Goal: Task Accomplishment & Management: Manage account settings

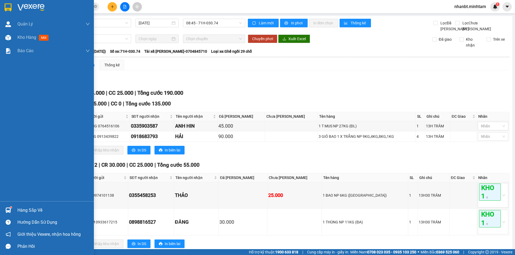
scroll to position [20, 0]
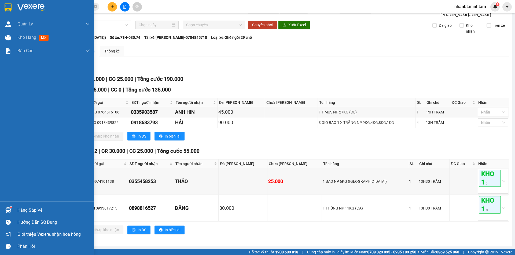
click at [5, 209] on div at bounding box center [7, 210] width 9 height 9
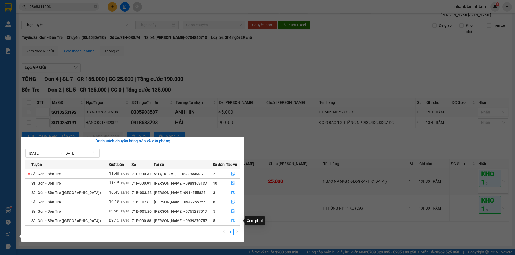
click at [231, 221] on icon "file-done" at bounding box center [233, 221] width 4 height 4
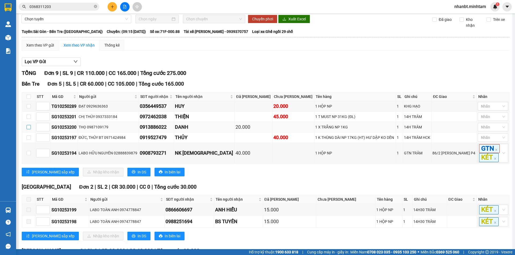
click at [28, 129] on input "checkbox" at bounding box center [29, 127] width 4 height 4
checkbox input "true"
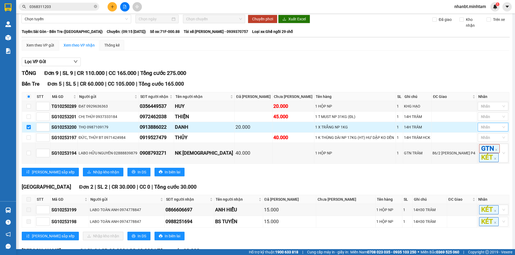
click at [489, 131] on div at bounding box center [490, 127] width 23 height 6
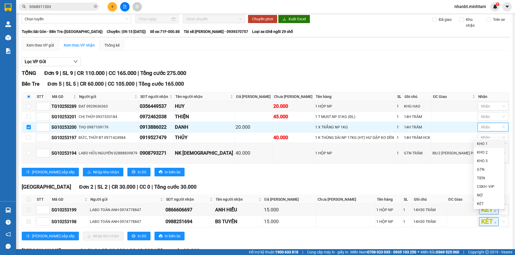
click at [488, 144] on div "KHO 1" at bounding box center [489, 144] width 24 height 6
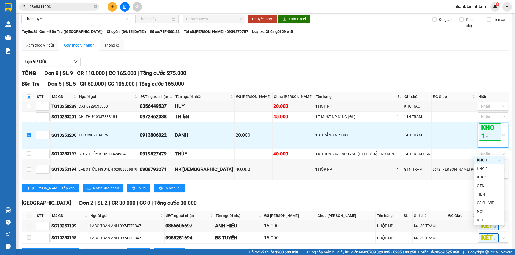
click at [283, 66] on div "Lọc VP Gửi" at bounding box center [265, 62] width 487 height 9
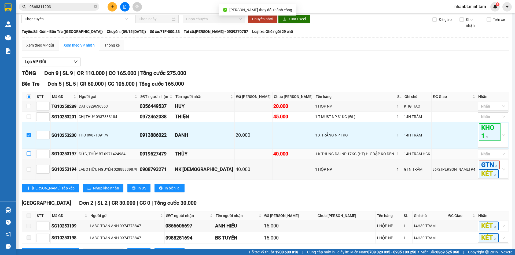
click at [31, 156] on input "checkbox" at bounding box center [29, 154] width 4 height 4
checkbox input "true"
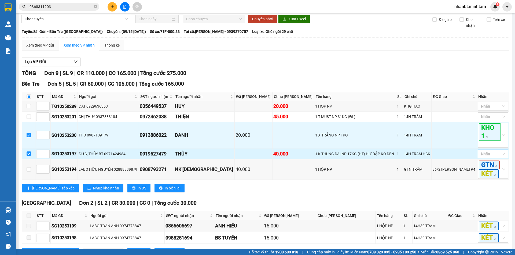
click at [484, 157] on div at bounding box center [490, 154] width 23 height 6
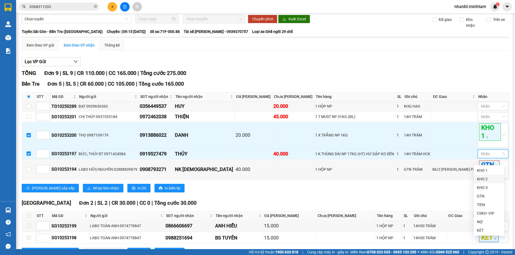
click at [480, 180] on div "KHO 2" at bounding box center [489, 179] width 24 height 6
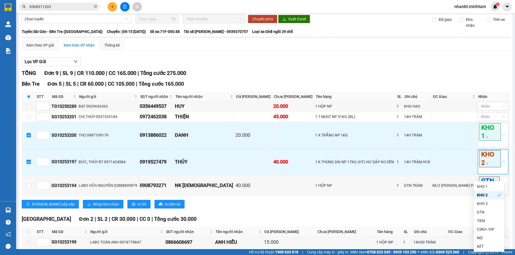
click at [344, 57] on div "Xem theo VP gửi Xem theo VP nhận Thống kê Lọc VP Gửi TỔNG Đơn 9 | SL 9 | CR 11…" at bounding box center [265, 207] width 487 height 334
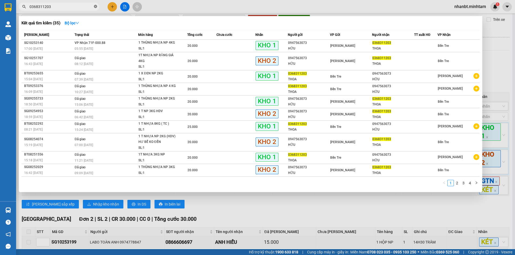
click at [96, 6] on icon "close-circle" at bounding box center [95, 6] width 3 height 3
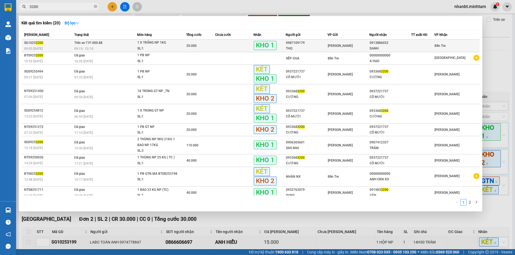
type input "3200"
click at [107, 46] on td "Trên xe 71F-000.88 09:15 - 12/10" at bounding box center [105, 46] width 64 height 13
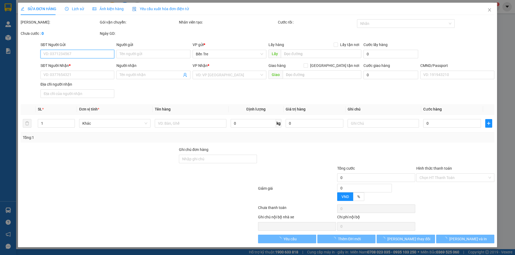
type input "0987109179"
type input "THỌ"
type input "0913886022"
type input "DANH"
type input "Q ÁO"
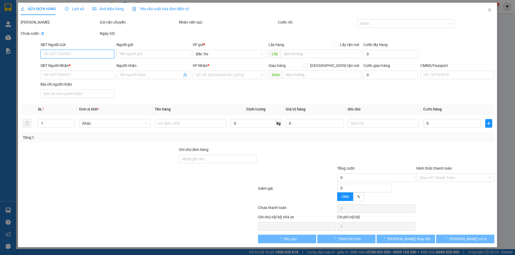
type input "20.000"
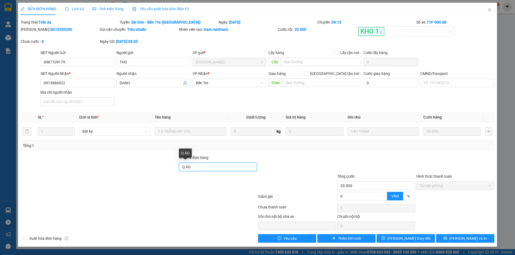
click at [203, 167] on input "Q ÁO" at bounding box center [218, 167] width 78 height 9
type input "Q ÁO , KNM"
click at [415, 238] on span "[PERSON_NAME] thay đổi" at bounding box center [408, 239] width 43 height 6
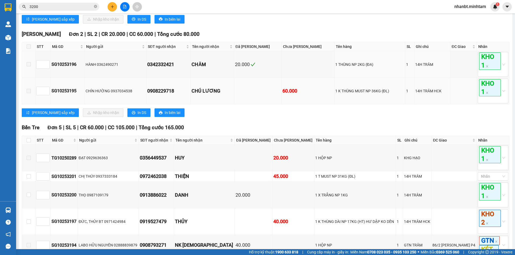
scroll to position [174, 0]
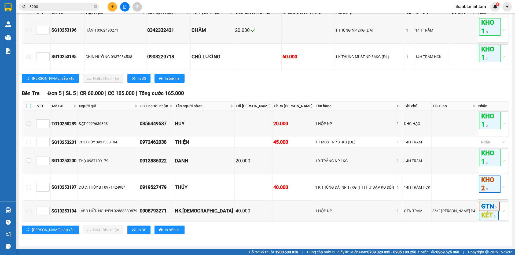
click at [28, 105] on input "checkbox" at bounding box center [29, 106] width 4 height 4
checkbox input "true"
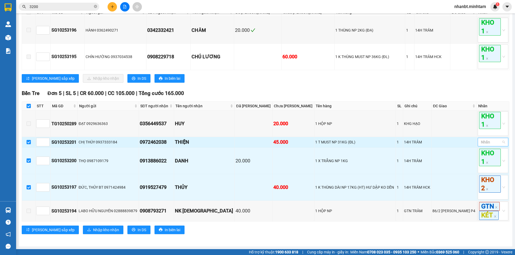
click at [479, 143] on div at bounding box center [490, 142] width 23 height 6
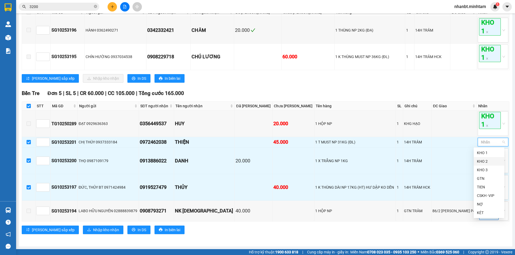
click at [484, 164] on div "KHO 2" at bounding box center [489, 162] width 24 height 6
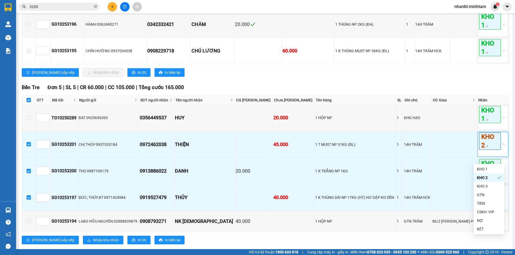
click at [326, 77] on div "Lưu sắp xếp Nhập kho nhận In DS In biên lai" at bounding box center [265, 72] width 487 height 9
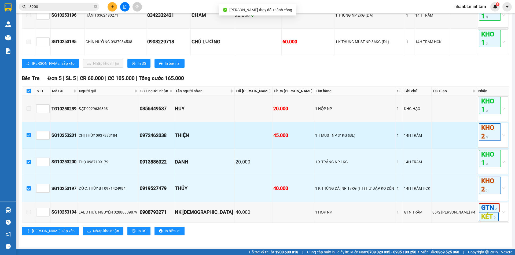
scroll to position [190, 0]
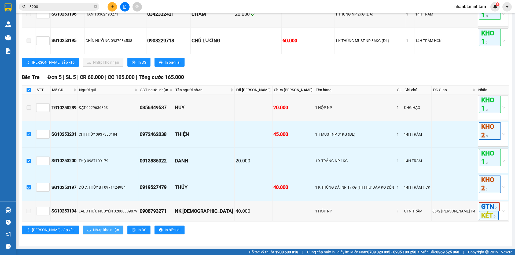
click at [93, 229] on span "Nhập kho nhận" at bounding box center [106, 230] width 26 height 6
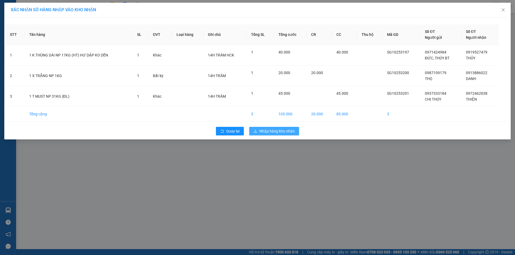
click at [272, 130] on span "Nhập hàng kho nhận" at bounding box center [276, 131] width 35 height 6
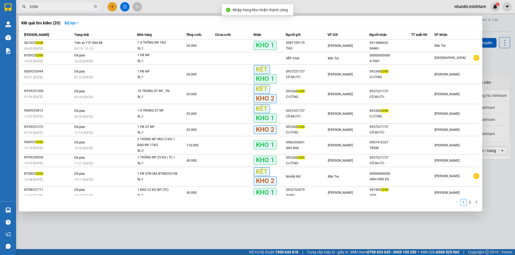
click at [58, 5] on input "3200" at bounding box center [60, 7] width 63 height 6
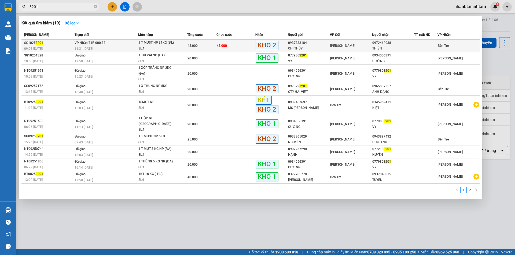
type input "3201"
click at [219, 47] on span "45.000" at bounding box center [222, 46] width 10 height 4
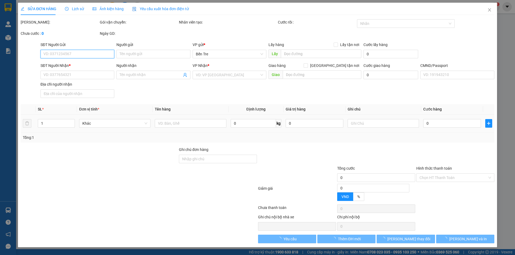
type input "0937333184"
type input "CHỊ THÚY"
type input "0972462038"
type input "THIỆN"
type input "45.000"
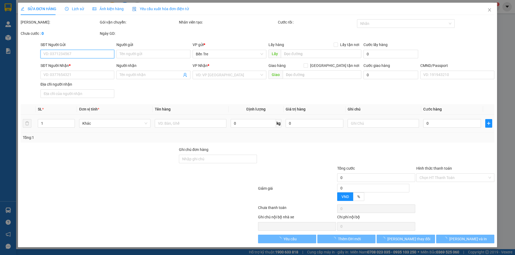
type input "45.000"
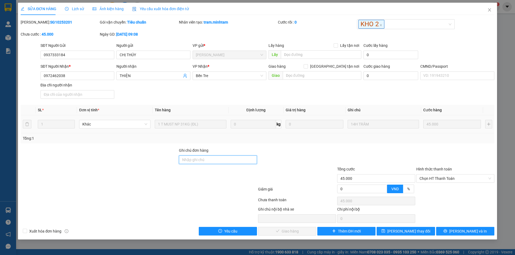
click at [200, 164] on div "Ghi chú đơn hàng" at bounding box center [218, 157] width 78 height 19
type input "KNM"
click at [399, 228] on button "[PERSON_NAME] thay đổi" at bounding box center [405, 231] width 58 height 9
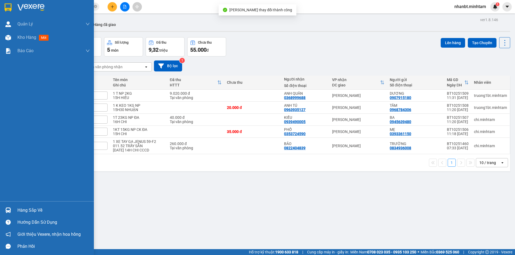
click at [10, 207] on div at bounding box center [7, 210] width 9 height 9
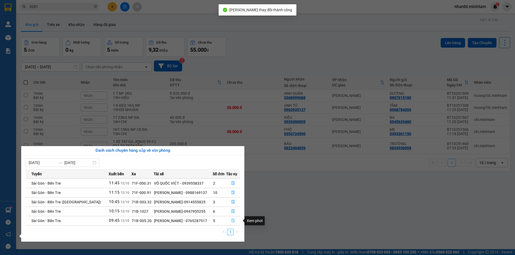
click at [232, 221] on icon "file-done" at bounding box center [233, 221] width 4 height 4
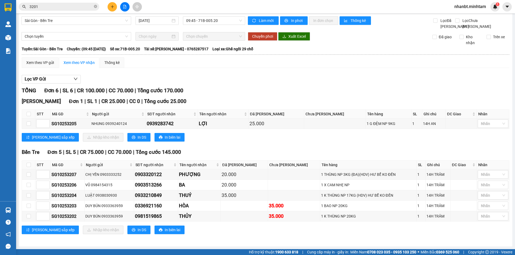
scroll to position [8, 0]
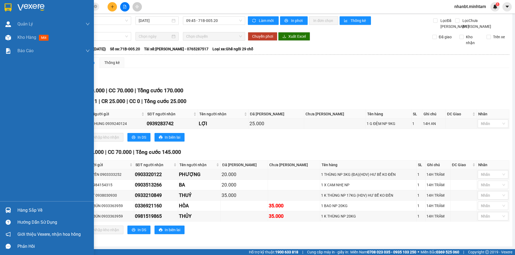
click at [21, 209] on div "Hàng sắp về" at bounding box center [53, 211] width 72 height 8
click at [1, 8] on div "Quản Lý Quản lý giao nhận mới Kho hàng mới Báo cáo BC giao hàng (nhân viên) BC …" at bounding box center [47, 127] width 94 height 255
click at [1, 8] on div at bounding box center [47, 8] width 94 height 17
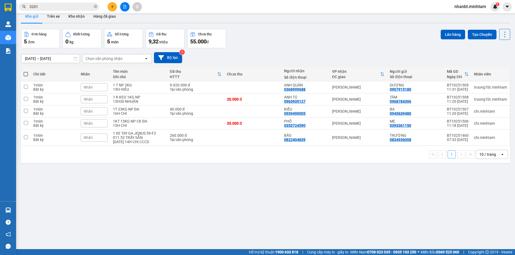
click at [202, 218] on div "ver 1.8.146 Kho gửi Trên xe Kho nhận Hàng đã giao Đơn hàng 5 đơn Khối lượng 0 k…" at bounding box center [265, 135] width 493 height 255
click at [150, 124] on div "15H CHI" at bounding box center [138, 126] width 51 height 4
checkbox input "true"
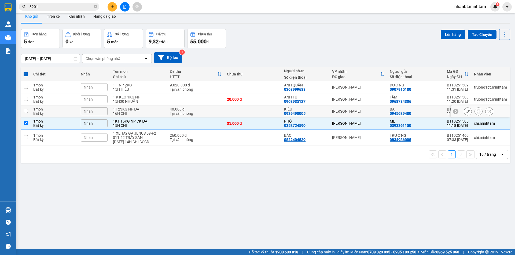
click at [142, 109] on div "1T 23KG NP ĐA" at bounding box center [138, 109] width 51 height 4
checkbox input "true"
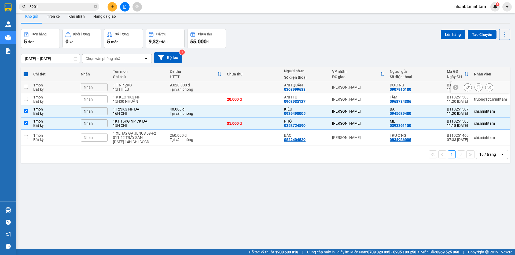
click at [127, 93] on td "1 T NP 2KG 15H HIÊU" at bounding box center [138, 88] width 57 height 12
checkbox input "true"
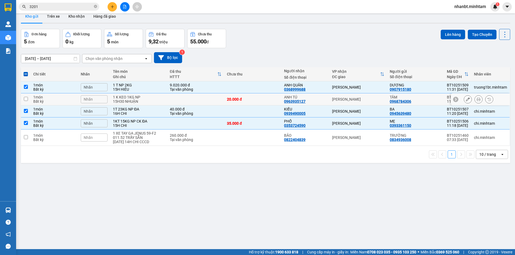
click at [135, 99] on div "15H30 NHUẬN" at bounding box center [138, 101] width 51 height 4
checkbox input "true"
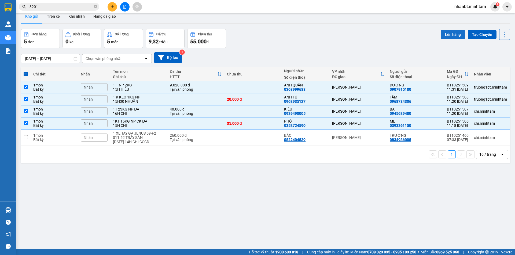
click at [452, 30] on button "Lên hàng" at bounding box center [452, 35] width 24 height 10
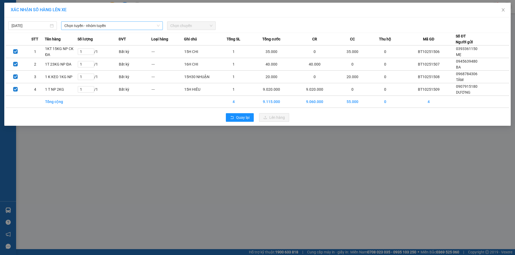
click at [89, 25] on span "Chọn tuyến - nhóm tuyến" at bounding box center [111, 26] width 95 height 8
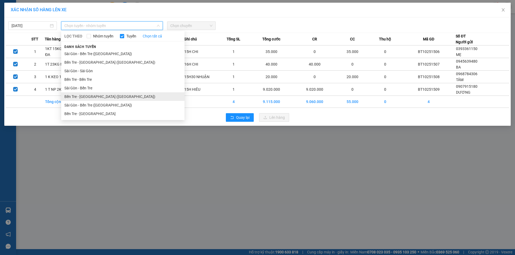
click at [86, 98] on li "Bến Tre - Sài Gòn (CT)" at bounding box center [122, 96] width 123 height 9
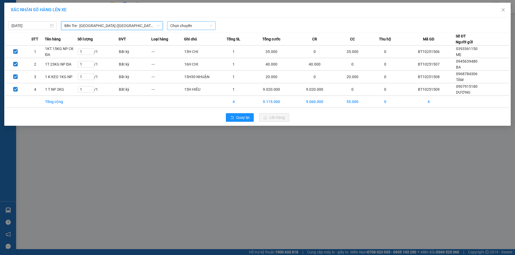
click at [186, 28] on span "Chọn chuyến" at bounding box center [191, 26] width 42 height 8
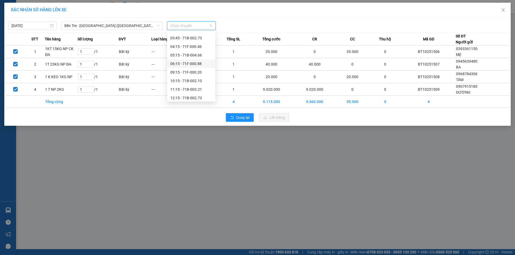
scroll to position [27, 0]
click at [91, 24] on span "Bến Tre - Sài Gòn (CT)" at bounding box center [111, 26] width 95 height 8
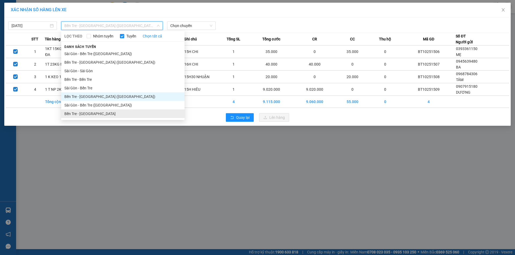
click at [84, 113] on li "Bến Tre - Sài Gòn" at bounding box center [122, 114] width 123 height 9
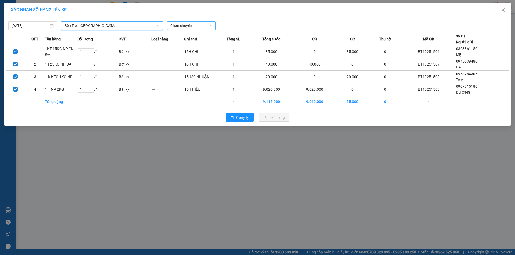
click at [188, 25] on span "Chọn chuyến" at bounding box center [191, 26] width 42 height 8
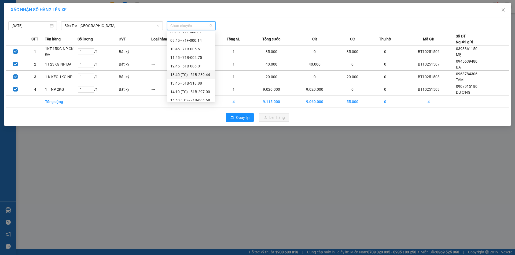
scroll to position [54, 0]
click at [192, 50] on div "11:45 - 71B-002.75" at bounding box center [191, 52] width 42 height 6
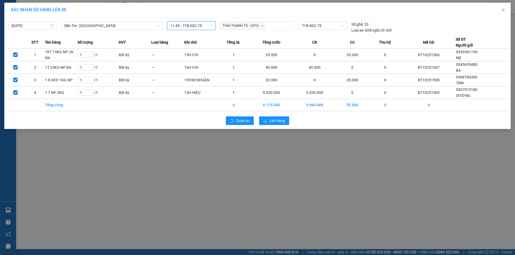
click at [283, 127] on div "Quay lại Lên hàng" at bounding box center [257, 121] width 503 height 14
click at [280, 123] on span "Lên hàng" at bounding box center [277, 121] width 16 height 6
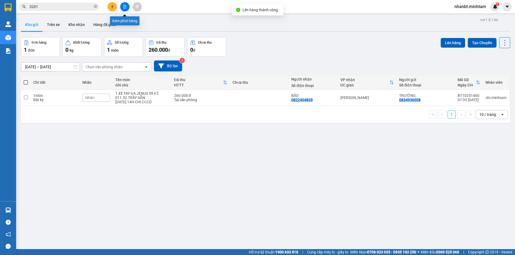
click at [124, 7] on icon "file-add" at bounding box center [125, 7] width 4 height 4
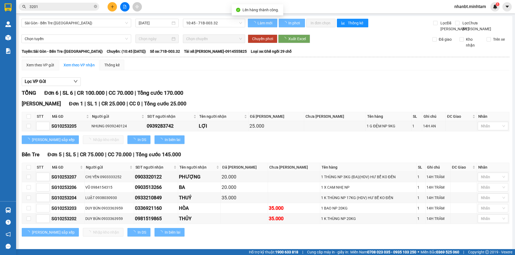
click at [69, 25] on span "Sài Gòn - Bến Tre (CN)" at bounding box center [76, 23] width 103 height 8
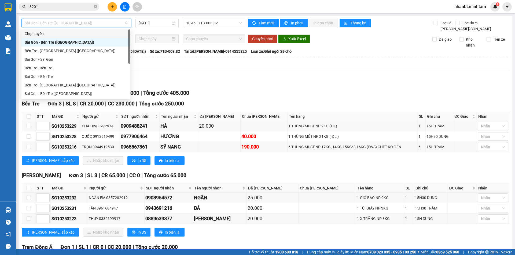
scroll to position [9, 0]
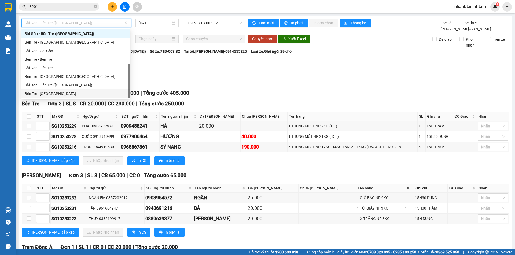
drag, startPoint x: 42, startPoint y: 94, endPoint x: 119, endPoint y: 37, distance: 95.8
click at [44, 92] on div "Bến Tre - Sài Gòn" at bounding box center [76, 94] width 102 height 6
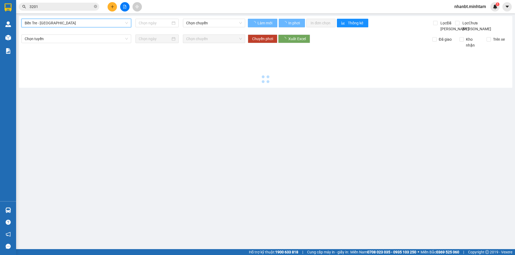
type input "12/10/2025"
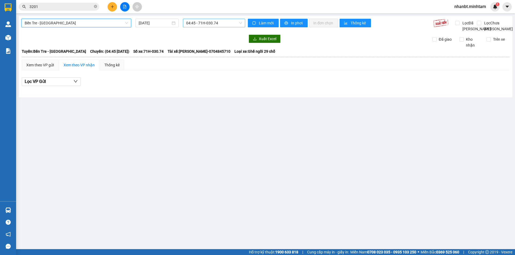
click at [196, 22] on span "04:45 - 71H-030.74" at bounding box center [214, 23] width 56 height 8
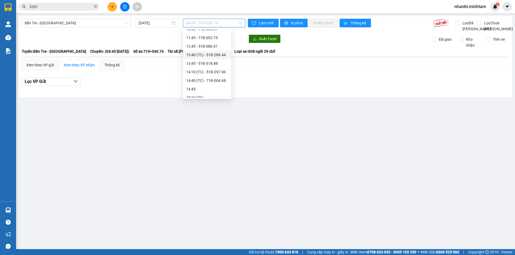
scroll to position [54, 0]
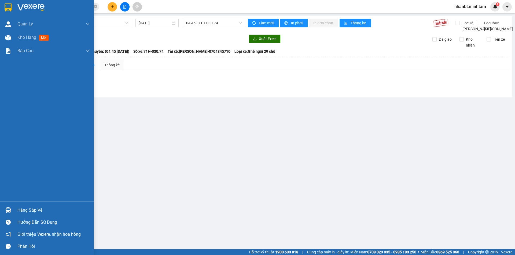
click at [2, 6] on div at bounding box center [47, 8] width 94 height 17
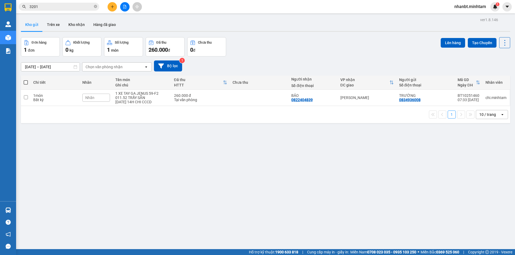
click at [110, 2] on button at bounding box center [112, 6] width 9 height 9
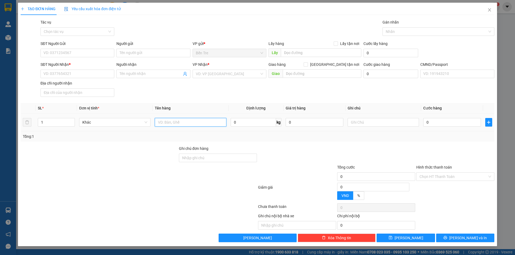
click at [171, 122] on input "text" at bounding box center [190, 122] width 71 height 9
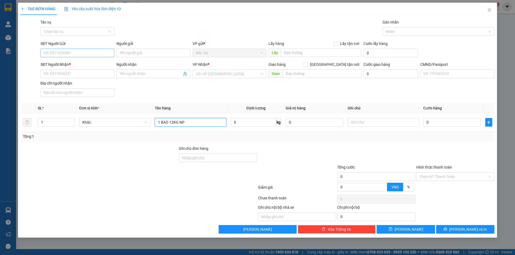
type input "1 BAO 12KG NP"
click at [62, 53] on input "SĐT Người Gửi" at bounding box center [77, 53] width 74 height 9
type input "0386776409"
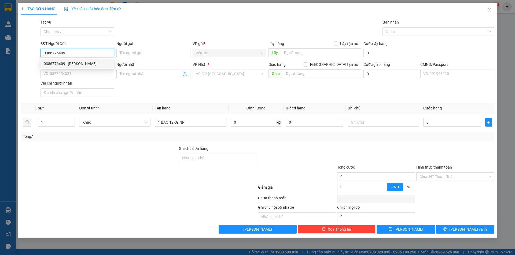
click at [77, 63] on div "0386776409 - PHƯƠNG ANH" at bounding box center [77, 64] width 67 height 6
type input "PHƯƠNG ANH"
type input "0337384344"
type input "MINH ANH"
type input "0386776409"
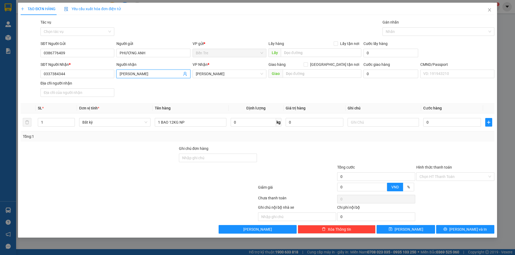
click at [183, 74] on icon "user-add" at bounding box center [185, 74] width 4 height 4
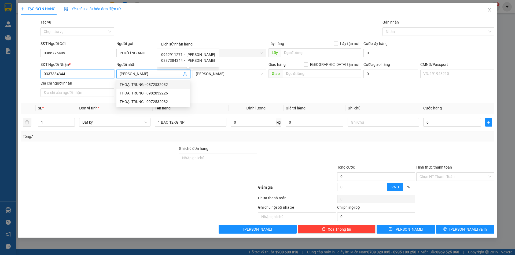
click at [71, 74] on input "0337384344" at bounding box center [77, 74] width 74 height 9
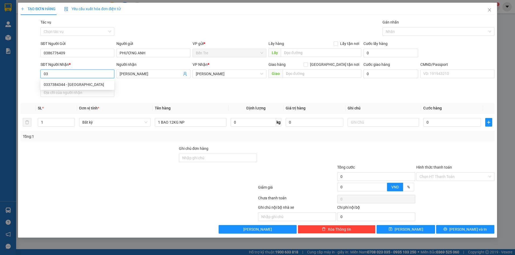
type input "0"
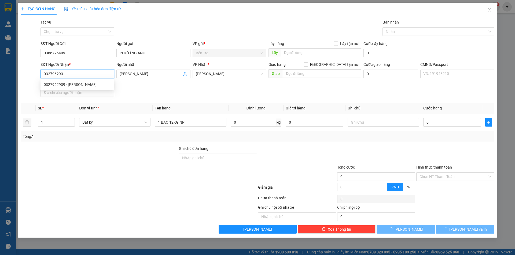
type input "0327962939"
drag, startPoint x: 69, startPoint y: 85, endPoint x: 73, endPoint y: 94, distance: 9.6
click at [69, 85] on div "0327962939 - NGỌC ANH" at bounding box center [77, 85] width 67 height 6
type input "NGỌC ANH"
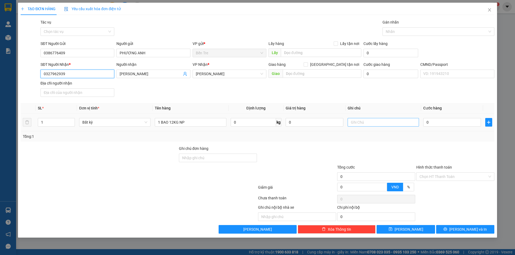
type input "0327962939"
click at [375, 124] on input "text" at bounding box center [382, 122] width 71 height 9
type input "15H30 NHUẬN"
click at [437, 124] on input "0" at bounding box center [452, 122] width 58 height 9
type input "3"
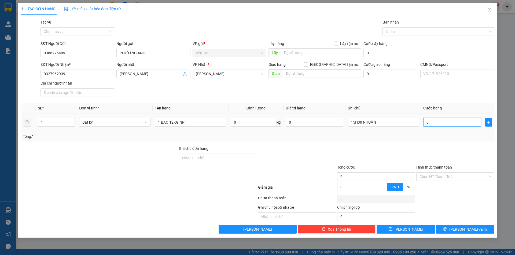
type input "3"
type input "30"
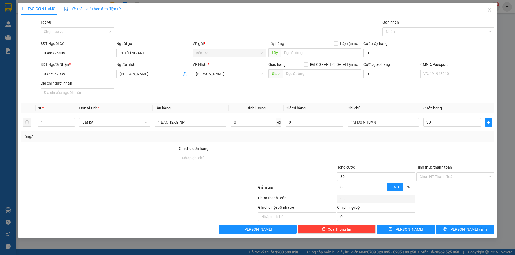
type input "30.000"
click at [352, 99] on div "SĐT Người Nhận * 0327962939 Người nhận NGỌC ANH VP Nhận * Hồ Chí Minh Giao hàng…" at bounding box center [267, 81] width 456 height 38
click at [313, 122] on input "0" at bounding box center [315, 122] width 58 height 9
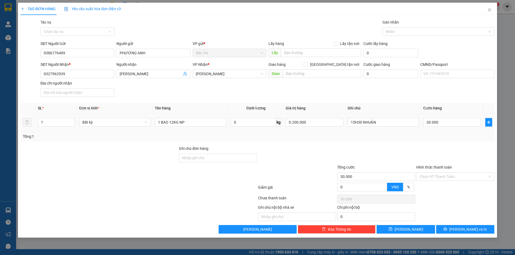
type input "200.000"
click at [422, 142] on div "Transit Pickup Surcharge Ids Transit Deliver Surcharge Ids Transit Deliver Surc…" at bounding box center [257, 126] width 473 height 215
type input "0"
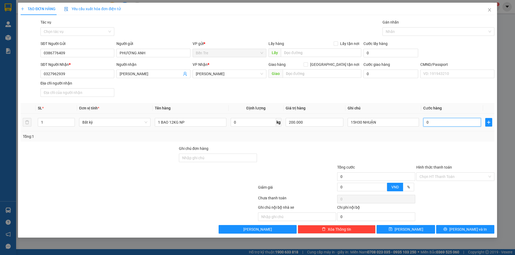
click at [435, 126] on input "0" at bounding box center [452, 122] width 58 height 9
type input "3"
type input "30"
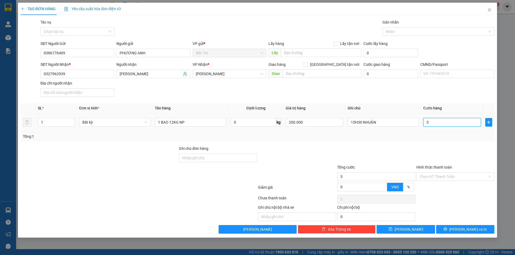
type input "30"
type input "30.000"
click at [407, 162] on div at bounding box center [375, 155] width 79 height 19
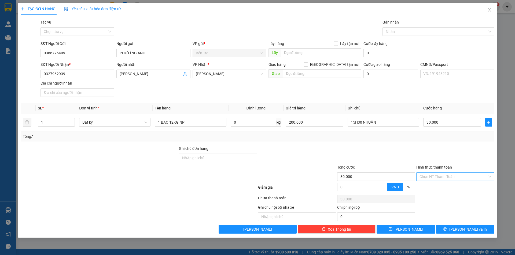
click at [434, 176] on input "Hình thức thanh toán" at bounding box center [453, 177] width 68 height 8
click at [435, 188] on div "Tại văn phòng" at bounding box center [455, 188] width 72 height 6
type input "0"
click at [459, 231] on button "Lưu và In" at bounding box center [465, 229] width 58 height 9
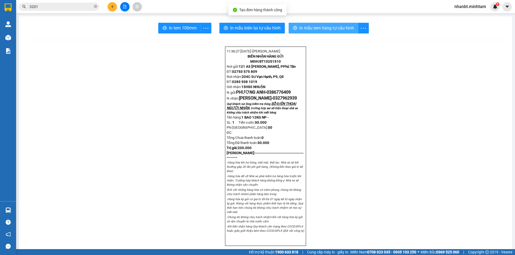
click at [311, 28] on span "In mẫu tem hàng tự cấu hình" at bounding box center [326, 28] width 55 height 7
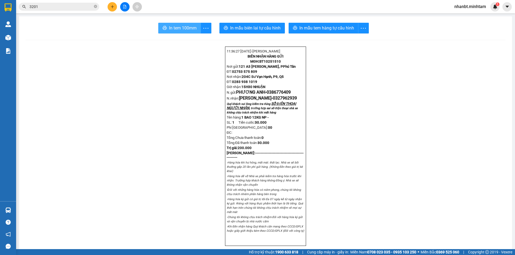
click at [175, 27] on span "In tem 100mm" at bounding box center [183, 28] width 28 height 7
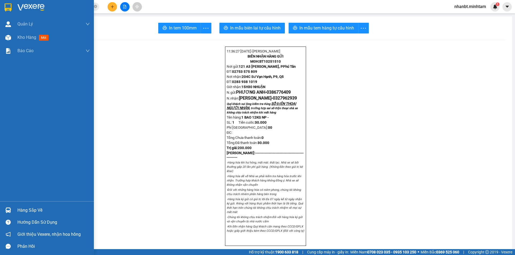
click at [9, 4] on img at bounding box center [8, 7] width 7 height 8
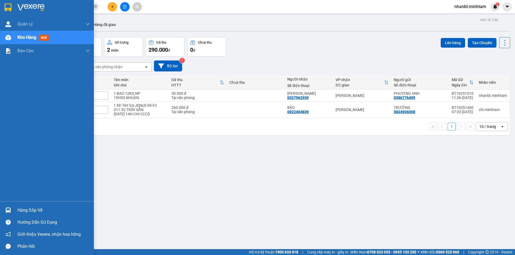
click at [9, 6] on img at bounding box center [8, 7] width 7 height 8
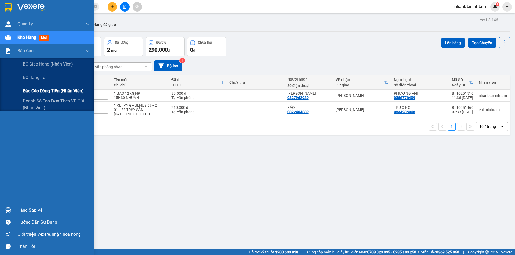
click at [28, 88] on span "Báo cáo dòng tiền (nhân viên)" at bounding box center [53, 91] width 61 height 7
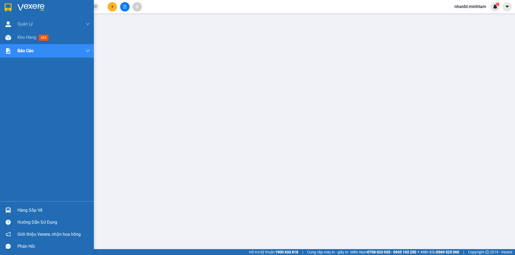
click at [4, 1] on div at bounding box center [47, 8] width 94 height 17
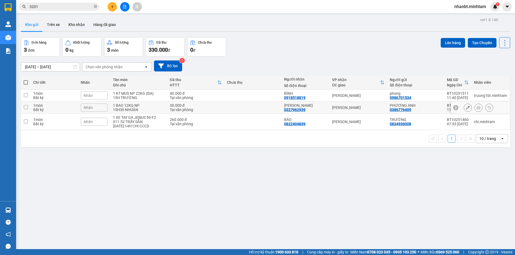
click at [157, 112] on td "1 BAO 12KG NP 15H30 NHUẬN" at bounding box center [138, 108] width 57 height 12
checkbox input "true"
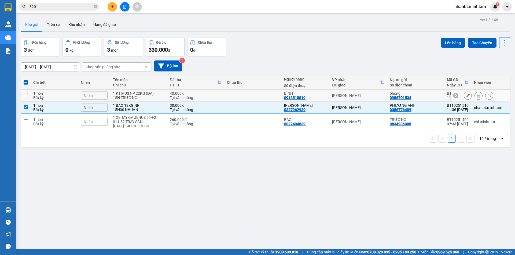
click at [125, 98] on div "15H TRƯỜNG" at bounding box center [138, 98] width 51 height 4
checkbox input "true"
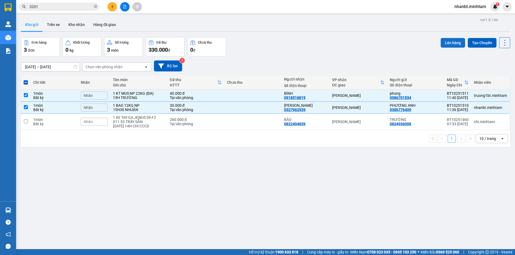
click at [446, 41] on button "Lên hàng" at bounding box center [452, 43] width 24 height 10
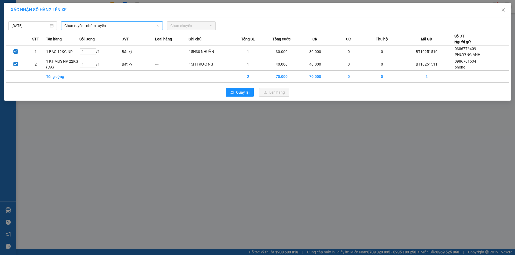
click at [91, 26] on span "Chọn tuyến - nhóm tuyến" at bounding box center [111, 26] width 95 height 8
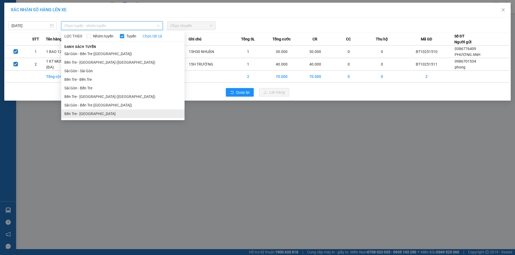
click at [102, 112] on li "Bến Tre - [GEOGRAPHIC_DATA]" at bounding box center [122, 114] width 123 height 9
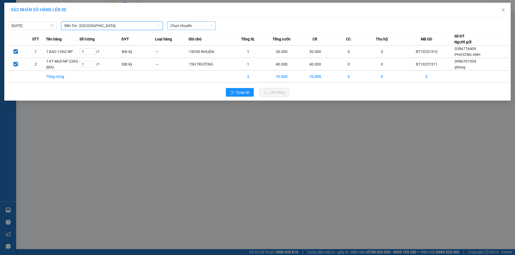
click at [178, 24] on span "Chọn chuyến" at bounding box center [191, 26] width 42 height 8
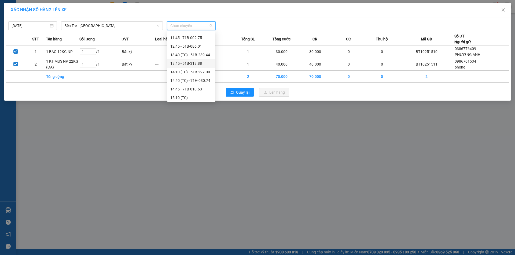
scroll to position [54, 0]
click at [197, 51] on div "11:45 - 71B-002.75" at bounding box center [191, 52] width 42 height 6
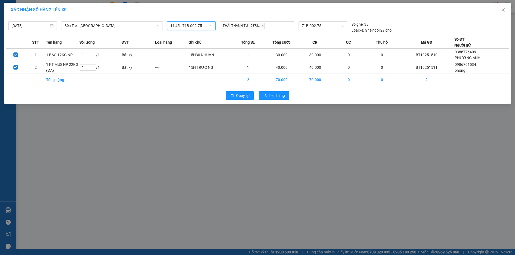
click at [275, 91] on div "Quay lại Lên hàng" at bounding box center [257, 96] width 503 height 14
click at [274, 94] on span "Lên hàng" at bounding box center [277, 96] width 16 height 6
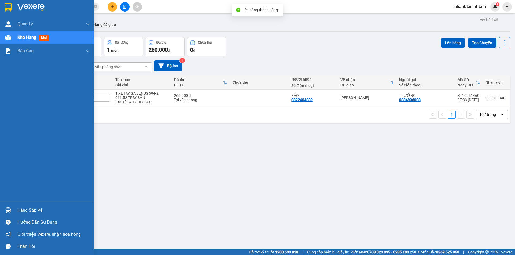
click at [6, 9] on img at bounding box center [8, 7] width 7 height 8
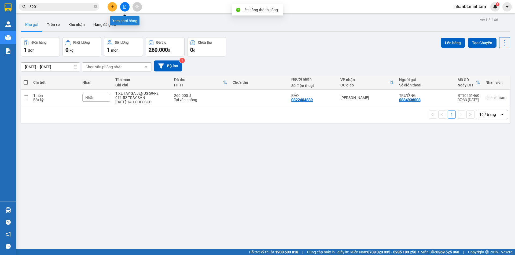
click at [123, 7] on button at bounding box center [124, 6] width 9 height 9
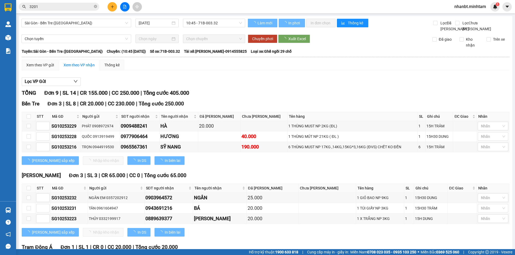
click at [61, 23] on span "Sài Gòn - Bến Tre ([GEOGRAPHIC_DATA])" at bounding box center [76, 23] width 103 height 8
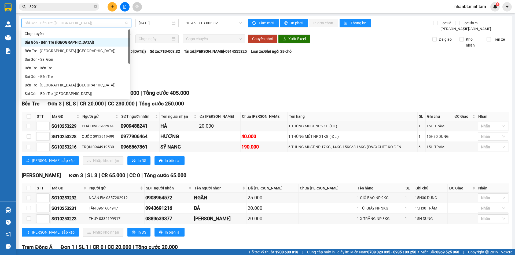
scroll to position [9, 0]
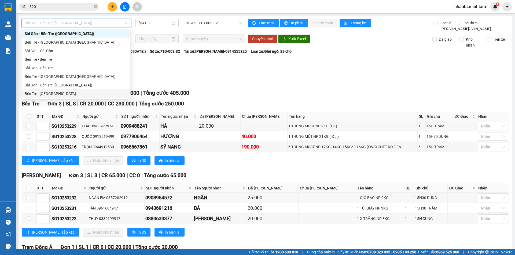
click at [42, 94] on div "Bến Tre - [GEOGRAPHIC_DATA]" at bounding box center [76, 94] width 102 height 6
type input "[DATE]"
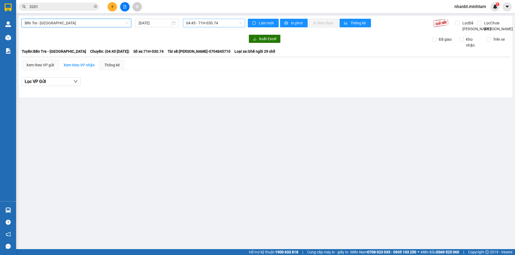
click at [209, 22] on span "04:45 - 71H-030.74" at bounding box center [214, 23] width 56 height 8
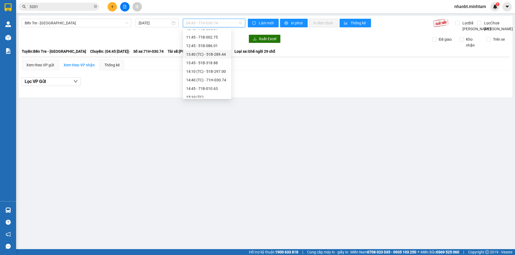
scroll to position [54, 0]
click at [201, 49] on div "11:45 - 71B-002.75" at bounding box center [207, 49] width 42 height 6
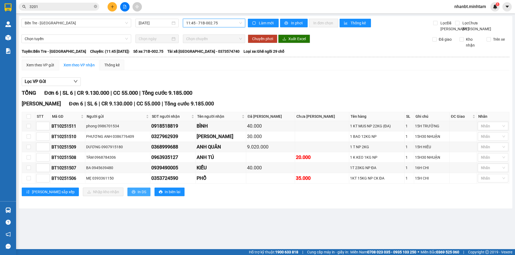
click at [127, 196] on button "In DS" at bounding box center [138, 192] width 23 height 9
click at [42, 7] on input "3201" at bounding box center [60, 7] width 63 height 6
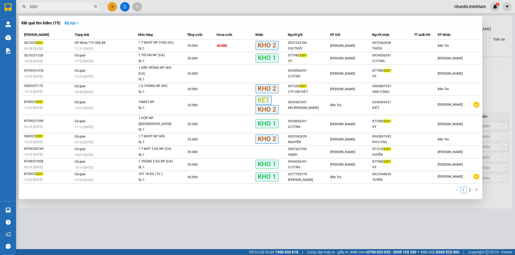
click at [42, 7] on input "3201" at bounding box center [60, 7] width 63 height 6
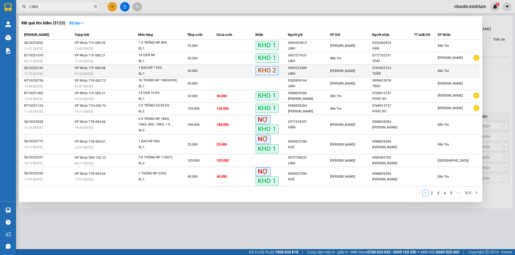
type input "LINH"
click at [125, 72] on div "05:55 - 12/10" at bounding box center [106, 74] width 63 height 6
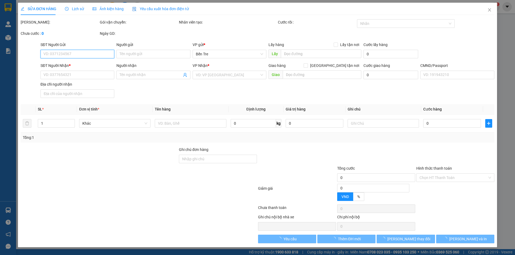
type input "0909333589"
type input "LINH"
type input "0704423724"
type input "TUẤN"
type input "KNM"
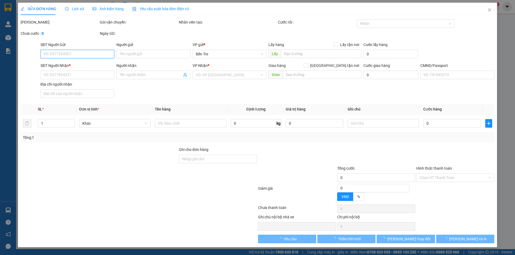
type input "30.000"
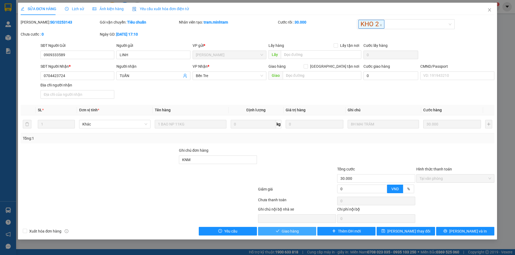
click at [298, 229] on span "Giao hàng" at bounding box center [290, 232] width 17 height 6
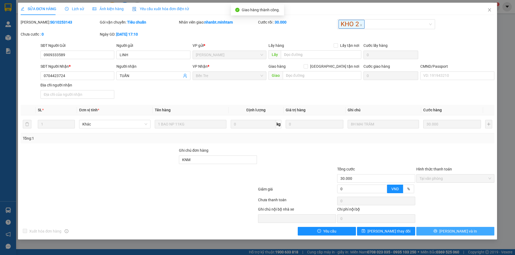
drag, startPoint x: 450, startPoint y: 232, endPoint x: 257, endPoint y: 137, distance: 215.5
click at [449, 232] on button "[PERSON_NAME] và In" at bounding box center [455, 231] width 78 height 9
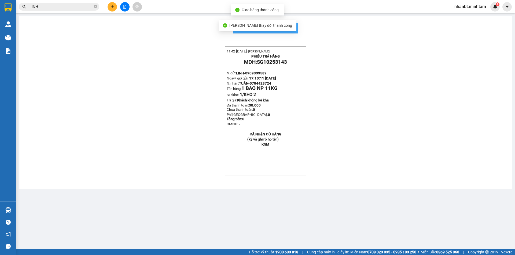
drag, startPoint x: 295, startPoint y: 31, endPoint x: 338, endPoint y: 83, distance: 67.6
click at [295, 30] on button "In mẫu biên lai tự cấu hình" at bounding box center [265, 28] width 65 height 11
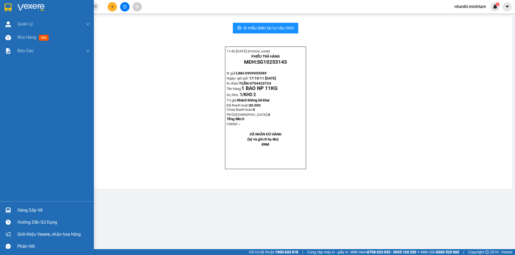
click at [9, 11] on img at bounding box center [8, 7] width 7 height 8
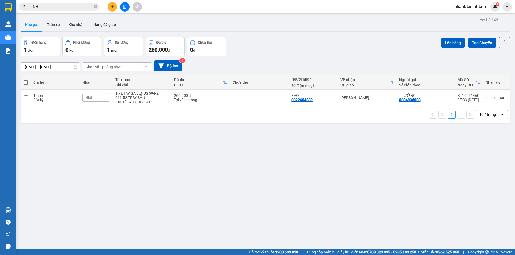
click at [51, 9] on input "LINH" at bounding box center [60, 7] width 63 height 6
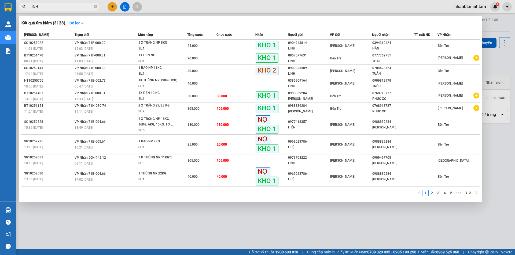
click at [51, 9] on input "LINH" at bounding box center [60, 7] width 63 height 6
type input "L"
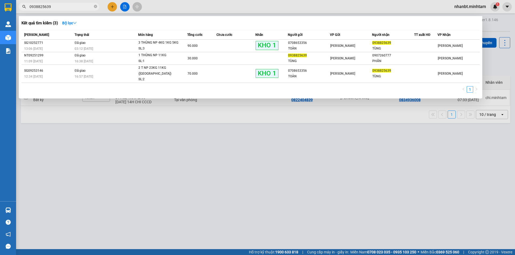
drag, startPoint x: 61, startPoint y: 5, endPoint x: 16, endPoint y: 8, distance: 45.2
click at [16, 8] on div "0938825639" at bounding box center [52, 7] width 105 height 8
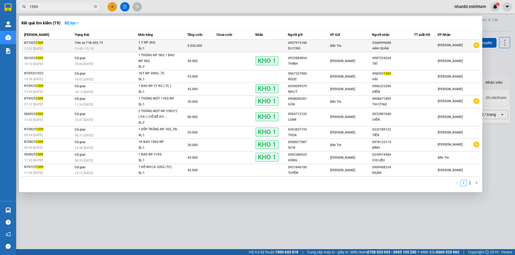
type input "1509"
click at [114, 48] on div "11:45 - 12/10" at bounding box center [106, 49] width 63 height 6
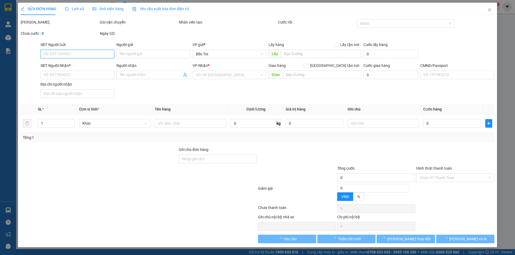
type input "0907915180"
type input "DƯƠNG"
type input "0368999688"
type input "ANH QUÂN"
type input "9.000.000"
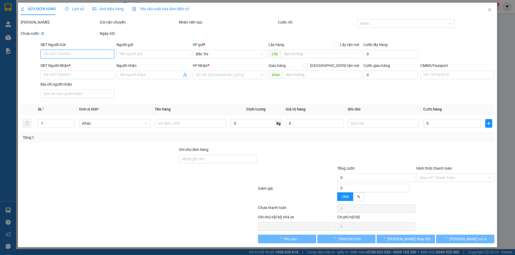
type input "9.020.000"
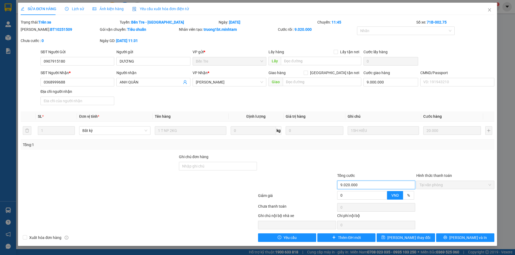
drag, startPoint x: 362, startPoint y: 184, endPoint x: 314, endPoint y: 187, distance: 48.1
click at [314, 187] on div "Tổng cước 9.020.000 Hình thức thanh toán Tại văn phòng" at bounding box center [257, 182] width 475 height 19
click at [388, 97] on div "SĐT Người Nhận * 0368999688 Người nhận ANH QUÂN VP Nhận * Hồ Chí Minh Giao hàng…" at bounding box center [267, 89] width 456 height 38
click at [352, 102] on div "SĐT Người Nhận * 0368999688 Người nhận ANH QUÂN VP Nhận * Hồ Chí Minh Giao hàng…" at bounding box center [267, 89] width 456 height 38
click at [380, 84] on input "9.000.000" at bounding box center [390, 82] width 55 height 9
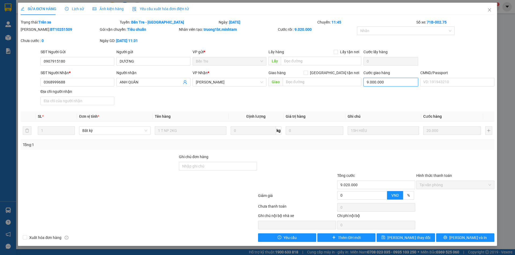
click at [380, 84] on input "9.000.000" at bounding box center [390, 82] width 55 height 9
type input "0"
type input "20.000"
type input "-9.000.000"
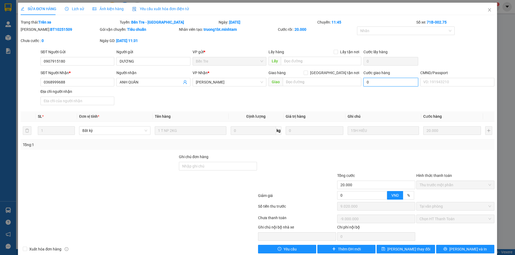
type input "0"
click at [377, 148] on div "Tổng: 1" at bounding box center [257, 145] width 473 height 10
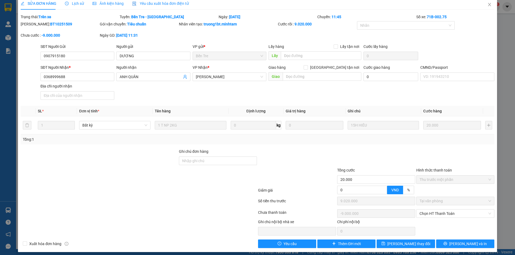
scroll to position [9, 0]
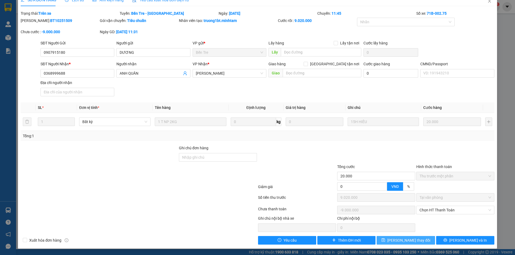
click at [408, 240] on span "[PERSON_NAME] đổi" at bounding box center [408, 241] width 43 height 6
click at [285, 239] on span "Yêu cầu" at bounding box center [289, 241] width 13 height 6
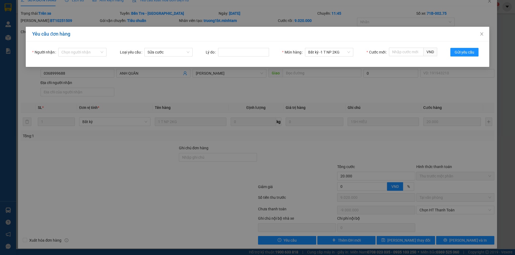
drag, startPoint x: 140, startPoint y: 98, endPoint x: 312, endPoint y: 146, distance: 178.6
click at [140, 97] on div "Yêu cầu đơn hàng Người nhận Chọn người nhận Loại yêu cầu Sửa cước Lý do Món hàn…" at bounding box center [257, 127] width 515 height 255
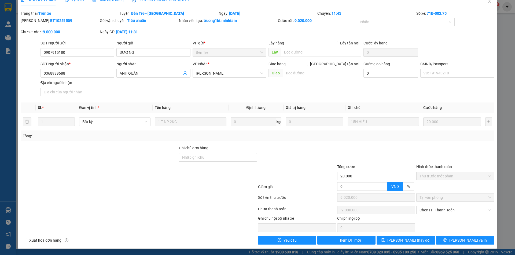
click at [447, 99] on div "Total Paid Fee 9.020.000 Total UnPaid Fee -9000000 Cash Collection Total Fee Tr…" at bounding box center [257, 127] width 473 height 235
click at [362, 151] on div at bounding box center [375, 154] width 79 height 19
click at [448, 239] on button "[PERSON_NAME] và In" at bounding box center [465, 240] width 58 height 9
click at [374, 162] on div at bounding box center [375, 154] width 79 height 19
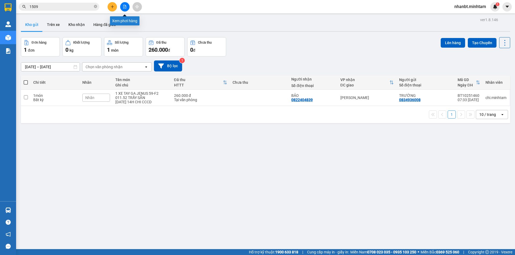
click at [126, 5] on icon "file-add" at bounding box center [125, 7] width 4 height 4
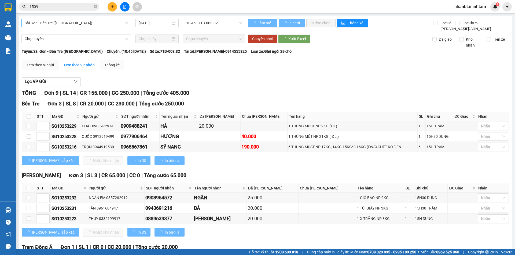
click at [98, 23] on span "Sài Gòn - Bến Tre ([GEOGRAPHIC_DATA])" at bounding box center [76, 23] width 103 height 8
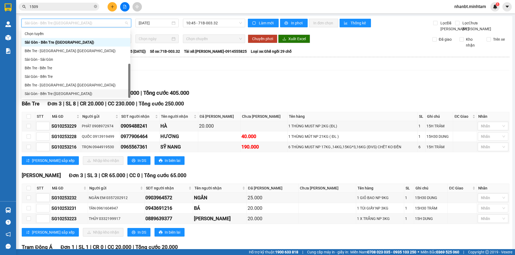
scroll to position [9, 0]
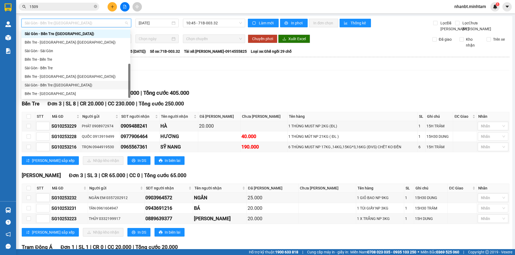
click at [62, 91] on div "Bến Tre - [GEOGRAPHIC_DATA]" at bounding box center [75, 94] width 109 height 9
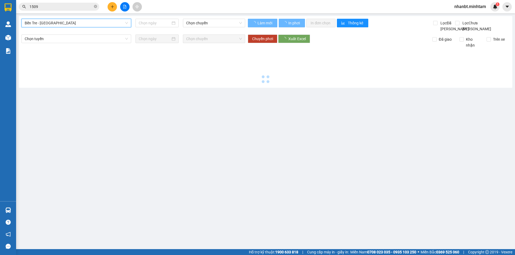
type input "[DATE]"
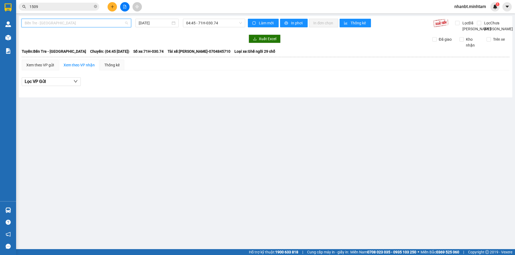
click at [88, 26] on span "Bến Tre - [GEOGRAPHIC_DATA]" at bounding box center [76, 23] width 103 height 8
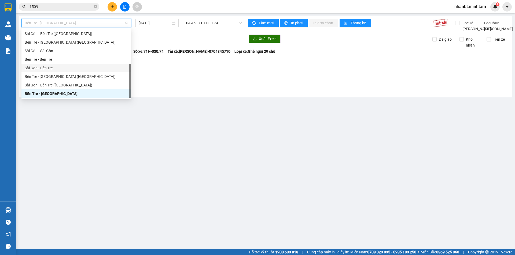
click at [187, 22] on span "04:45 - 71H-030.74" at bounding box center [214, 23] width 56 height 8
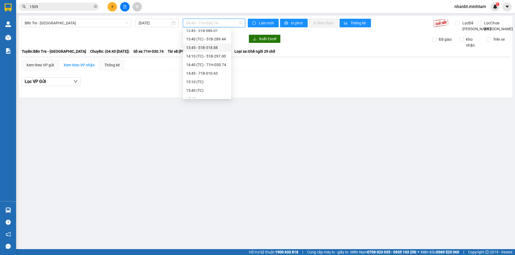
scroll to position [54, 0]
click at [212, 48] on div "11:45 - 71B-002.75" at bounding box center [207, 49] width 42 height 6
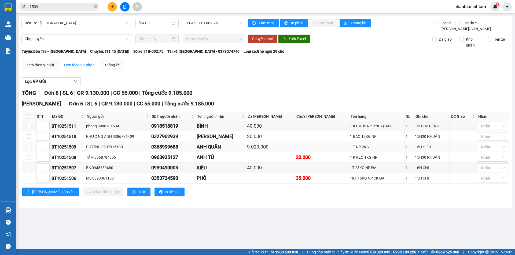
click at [75, 151] on div "BT10251509" at bounding box center [67, 147] width 33 height 7
click at [38, 68] on div "Xem theo VP gửi" at bounding box center [40, 65] width 28 height 6
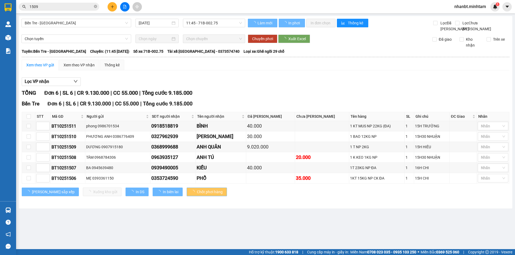
click at [30, 149] on input "checkbox" at bounding box center [29, 147] width 4 height 4
checkbox input "true"
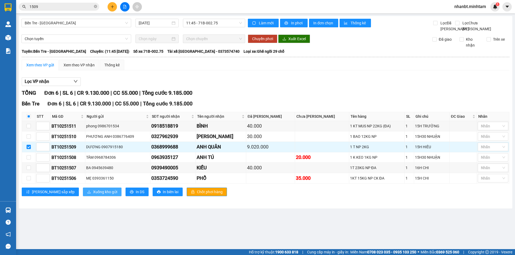
click at [93, 195] on span "Xuống kho gửi" at bounding box center [105, 192] width 24 height 6
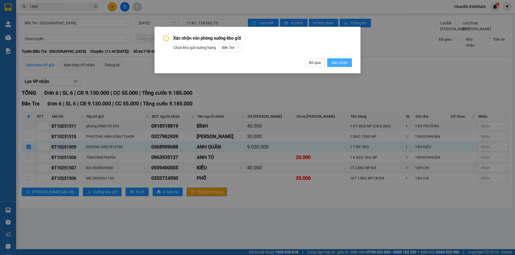
click at [341, 61] on span "Xác nhận" at bounding box center [339, 63] width 16 height 6
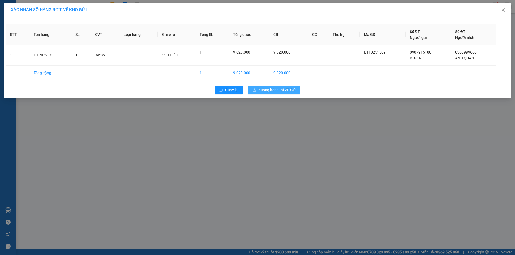
click at [264, 93] on button "Xuống hàng tại VP Gửi" at bounding box center [274, 90] width 52 height 9
click at [264, 90] on span "Xuống hàng tại VP Gửi" at bounding box center [277, 90] width 38 height 6
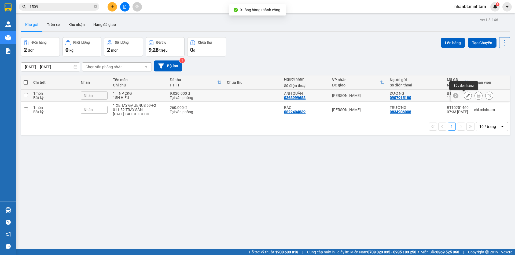
click at [466, 95] on icon at bounding box center [468, 96] width 4 height 4
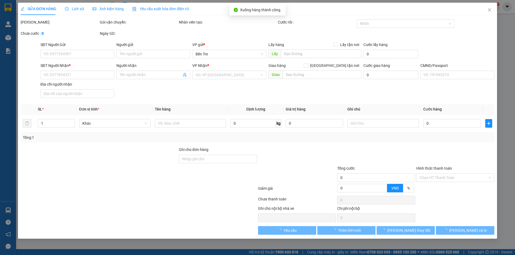
type input "0907915180"
type input "DƯƠNG"
type input "0368999688"
type input "ANH QUÂN"
type input "9.000.000"
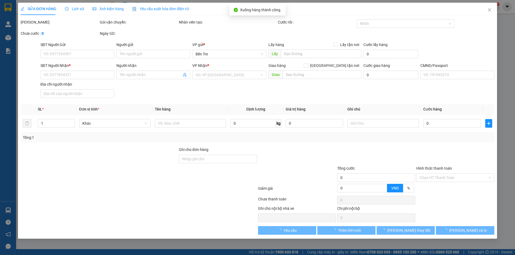
type input "9.020.000"
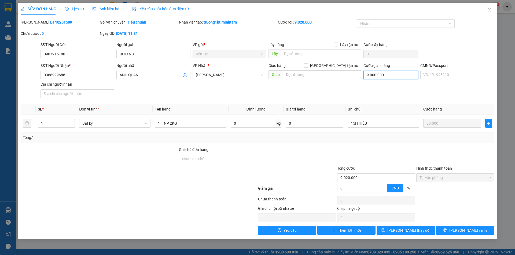
click at [387, 74] on input "9.000.000" at bounding box center [390, 75] width 55 height 9
type input "0"
type input "20.000"
type input "-9.000.000"
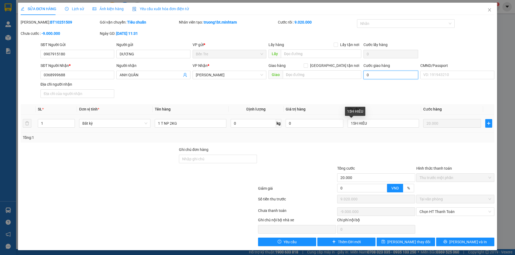
scroll to position [2, 0]
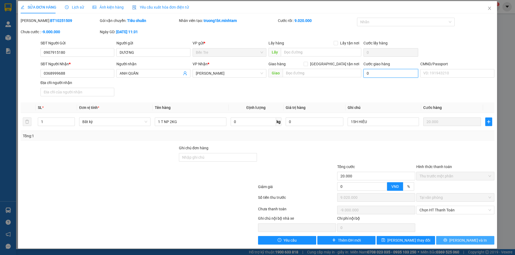
type input "0"
click at [447, 242] on icon "printer" at bounding box center [445, 241] width 4 height 4
click at [416, 241] on button "[PERSON_NAME] đổi" at bounding box center [405, 240] width 58 height 9
click at [306, 151] on div at bounding box center [296, 154] width 79 height 19
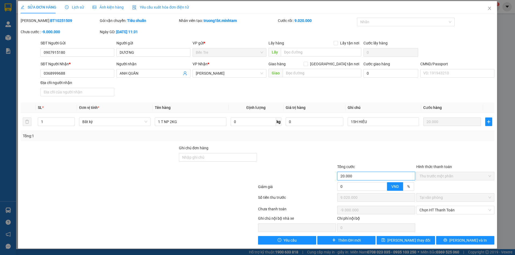
click at [358, 176] on input "20.000" at bounding box center [376, 176] width 78 height 9
click at [351, 219] on div "Chi phí nội bộ" at bounding box center [376, 220] width 78 height 8
click at [393, 151] on div at bounding box center [375, 154] width 79 height 19
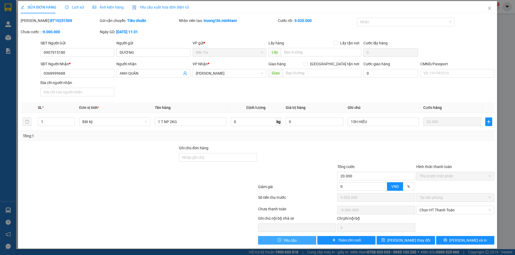
click at [283, 240] on span "Yêu cầu" at bounding box center [289, 241] width 13 height 6
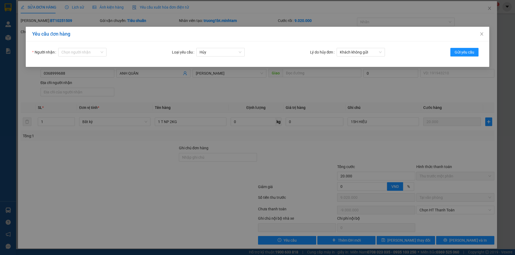
click at [73, 55] on input "Người nhận" at bounding box center [80, 52] width 38 height 8
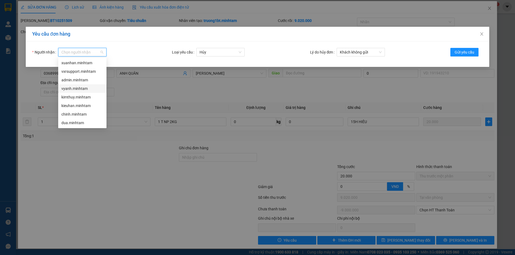
drag, startPoint x: 84, startPoint y: 87, endPoint x: 190, endPoint y: 58, distance: 110.3
click at [84, 87] on div "vyanh.minhtam" at bounding box center [82, 89] width 42 height 6
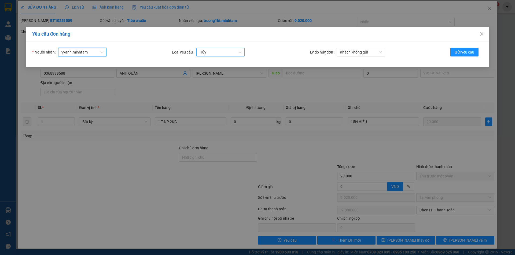
click at [231, 54] on span "Hủy" at bounding box center [220, 52] width 42 height 8
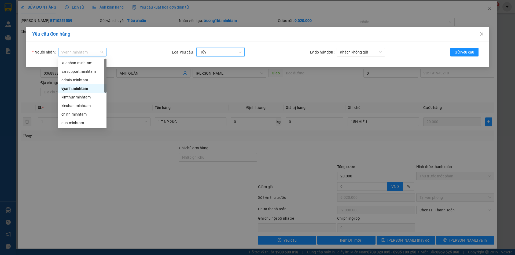
click at [95, 50] on span "vyanh.minhtam" at bounding box center [82, 52] width 42 height 8
drag, startPoint x: 157, startPoint y: 90, endPoint x: 129, endPoint y: 76, distance: 31.7
click at [157, 90] on div "Yêu cầu đơn hàng Người nhận vyanh.minhtam vyanh.minhtam Loại yêu cầu Hủy Lý do …" at bounding box center [257, 127] width 515 height 255
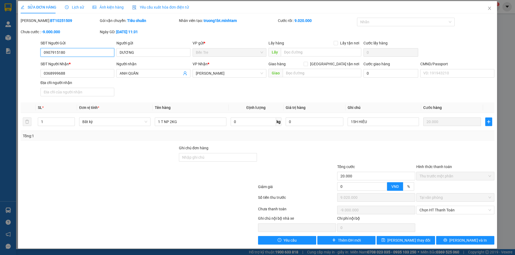
click at [74, 52] on input "0907915180" at bounding box center [77, 52] width 74 height 9
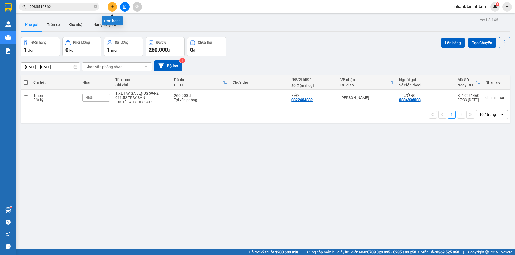
click at [113, 7] on icon "plus" at bounding box center [112, 7] width 4 height 4
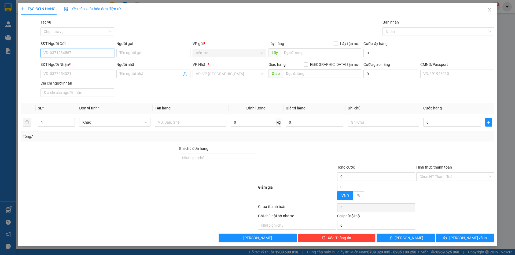
click at [71, 52] on input "SĐT Người Gửi" at bounding box center [77, 53] width 74 height 9
paste input "0907915180"
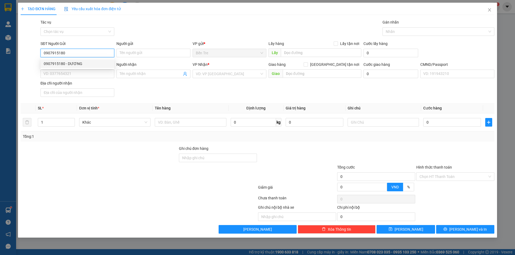
type input "0907915180"
click at [171, 23] on div "Gói vận chuyển * Tiêu chuẩn Tác vụ Chọn tác vụ Gán nhãn Nhãn" at bounding box center [267, 28] width 456 height 19
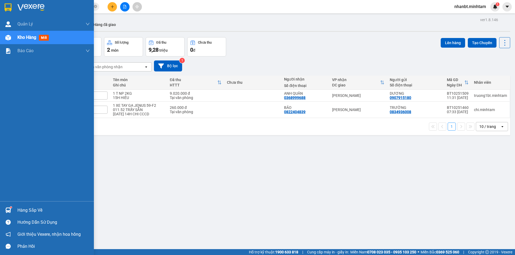
click at [13, 211] on div "Hàng sắp về" at bounding box center [47, 211] width 94 height 12
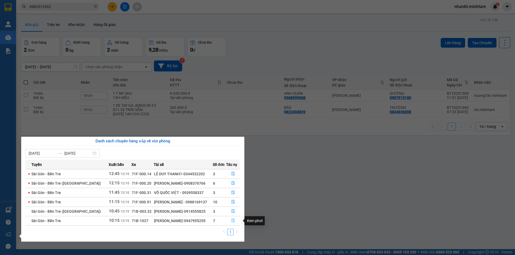
click at [229, 220] on button "button" at bounding box center [233, 221] width 14 height 9
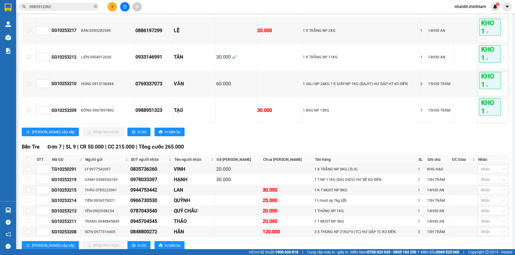
scroll to position [214, 0]
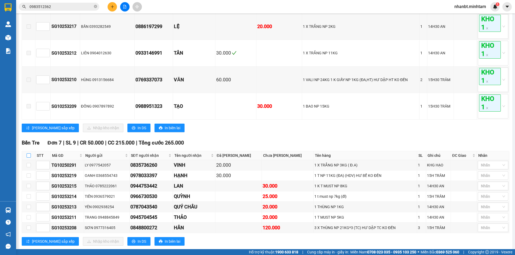
click at [30, 158] on input "checkbox" at bounding box center [29, 156] width 4 height 4
checkbox input "true"
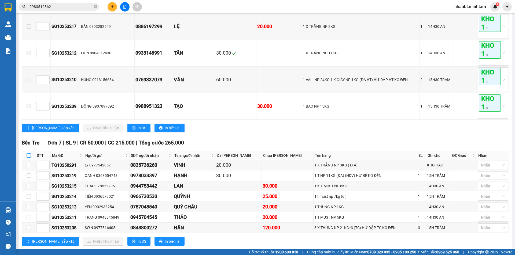
checkbox input "true"
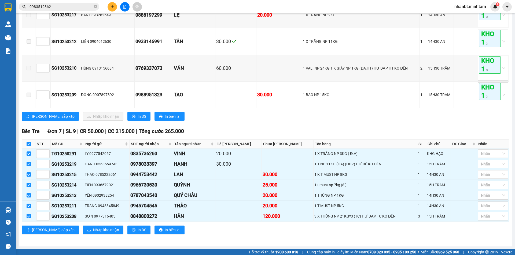
scroll to position [232, 0]
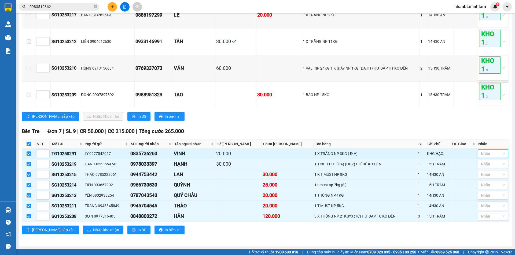
click at [482, 154] on div at bounding box center [490, 154] width 23 height 6
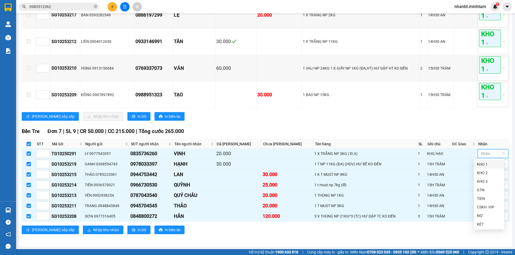
click at [481, 165] on div "KHO 1" at bounding box center [489, 165] width 24 height 6
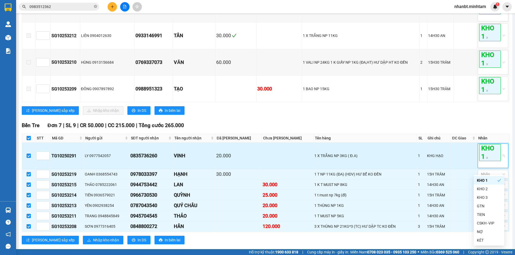
click at [462, 161] on td at bounding box center [464, 156] width 26 height 27
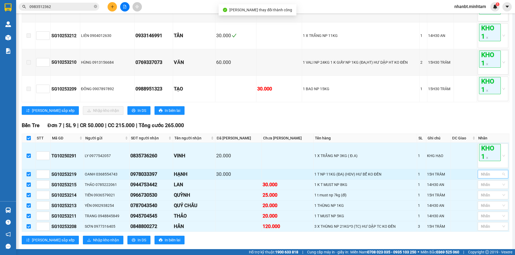
click at [482, 178] on div at bounding box center [490, 174] width 23 height 6
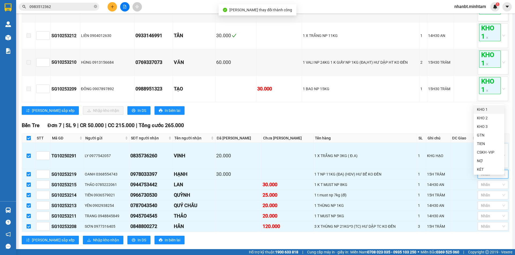
click at [483, 111] on div "KHO 1" at bounding box center [489, 110] width 24 height 6
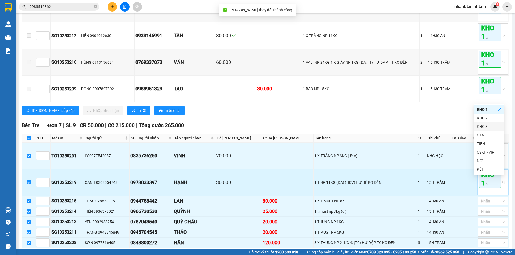
click at [456, 195] on td at bounding box center [464, 182] width 26 height 27
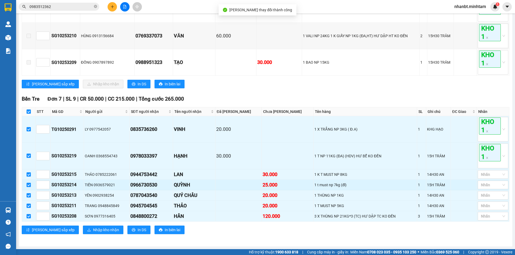
scroll to position [264, 0]
click at [488, 174] on div at bounding box center [490, 175] width 23 height 6
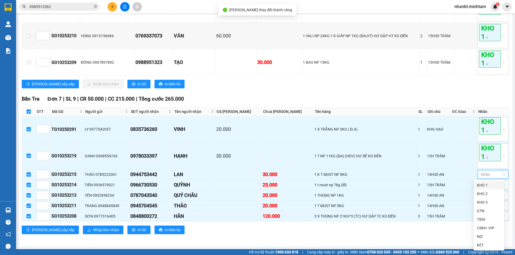
drag, startPoint x: 485, startPoint y: 188, endPoint x: 457, endPoint y: 183, distance: 28.1
click at [484, 188] on div "KHO 1" at bounding box center [489, 186] width 24 height 6
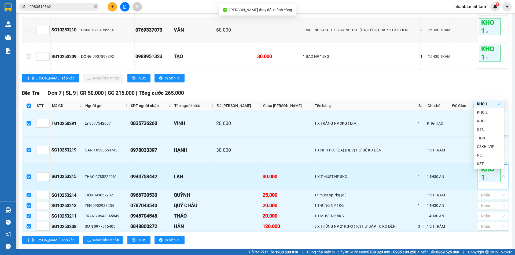
click at [456, 183] on td at bounding box center [464, 177] width 26 height 27
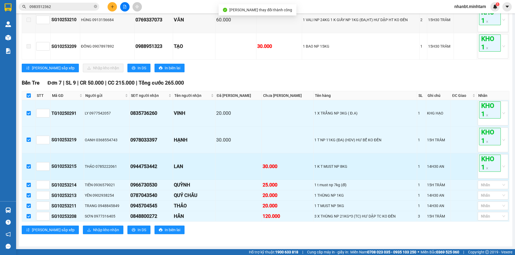
scroll to position [280, 0]
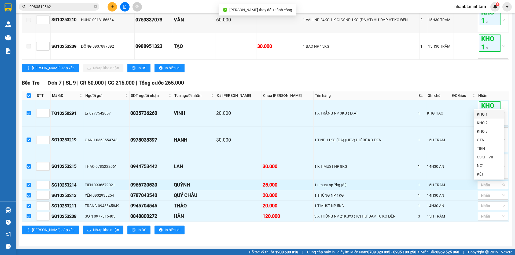
click at [483, 187] on div at bounding box center [490, 185] width 23 height 6
click at [492, 114] on div "KHO 1" at bounding box center [489, 115] width 24 height 6
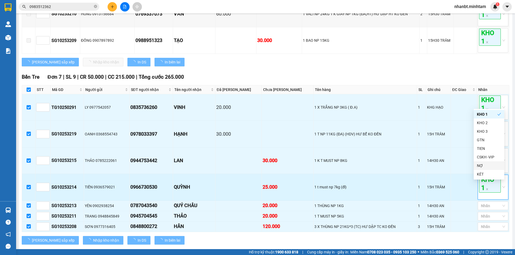
click at [464, 193] on td at bounding box center [464, 187] width 26 height 27
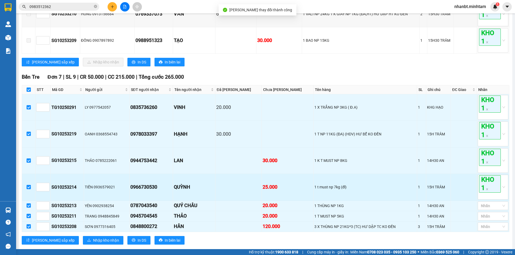
scroll to position [297, 0]
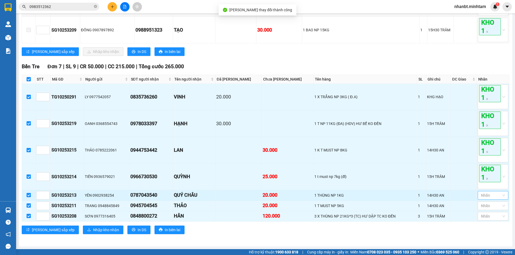
click at [484, 196] on div at bounding box center [490, 195] width 23 height 6
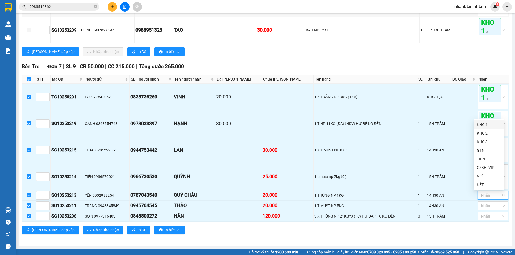
click at [487, 125] on div "KHO 1" at bounding box center [489, 125] width 24 height 6
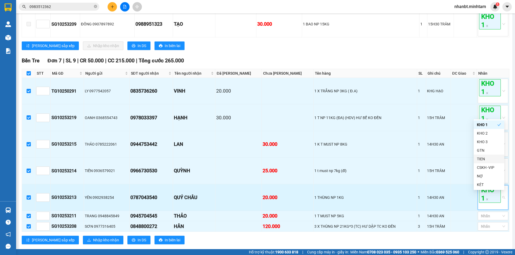
click at [460, 205] on td at bounding box center [464, 198] width 26 height 27
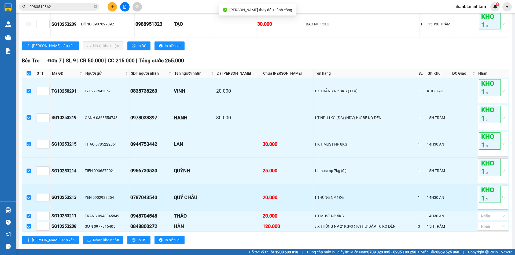
click at [486, 201] on icon "close" at bounding box center [487, 199] width 3 height 3
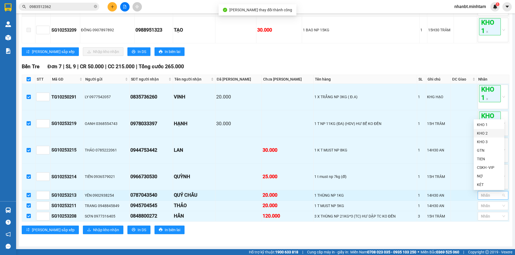
click at [486, 134] on div "KHO 2" at bounding box center [489, 134] width 24 height 6
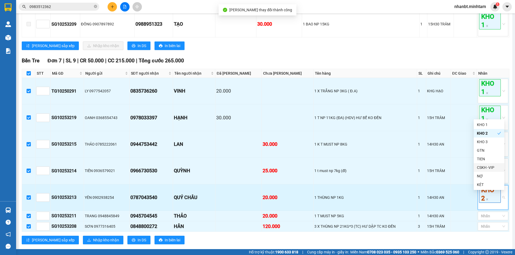
click at [463, 206] on td at bounding box center [464, 198] width 26 height 27
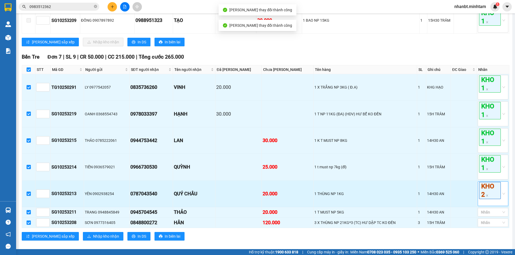
scroll to position [313, 0]
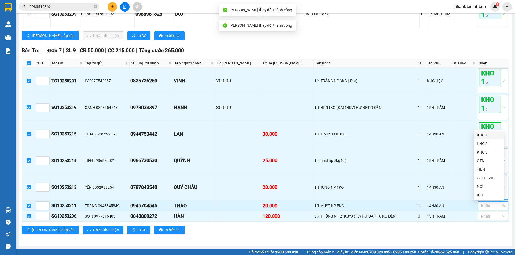
click at [482, 206] on div at bounding box center [490, 206] width 23 height 6
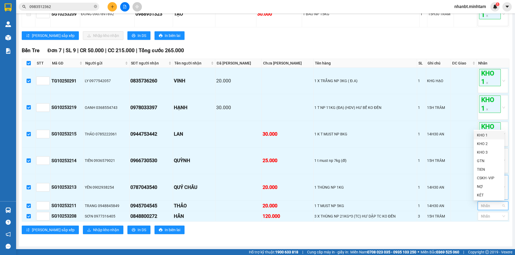
click at [487, 136] on div "KHO 1" at bounding box center [489, 135] width 24 height 6
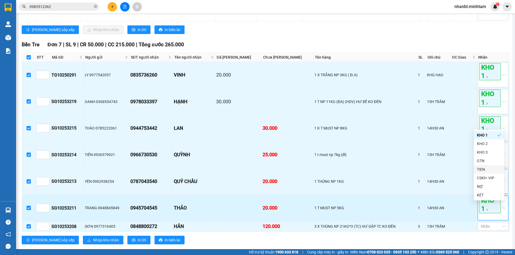
click at [462, 215] on td at bounding box center [464, 208] width 26 height 27
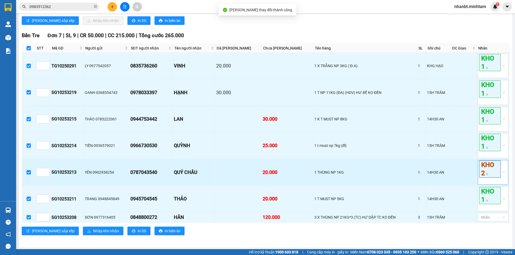
scroll to position [329, 0]
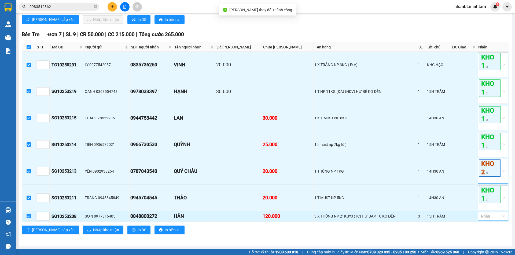
click at [484, 219] on div at bounding box center [490, 216] width 23 height 6
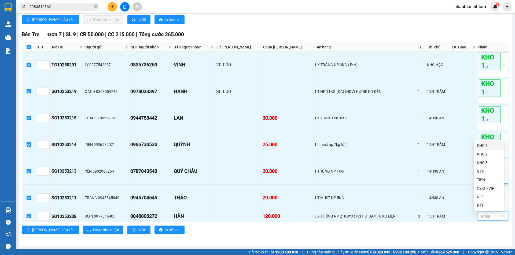
click at [490, 150] on div "KHO 1" at bounding box center [488, 146] width 31 height 9
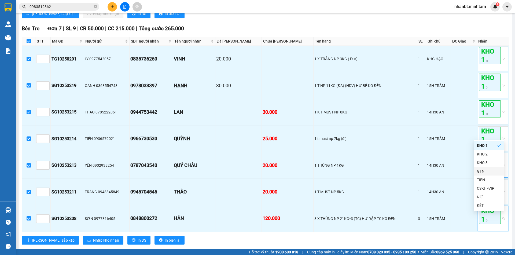
click at [454, 239] on div "Bến Tre Đơn 7 | SL 9 | CR 50.000 | CC 215.000 | Tổng cước 265.000 STT Mã GD Ng…" at bounding box center [265, 137] width 487 height 224
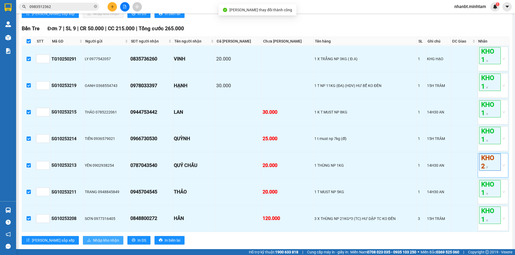
click at [93, 244] on span "Nhập kho nhận" at bounding box center [106, 241] width 26 height 6
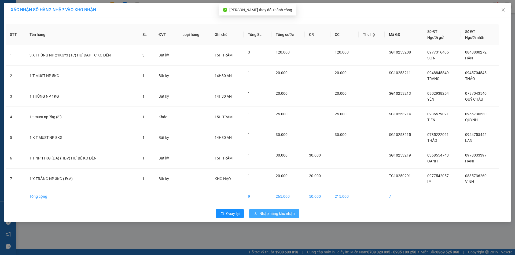
click at [275, 217] on button "Nhập hàng kho nhận" at bounding box center [274, 214] width 50 height 9
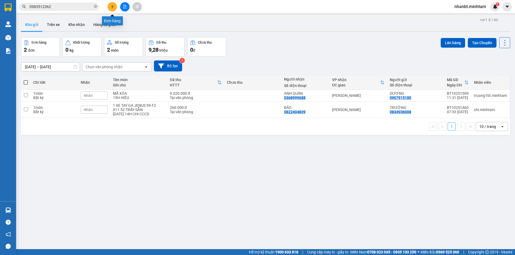
click at [113, 7] on icon "plus" at bounding box center [112, 7] width 4 height 4
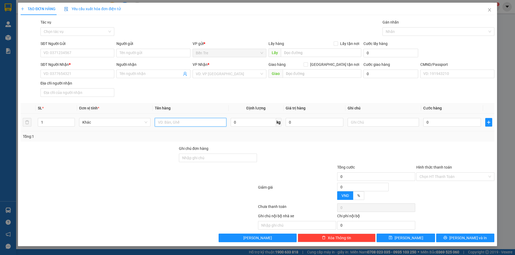
click at [180, 120] on input "text" at bounding box center [190, 122] width 71 height 9
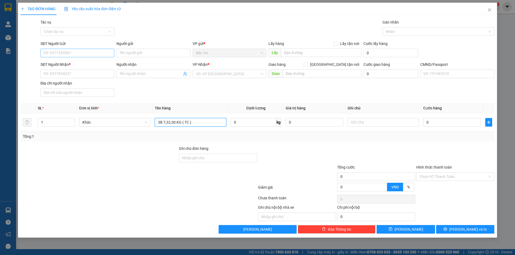
type input "3B 7,32,30 KG ( TC )"
click at [60, 53] on input "SĐT Người Gửi" at bounding box center [77, 53] width 74 height 9
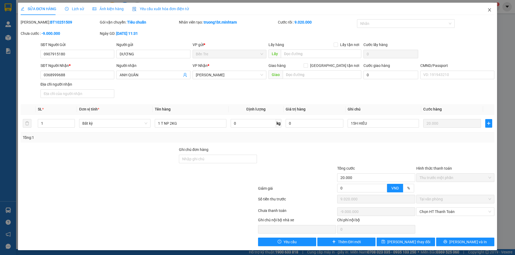
scroll to position [2, 0]
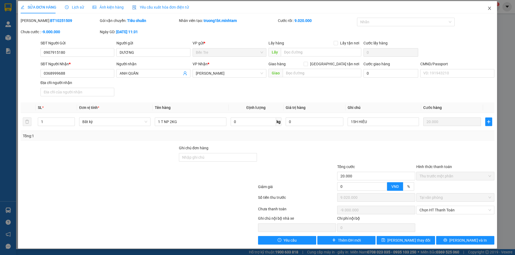
click at [487, 10] on icon "close" at bounding box center [489, 8] width 4 height 4
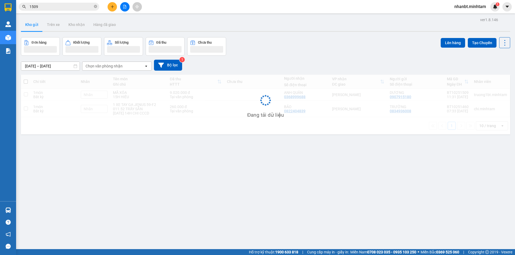
click at [110, 10] on button at bounding box center [112, 6] width 9 height 9
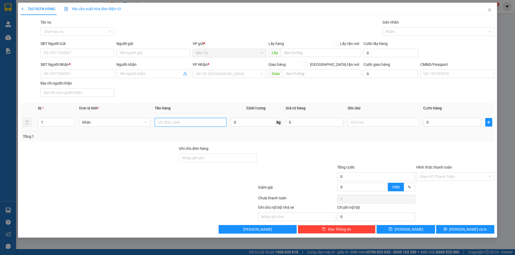
click at [205, 119] on input "text" at bounding box center [190, 122] width 71 height 9
type input "1B 26 KG ( TC )"
click at [74, 55] on input "SĐT Người Gửi" at bounding box center [77, 53] width 74 height 9
type input "0764288453"
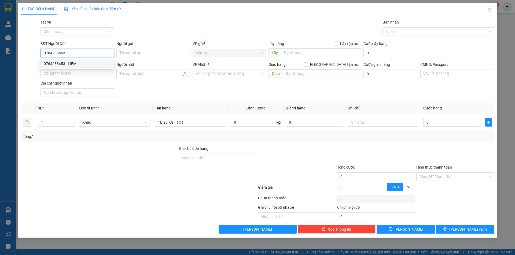
click at [71, 51] on input "0764288453" at bounding box center [77, 53] width 74 height 9
click at [75, 66] on div "0764288453 - LIÊM" at bounding box center [77, 64] width 67 height 6
type input "LIÊM"
type input "0904272731"
type input "CHI"
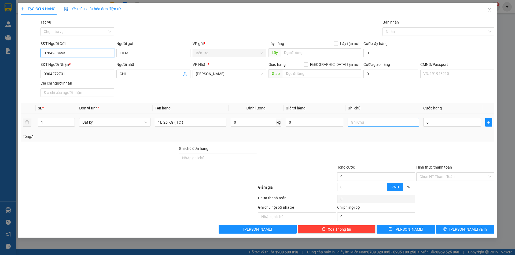
type input "0764288453"
click at [371, 123] on input "text" at bounding box center [382, 122] width 71 height 9
type input "16H NHÂN"
click at [438, 123] on input "0" at bounding box center [452, 122] width 58 height 9
type input "4"
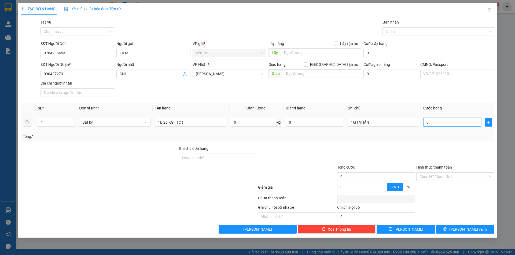
type input "4"
type input "45"
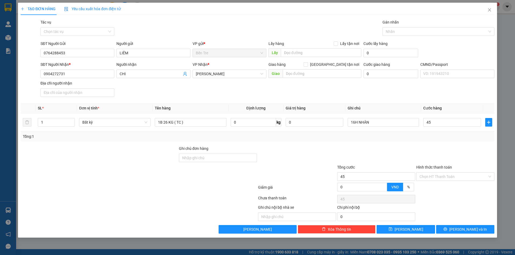
type input "45.000"
click at [405, 150] on div at bounding box center [375, 155] width 79 height 19
click at [468, 229] on span "[PERSON_NAME] và In" at bounding box center [468, 230] width 38 height 6
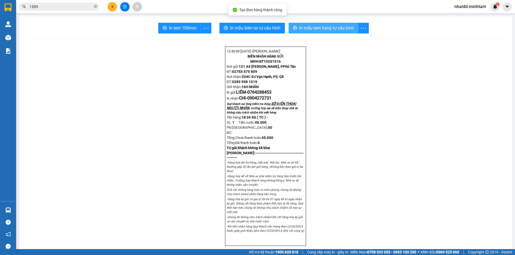
click at [307, 28] on span "In mẫu tem hàng tự cấu hình" at bounding box center [326, 28] width 55 height 7
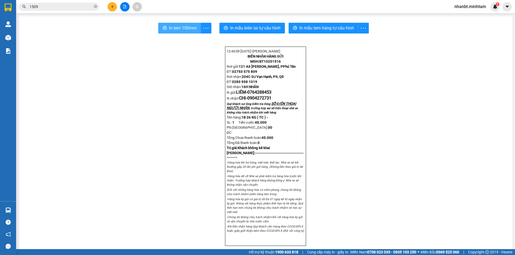
click at [176, 32] on button "In tem 100mm" at bounding box center [179, 28] width 43 height 11
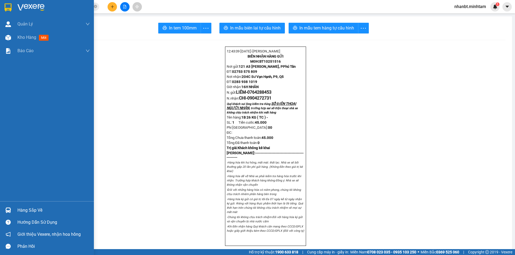
click at [0, 6] on div at bounding box center [47, 8] width 94 height 17
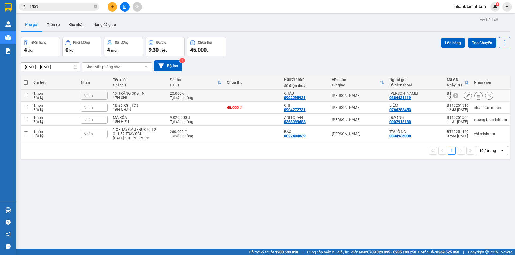
click at [170, 94] on div "20.000 đ" at bounding box center [196, 93] width 52 height 4
checkbox input "true"
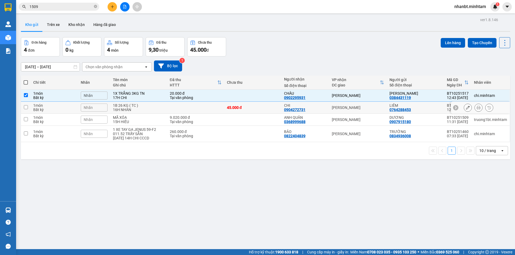
click at [169, 105] on td at bounding box center [195, 108] width 57 height 12
checkbox input "true"
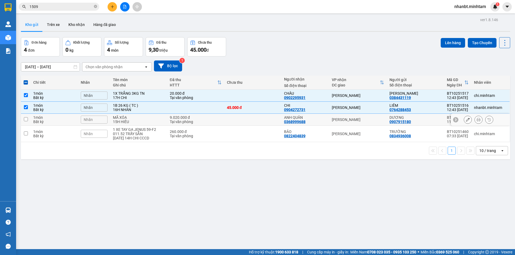
click at [172, 118] on div "9.020.000 đ" at bounding box center [196, 118] width 52 height 4
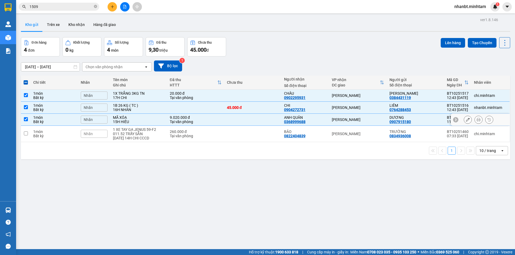
click at [172, 124] on div "Tại văn phòng" at bounding box center [196, 122] width 52 height 4
checkbox input "false"
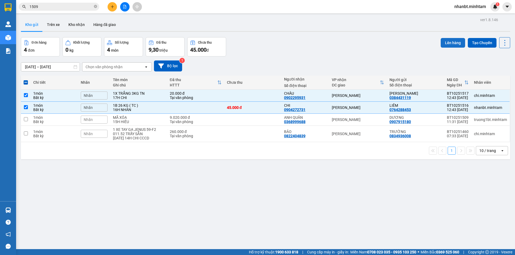
click at [449, 40] on button "Lên hàng" at bounding box center [452, 43] width 24 height 10
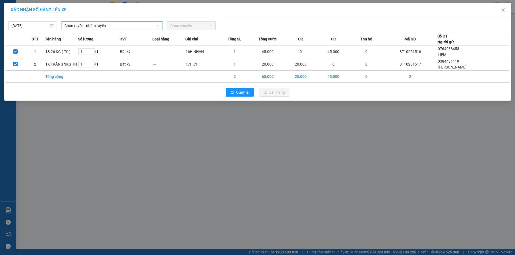
click at [143, 26] on span "Chọn tuyến - nhóm tuyến" at bounding box center [111, 26] width 95 height 8
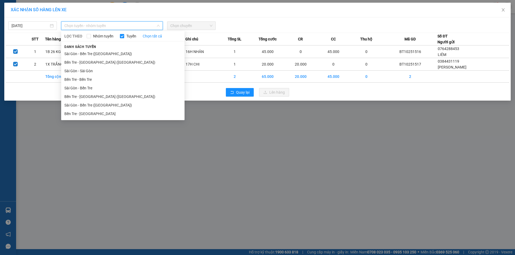
drag, startPoint x: 100, startPoint y: 117, endPoint x: 113, endPoint y: 109, distance: 15.5
click at [101, 117] on li "Bến Tre - [GEOGRAPHIC_DATA]" at bounding box center [122, 114] width 123 height 9
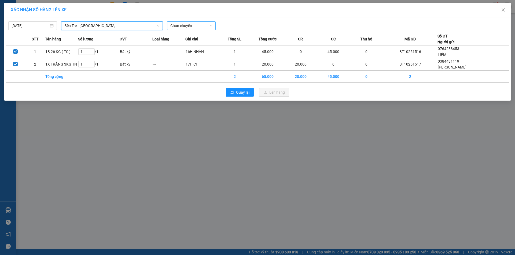
click at [193, 25] on span "Chọn chuyến" at bounding box center [191, 26] width 42 height 8
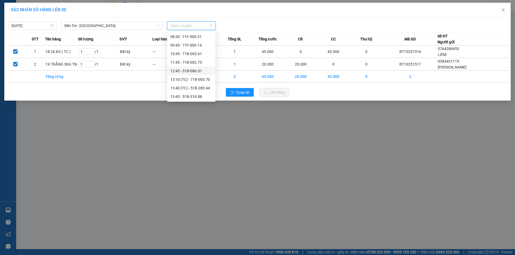
scroll to position [54, 0]
click at [195, 60] on div "12:45 - 51B-086.01" at bounding box center [191, 60] width 42 height 6
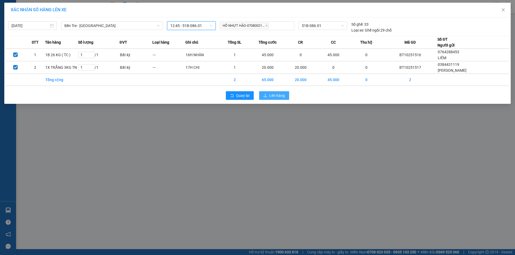
click at [275, 96] on span "Lên hàng" at bounding box center [277, 96] width 16 height 6
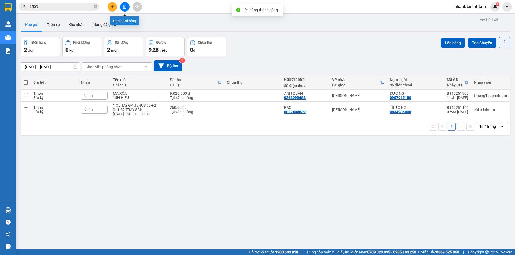
click at [125, 5] on icon "file-add" at bounding box center [125, 7] width 4 height 4
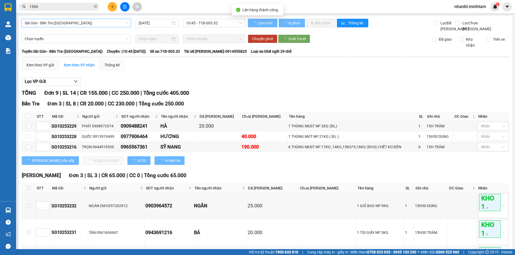
click at [94, 23] on span "Sài Gòn - Bến Tre ([GEOGRAPHIC_DATA])" at bounding box center [76, 23] width 103 height 8
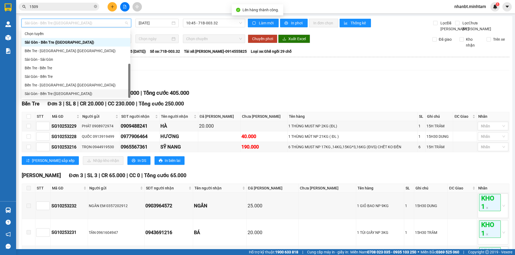
scroll to position [9, 0]
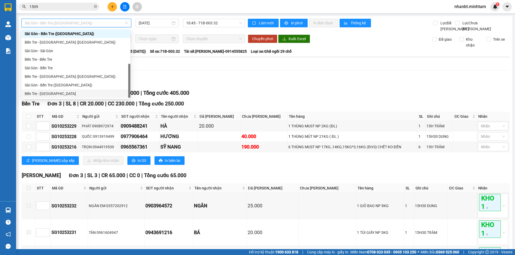
drag, startPoint x: 78, startPoint y: 96, endPoint x: 216, endPoint y: 32, distance: 152.0
click at [78, 96] on div "Bến Tre - [GEOGRAPHIC_DATA]" at bounding box center [76, 94] width 102 height 6
type input "[DATE]"
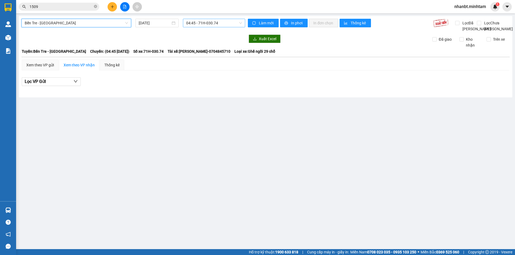
click at [205, 22] on span "04:45 - 71H-030.74" at bounding box center [214, 23] width 56 height 8
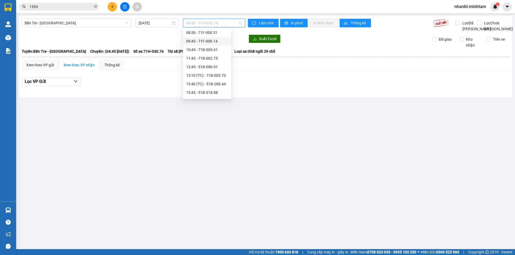
scroll to position [54, 0]
click at [213, 54] on div "12:45 - 51B-086.01" at bounding box center [207, 57] width 48 height 9
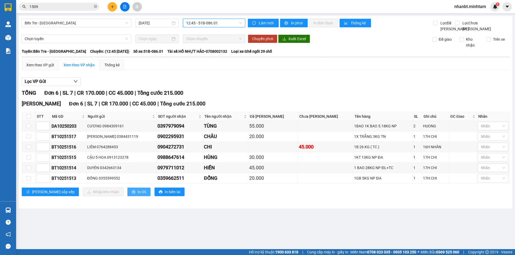
click at [127, 197] on button "In DS" at bounding box center [138, 192] width 23 height 9
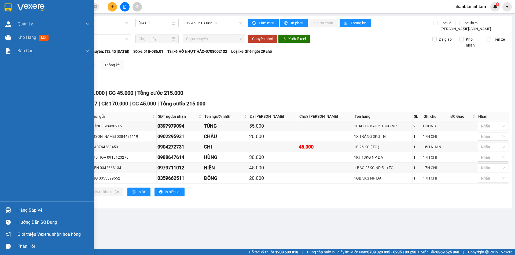
click at [6, 8] on img at bounding box center [8, 7] width 7 height 8
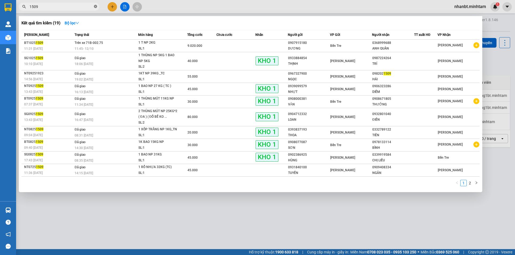
click at [97, 7] on icon "close-circle" at bounding box center [95, 6] width 3 height 3
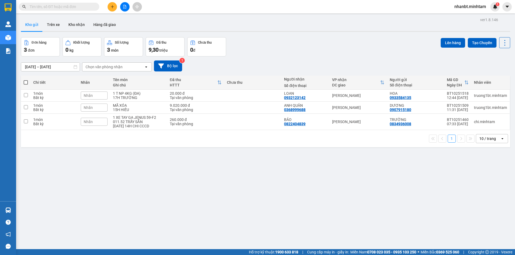
click at [75, 7] on input "text" at bounding box center [60, 7] width 63 height 6
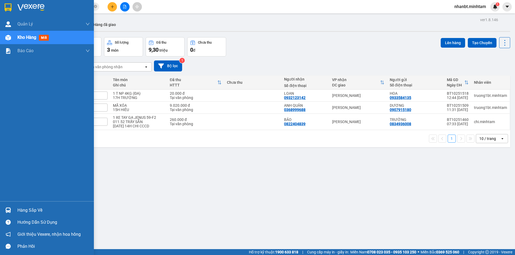
type input "0787922"
click at [8, 6] on img at bounding box center [8, 7] width 7 height 8
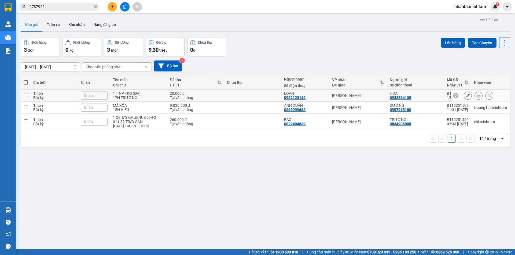
click at [208, 95] on div "20.000 đ" at bounding box center [196, 93] width 52 height 4
checkbox input "true"
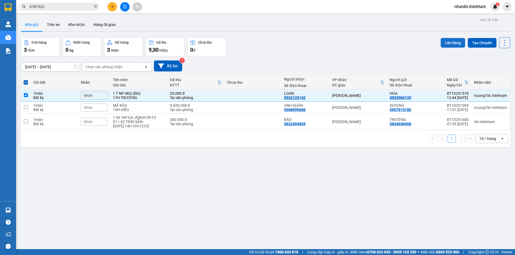
click at [447, 40] on button "Lên hàng" at bounding box center [452, 43] width 24 height 10
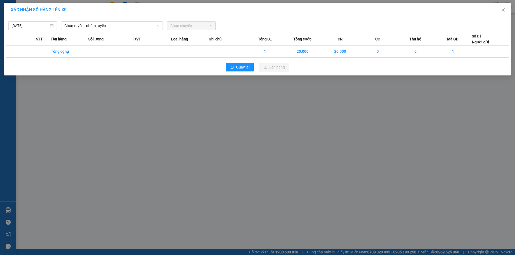
click at [146, 187] on div "XÁC NHẬN SỐ HÀNG LÊN XE 12/10/2025 Chọn tuyến - nhóm tuyến Chọn chuyến STT Tên …" at bounding box center [257, 127] width 515 height 255
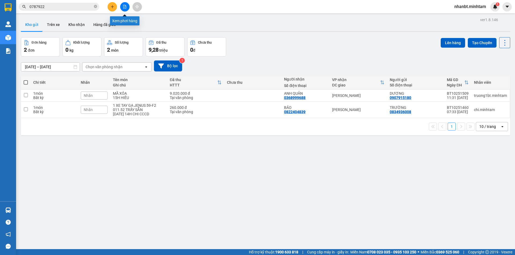
click at [125, 9] on button at bounding box center [124, 6] width 9 height 9
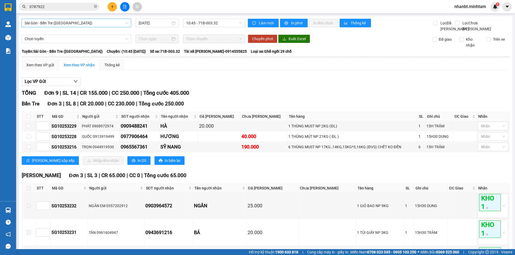
click at [69, 24] on span "Sài Gòn - Bến Tre ([GEOGRAPHIC_DATA])" at bounding box center [76, 23] width 103 height 8
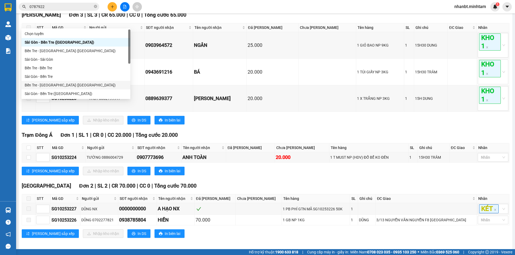
scroll to position [9, 0]
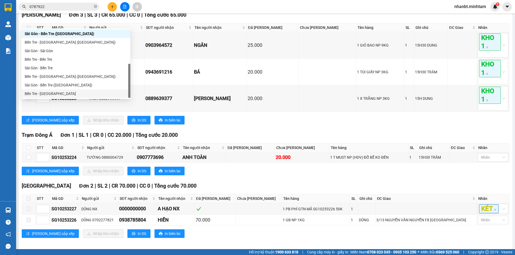
click at [69, 93] on div "Bến Tre - [GEOGRAPHIC_DATA]" at bounding box center [76, 94] width 102 height 6
type input "[DATE]"
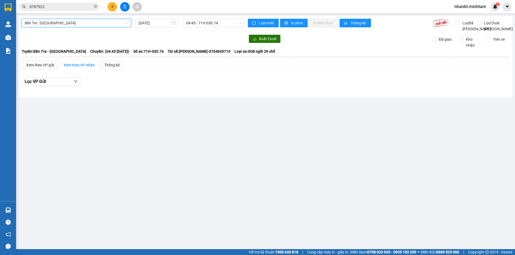
click at [155, 85] on div "Lọc VP Gửi" at bounding box center [265, 81] width 487 height 9
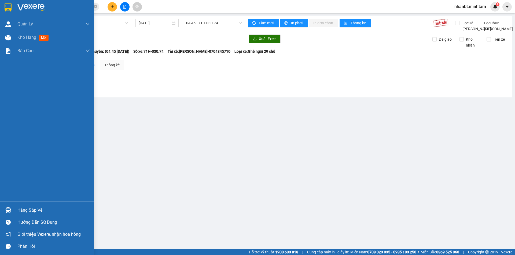
click at [8, 13] on div at bounding box center [47, 8] width 94 height 17
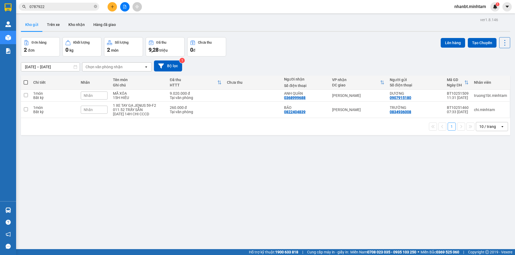
click at [67, 4] on input "0787922" at bounding box center [60, 7] width 63 height 6
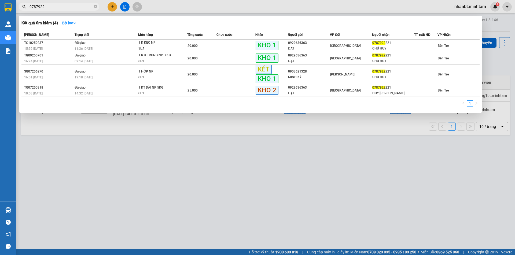
click at [67, 4] on input "0787922" at bounding box center [60, 7] width 63 height 6
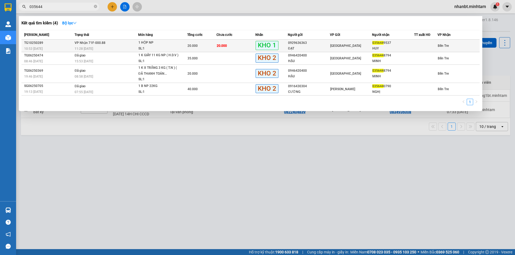
type input "035644"
click at [133, 44] on td "VP Nhận 71F-000.88 11:28 - 12/10" at bounding box center [105, 46] width 65 height 13
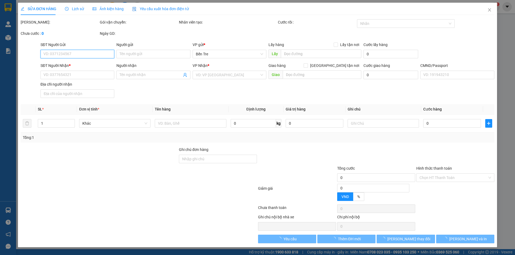
type input "0929636363"
type input "ĐẠT"
type input "0356449537"
type input "HUY"
type input "20.000"
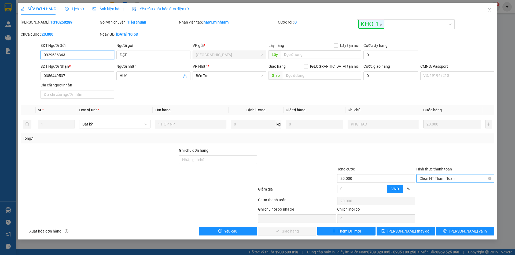
click at [438, 177] on span "Chọn HT Thanh Toán" at bounding box center [455, 179] width 72 height 8
click at [442, 190] on div "Tại văn phòng" at bounding box center [455, 190] width 72 height 6
type input "0"
click at [287, 227] on button "[PERSON_NAME] và [PERSON_NAME] hàng" at bounding box center [287, 231] width 58 height 9
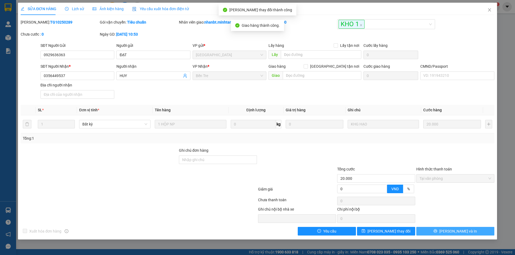
click at [474, 232] on button "[PERSON_NAME] và In" at bounding box center [455, 231] width 78 height 9
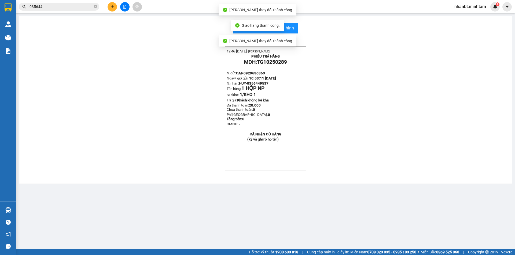
click at [282, 25] on div "Giao hàng thành công." at bounding box center [257, 25] width 53 height 11
click at [292, 28] on span "In mẫu biên lai tự cấu hình" at bounding box center [268, 28] width 50 height 7
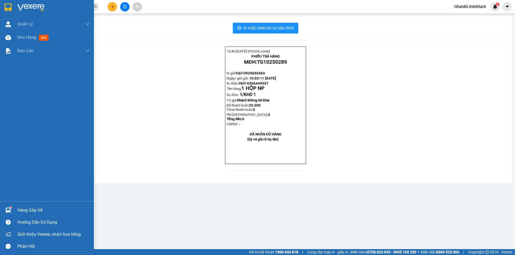
drag, startPoint x: 21, startPoint y: 210, endPoint x: 22, endPoint y: 206, distance: 4.4
click at [22, 210] on div "Hàng sắp về" at bounding box center [53, 211] width 72 height 8
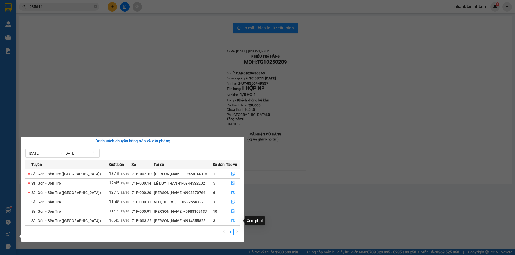
click at [234, 220] on icon "file-done" at bounding box center [233, 221] width 4 height 4
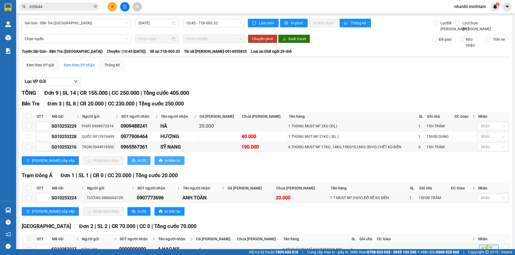
drag, startPoint x: 117, startPoint y: 168, endPoint x: 140, endPoint y: 167, distance: 23.4
click at [138, 164] on span "In DS" at bounding box center [142, 161] width 9 height 6
click at [29, 119] on input "checkbox" at bounding box center [29, 116] width 4 height 4
checkbox input "true"
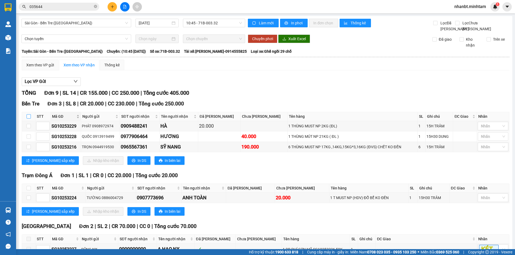
checkbox input "true"
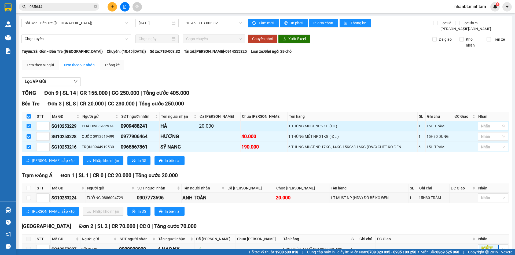
click at [482, 129] on div at bounding box center [490, 126] width 23 height 6
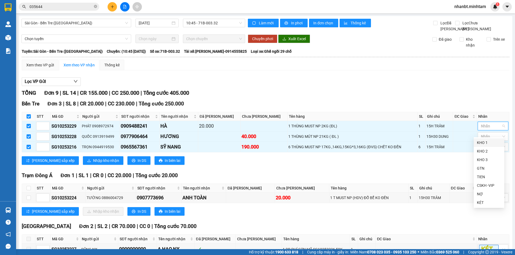
click at [481, 142] on div "KHO 1" at bounding box center [489, 143] width 24 height 6
click at [464, 132] on td at bounding box center [465, 126] width 24 height 10
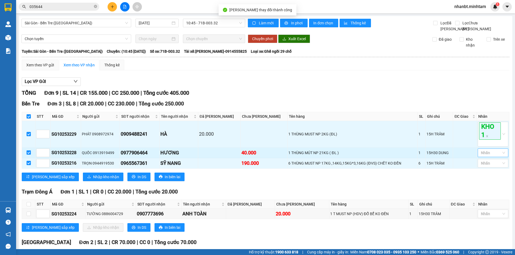
click at [488, 156] on div at bounding box center [490, 153] width 23 height 6
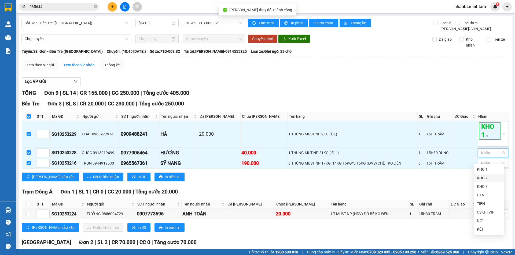
click at [489, 180] on div "KHO 2" at bounding box center [489, 178] width 24 height 6
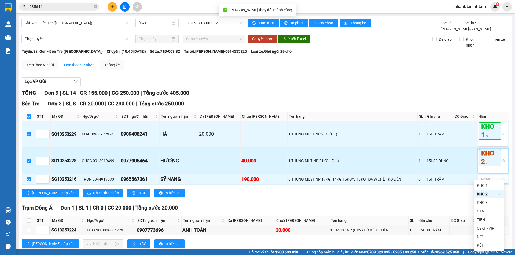
click at [465, 169] on td at bounding box center [465, 161] width 24 height 27
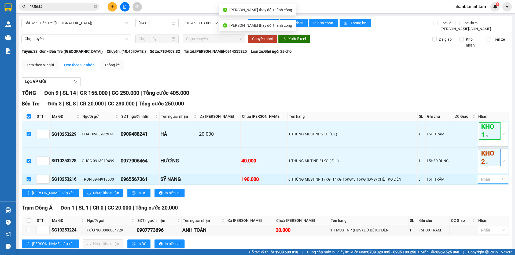
click at [485, 183] on div at bounding box center [490, 179] width 23 height 6
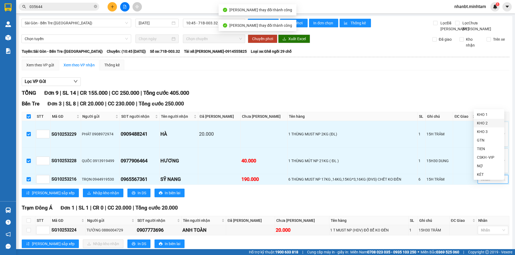
click at [486, 125] on div "KHO 2" at bounding box center [489, 123] width 24 height 6
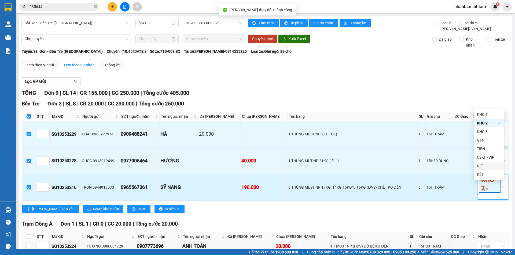
drag, startPoint x: 465, startPoint y: 191, endPoint x: 431, endPoint y: 187, distance: 34.4
click at [464, 192] on td at bounding box center [465, 188] width 24 height 27
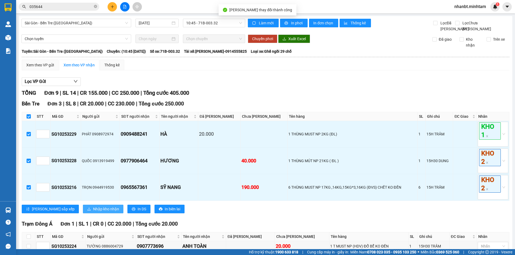
click at [93, 212] on span "Nhập kho nhận" at bounding box center [106, 209] width 26 height 6
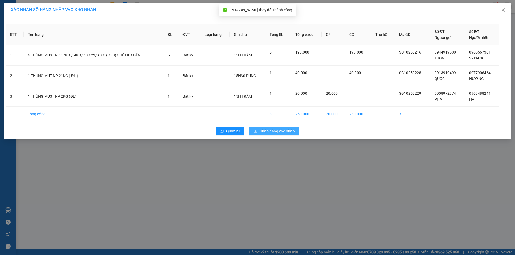
click at [284, 132] on span "Nhập hàng kho nhận" at bounding box center [276, 131] width 35 height 6
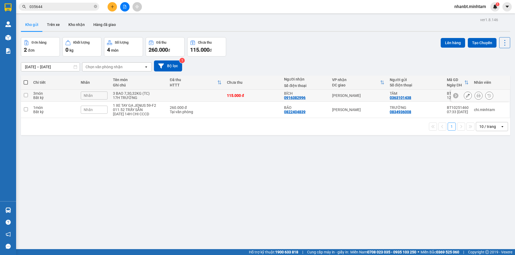
click at [28, 94] on td at bounding box center [26, 96] width 10 height 12
checkbox input "true"
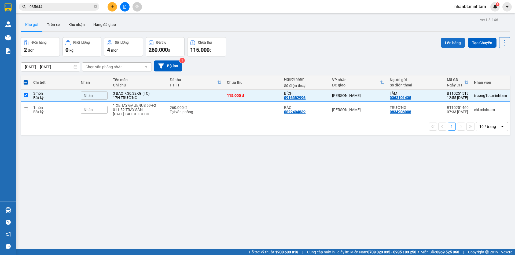
click at [441, 40] on button "Lên hàng" at bounding box center [452, 43] width 24 height 10
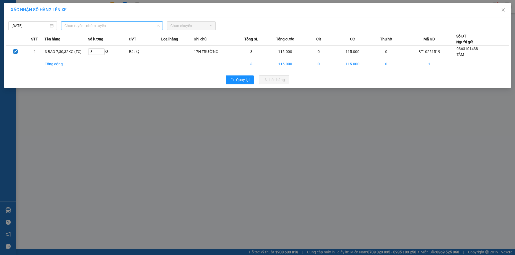
click at [123, 27] on span "Chọn tuyến - nhóm tuyến" at bounding box center [111, 26] width 95 height 8
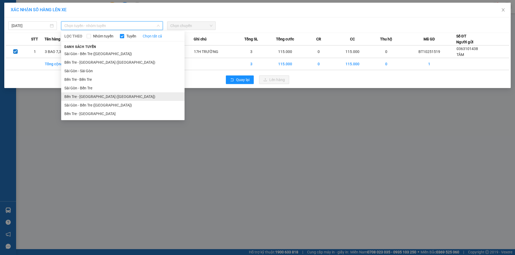
click at [93, 100] on li "Bến Tre - [GEOGRAPHIC_DATA] ([GEOGRAPHIC_DATA])" at bounding box center [122, 96] width 123 height 9
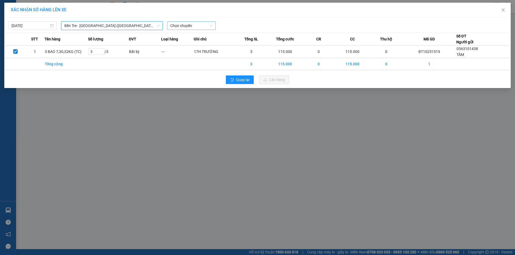
click at [188, 27] on span "Chọn chuyến" at bounding box center [191, 26] width 42 height 8
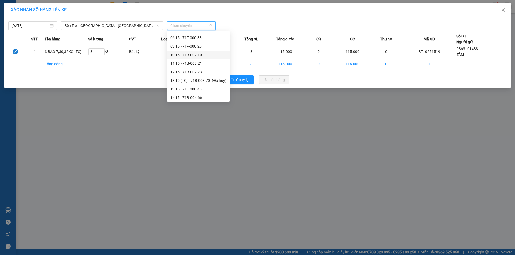
scroll to position [51, 0]
click at [200, 80] on div "13:15 - 71F-000.46" at bounding box center [198, 79] width 56 height 6
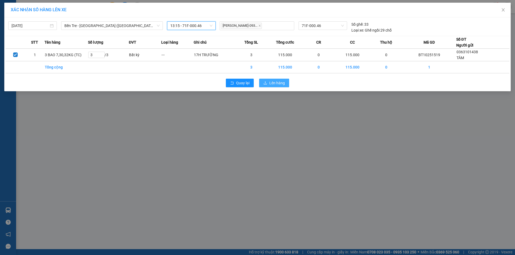
click at [273, 83] on span "Lên hàng" at bounding box center [277, 83] width 16 height 6
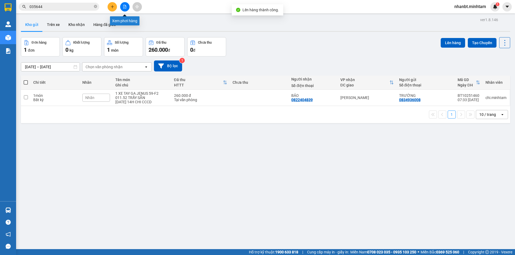
click at [124, 7] on icon "file-add" at bounding box center [125, 7] width 4 height 4
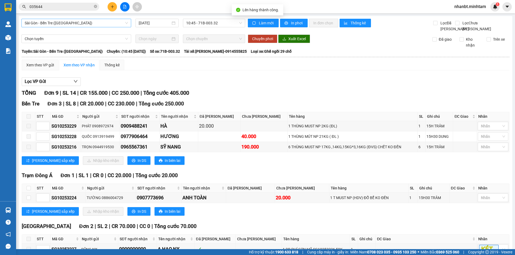
click at [80, 21] on span "Sài Gòn - Bến Tre ([GEOGRAPHIC_DATA])" at bounding box center [76, 23] width 103 height 8
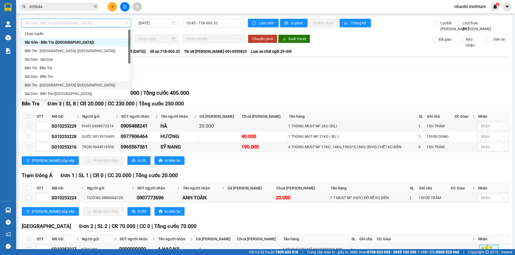
click at [56, 87] on div "Bến Tre - Sài Gòn (CT)" at bounding box center [76, 85] width 102 height 6
type input "[DATE]"
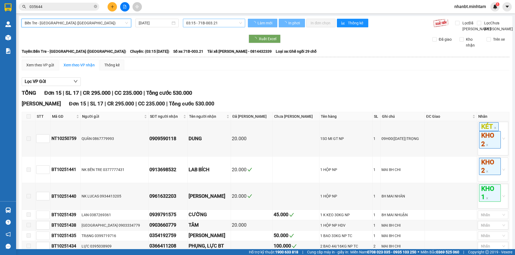
click at [223, 23] on span "03:15 - 71B-003.21" at bounding box center [214, 23] width 56 height 8
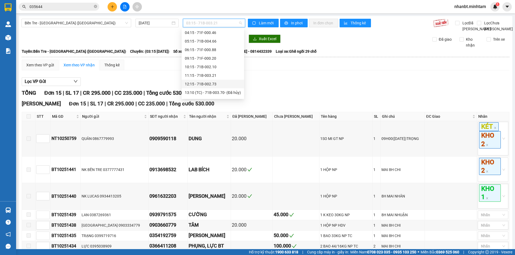
scroll to position [51, 0]
click at [209, 79] on div "13:15 - 71F-000.46" at bounding box center [213, 77] width 56 height 6
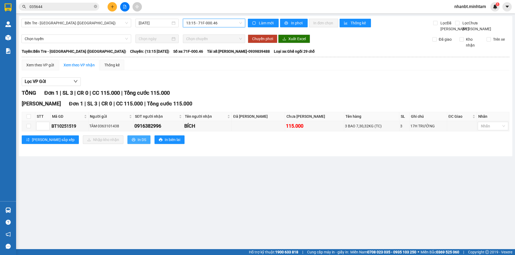
click at [138, 143] on span "In DS" at bounding box center [142, 140] width 9 height 6
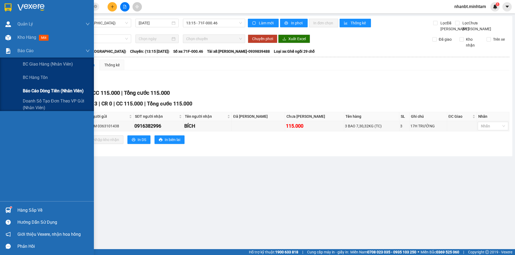
click at [44, 94] on span "Báo cáo dòng tiền (nhân viên)" at bounding box center [53, 91] width 61 height 7
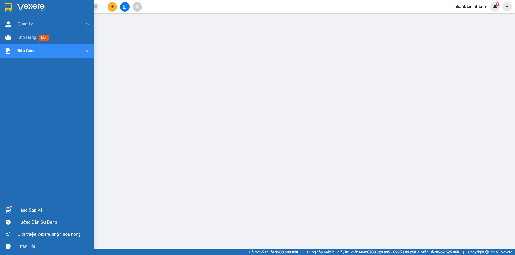
click at [7, 7] on img at bounding box center [8, 7] width 7 height 8
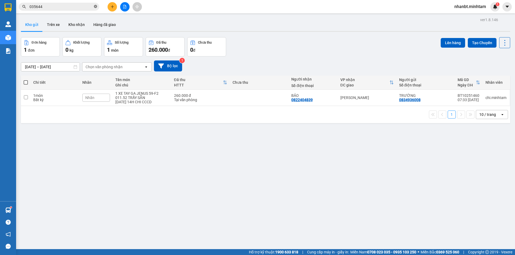
click at [95, 6] on icon "close-circle" at bounding box center [95, 6] width 3 height 3
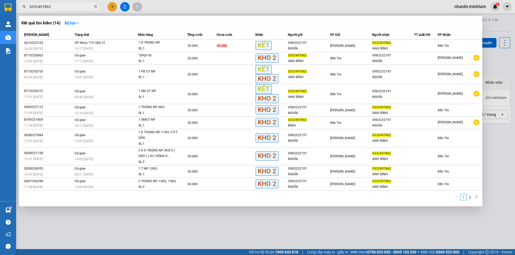
type input "0332497862"
click at [112, 5] on div at bounding box center [257, 127] width 515 height 255
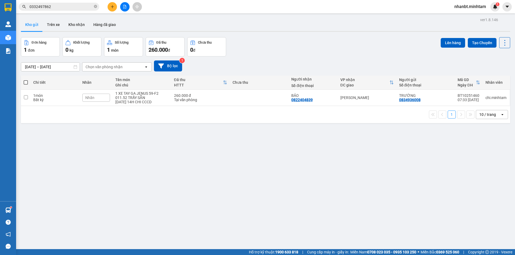
click at [112, 6] on icon "plus" at bounding box center [112, 6] width 0 height 3
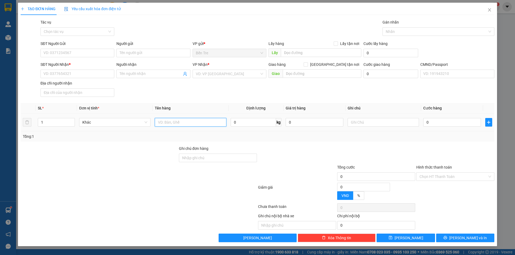
click at [198, 121] on input "text" at bounding box center [190, 122] width 71 height 9
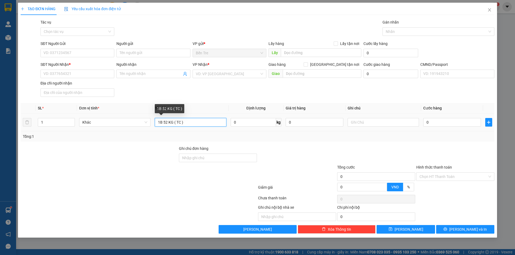
click at [162, 125] on input "1B 52 KG ( TC )" at bounding box center [190, 122] width 71 height 9
type input "1B,1 X ĐỎ 6,52 KG ( TC )"
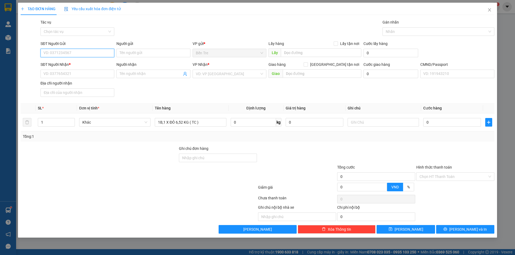
click at [67, 54] on input "SĐT Người Gửi" at bounding box center [77, 53] width 74 height 9
type input "0973012191"
click at [83, 65] on div "0973012191 - CHỊ NGỌC" at bounding box center [77, 64] width 67 height 6
type input "CHỊ NGỌC"
type input "0974718615"
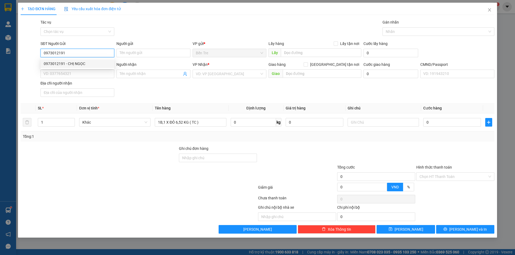
type input "TRANG"
type input "0973012191"
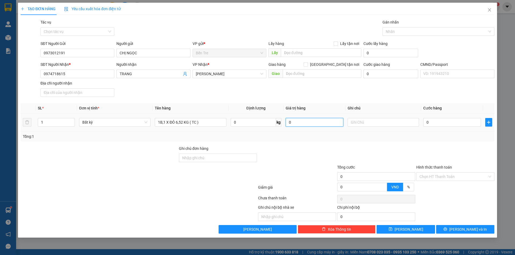
click at [297, 124] on input "0" at bounding box center [315, 122] width 58 height 9
click at [369, 127] on div at bounding box center [382, 122] width 71 height 11
click at [371, 124] on input "text" at bounding box center [382, 122] width 71 height 9
type input "17H NHÂN"
click at [438, 124] on input "0" at bounding box center [452, 122] width 58 height 9
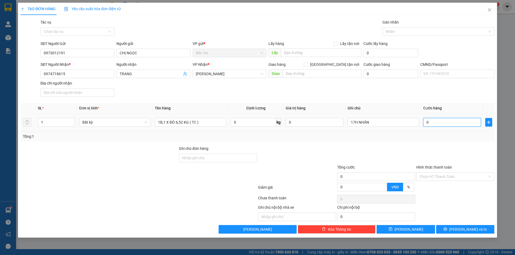
type input "1"
type input "10"
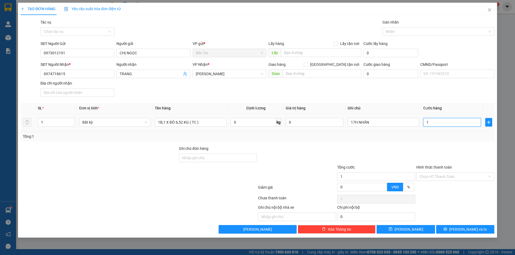
type input "10"
type input "105"
type input "105.000"
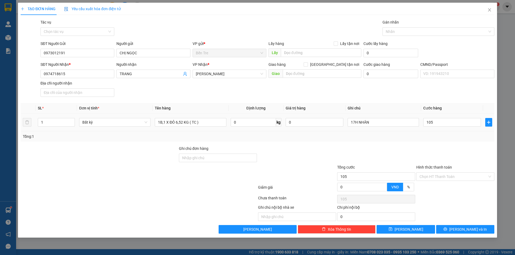
type input "105.000"
click at [391, 137] on div "Tổng: 1" at bounding box center [257, 137] width 469 height 6
click at [72, 121] on icon "up" at bounding box center [72, 121] width 2 height 1
type input "2"
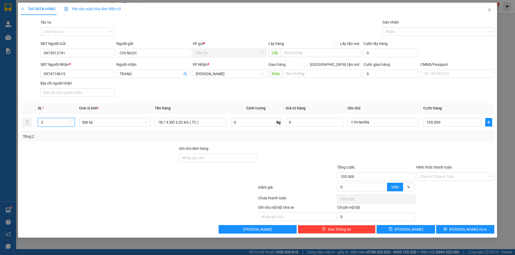
drag, startPoint x: 77, startPoint y: 150, endPoint x: 405, endPoint y: 134, distance: 327.7
click at [77, 150] on div at bounding box center [99, 155] width 158 height 19
type input "0"
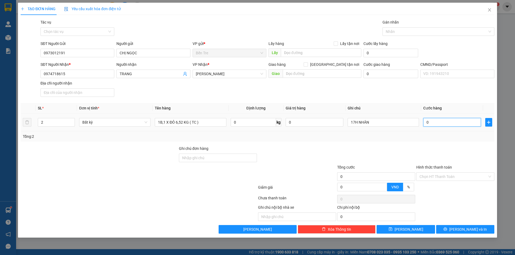
click at [435, 123] on input "0" at bounding box center [452, 122] width 58 height 9
type input "1"
type input "10"
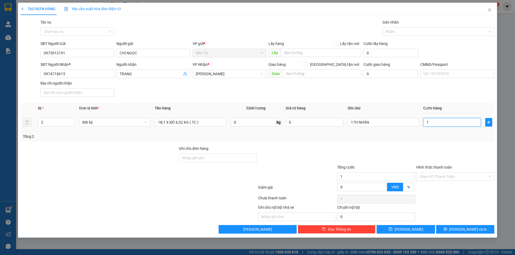
type input "10"
type input "105"
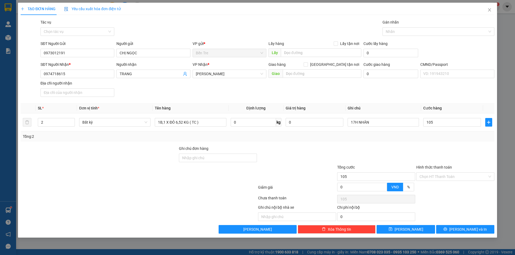
type input "105.000"
click at [399, 140] on div "Tổng: 2" at bounding box center [257, 137] width 473 height 10
drag, startPoint x: 76, startPoint y: 49, endPoint x: 29, endPoint y: 57, distance: 47.0
click at [17, 55] on div "TẠO ĐƠN HÀNG Yêu cầu xuất hóa đơn điện tử Transit Pickup Surcharge Ids Transit …" at bounding box center [257, 127] width 515 height 255
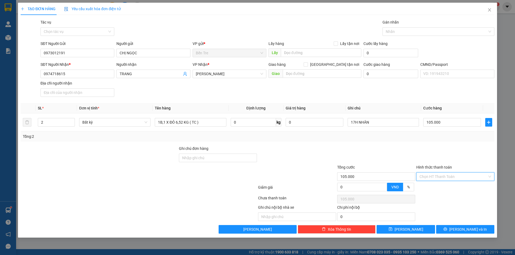
click at [441, 179] on input "Hình thức thanh toán" at bounding box center [453, 177] width 68 height 8
click at [441, 186] on div "Tại văn phòng" at bounding box center [455, 188] width 72 height 6
type input "0"
click at [453, 231] on button "Lưu và In" at bounding box center [465, 229] width 58 height 9
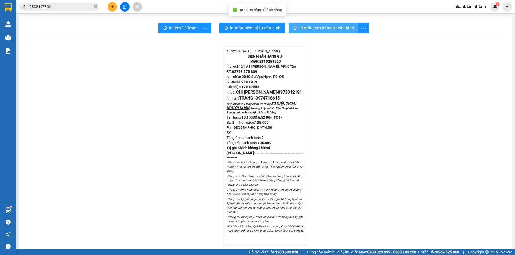
click at [326, 28] on span "In mẫu tem hàng tự cấu hình" at bounding box center [326, 28] width 55 height 7
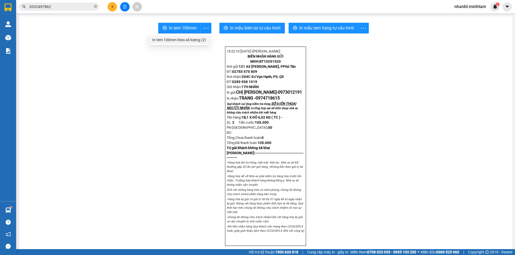
click at [194, 42] on div "In tem 100mm theo số lượng (2)" at bounding box center [179, 40] width 54 height 6
click at [61, 8] on input "0332497862" at bounding box center [60, 7] width 63 height 6
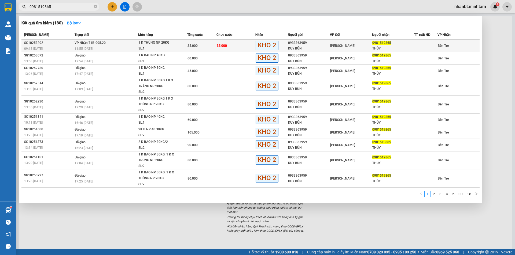
type input "0981519865"
click at [109, 46] on div "11:55 - 12/10" at bounding box center [106, 49] width 63 height 6
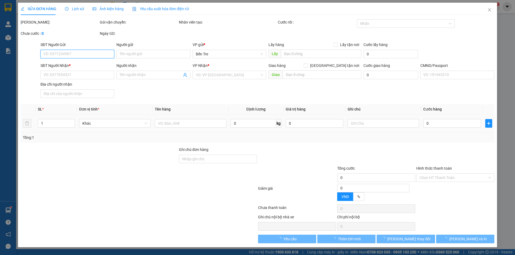
type input "0933363959"
type input "DUY BÚN"
type input "0981519865"
type input "THỦY"
type input "35.000"
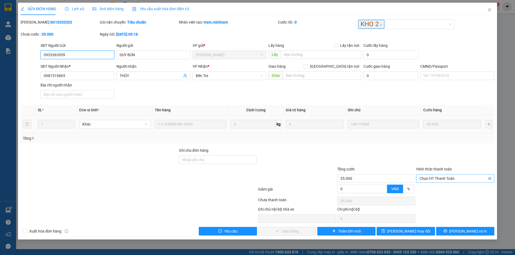
click at [440, 180] on span "Chọn HT Thanh Toán" at bounding box center [455, 179] width 72 height 8
click at [438, 193] on div "Tại văn phòng" at bounding box center [455, 189] width 78 height 9
type input "0"
click at [283, 232] on span "Lưu và Giao hàng" at bounding box center [293, 232] width 51 height 6
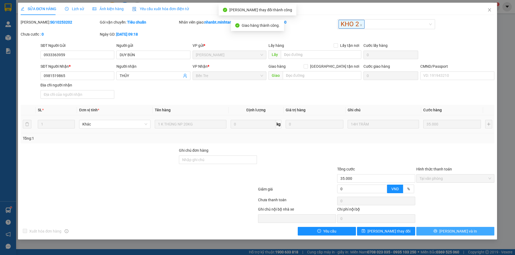
click at [456, 232] on span "Lưu và In" at bounding box center [458, 232] width 38 height 6
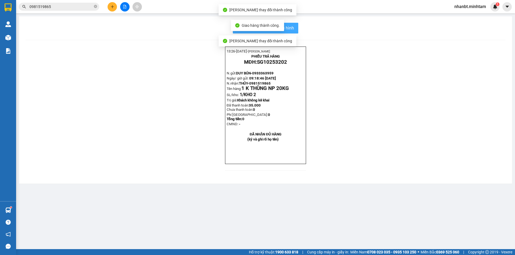
click at [293, 30] on span "In mẫu biên lai tự cấu hình" at bounding box center [268, 28] width 50 height 7
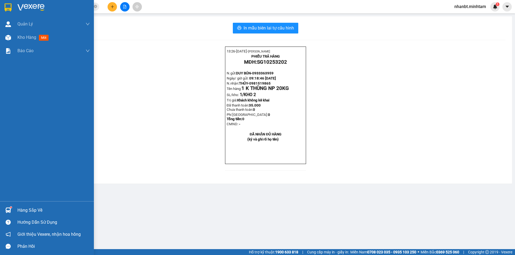
click at [5, 6] on img at bounding box center [8, 7] width 7 height 8
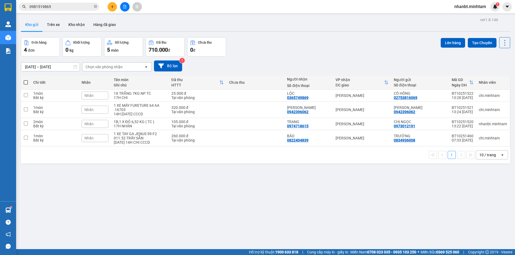
click at [109, 3] on button at bounding box center [112, 6] width 9 height 9
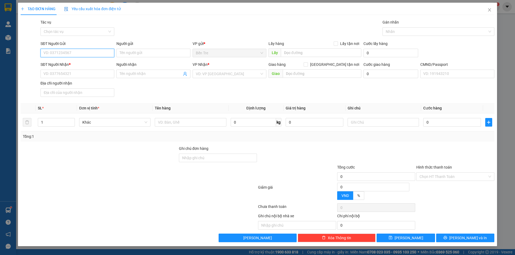
click at [95, 52] on input "SĐT Người Gửi" at bounding box center [77, 53] width 74 height 9
paste input "0913644725"
type input "0913644725"
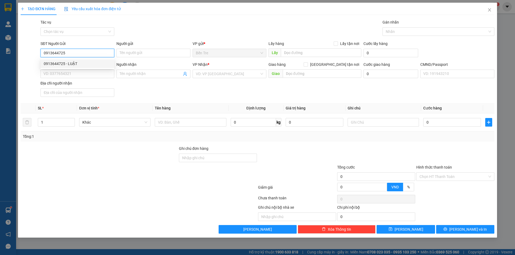
click at [84, 54] on input "0913644725" at bounding box center [77, 53] width 74 height 9
click at [79, 62] on div "0913644725 - LUẬT" at bounding box center [77, 64] width 67 height 6
type input "LUẬT"
type input "0333103814"
type input "QUỲNH"
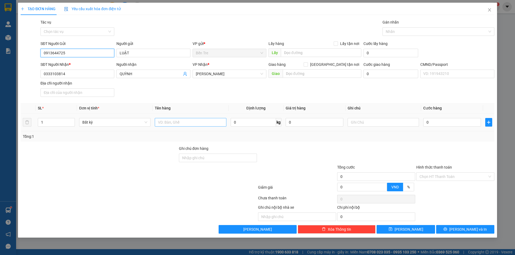
type input "0913644725"
click at [171, 123] on input "text" at bounding box center [190, 122] width 71 height 9
type input "1T MÚT NP 3KG ( ĐA )"
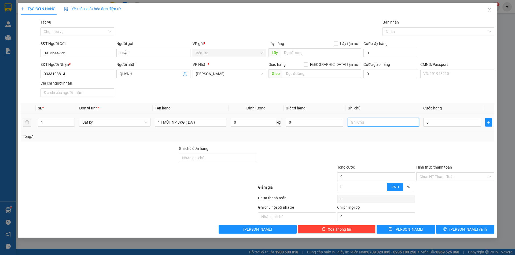
click at [361, 123] on input "text" at bounding box center [382, 122] width 71 height 9
type input "17H NHÂN"
click at [435, 127] on div "0" at bounding box center [452, 122] width 58 height 11
click at [435, 125] on input "0" at bounding box center [452, 122] width 58 height 9
type input "2"
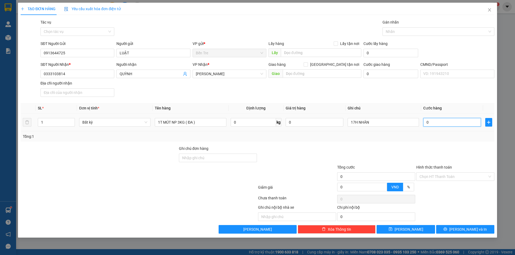
type input "2"
type input "20"
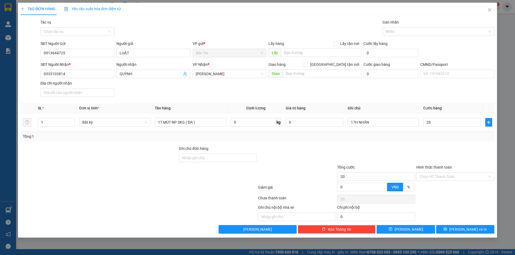
type input "20.000"
click at [328, 152] on div at bounding box center [296, 155] width 79 height 19
click at [435, 176] on input "Hình thức thanh toán" at bounding box center [453, 177] width 68 height 8
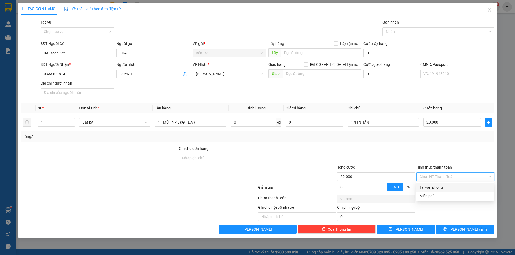
click at [434, 186] on div "Tại văn phòng" at bounding box center [455, 188] width 72 height 6
type input "0"
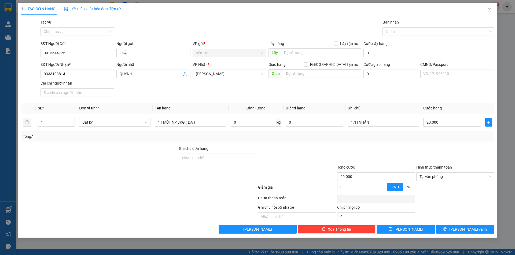
click at [392, 162] on div at bounding box center [375, 155] width 79 height 19
click at [453, 230] on button "Lưu và In" at bounding box center [465, 229] width 58 height 9
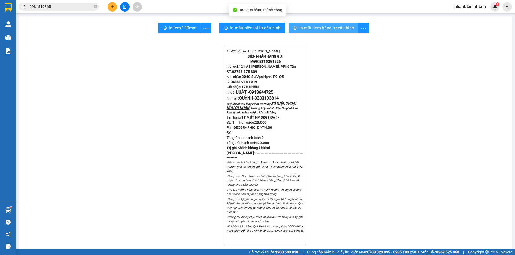
drag, startPoint x: 304, startPoint y: 28, endPoint x: 331, endPoint y: 58, distance: 40.8
click at [304, 28] on span "In mẫu tem hàng tự cấu hình" at bounding box center [326, 28] width 55 height 7
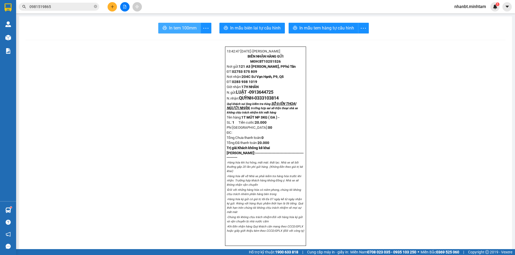
click at [173, 25] on span "In tem 100mm" at bounding box center [183, 28] width 28 height 7
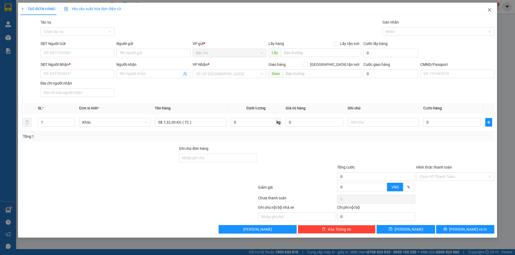
click at [490, 11] on icon "close" at bounding box center [489, 9] width 3 height 3
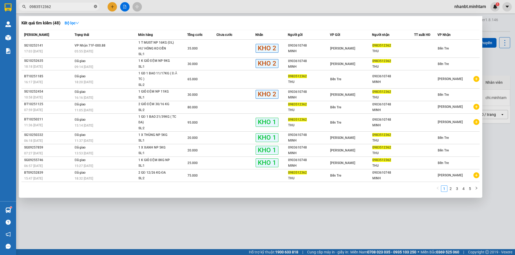
click at [95, 6] on icon "close-circle" at bounding box center [95, 6] width 3 height 3
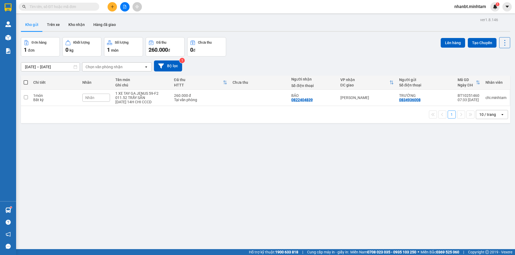
click at [79, 8] on input "text" at bounding box center [60, 7] width 63 height 6
paste input "0973012191"
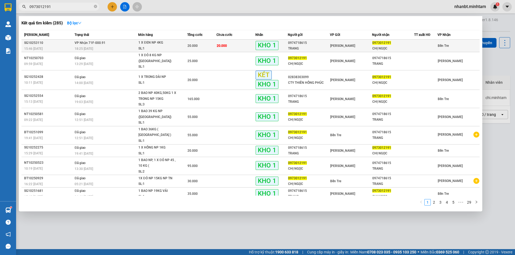
type input "0973012191"
click at [158, 47] on div "SL: 1" at bounding box center [158, 49] width 40 height 6
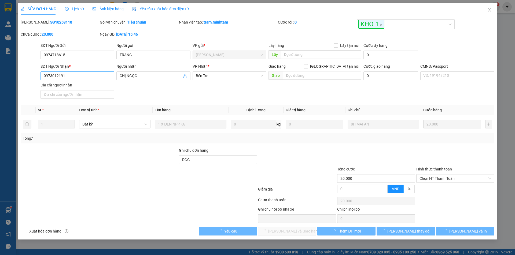
type input "0974718615"
type input "TRANG"
type input "0973012191"
type input "CHỊ NGỌC"
type input "DGG"
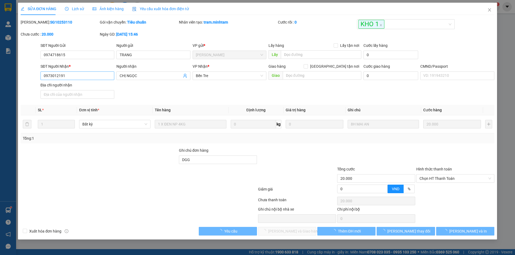
type input "20.000"
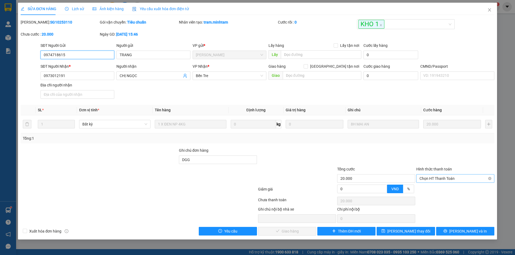
click at [429, 177] on span "Chọn HT Thanh Toán" at bounding box center [455, 179] width 72 height 8
click at [431, 188] on div "Tại văn phòng" at bounding box center [455, 190] width 72 height 6
type input "0"
click at [311, 232] on button "[PERSON_NAME] và Giao hàng" at bounding box center [287, 231] width 58 height 9
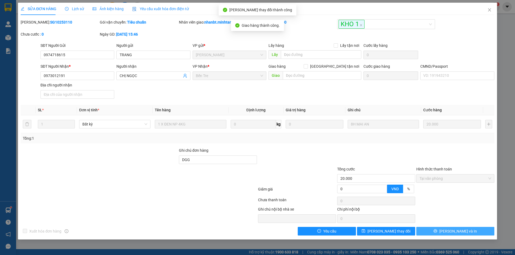
drag, startPoint x: 457, startPoint y: 231, endPoint x: 349, endPoint y: 94, distance: 174.8
click at [456, 231] on span "[PERSON_NAME] và In" at bounding box center [458, 232] width 38 height 6
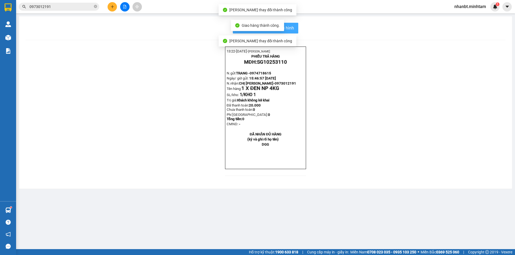
click at [292, 29] on span "In mẫu biên lai tự cấu hình" at bounding box center [268, 28] width 50 height 7
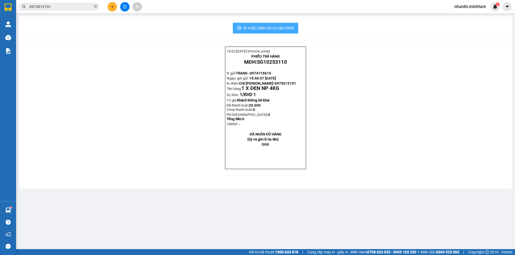
click at [272, 32] on button "In mẫu biên lai tự cấu hình" at bounding box center [265, 28] width 65 height 11
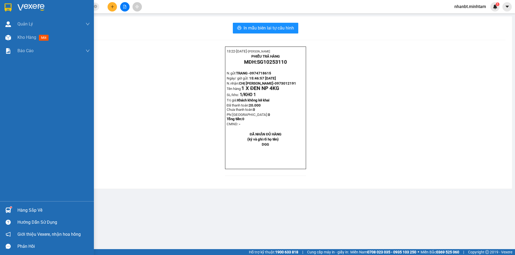
click at [17, 210] on div "Hàng sắp về" at bounding box center [47, 211] width 94 height 12
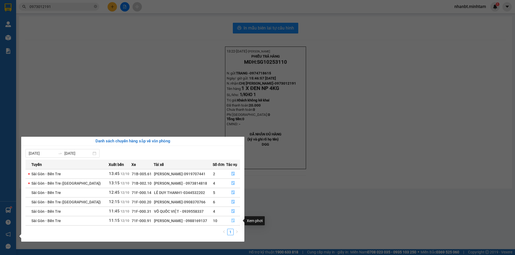
click at [234, 221] on button "button" at bounding box center [233, 221] width 14 height 9
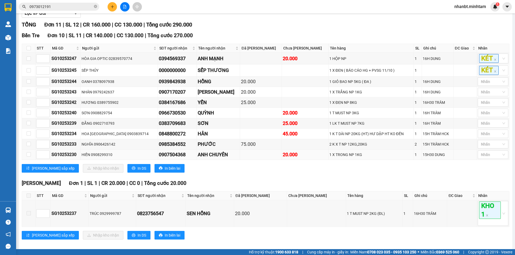
scroll to position [80, 0]
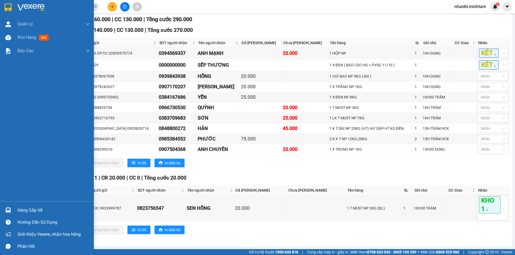
click at [9, 9] on img at bounding box center [8, 7] width 7 height 8
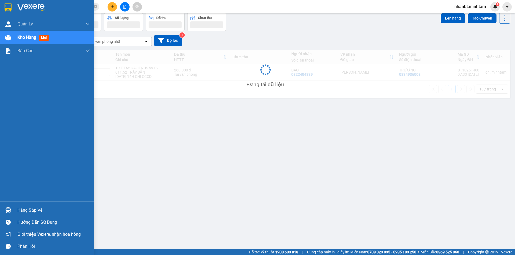
scroll to position [25, 0]
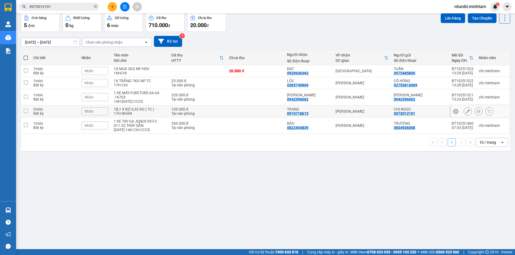
click at [27, 111] on input "checkbox" at bounding box center [26, 111] width 4 height 4
checkbox input "true"
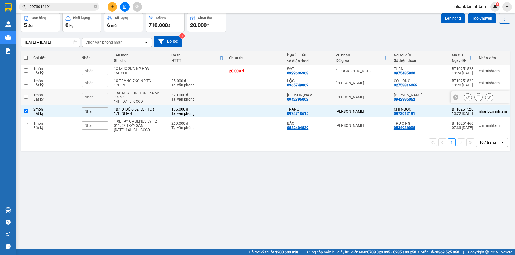
click at [25, 98] on input "checkbox" at bounding box center [26, 97] width 4 height 4
checkbox input "true"
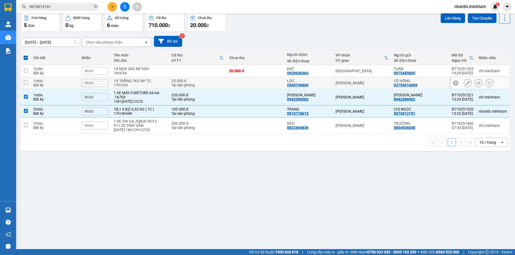
click at [24, 82] on input "checkbox" at bounding box center [26, 83] width 4 height 4
checkbox input "true"
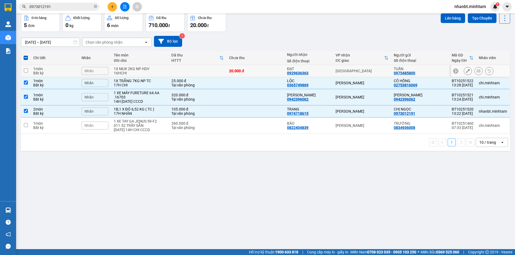
click at [25, 69] on input "checkbox" at bounding box center [26, 71] width 4 height 4
checkbox input "true"
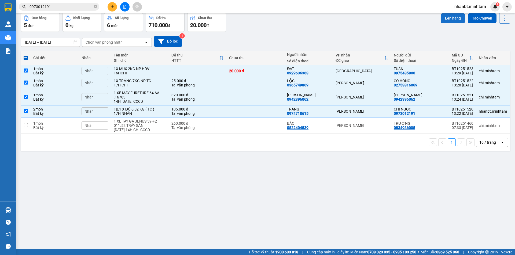
click at [447, 20] on button "Lên hàng" at bounding box center [452, 18] width 24 height 10
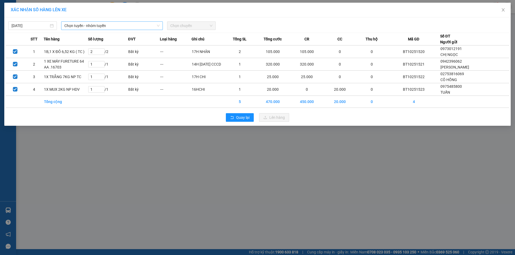
click at [102, 26] on span "Chọn tuyến - nhóm tuyến" at bounding box center [111, 26] width 95 height 8
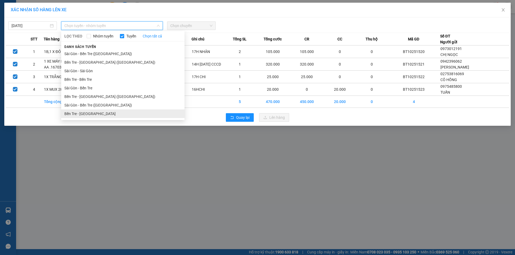
click at [83, 116] on li "Bến Tre - [GEOGRAPHIC_DATA]" at bounding box center [122, 114] width 123 height 9
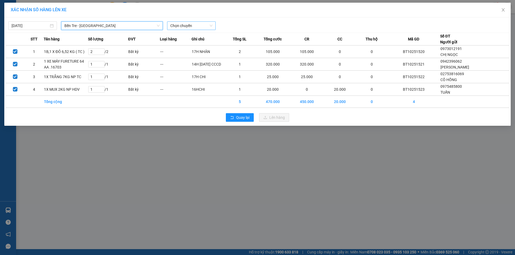
click at [173, 23] on span "Chọn chuyến" at bounding box center [191, 26] width 42 height 8
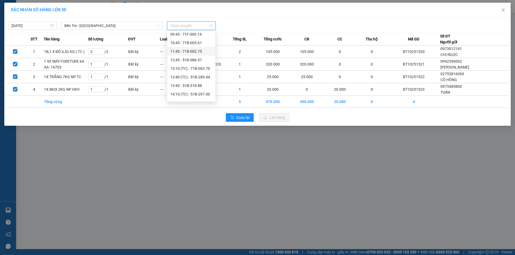
scroll to position [80, 0]
click at [197, 60] on div "13:45 - 51B-318.88" at bounding box center [191, 59] width 42 height 6
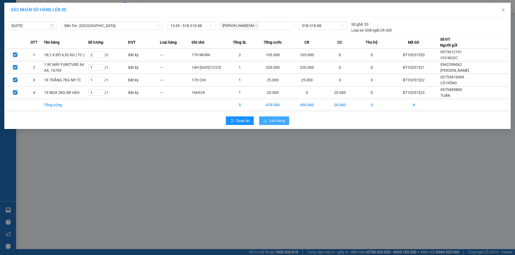
click at [272, 123] on span "Lên hàng" at bounding box center [277, 121] width 16 height 6
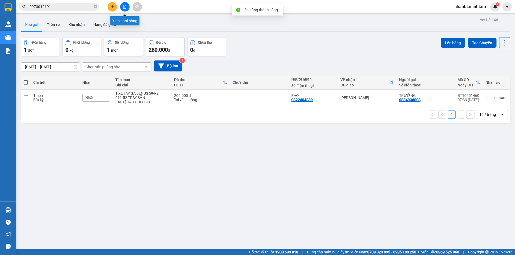
click at [125, 7] on icon "file-add" at bounding box center [125, 7] width 4 height 4
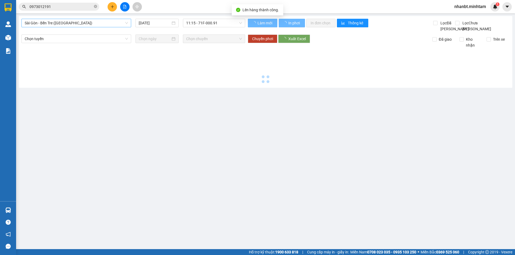
click at [90, 23] on span "Sài Gòn - Bến Tre (CN)" at bounding box center [76, 23] width 103 height 8
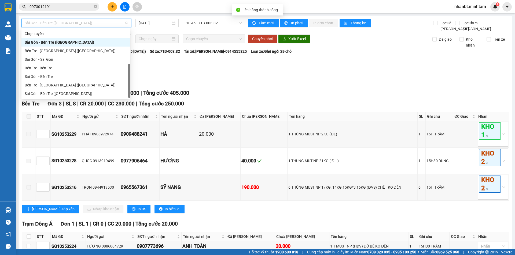
scroll to position [9, 0]
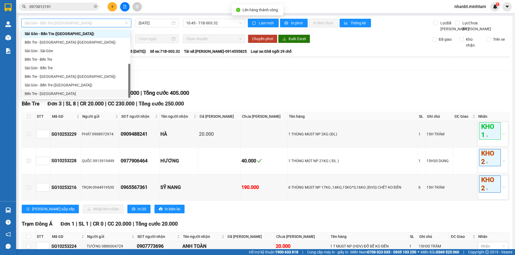
click at [71, 92] on div "Bến Tre - Sài Gòn" at bounding box center [76, 94] width 102 height 6
type input "12/10/2025"
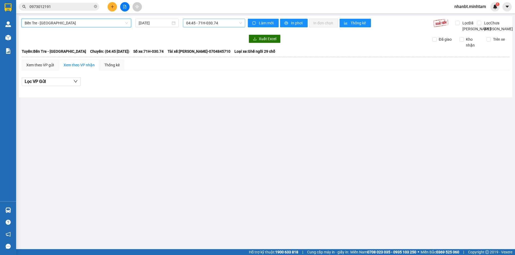
click at [214, 27] on div "04:45 - 71H-030.74" at bounding box center [214, 23] width 62 height 9
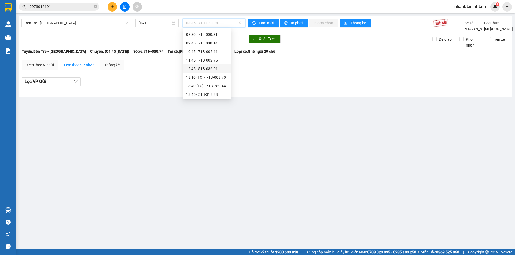
scroll to position [54, 0]
click at [205, 82] on div "13:45 - 51B-318.88" at bounding box center [207, 83] width 42 height 6
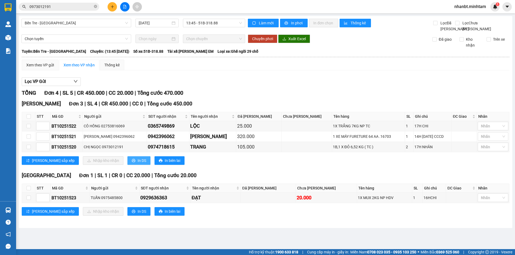
click at [138, 164] on span "In DS" at bounding box center [142, 161] width 9 height 6
click at [45, 68] on div "Xem theo VP gửi" at bounding box center [40, 65] width 28 height 6
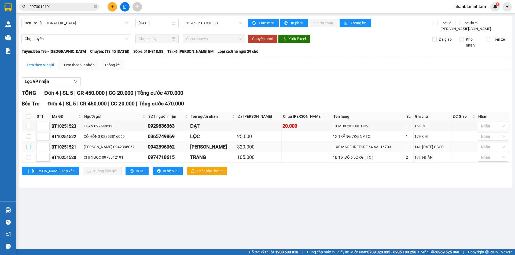
click at [30, 149] on input "checkbox" at bounding box center [29, 147] width 4 height 4
checkbox input "true"
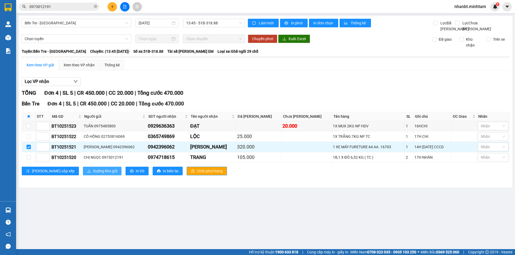
click at [93, 174] on span "Xuống kho gửi" at bounding box center [105, 171] width 24 height 6
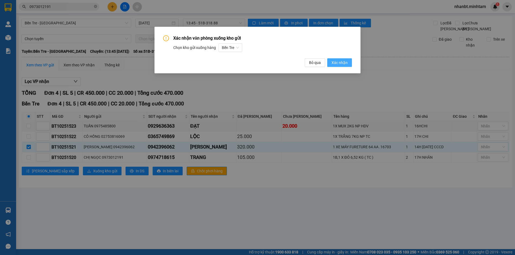
click at [346, 63] on span "Xác nhận" at bounding box center [339, 63] width 16 height 6
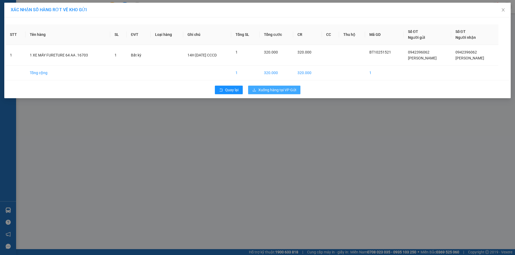
click at [273, 90] on span "Xuống hàng tại VP Gửi" at bounding box center [277, 90] width 38 height 6
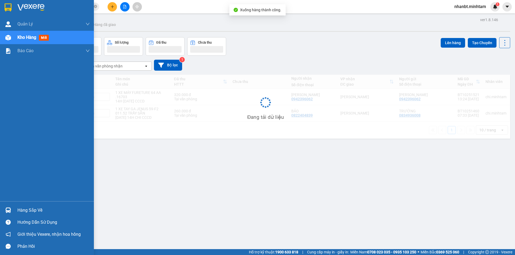
click at [9, 8] on img at bounding box center [8, 7] width 7 height 8
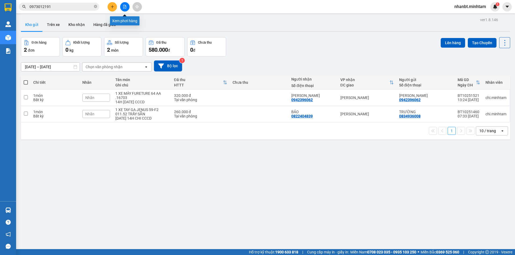
click at [124, 6] on icon "file-add" at bounding box center [125, 7] width 4 height 4
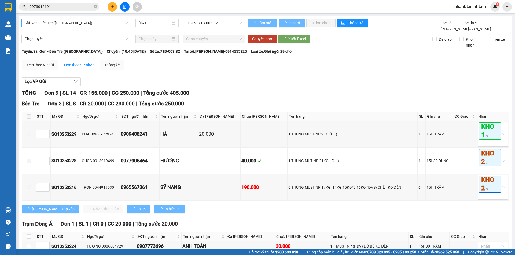
click at [99, 24] on span "Sài Gòn - Bến Tre (CN)" at bounding box center [76, 23] width 103 height 8
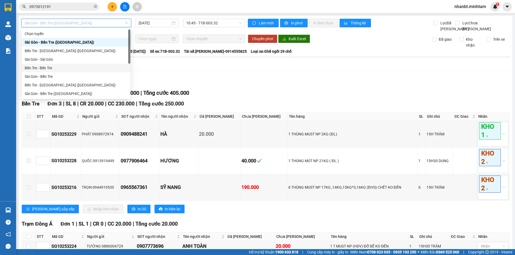
scroll to position [9, 0]
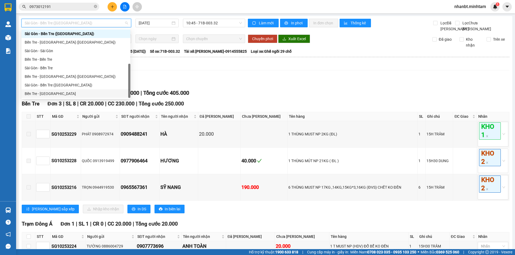
click at [56, 96] on div "Bến Tre - Sài Gòn" at bounding box center [76, 94] width 102 height 6
type input "12/10/2025"
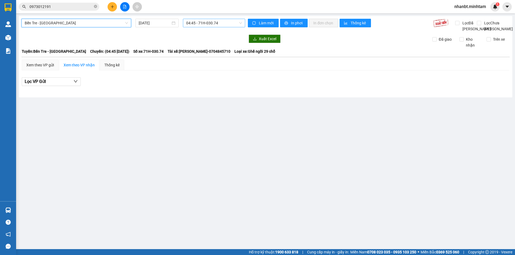
click at [218, 22] on span "04:45 - 71H-030.74" at bounding box center [214, 23] width 56 height 8
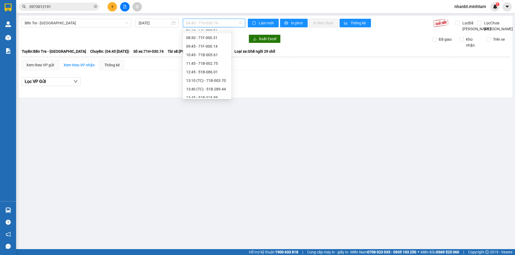
scroll to position [54, 0]
click at [206, 81] on div "13:45 - 51B-318.88" at bounding box center [207, 83] width 42 height 6
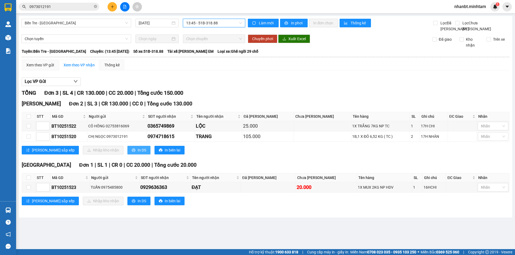
click at [138, 153] on span "In DS" at bounding box center [142, 150] width 9 height 6
click at [113, 6] on icon "plus" at bounding box center [112, 7] width 4 height 4
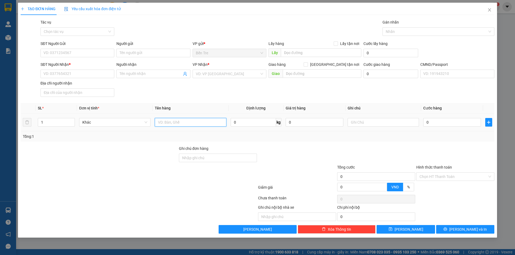
click at [187, 122] on input "text" at bounding box center [190, 122] width 71 height 9
type input "1GB NP 13KG ( TC )"
click at [86, 54] on input "SĐT Người Gửi" at bounding box center [77, 53] width 74 height 9
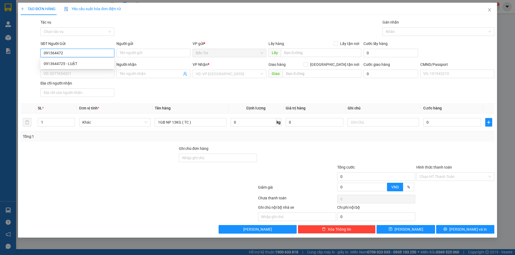
type input "0913644725"
click at [84, 62] on div "0913644725 - LUẬT" at bounding box center [77, 64] width 67 height 6
type input "LUẬT"
type input "0333103814"
type input "QUỲNH"
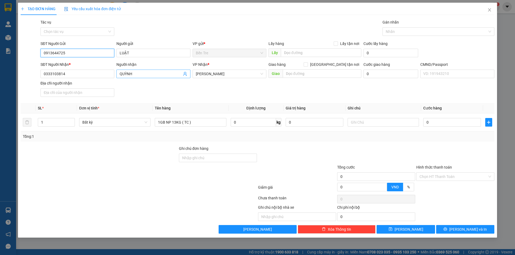
type input "0913644725"
click at [185, 74] on icon "user-add" at bounding box center [184, 74] width 3 height 4
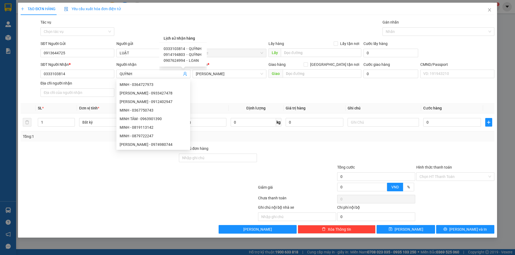
click at [214, 102] on div "Transit Pickup Surcharge Ids Transit Deliver Surcharge Ids Transit Deliver Surc…" at bounding box center [257, 126] width 473 height 215
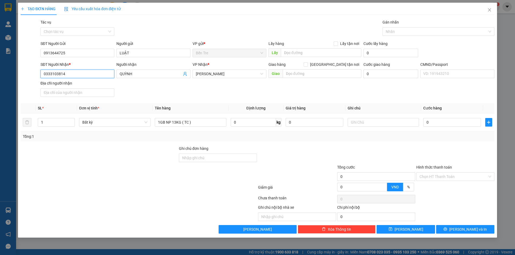
click at [72, 72] on input "0333103814" at bounding box center [77, 74] width 74 height 9
type input "0918730601"
click at [71, 85] on div "0918730601 - LAN" at bounding box center [77, 85] width 67 height 6
type input "LAN"
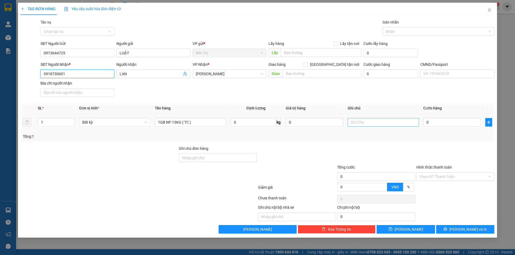
type input "0918730601"
click at [353, 121] on input "text" at bounding box center [382, 122] width 71 height 9
type input "17H NHÂN"
click at [451, 121] on input "0" at bounding box center [452, 122] width 58 height 9
type input "3"
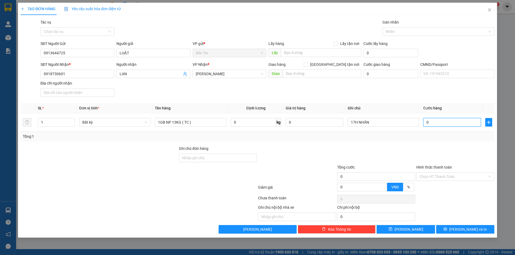
type input "3"
type input "30"
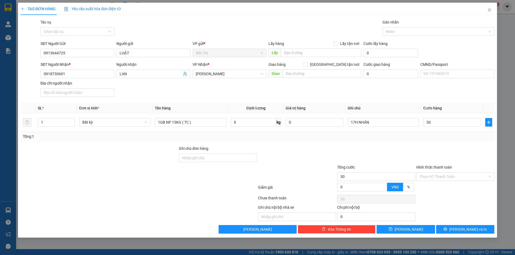
type input "30.000"
drag, startPoint x: 401, startPoint y: 134, endPoint x: 401, endPoint y: 143, distance: 9.1
click at [401, 142] on div "Transit Pickup Surcharge Ids Transit Deliver Surcharge Ids Transit Deliver Surc…" at bounding box center [257, 126] width 473 height 215
click at [309, 152] on div at bounding box center [296, 155] width 79 height 19
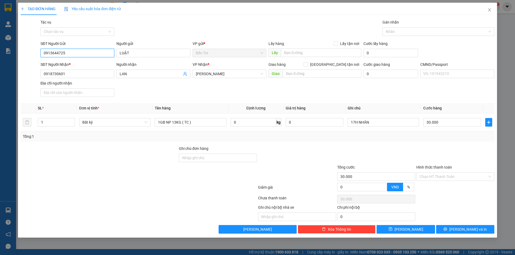
drag, startPoint x: 80, startPoint y: 53, endPoint x: 13, endPoint y: 55, distance: 66.8
click at [13, 55] on div "TẠO ĐƠN HÀNG Yêu cầu xuất hóa đơn điện tử Transit Pickup Surcharge Ids Transit …" at bounding box center [257, 127] width 515 height 255
click at [426, 178] on input "Hình thức thanh toán" at bounding box center [453, 177] width 68 height 8
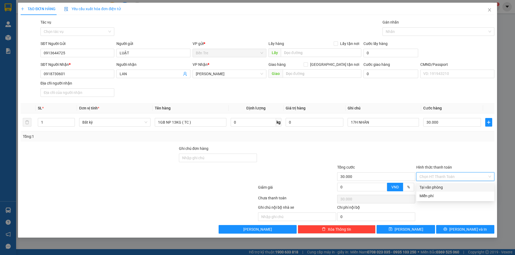
click at [428, 185] on div "Tại văn phòng" at bounding box center [455, 188] width 72 height 6
type input "0"
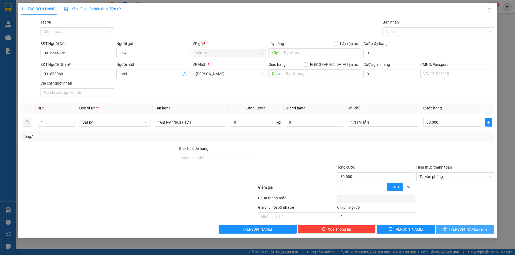
click at [447, 230] on icon "printer" at bounding box center [444, 229] width 3 height 3
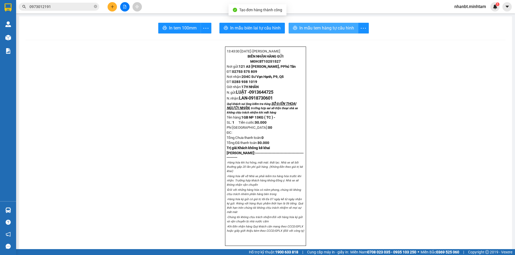
click at [302, 29] on span "In mẫu tem hàng tự cấu hình" at bounding box center [326, 28] width 55 height 7
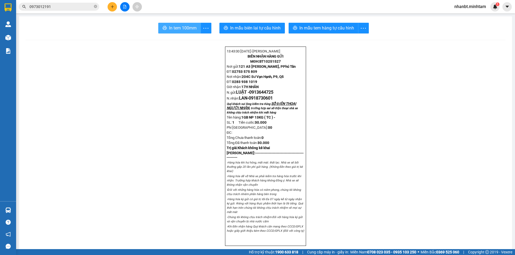
drag, startPoint x: 180, startPoint y: 29, endPoint x: 209, endPoint y: 75, distance: 54.1
click at [180, 29] on span "In tem 100mm" at bounding box center [183, 28] width 28 height 7
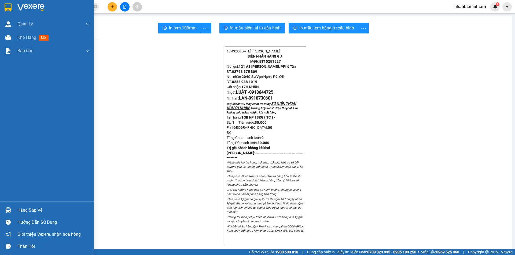
click at [11, 7] on img at bounding box center [8, 7] width 7 height 8
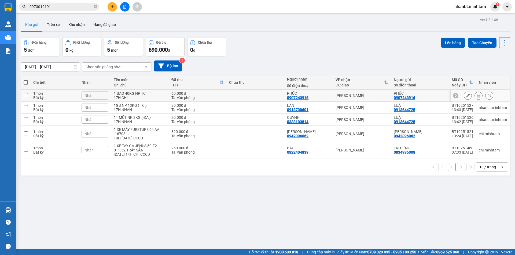
click at [27, 96] on input "checkbox" at bounding box center [26, 95] width 4 height 4
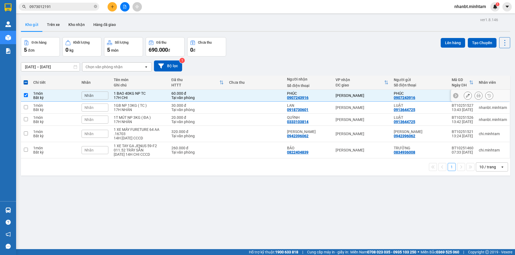
click at [25, 95] on input "checkbox" at bounding box center [26, 95] width 4 height 4
checkbox input "false"
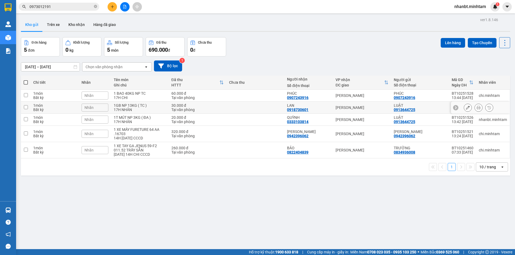
click at [25, 106] on input "checkbox" at bounding box center [26, 107] width 4 height 4
checkbox input "true"
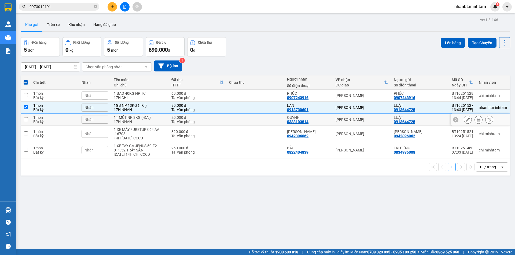
click at [26, 119] on input "checkbox" at bounding box center [26, 119] width 4 height 4
checkbox input "true"
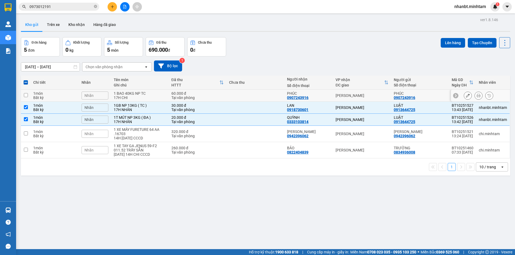
click at [28, 95] on input "checkbox" at bounding box center [26, 95] width 4 height 4
checkbox input "true"
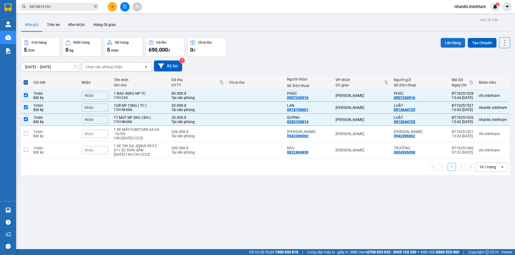
click at [449, 46] on button "Lên hàng" at bounding box center [452, 43] width 24 height 10
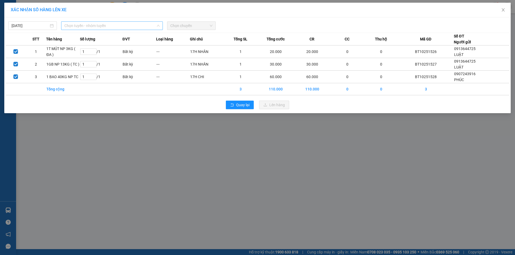
click at [98, 24] on span "Chọn tuyến - nhóm tuyến" at bounding box center [111, 26] width 95 height 8
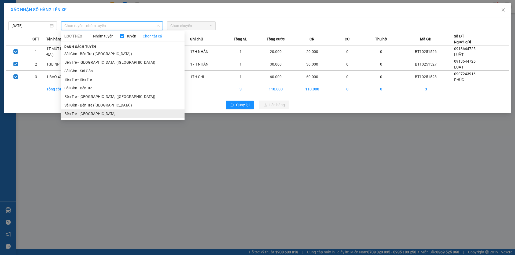
click at [89, 113] on li "Bến Tre - [GEOGRAPHIC_DATA]" at bounding box center [122, 114] width 123 height 9
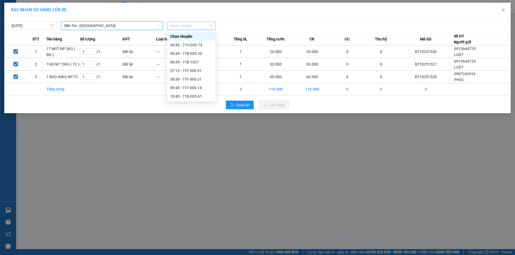
click at [183, 25] on span "Chọn chuyến" at bounding box center [191, 26] width 42 height 8
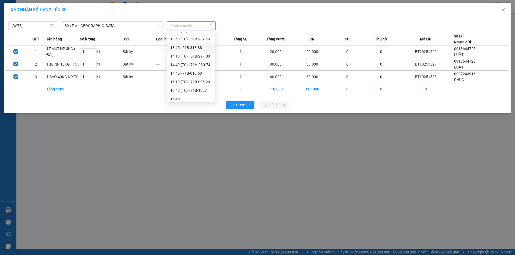
scroll to position [80, 0]
click at [195, 57] on div "13:45 - 51B-318.88" at bounding box center [191, 59] width 42 height 6
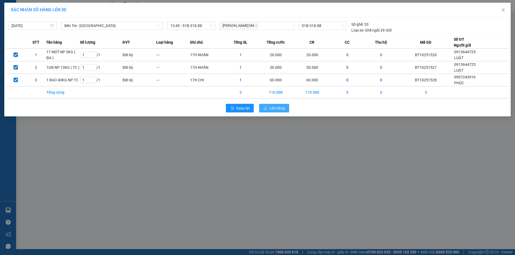
click at [274, 109] on span "Lên hàng" at bounding box center [277, 108] width 16 height 6
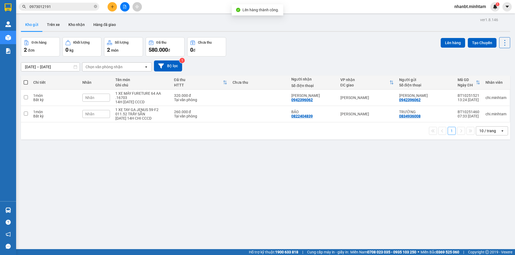
click at [72, 9] on input "0973012191" at bounding box center [60, 7] width 63 height 6
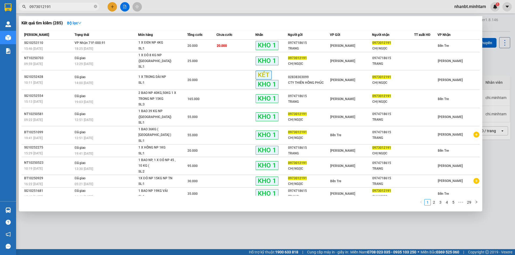
drag, startPoint x: 78, startPoint y: 9, endPoint x: 101, endPoint y: 23, distance: 26.5
click at [101, 23] on div "Kết quả tìm kiếm ( 285 ) Bộ lọc" at bounding box center [250, 23] width 458 height 9
click at [84, 8] on input "0973012191" at bounding box center [60, 7] width 63 height 6
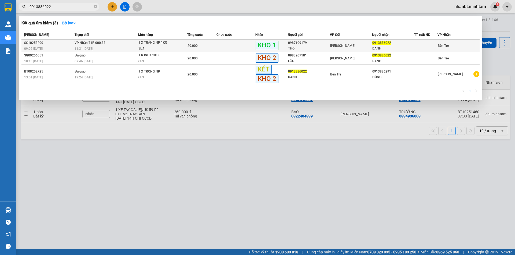
type input "0913886022"
click at [117, 46] on div "11:31 - 12/10" at bounding box center [106, 49] width 63 height 6
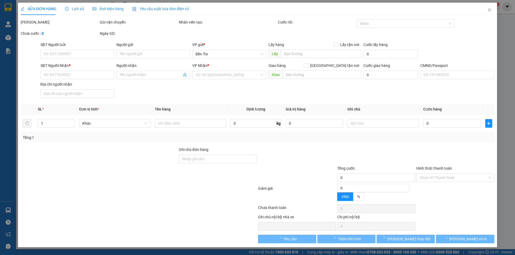
type input "0987109179"
type input "THỌ"
type input "0913886022"
type input "DANH"
type input "Q ÁO , KNM"
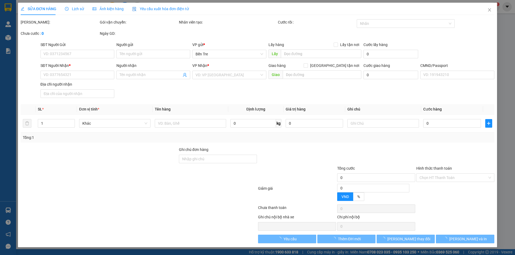
type input "20.000"
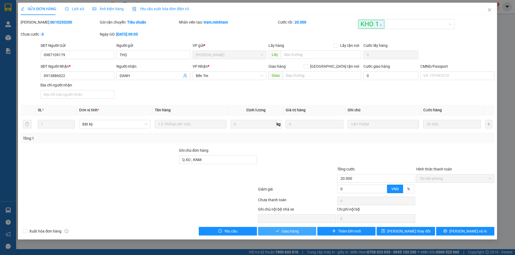
click at [295, 231] on span "Giao hàng" at bounding box center [290, 232] width 17 height 6
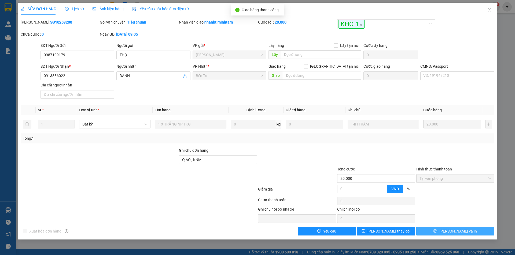
click at [456, 233] on span "[PERSON_NAME] và In" at bounding box center [458, 232] width 38 height 6
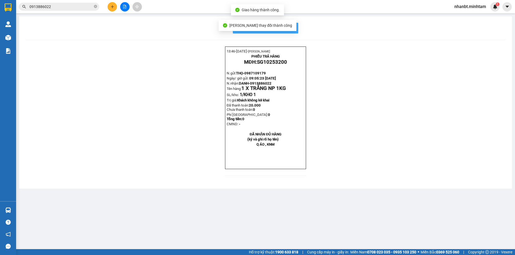
click at [294, 28] on button "In mẫu biên lai tự cấu hình" at bounding box center [265, 28] width 65 height 11
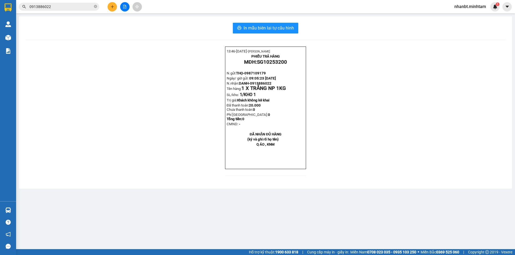
scroll to position [35, 0]
drag, startPoint x: 390, startPoint y: 42, endPoint x: 10, endPoint y: 210, distance: 415.3
click at [10, 210] on img at bounding box center [8, 211] width 6 height 6
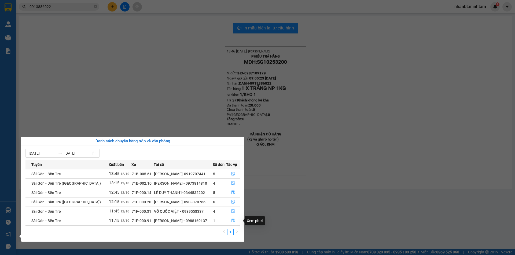
click at [231, 220] on icon "file-done" at bounding box center [233, 221] width 4 height 4
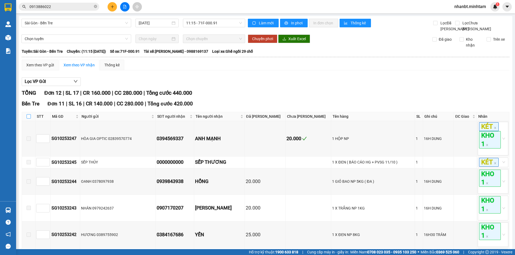
click at [28, 119] on input "checkbox" at bounding box center [29, 116] width 4 height 4
checkbox input "true"
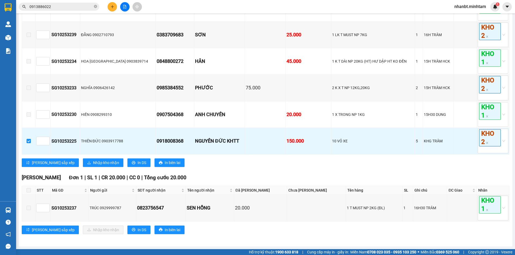
scroll to position [260, 0]
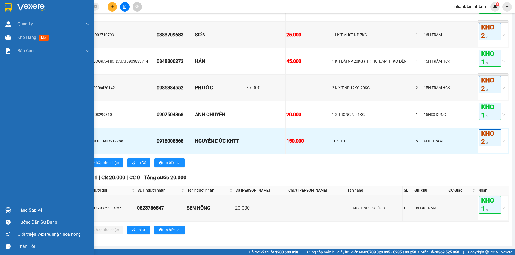
click at [8, 208] on div at bounding box center [7, 210] width 9 height 9
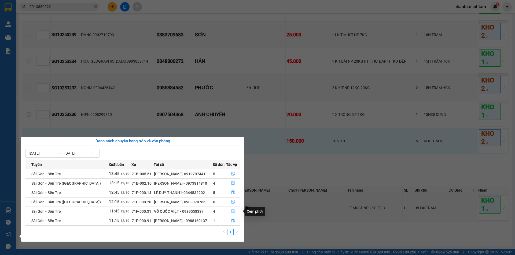
click at [231, 212] on icon "file-done" at bounding box center [233, 212] width 4 height 4
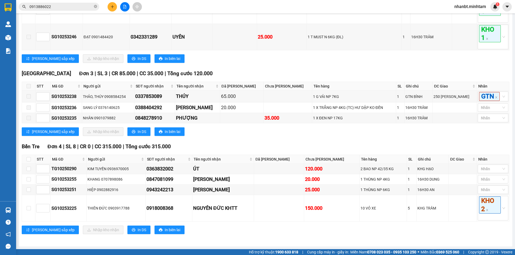
scroll to position [279, 0]
click at [138, 232] on span "In DS" at bounding box center [142, 230] width 9 height 6
click at [485, 192] on div at bounding box center [490, 190] width 23 height 6
click at [382, 132] on div "Lưu sắp xếp Nhập kho nhận In DS In biên lai" at bounding box center [265, 132] width 487 height 9
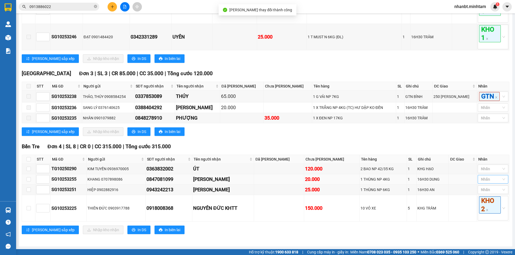
click at [481, 181] on div at bounding box center [490, 179] width 23 height 6
click at [485, 118] on div "KHO 2" at bounding box center [489, 117] width 24 height 6
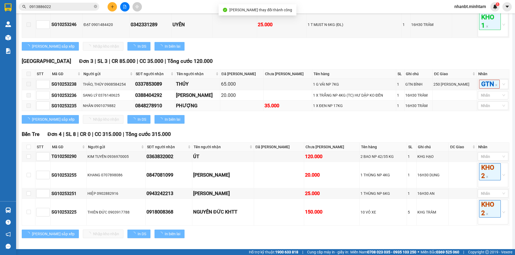
click at [429, 111] on td "16H30 TRÂM" at bounding box center [418, 106] width 28 height 10
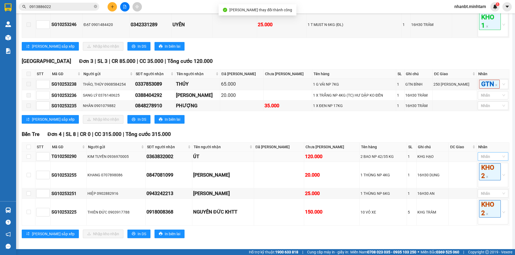
click at [483, 160] on div at bounding box center [490, 157] width 23 height 6
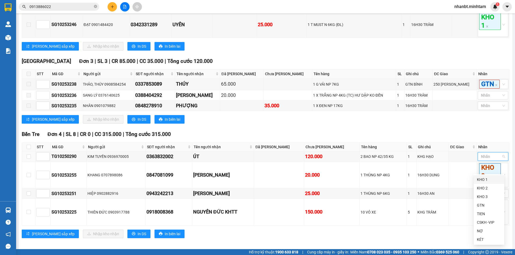
click at [486, 180] on div "KHO 1" at bounding box center [489, 180] width 24 height 6
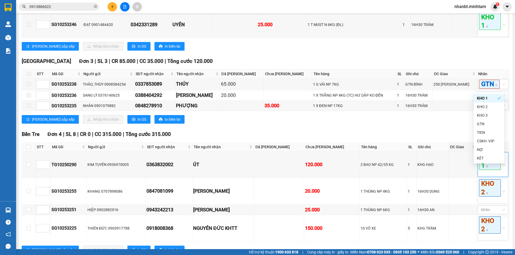
click at [462, 150] on div "ĐC Giao" at bounding box center [462, 147] width 25 height 6
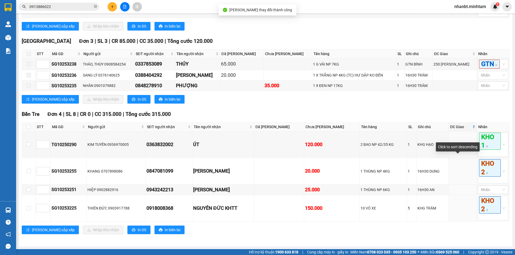
scroll to position [311, 0]
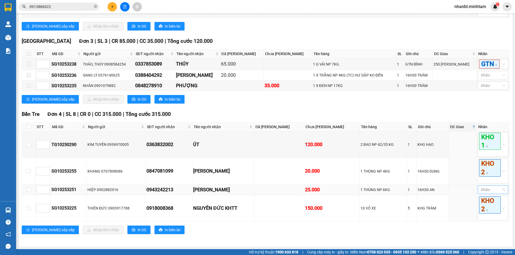
click at [489, 191] on div at bounding box center [490, 190] width 23 height 6
click at [483, 128] on div "KHO 2" at bounding box center [489, 128] width 24 height 6
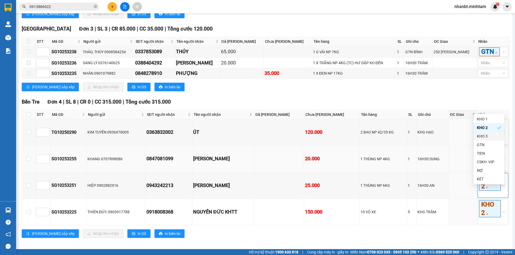
click at [458, 172] on td at bounding box center [463, 159] width 28 height 27
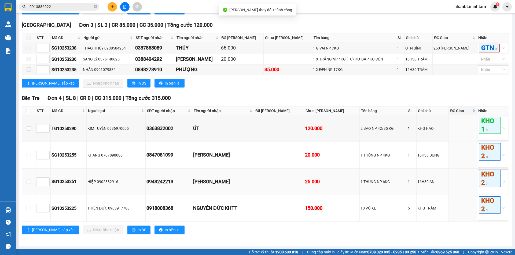
scroll to position [327, 0]
click at [26, 209] on td at bounding box center [28, 208] width 13 height 27
click at [29, 209] on input "checkbox" at bounding box center [29, 208] width 4 height 4
checkbox input "true"
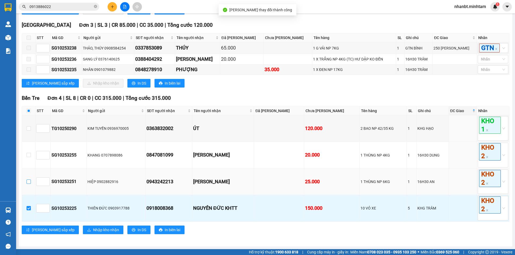
click at [27, 183] on input "checkbox" at bounding box center [29, 182] width 4 height 4
checkbox input "true"
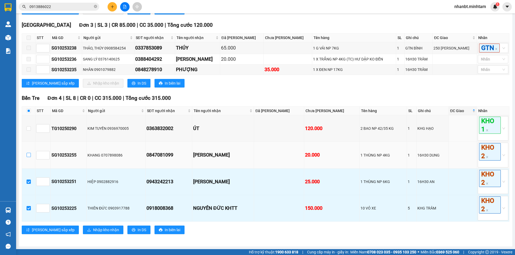
click at [27, 157] on input "checkbox" at bounding box center [29, 155] width 4 height 4
checkbox input "true"
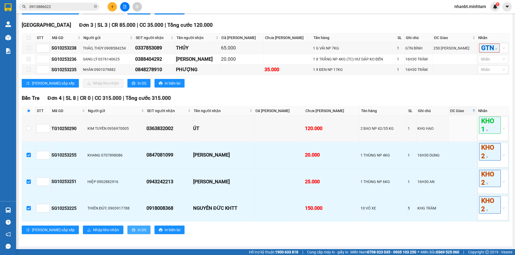
click at [132, 231] on icon "printer" at bounding box center [133, 230] width 3 height 3
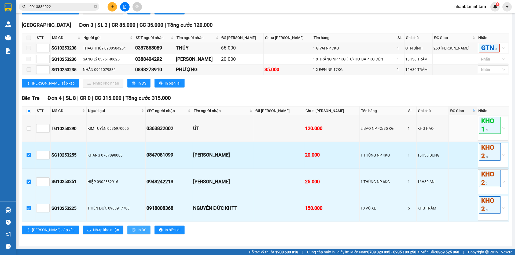
scroll to position [0, 0]
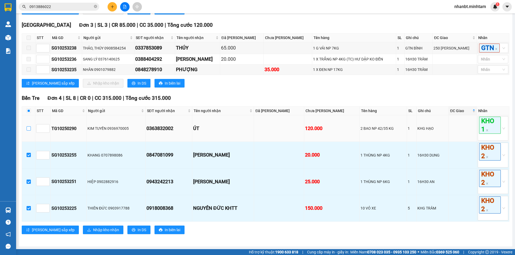
click at [29, 128] on input "checkbox" at bounding box center [29, 129] width 4 height 4
checkbox input "true"
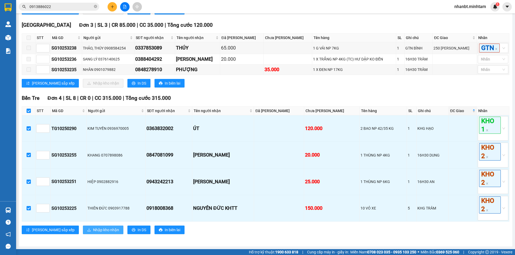
click at [93, 230] on span "Nhập kho nhận" at bounding box center [106, 230] width 26 height 6
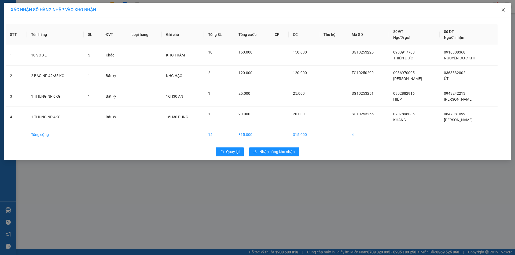
click at [505, 10] on span "Close" at bounding box center [502, 10] width 15 height 15
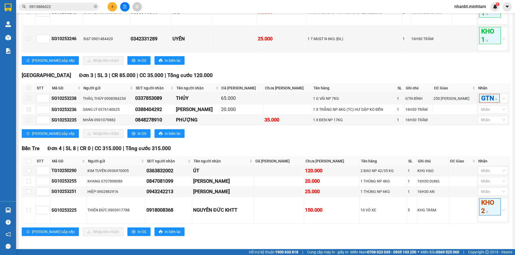
scroll to position [279, 0]
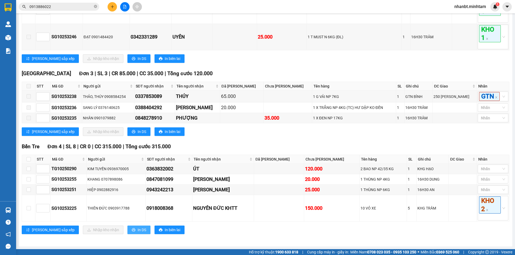
click at [138, 232] on span "In DS" at bounding box center [142, 230] width 9 height 6
click at [29, 160] on input "checkbox" at bounding box center [29, 159] width 4 height 4
checkbox input "true"
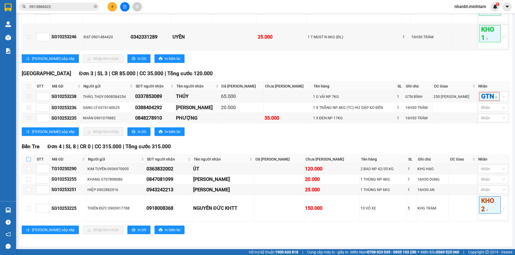
checkbox input "true"
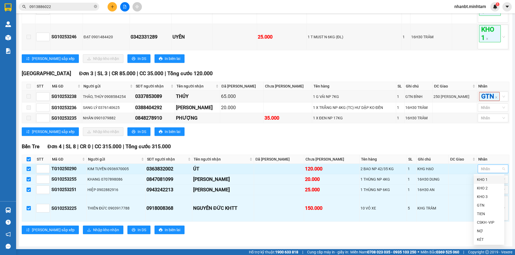
click at [485, 168] on div at bounding box center [490, 169] width 23 height 6
click at [490, 182] on div "KHO 1" at bounding box center [489, 180] width 24 height 6
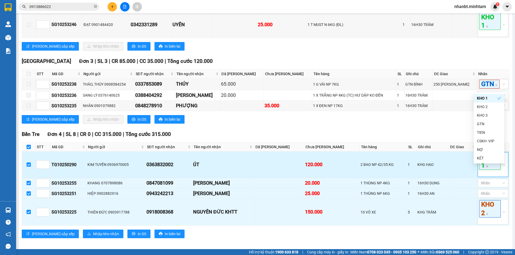
click at [464, 175] on td at bounding box center [463, 165] width 28 height 27
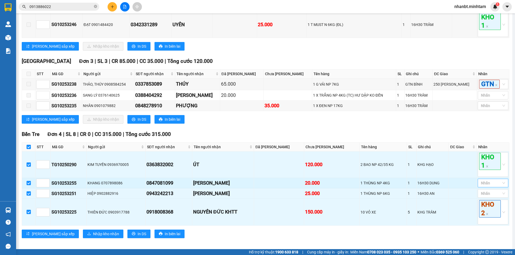
click at [481, 187] on div at bounding box center [490, 183] width 23 height 6
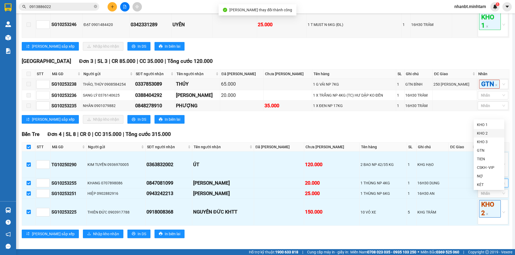
click at [485, 133] on div "KHO 2" at bounding box center [489, 134] width 24 height 6
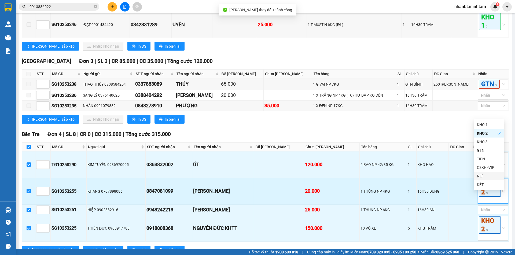
click at [464, 205] on td at bounding box center [463, 191] width 28 height 27
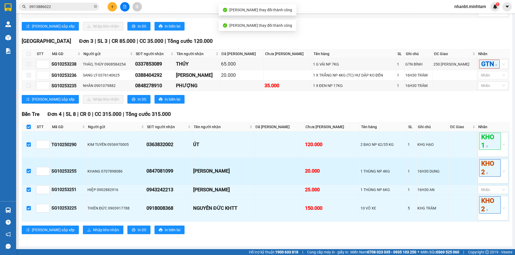
scroll to position [311, 0]
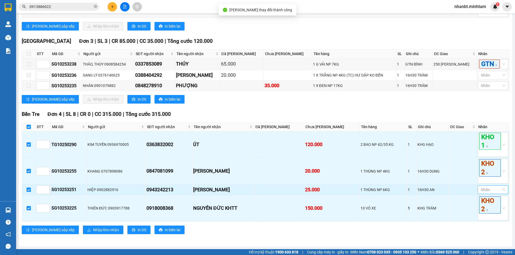
click at [482, 192] on div at bounding box center [490, 190] width 23 height 6
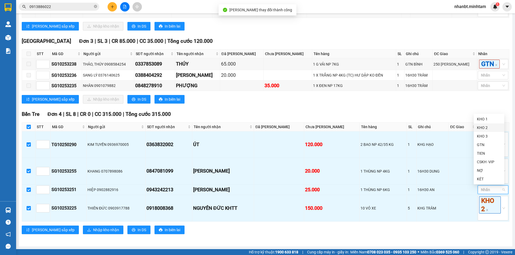
click at [488, 128] on div "KHO 2" at bounding box center [489, 128] width 24 height 6
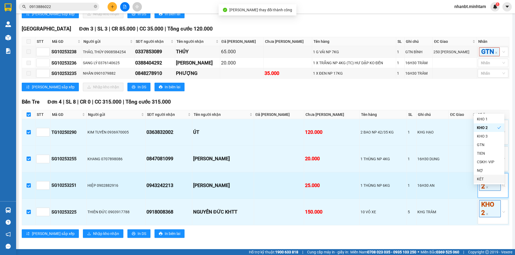
click at [465, 198] on td at bounding box center [463, 186] width 28 height 27
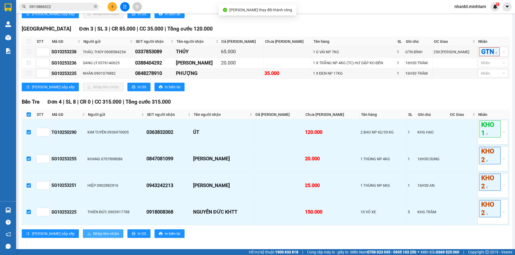
click at [93, 237] on span "Nhập kho nhận" at bounding box center [106, 234] width 26 height 6
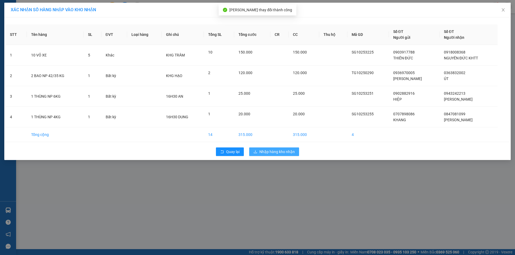
click at [286, 154] on span "Nhập hàng kho nhận" at bounding box center [276, 152] width 35 height 6
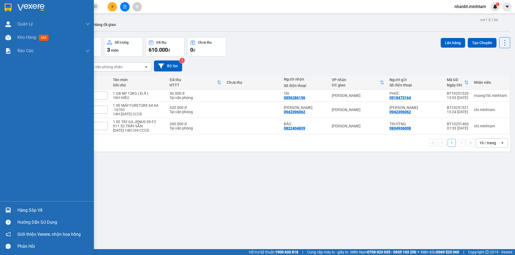
click at [12, 208] on div at bounding box center [7, 210] width 9 height 9
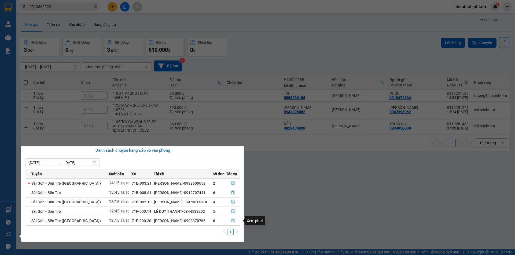
click at [232, 221] on icon "file-done" at bounding box center [233, 221] width 4 height 4
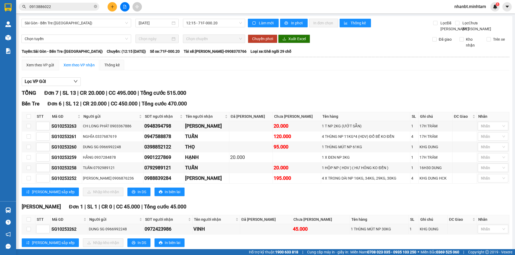
scroll to position [19, 0]
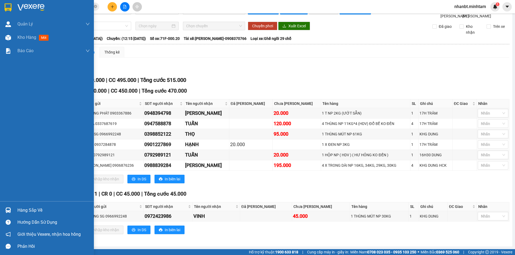
click at [13, 213] on div "Hàng sắp về" at bounding box center [47, 211] width 94 height 12
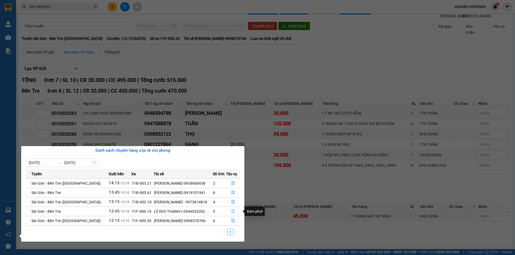
click at [232, 210] on icon "file-done" at bounding box center [233, 212] width 4 height 4
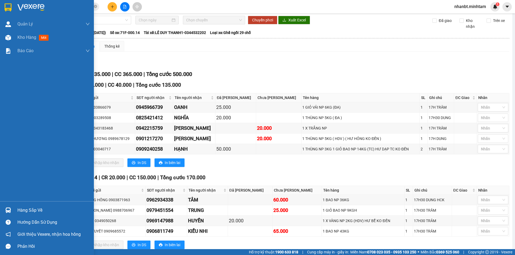
click at [14, 209] on div "Hàng sắp về" at bounding box center [47, 211] width 94 height 12
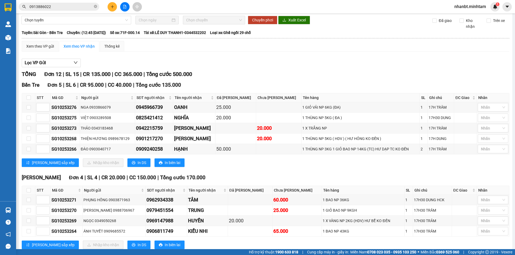
click at [282, 178] on section "Kết quả tìm kiếm ( 3 ) Bộ lọc Mã ĐH Trạng thái Món hàng Tổng cước Chưa cước Nhã…" at bounding box center [257, 127] width 515 height 255
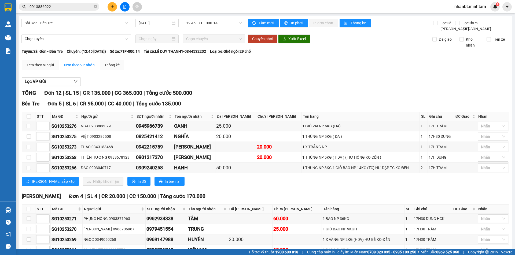
click at [62, 5] on input "0913886022" at bounding box center [60, 7] width 63 height 6
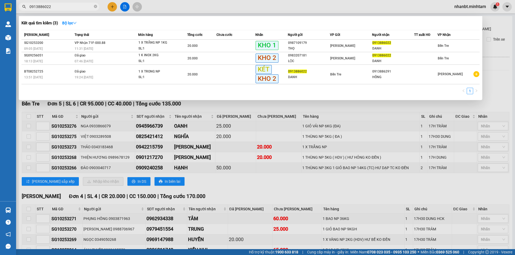
click at [62, 5] on input "0913886022" at bounding box center [60, 7] width 63 height 6
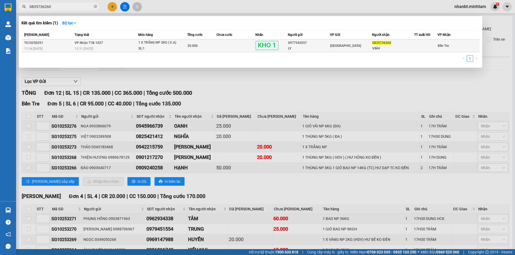
type input "0835736260"
click at [123, 46] on div "12:31 [DATE]" at bounding box center [106, 49] width 63 height 6
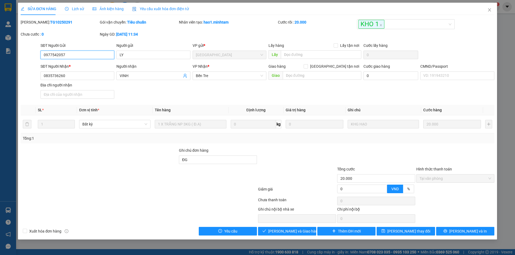
type input "0977542057"
type input "LY"
type input "0835736260"
type input "VINH"
type input "ĐG"
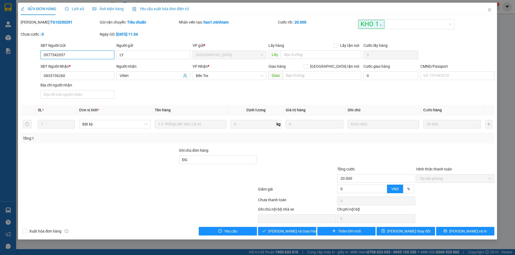
type input "20.000"
click at [295, 232] on span "Giao hàng" at bounding box center [290, 232] width 17 height 6
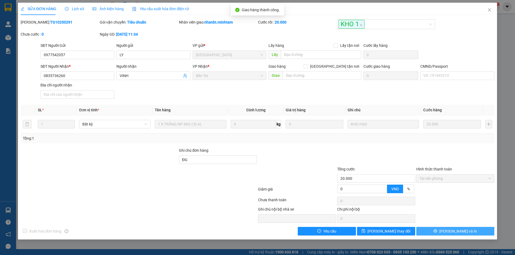
click at [457, 233] on span "[PERSON_NAME] và In" at bounding box center [458, 232] width 38 height 6
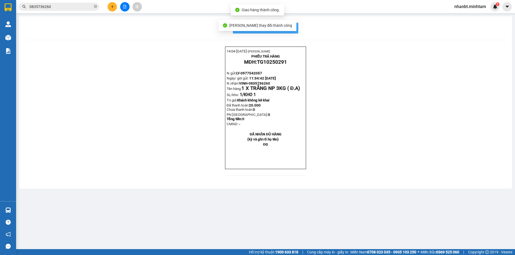
click at [289, 27] on span "In mẫu biên lai tự cấu hình" at bounding box center [268, 28] width 50 height 7
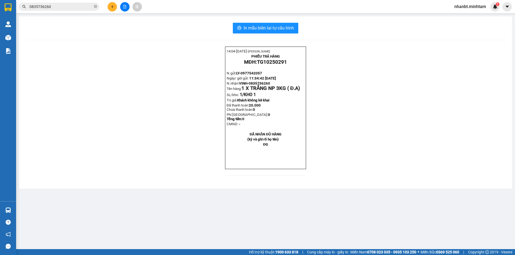
click at [51, 7] on input "0835736260" at bounding box center [60, 7] width 63 height 6
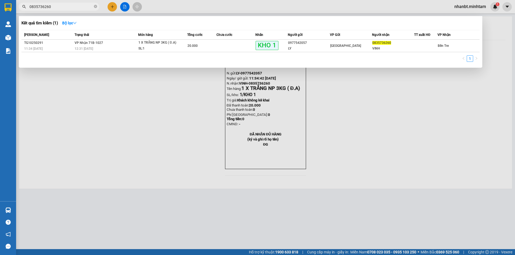
click at [51, 7] on input "0835736260" at bounding box center [60, 7] width 63 height 6
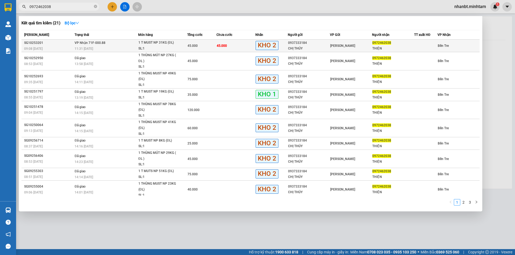
type input "0972462038"
click at [154, 46] on div "SL: 1" at bounding box center [158, 49] width 40 height 6
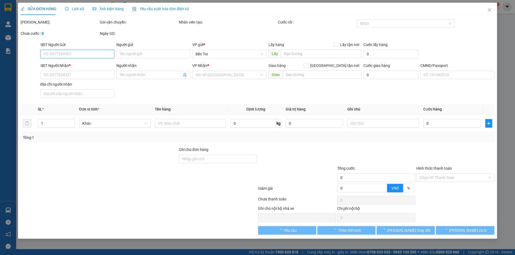
type input "0937333184"
type input "CHỊ THÚY"
type input "0972462038"
type input "THIỆN"
type input "KNM"
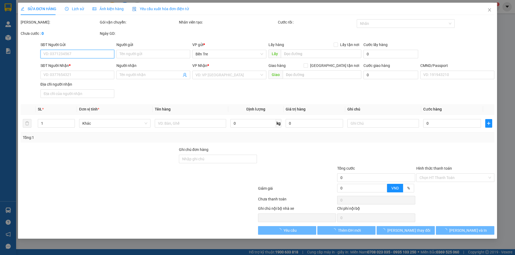
type input "45.000"
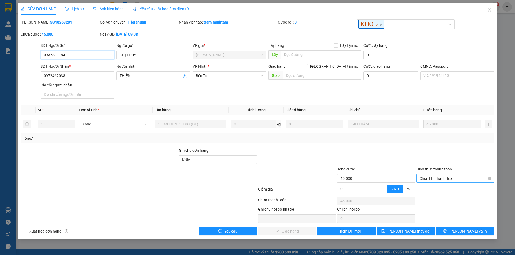
click at [436, 181] on span "Chọn HT Thanh Toán" at bounding box center [455, 179] width 72 height 8
click at [430, 187] on div "Tại văn phòng" at bounding box center [455, 190] width 72 height 6
type input "0"
drag, startPoint x: 299, startPoint y: 231, endPoint x: 299, endPoint y: 216, distance: 14.5
click at [298, 231] on span "[PERSON_NAME] và [PERSON_NAME] hàng" at bounding box center [293, 232] width 51 height 6
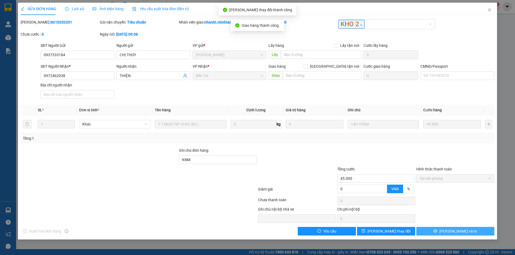
click at [448, 235] on button "[PERSON_NAME] và In" at bounding box center [455, 231] width 78 height 9
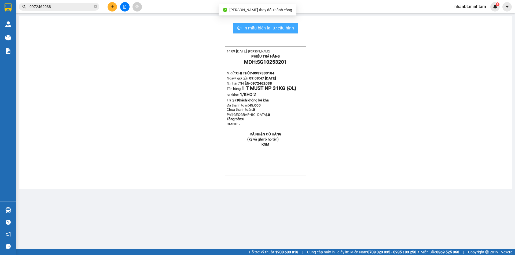
click at [259, 28] on span "In mẫu biên lai tự cấu hình" at bounding box center [268, 28] width 50 height 7
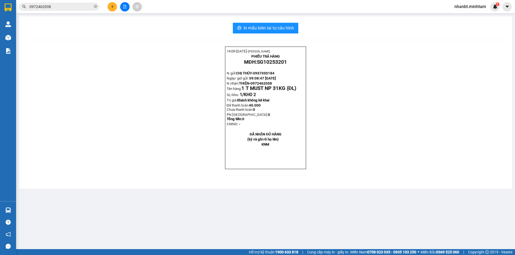
click at [64, 5] on input "0972462038" at bounding box center [60, 7] width 63 height 6
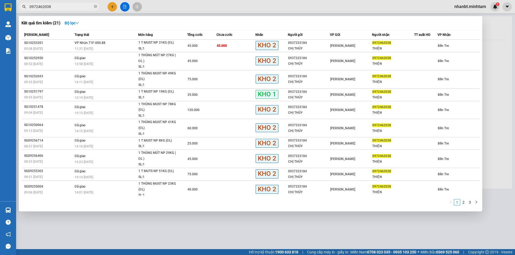
click at [64, 5] on input "0972462038" at bounding box center [60, 7] width 63 height 6
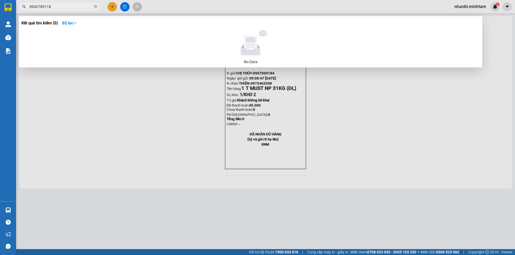
drag, startPoint x: 123, startPoint y: 8, endPoint x: 22, endPoint y: 54, distance: 111.0
click at [17, 57] on div at bounding box center [257, 127] width 515 height 255
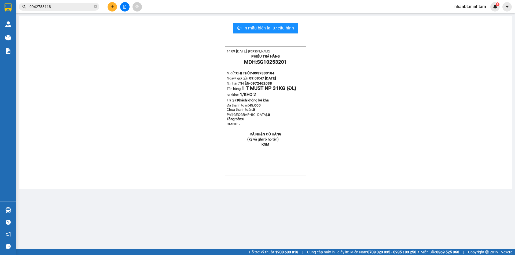
click at [60, 6] on input "0942783118" at bounding box center [60, 7] width 63 height 6
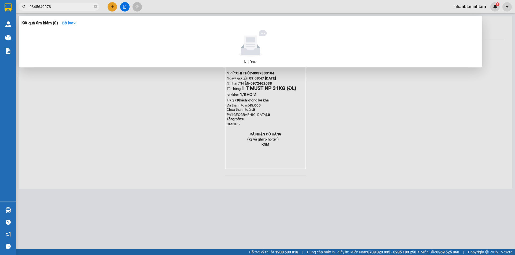
drag, startPoint x: 39, startPoint y: 13, endPoint x: 19, endPoint y: 18, distance: 21.0
click at [19, 12] on div "Kết quả tìm kiếm ( 0 ) Bộ lọc No Data 0345649078" at bounding box center [52, 6] width 105 height 9
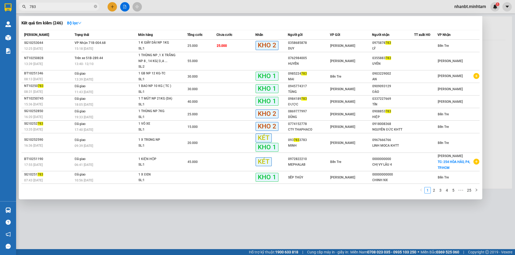
type input "783"
click at [217, 217] on div at bounding box center [257, 127] width 515 height 255
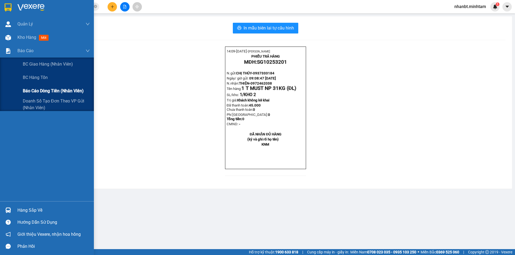
click at [42, 89] on span "Báo cáo dòng tiền (nhân viên)" at bounding box center [53, 91] width 61 height 7
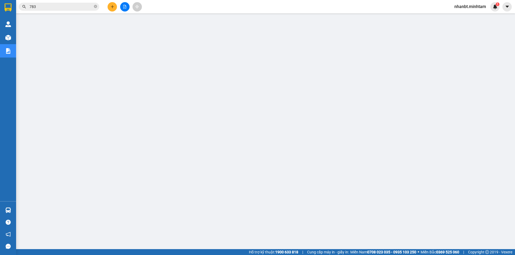
click at [460, 9] on span "nhanbt.minhtam" at bounding box center [470, 6] width 40 height 7
click at [463, 19] on span "Đăng xuất" at bounding box center [472, 17] width 29 height 6
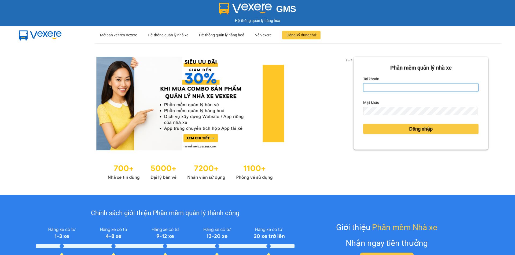
click at [389, 90] on input "Tài khoản" at bounding box center [420, 87] width 115 height 9
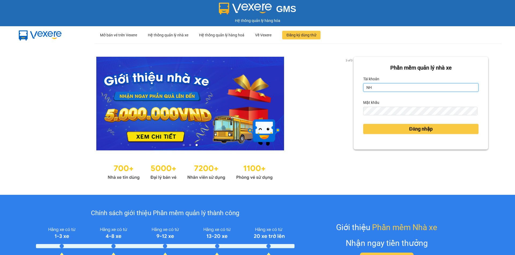
type input "nhanbt.minhtam"
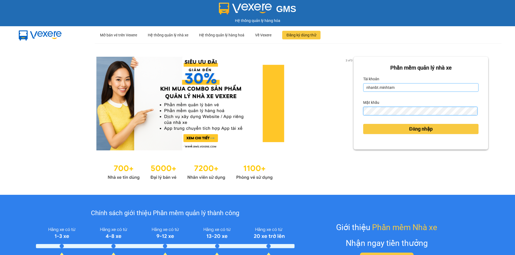
click at [363, 124] on button "Đăng nhập" at bounding box center [420, 129] width 115 height 10
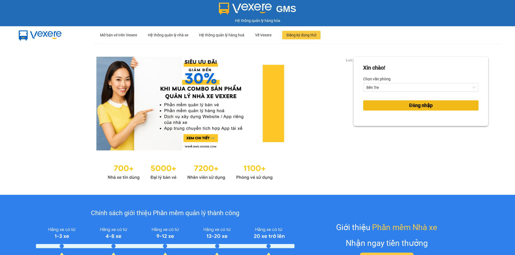
click at [409, 106] on span "Đăng nhập" at bounding box center [421, 106] width 24 height 8
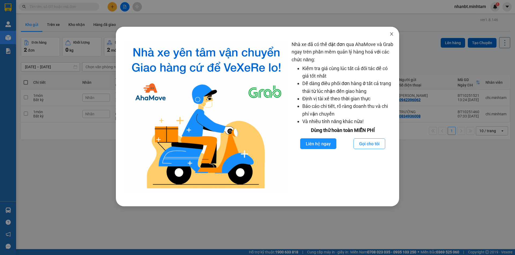
click at [390, 34] on icon "close" at bounding box center [391, 34] width 4 height 4
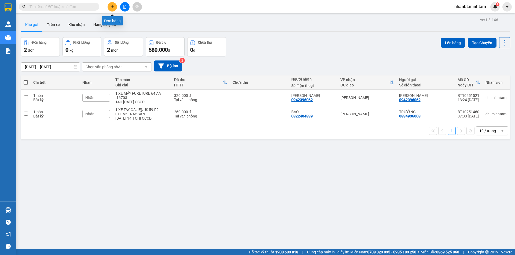
click at [113, 8] on icon "plus" at bounding box center [112, 7] width 4 height 4
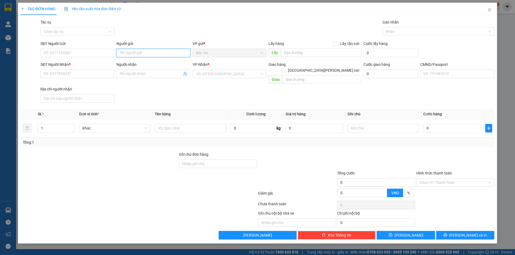
click at [127, 55] on input "Người gửi" at bounding box center [153, 53] width 74 height 9
type input "n"
type input "NHÂN NX"
click at [102, 76] on input "SĐT Người Nhận *" at bounding box center [77, 74] width 74 height 9
type input "0000000000"
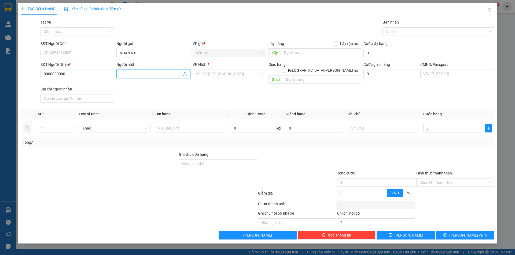
click at [128, 74] on input "Người nhận" at bounding box center [151, 74] width 62 height 6
type input "KIỀU NX"
click at [208, 74] on input "search" at bounding box center [228, 74] width 64 height 8
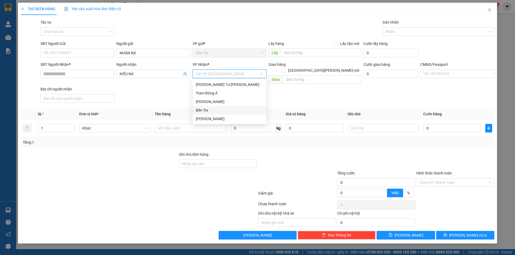
click at [207, 110] on div "Bến Tre" at bounding box center [229, 111] width 67 height 6
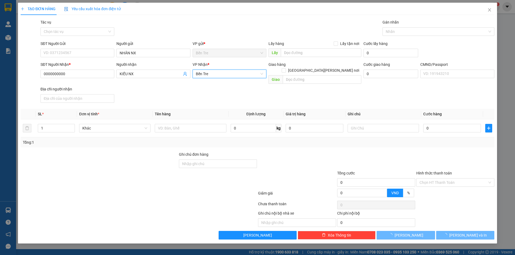
click at [162, 93] on div "SĐT Người [PERSON_NAME] * 0000000000 Người [PERSON_NAME] NX [PERSON_NAME] * [PE…" at bounding box center [267, 83] width 456 height 43
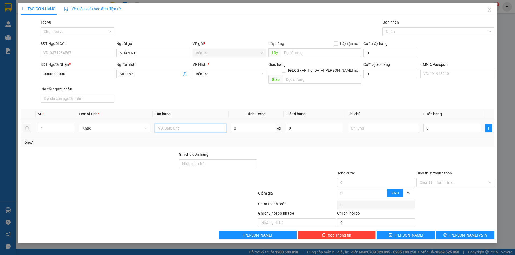
click at [184, 124] on input "text" at bounding box center [190, 128] width 71 height 9
type input "1 [PERSON_NAME] HG [DATE]"
click at [421, 179] on input "Hình thức thanh toán" at bounding box center [453, 183] width 68 height 8
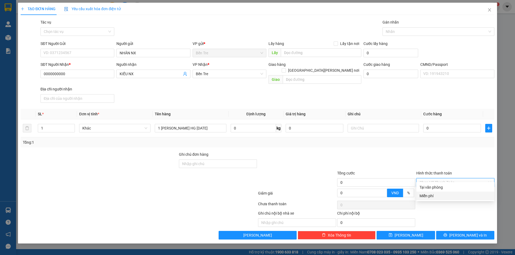
click at [432, 195] on div "Miễn phí" at bounding box center [455, 196] width 72 height 6
click at [345, 155] on div at bounding box center [375, 161] width 79 height 19
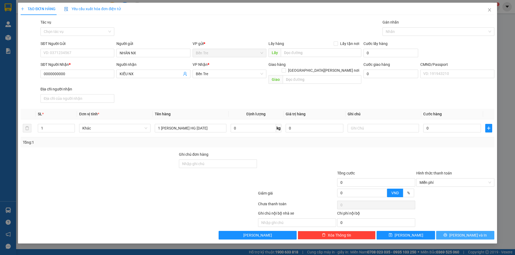
drag, startPoint x: 460, startPoint y: 231, endPoint x: 450, endPoint y: 224, distance: 12.0
click at [460, 231] on button "[PERSON_NAME] và In" at bounding box center [465, 235] width 58 height 9
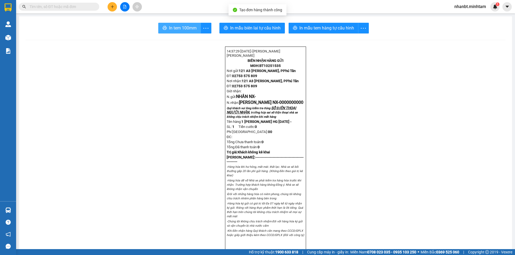
click at [172, 29] on span "In tem 100mm" at bounding box center [183, 28] width 28 height 7
click at [455, 6] on span "nhanbt.minhtam" at bounding box center [470, 6] width 40 height 7
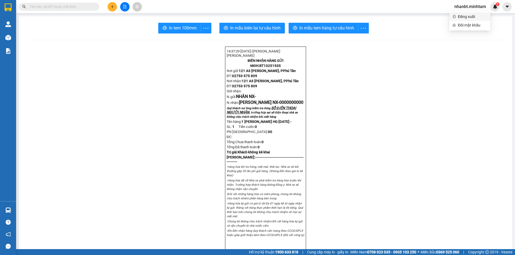
click at [458, 15] on span "Đăng xuất" at bounding box center [472, 17] width 29 height 6
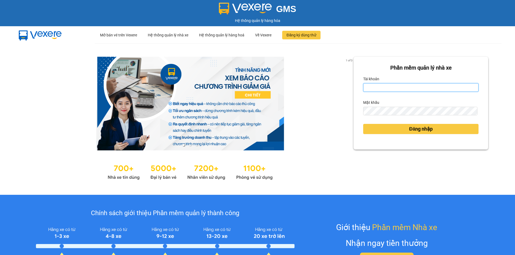
click at [384, 91] on input "Tài khoản" at bounding box center [420, 87] width 115 height 9
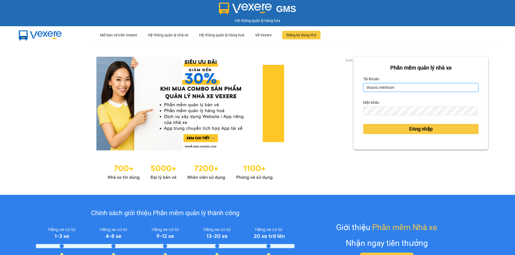
click at [400, 86] on input "thaovo.minhtam" at bounding box center [420, 87] width 115 height 9
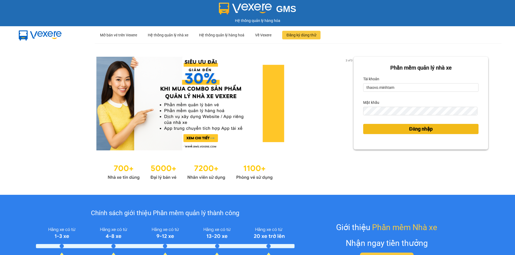
drag, startPoint x: 390, startPoint y: 128, endPoint x: 387, endPoint y: 121, distance: 7.0
click at [391, 132] on button "Đăng nhập" at bounding box center [420, 129] width 115 height 10
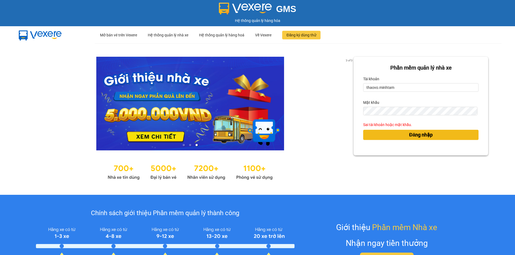
click at [409, 132] on span "Đăng nhập" at bounding box center [421, 135] width 24 height 8
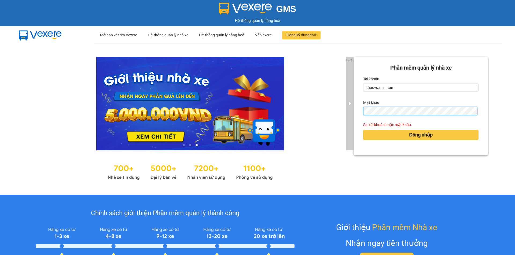
click at [347, 114] on div "3 of 3 Phần mềm quản lý nhà xe Tài khoản thaovo.minhtam Mật khẩu Sai tài khoản …" at bounding box center [257, 119] width 515 height 152
click at [363, 130] on button "Đăng nhập" at bounding box center [420, 135] width 115 height 10
click at [357, 118] on div "Phần mềm quản lý nhà xe Tài khoản thaovo.minhtam Mật khẩu Sai tài khoản hoặc mậ…" at bounding box center [420, 106] width 135 height 99
click at [363, 130] on button "Đăng nhập" at bounding box center [420, 135] width 115 height 10
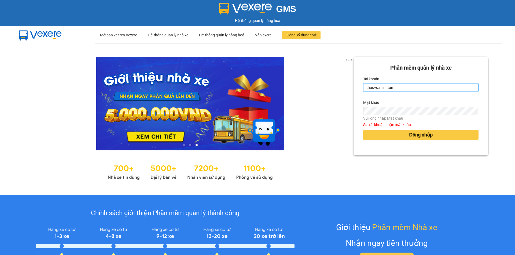
click at [408, 87] on input "thaovo.minhtam" at bounding box center [420, 87] width 115 height 9
drag, startPoint x: 391, startPoint y: 88, endPoint x: 416, endPoint y: 88, distance: 24.7
click at [416, 88] on input "thaovo.minhtam77640Thao*" at bounding box center [420, 87] width 115 height 9
type input "thaovo.minhtam"
drag, startPoint x: 427, startPoint y: 136, endPoint x: 446, endPoint y: 141, distance: 20.3
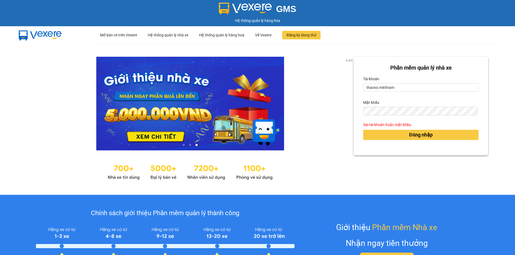
click at [427, 136] on div "Đăng nhập" at bounding box center [420, 135] width 115 height 14
click at [423, 135] on span "Đăng nhập" at bounding box center [421, 135] width 24 height 8
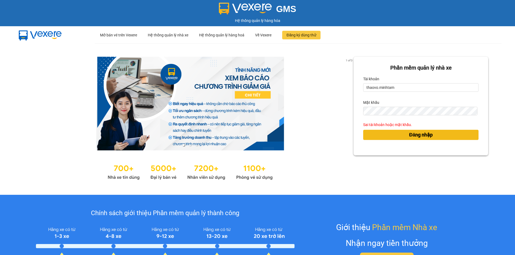
click at [423, 135] on body "GMS Hệ thống quản lý hàng hóa ··· Mở bán vé trên Vexere ··· Hệ thống quản lý nh…" at bounding box center [257, 127] width 515 height 255
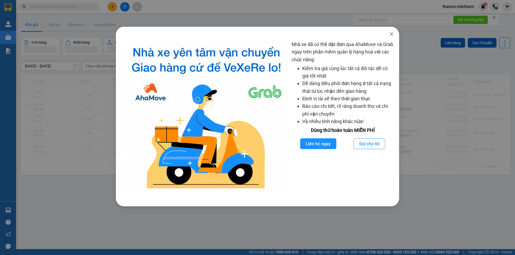
click at [394, 36] on span "Close" at bounding box center [391, 34] width 15 height 15
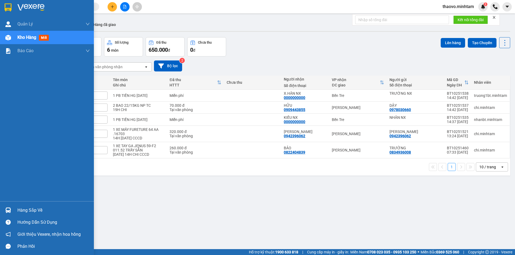
click at [2, 5] on div at bounding box center [47, 8] width 94 height 17
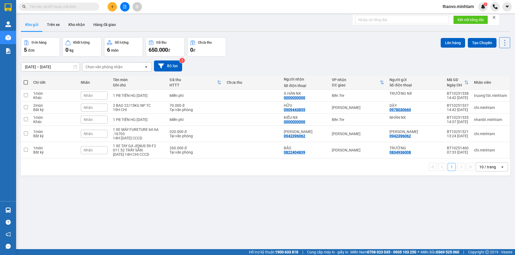
click at [255, 186] on div "ver 1.8.146 Kho gửi Trên xe Kho nhận Hàng đã giao Đơn hàng 5 đơn Khối lượng 0 k…" at bounding box center [265, 143] width 493 height 255
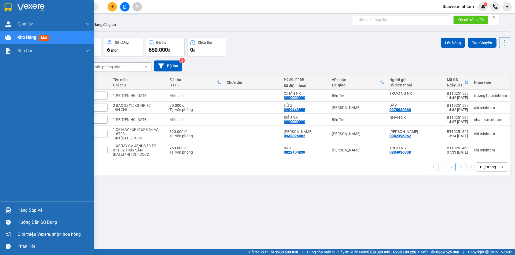
click at [9, 5] on img at bounding box center [8, 7] width 7 height 8
click at [9, 9] on img at bounding box center [8, 7] width 7 height 8
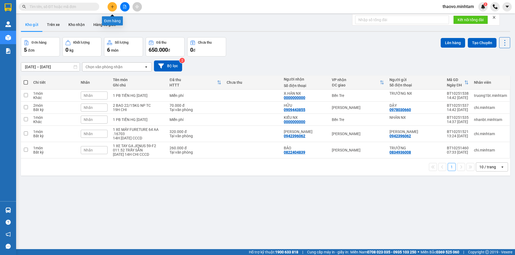
click at [116, 3] on button at bounding box center [112, 6] width 9 height 9
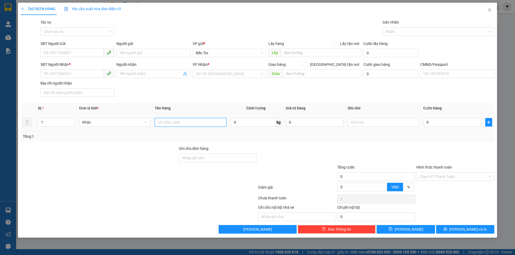
click at [187, 125] on input "text" at bounding box center [190, 122] width 71 height 9
type input "1"
type input "1 PB NP"
click at [153, 55] on input "Người gửi" at bounding box center [153, 53] width 74 height 9
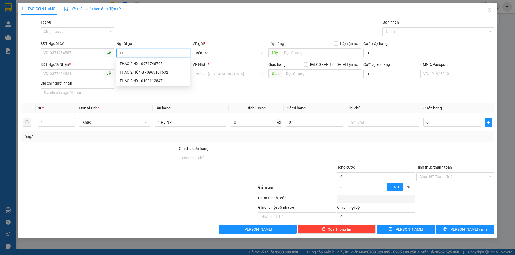
type input "T"
type input "KIỀU KT"
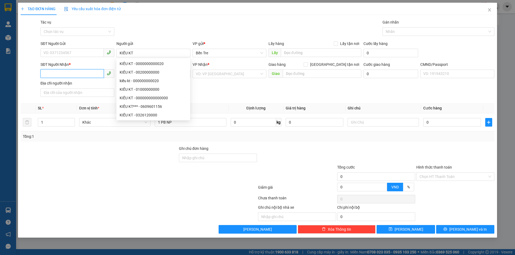
click at [72, 73] on input "SĐT Người Nhận *" at bounding box center [71, 73] width 63 height 9
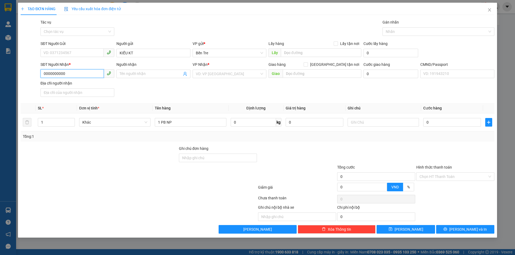
type input "0000000000"
type input "Y"
drag, startPoint x: 193, startPoint y: 73, endPoint x: 212, endPoint y: 77, distance: 19.6
click at [195, 73] on div "VD: VP [GEOGRAPHIC_DATA]" at bounding box center [229, 74] width 74 height 9
type input "TRỌNG 4H"
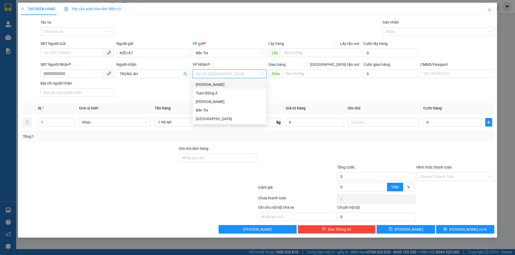
click at [218, 84] on div "[PERSON_NAME]" at bounding box center [229, 85] width 67 height 6
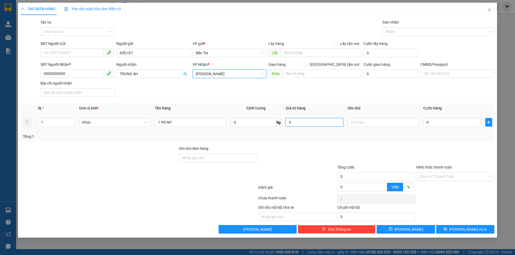
click at [322, 124] on input "0" at bounding box center [315, 122] width 58 height 9
type input "2.000.000"
drag, startPoint x: 323, startPoint y: 155, endPoint x: 444, endPoint y: 179, distance: 123.8
click at [323, 156] on div at bounding box center [296, 155] width 79 height 19
drag, startPoint x: 445, startPoint y: 179, endPoint x: 445, endPoint y: 196, distance: 16.6
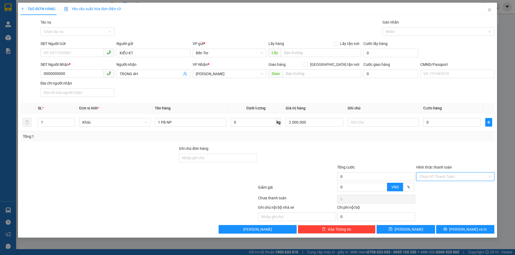
click at [445, 184] on div "Transit Pickup Surcharge Ids Transit Deliver Surcharge Ids Transit Deliver Surc…" at bounding box center [257, 126] width 473 height 215
click at [445, 196] on div "Miễn phí" at bounding box center [455, 196] width 72 height 6
click at [474, 230] on span "[PERSON_NAME] và In" at bounding box center [468, 230] width 38 height 6
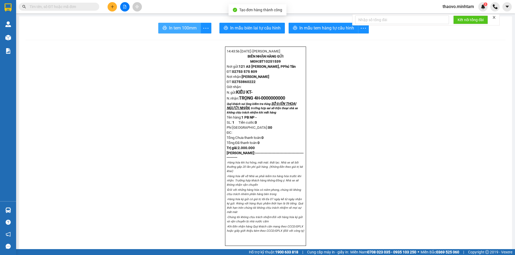
click at [183, 27] on span "In tem 100mm" at bounding box center [183, 28] width 28 height 7
click at [17, 12] on div "Kết quả tìm kiếm ( 0 ) Bộ lọc No Data thaovo.minhtam 3" at bounding box center [257, 6] width 515 height 13
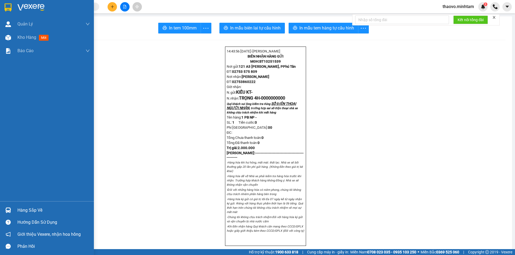
click at [11, 12] on div at bounding box center [47, 8] width 94 height 17
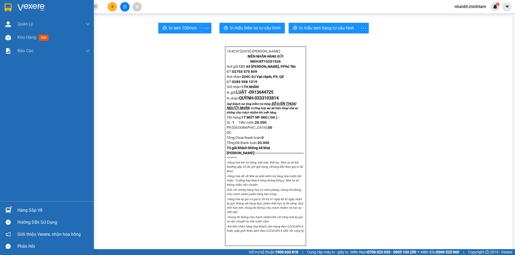
click at [16, 206] on div "Hàng sắp về" at bounding box center [47, 211] width 94 height 12
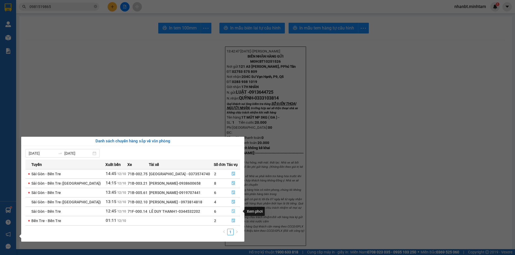
click at [232, 212] on icon "file-done" at bounding box center [233, 212] width 4 height 4
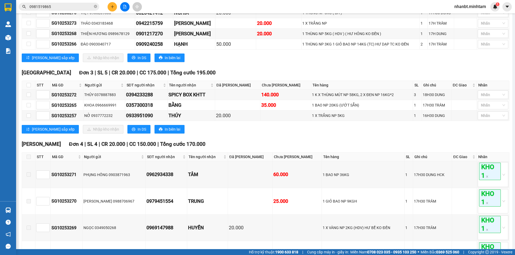
scroll to position [42, 0]
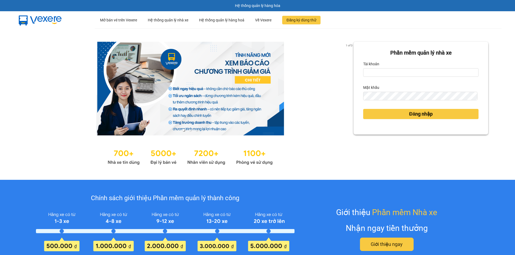
scroll to position [27, 0]
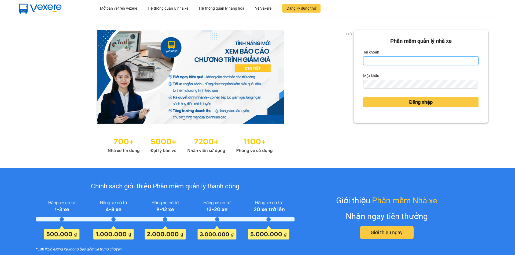
click at [377, 62] on input "Tài khoản" at bounding box center [420, 61] width 115 height 9
type input "hieubt.minhtam"
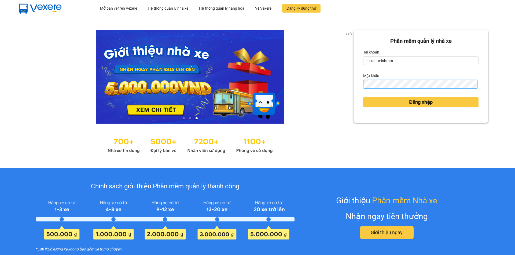
click at [363, 97] on button "Đăng nhập" at bounding box center [420, 102] width 115 height 10
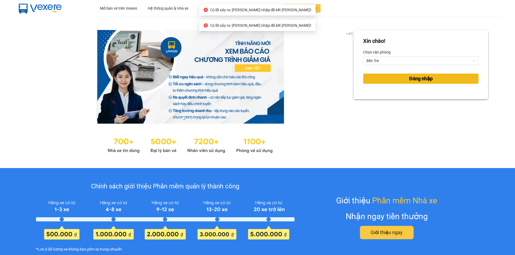
click at [399, 79] on button "Đăng nhập" at bounding box center [420, 79] width 115 height 10
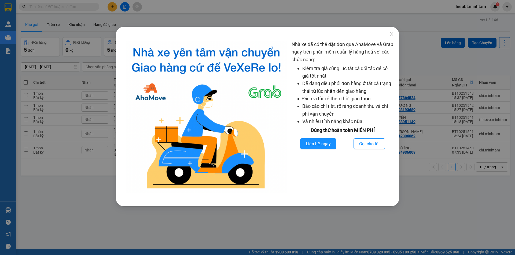
drag, startPoint x: 204, startPoint y: 66, endPoint x: 117, endPoint y: 16, distance: 100.6
click at [204, 66] on img at bounding box center [206, 117] width 162 height 153
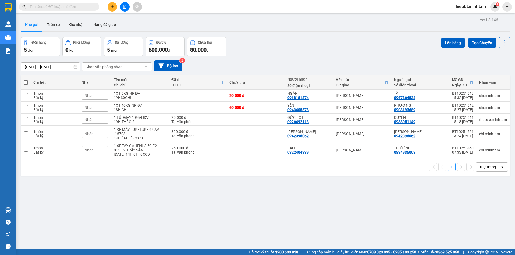
click at [78, 7] on input "text" at bounding box center [60, 7] width 63 height 6
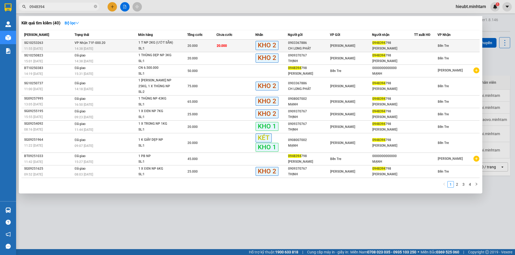
type input "0948394"
click at [186, 46] on span "1 T NP 2KG (ƯỚT SẴN) SL: 1" at bounding box center [162, 46] width 49 height 12
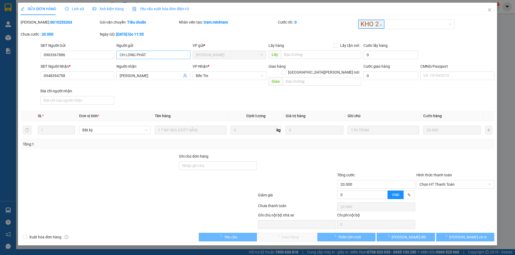
type input "0903367886"
type input "CH LONG PHÁT"
type input "0948394798"
type input "[PERSON_NAME]"
type input "20.000"
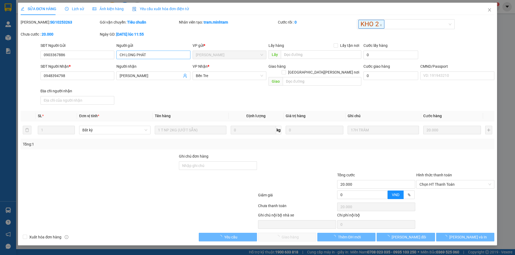
type input "20.000"
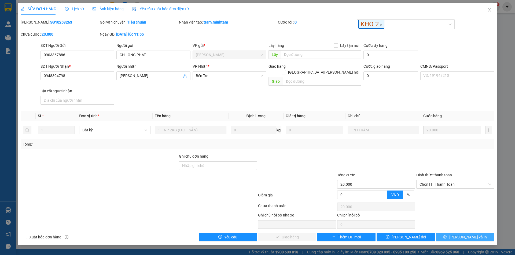
click at [466, 235] on span "[PERSON_NAME] và In" at bounding box center [468, 238] width 38 height 6
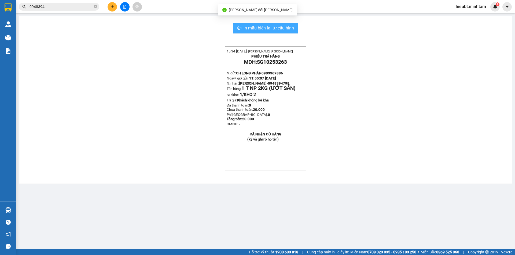
drag, startPoint x: 281, startPoint y: 32, endPoint x: 286, endPoint y: 30, distance: 5.0
click at [284, 32] on button "In mẫu biên lai tự cấu hình" at bounding box center [265, 28] width 65 height 11
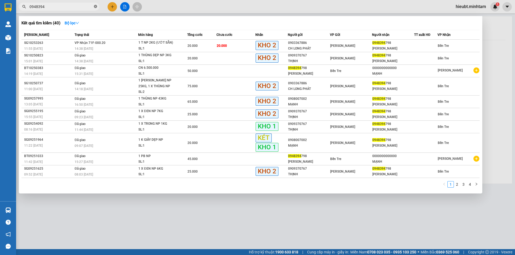
click at [95, 7] on icon "close-circle" at bounding box center [95, 6] width 3 height 3
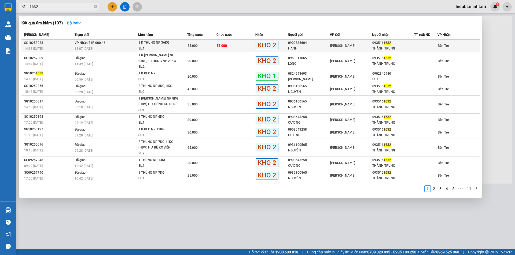
type input "1632"
click at [141, 46] on div "1 K THÙNG NP 36KG" at bounding box center [158, 43] width 40 height 6
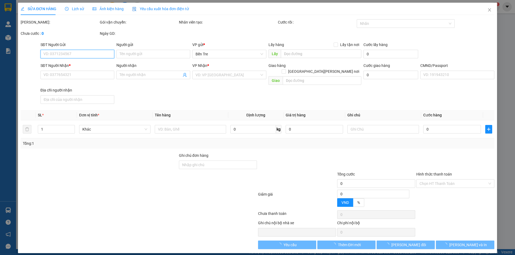
type input "0909535604"
type input "HẠNH"
type input "0935161632"
type input "THÀNH TRUNG"
type input "55.000"
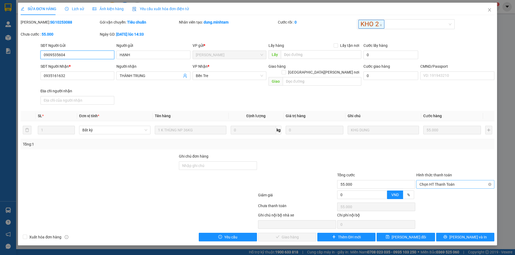
click at [439, 181] on span "Chọn HT Thanh Toán" at bounding box center [455, 185] width 72 height 8
click at [438, 190] on div "Tại văn phòng" at bounding box center [455, 190] width 72 height 6
type input "0"
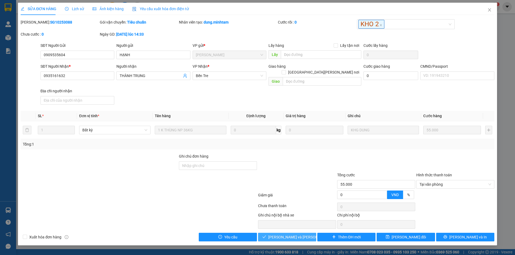
click at [282, 235] on span "[PERSON_NAME] và [PERSON_NAME] hàng" at bounding box center [304, 238] width 72 height 6
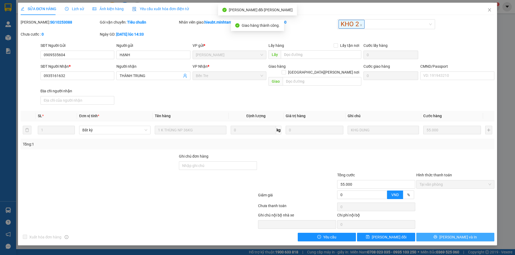
click at [466, 233] on button "[PERSON_NAME] và In" at bounding box center [455, 237] width 78 height 9
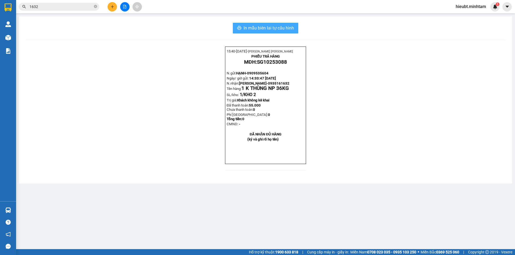
click at [267, 28] on span "In mẫu biên lai tự cấu hình" at bounding box center [268, 28] width 50 height 7
click at [95, 6] on icon "close-circle" at bounding box center [95, 6] width 3 height 3
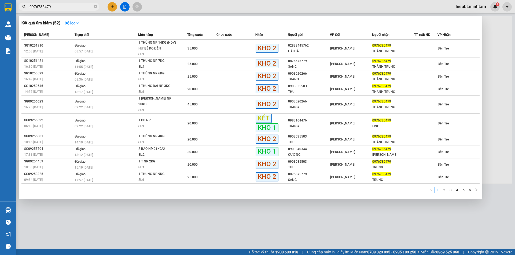
type input "0976785479"
click at [494, 83] on div at bounding box center [257, 127] width 515 height 255
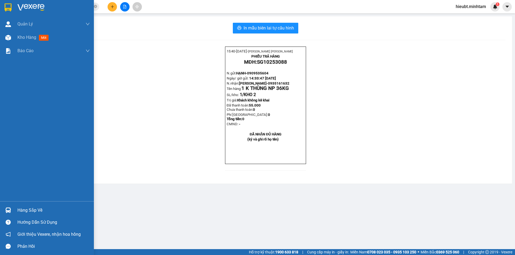
click at [8, 8] on img at bounding box center [8, 7] width 7 height 8
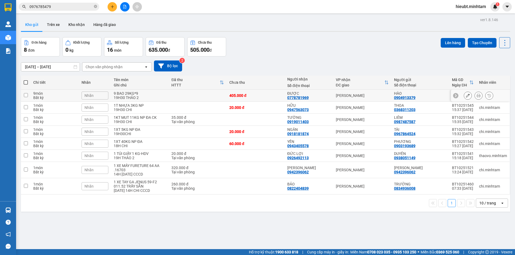
click at [466, 95] on icon at bounding box center [468, 96] width 4 height 4
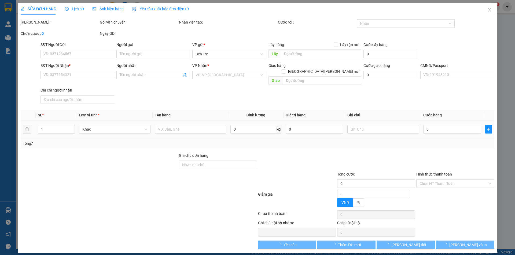
type input "0904913379"
type input "HÀO"
type input "0778781969"
type input "ĐƯỢC"
type input "405.000"
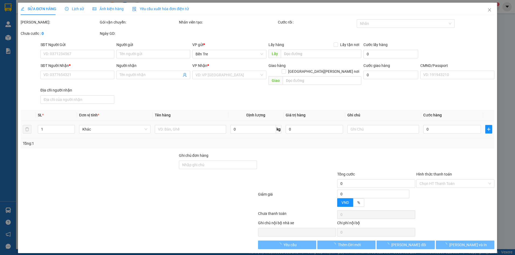
type input "405.000"
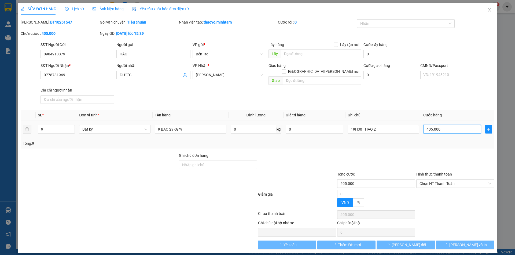
click at [434, 125] on input "405.000" at bounding box center [452, 129] width 58 height 9
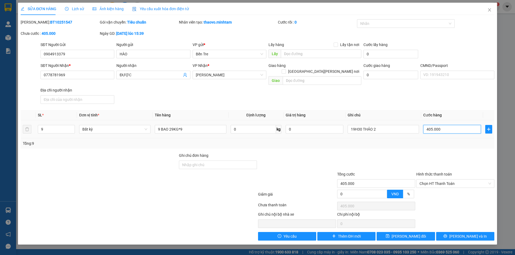
type input "4"
type input "45"
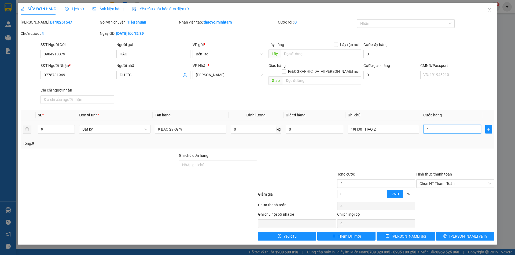
type input "45"
type input "450"
type input "450.000"
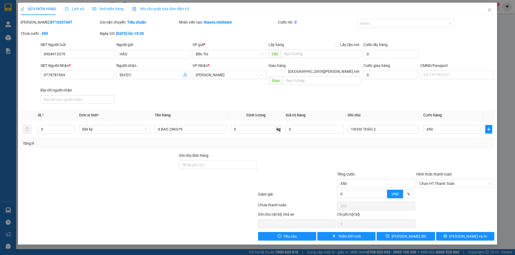
type input "450.000"
click at [435, 141] on div "Tổng: 9" at bounding box center [257, 144] width 469 height 6
click at [64, 125] on input "9" at bounding box center [56, 129] width 36 height 8
type input "10"
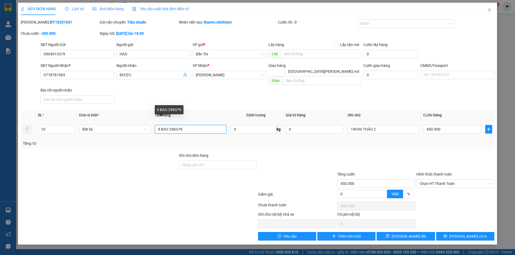
click at [159, 125] on input "9 BAO 29KG*9" at bounding box center [190, 129] width 71 height 9
click at [189, 125] on input "10 BAO 29KG*9" at bounding box center [190, 129] width 71 height 9
type input "10 BAO 29KG*10"
click at [324, 145] on div "Total Paid Fee 0 Total UnPaid Fee 405.000 Cash Collection Total Fee Mã ĐH: BT10…" at bounding box center [257, 130] width 473 height 222
click at [476, 157] on div at bounding box center [455, 162] width 79 height 19
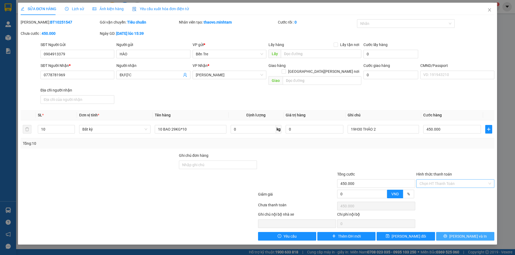
click at [456, 232] on button "[PERSON_NAME] và In" at bounding box center [465, 236] width 58 height 9
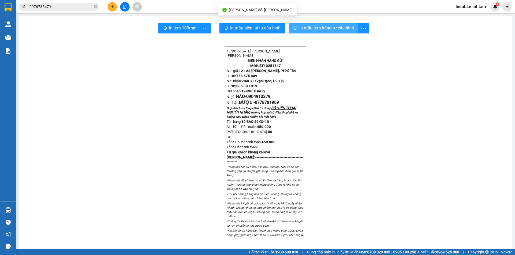
click at [322, 26] on span "In mẫu tem hàng tự cấu hình" at bounding box center [326, 28] width 55 height 7
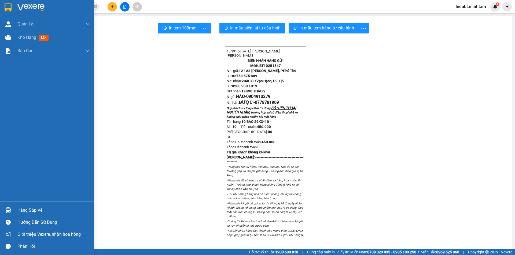
click at [9, 9] on img at bounding box center [8, 7] width 7 height 8
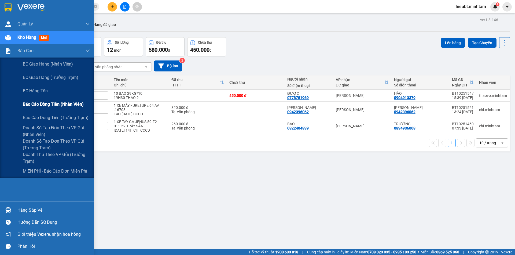
click at [29, 102] on span "Báo cáo dòng tiền (nhân viên)" at bounding box center [53, 104] width 61 height 7
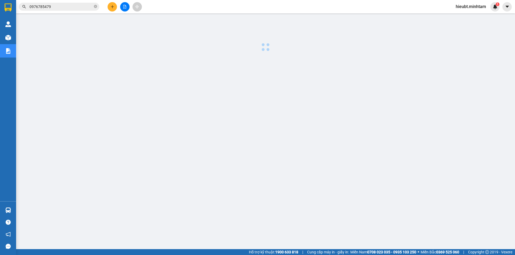
click at [131, 172] on div at bounding box center [265, 136] width 493 height 241
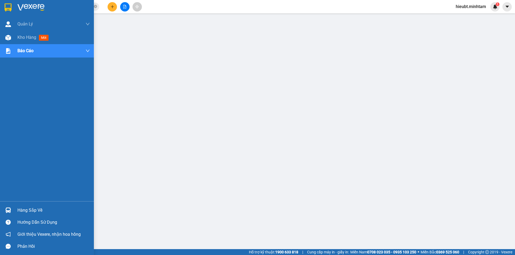
click at [8, 3] on img at bounding box center [8, 7] width 7 height 8
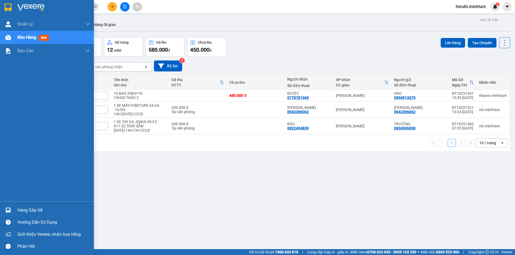
click at [16, 10] on div at bounding box center [47, 8] width 94 height 17
click at [9, 5] on img at bounding box center [8, 7] width 7 height 8
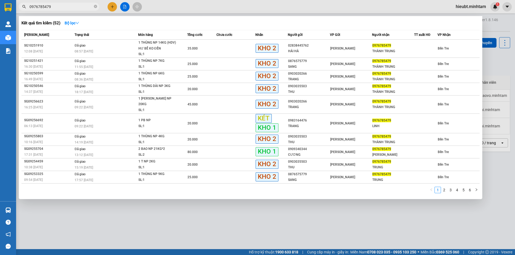
click at [53, 7] on input "0976785479" at bounding box center [60, 7] width 63 height 6
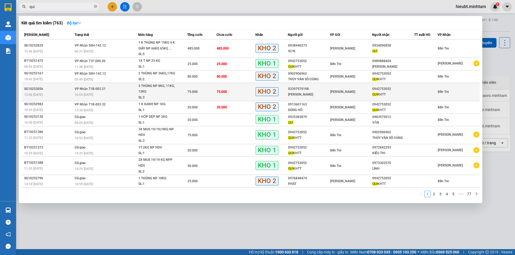
type input "qui"
click at [168, 93] on div "3 THÙNG NP 8KG, 11KG, 13KG" at bounding box center [158, 89] width 40 height 12
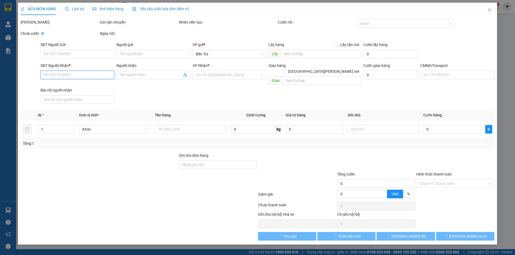
click at [55, 75] on input "SĐT Người Nhận *" at bounding box center [77, 75] width 74 height 9
type input "03397979198"
type input "[PERSON_NAME]"
type input "0942753052"
type input "QUI KHTT"
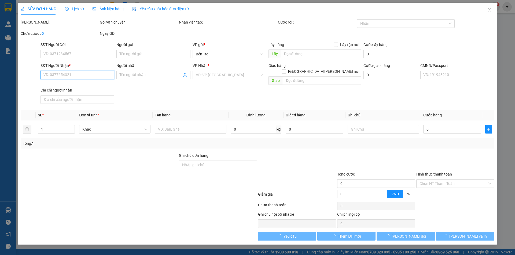
type input "75.000"
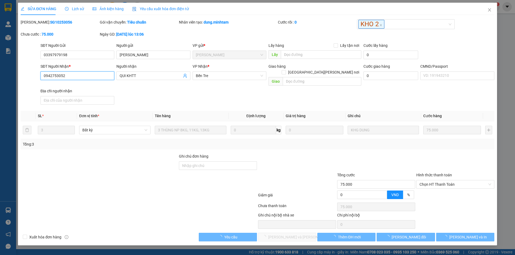
click at [55, 75] on input "0942753052" at bounding box center [77, 76] width 74 height 9
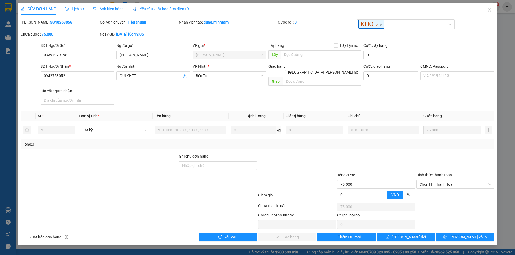
click at [80, 29] on div "Mã ĐH: SG10253056" at bounding box center [59, 25] width 79 height 12
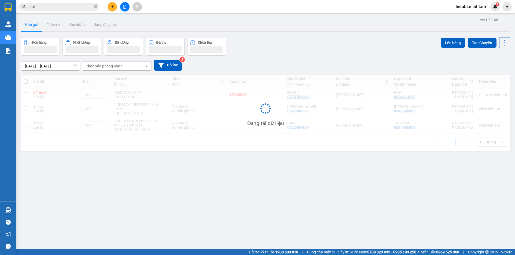
click at [65, 3] on span "qui" at bounding box center [59, 7] width 80 height 8
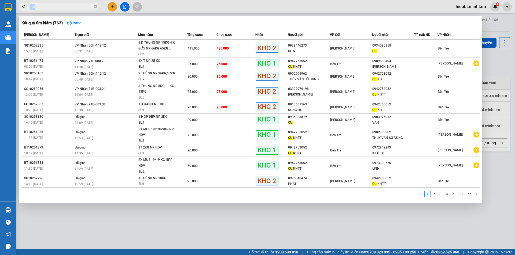
click at [65, 3] on span "qui" at bounding box center [59, 7] width 80 height 8
click at [95, 6] on icon "close-circle" at bounding box center [95, 6] width 3 height 3
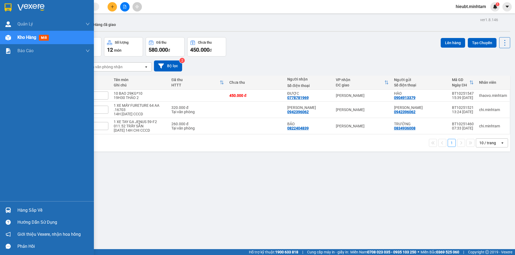
click at [6, 9] on img at bounding box center [8, 7] width 7 height 8
click at [23, 208] on div "Hàng sắp về" at bounding box center [53, 211] width 72 height 8
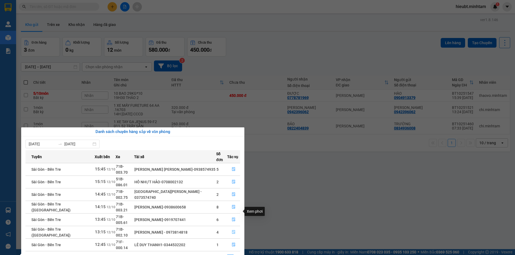
drag, startPoint x: 236, startPoint y: 214, endPoint x: 235, endPoint y: 210, distance: 4.3
click at [236, 228] on button "button" at bounding box center [233, 232] width 12 height 9
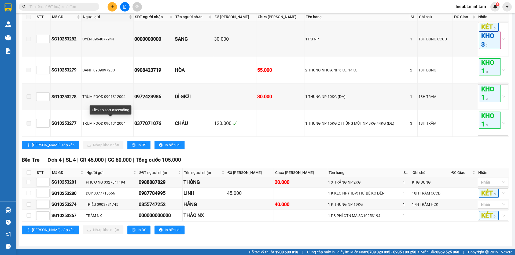
scroll to position [106, 0]
click at [486, 183] on div at bounding box center [490, 182] width 23 height 6
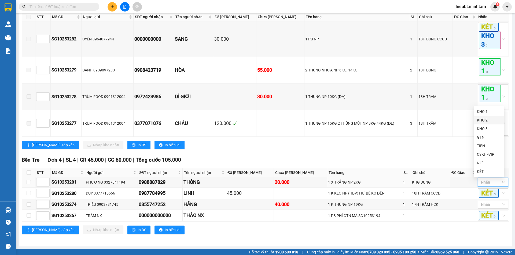
click at [490, 116] on div "KHO 2" at bounding box center [488, 120] width 31 height 9
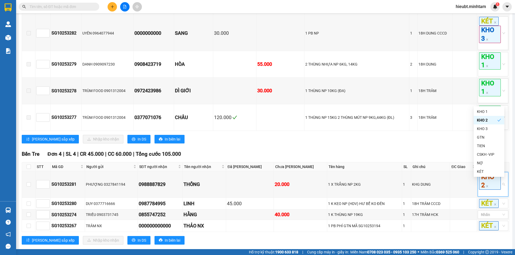
click at [405, 155] on div "[PERSON_NAME] 8 | SL 11 | CR 195.000 | CC 145.000 | [PERSON_NAME] 340.000 Ngã …" at bounding box center [265, 117] width 487 height 268
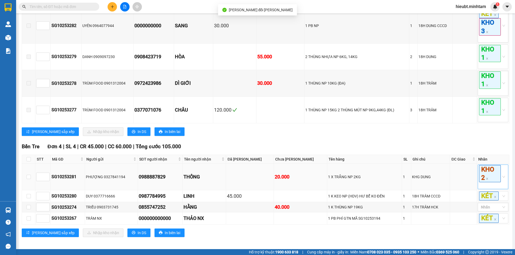
scroll to position [122, 0]
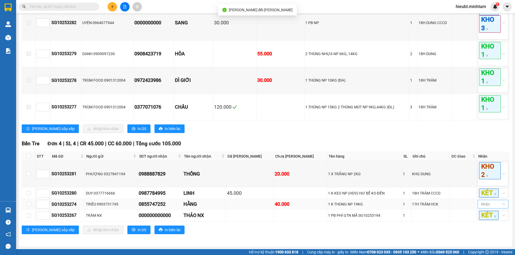
click at [498, 206] on div "Nhãn" at bounding box center [492, 204] width 31 height 9
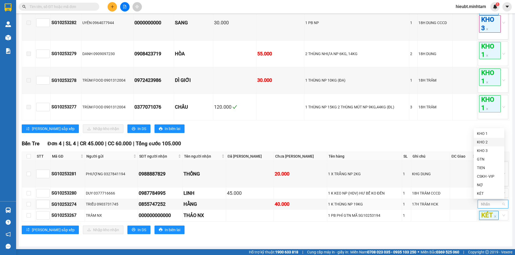
click at [486, 143] on div "KHO 2" at bounding box center [489, 142] width 24 height 6
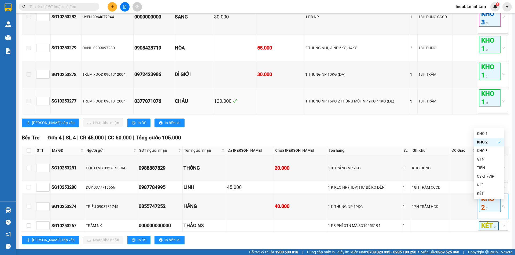
click at [309, 115] on td "1 THÙNG NP 15KG 2 THÙNG MÚT NP 9KG,44KG (ĐL)" at bounding box center [356, 101] width 105 height 27
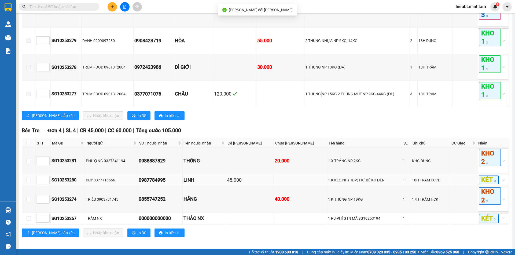
scroll to position [138, 0]
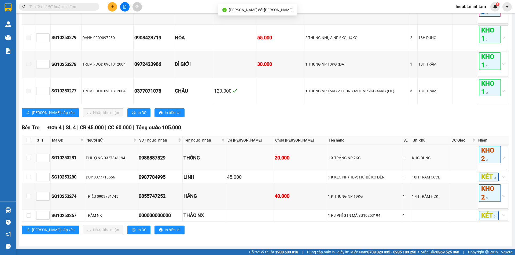
click at [28, 161] on td at bounding box center [28, 158] width 13 height 27
click at [27, 157] on input "checkbox" at bounding box center [29, 158] width 4 height 4
checkbox input "true"
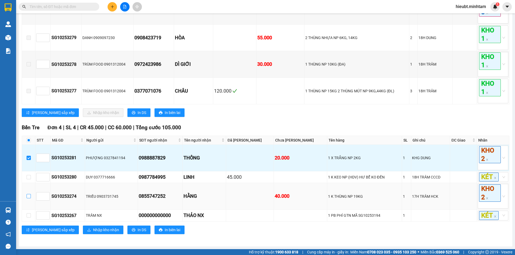
click at [30, 197] on input "checkbox" at bounding box center [29, 196] width 4 height 4
checkbox input "true"
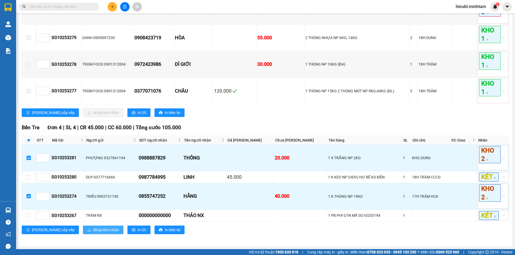
click at [93, 229] on span "Nhập kho nhận" at bounding box center [106, 230] width 26 height 6
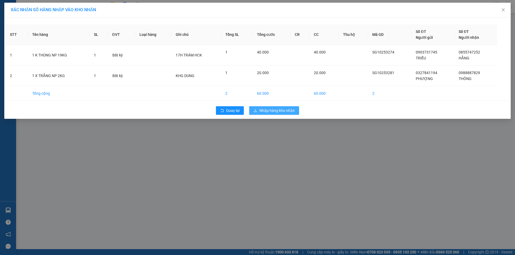
drag, startPoint x: 292, startPoint y: 104, endPoint x: 291, endPoint y: 107, distance: 3.4
click at [291, 106] on div "Quay lại Nhập hàng kho nhận" at bounding box center [257, 111] width 503 height 14
click at [291, 107] on button "Nhập hàng kho nhận" at bounding box center [274, 110] width 50 height 9
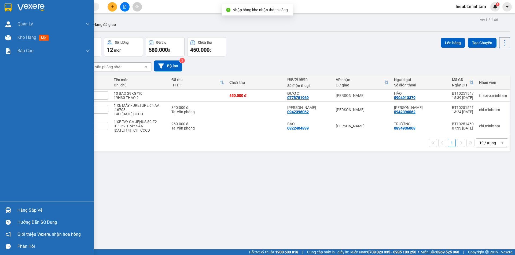
click at [9, 205] on div "Hàng sắp về" at bounding box center [47, 211] width 94 height 12
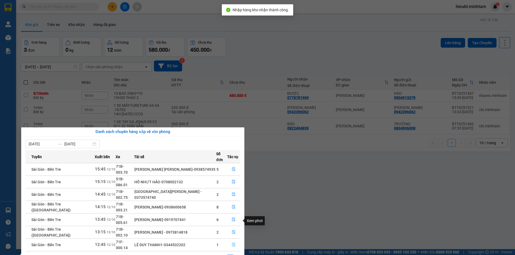
click at [233, 243] on icon "file-done" at bounding box center [234, 245] width 4 height 4
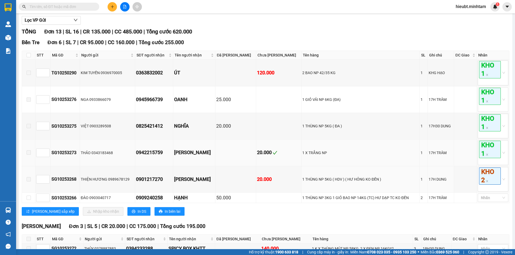
scroll to position [80, 0]
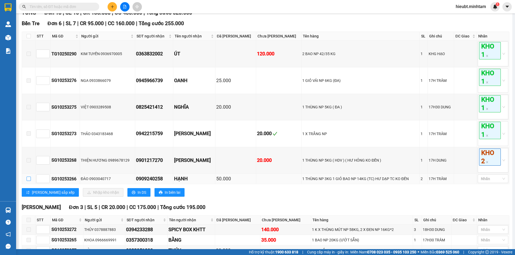
click at [29, 181] on input "checkbox" at bounding box center [29, 179] width 4 height 4
checkbox input "true"
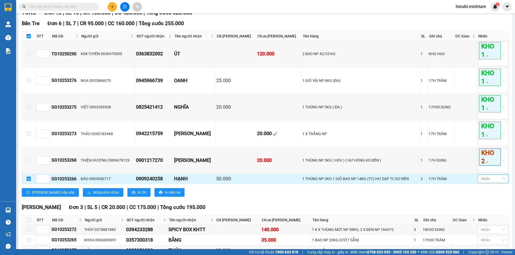
drag, startPoint x: 488, startPoint y: 186, endPoint x: 487, endPoint y: 178, distance: 7.8
click at [488, 182] on div at bounding box center [490, 179] width 23 height 6
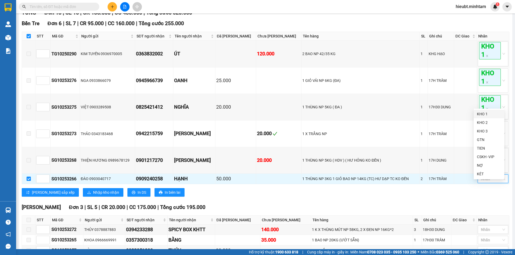
click at [484, 116] on div "KHO 1" at bounding box center [489, 114] width 24 height 6
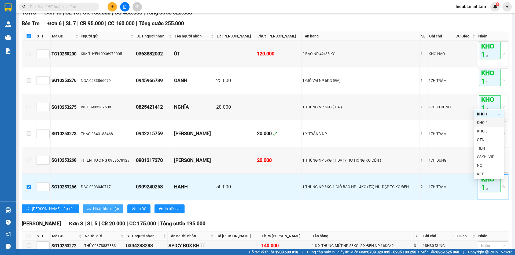
click at [84, 211] on button "Nhập kho nhận" at bounding box center [103, 209] width 40 height 9
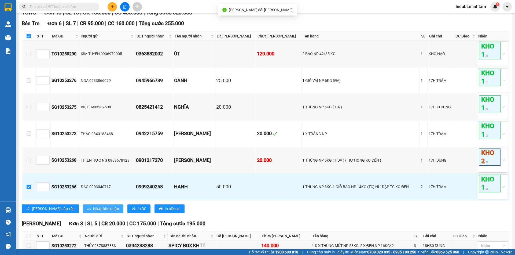
click at [87, 211] on icon "download" at bounding box center [89, 209] width 4 height 4
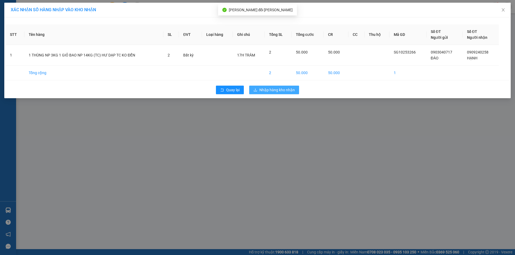
click at [271, 88] on span "Nhập hàng kho nhận" at bounding box center [276, 90] width 35 height 6
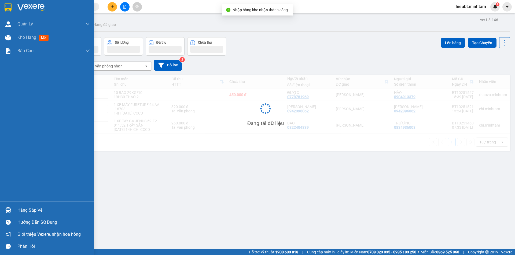
drag, startPoint x: 8, startPoint y: 204, endPoint x: 11, endPoint y: 196, distance: 8.8
click at [9, 204] on div "Hàng sắp về Hướng dẫn sử dụng Giới thiệu Vexere, nhận hoa hồng Phản hồi" at bounding box center [47, 227] width 94 height 51
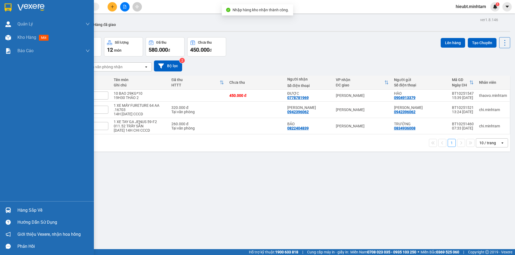
click at [25, 211] on div "Hàng sắp về" at bounding box center [53, 211] width 72 height 8
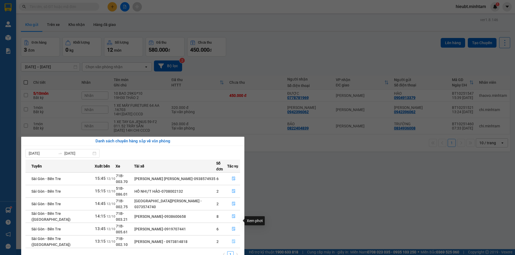
click at [234, 240] on icon "file-done" at bounding box center [234, 242] width 4 height 4
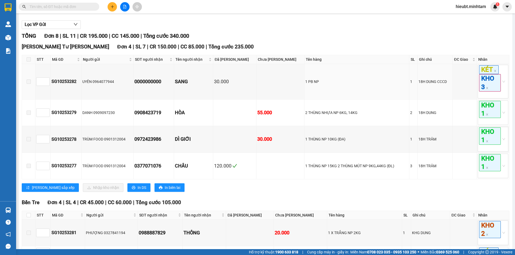
scroll to position [134, 0]
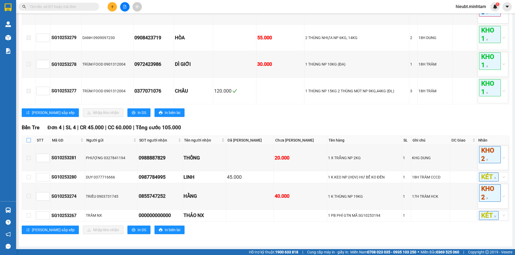
click at [28, 143] on input "checkbox" at bounding box center [29, 140] width 4 height 4
checkbox input "true"
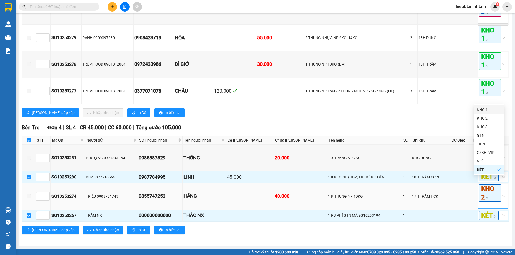
drag, startPoint x: 496, startPoint y: 185, endPoint x: 496, endPoint y: 193, distance: 8.3
click at [497, 192] on tbody "SG10253281 [PERSON_NAME] 0327841194 0988887829 THÔNG 20.000 1 X TRẮNG NP 2KG 1 …" at bounding box center [265, 183] width 487 height 77
click at [490, 110] on div "KHO 1" at bounding box center [489, 110] width 24 height 6
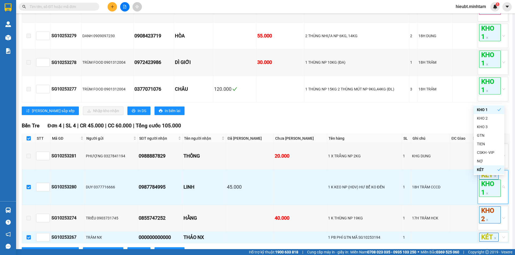
click at [439, 115] on div "[PERSON_NAME] sắp xếp Nhập [PERSON_NAME] In DS In biên lai" at bounding box center [265, 111] width 487 height 9
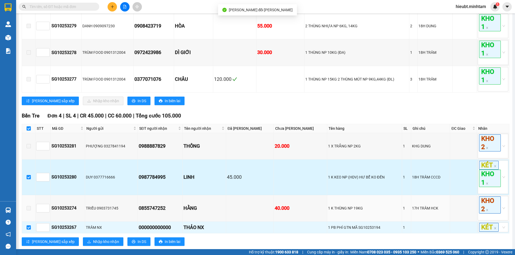
scroll to position [162, 0]
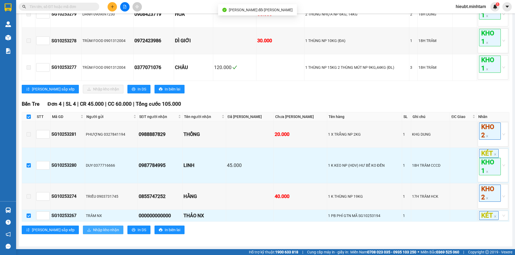
click at [93, 229] on span "Nhập kho nhận" at bounding box center [106, 230] width 26 height 6
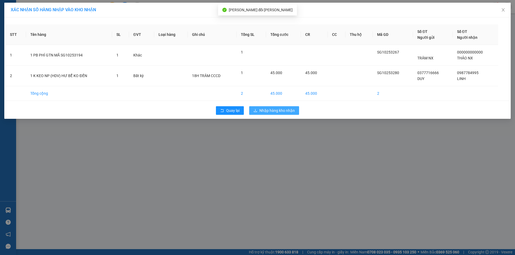
click at [293, 108] on span "Nhập hàng kho nhận" at bounding box center [276, 111] width 35 height 6
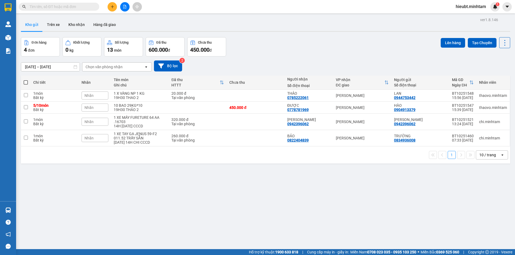
click at [49, 7] on input "text" at bounding box center [60, 7] width 63 height 6
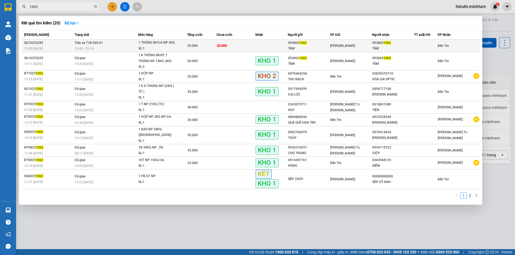
type input "1062"
click at [388, 43] on span "1062" at bounding box center [387, 43] width 8 height 4
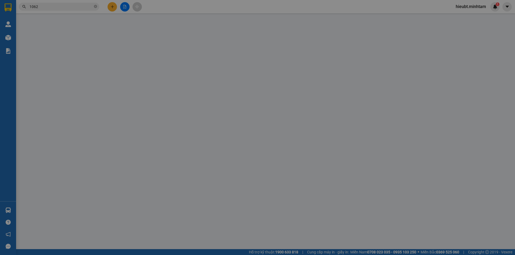
type input "0938651062"
type input "TÂM"
type input "0938651062"
type input "TÂM"
type input "20.000"
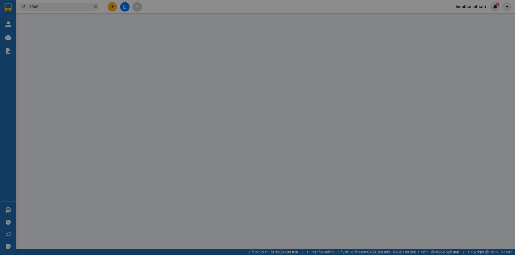
type input "20.000"
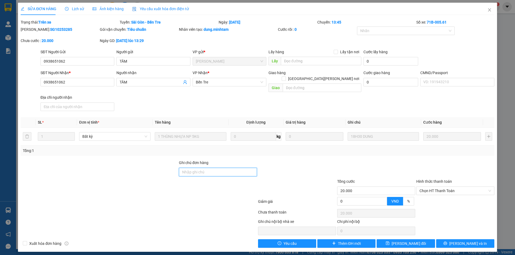
click at [206, 168] on input "Ghi chú đơn hàng" at bounding box center [218, 172] width 78 height 9
type input "DG"
click at [413, 241] on span "[PERSON_NAME] đổi" at bounding box center [408, 244] width 35 height 6
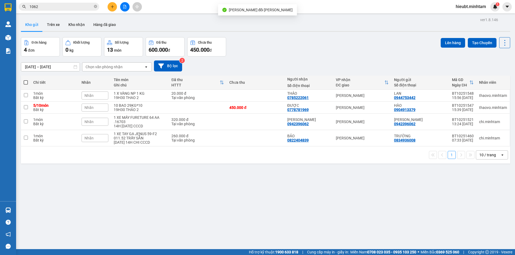
click at [55, 2] on div "Kết quả [PERSON_NAME] ( 20 ) Bộ lọc Mã ĐH Trạng thái Món hàng Tổng [PERSON_NAME…" at bounding box center [52, 6] width 105 height 9
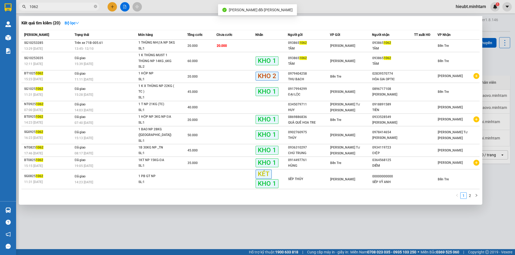
click at [53, 5] on input "1062" at bounding box center [60, 7] width 63 height 6
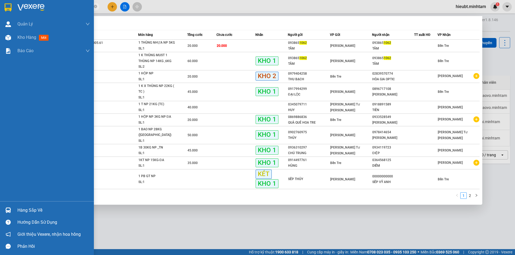
drag, startPoint x: 7, startPoint y: 9, endPoint x: 163, endPoint y: 32, distance: 157.1
click at [7, 10] on img at bounding box center [8, 7] width 7 height 8
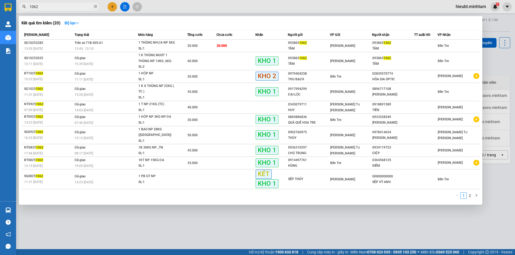
click at [127, 8] on div at bounding box center [257, 127] width 515 height 255
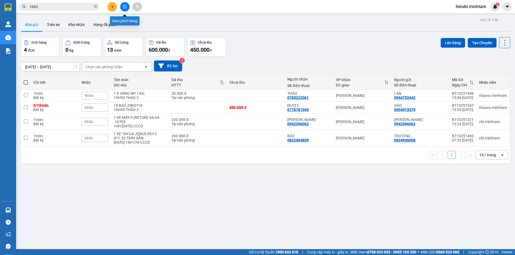
click at [123, 6] on icon "file-add" at bounding box center [125, 7] width 4 height 4
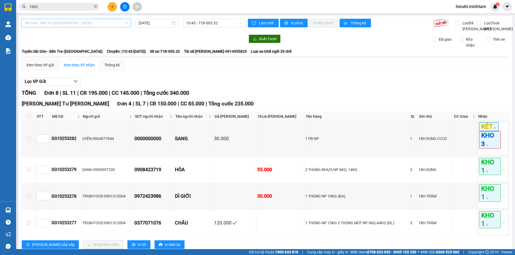
click at [72, 21] on span "Sài Gòn - Bến Tre ([GEOGRAPHIC_DATA])" at bounding box center [76, 23] width 103 height 8
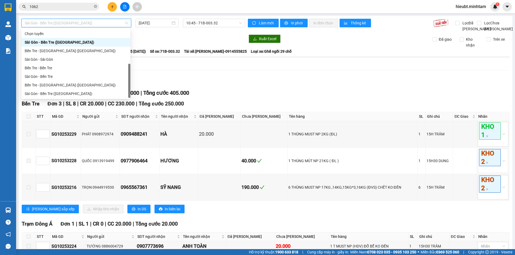
scroll to position [9, 0]
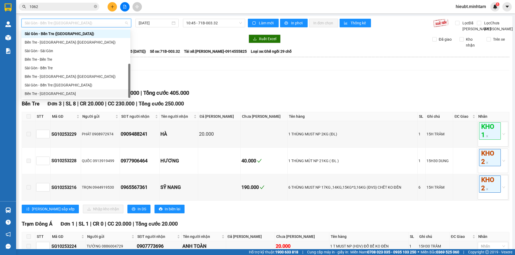
click at [39, 91] on div "Bến Tre - Sài Gòn" at bounding box center [76, 94] width 102 height 6
type input "12/10/2025"
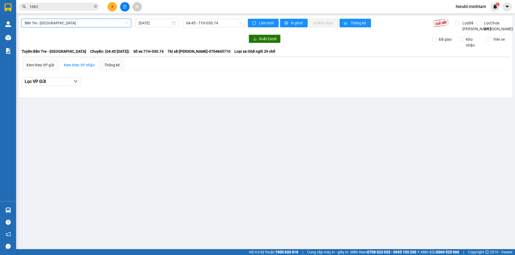
drag, startPoint x: 227, startPoint y: 23, endPoint x: 234, endPoint y: 30, distance: 10.0
click at [231, 28] on div "Bến Tre - Sài Gòn Bến Tre - Sài Gòn 12/10/2025 04:45 - 71H-030.74" at bounding box center [133, 25] width 224 height 13
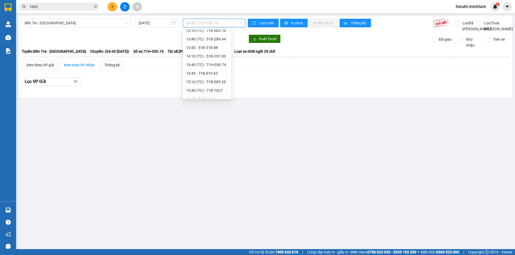
scroll to position [92, 0]
click at [208, 95] on div "15:45 - 71F-000.91" at bounding box center [207, 96] width 42 height 6
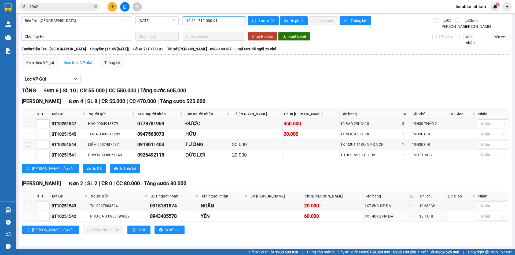
scroll to position [8, 0]
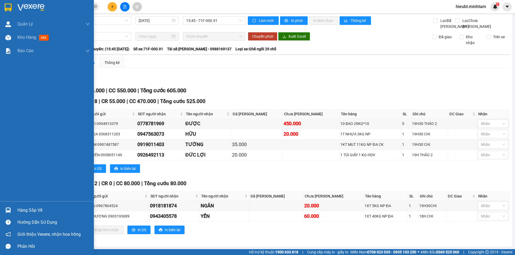
click at [6, 4] on img at bounding box center [8, 7] width 7 height 8
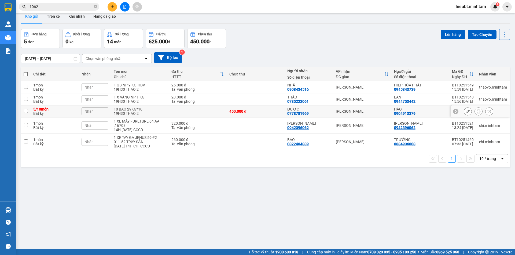
click at [124, 109] on div "10 BAO 29KG*10" at bounding box center [140, 109] width 52 height 4
checkbox input "true"
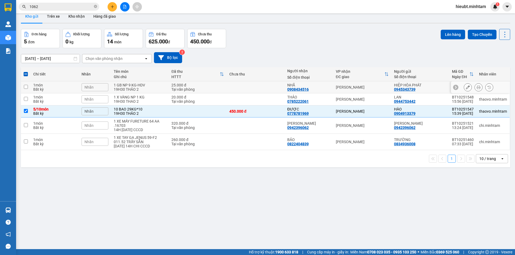
click at [134, 84] on div "1 GB NP 9 KG-HDV" at bounding box center [140, 85] width 52 height 4
checkbox input "true"
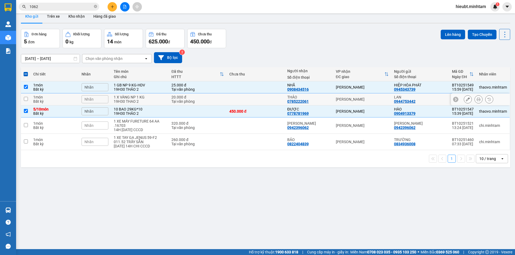
click at [150, 103] on div "19H30 THAO 2" at bounding box center [140, 101] width 52 height 4
checkbox input "true"
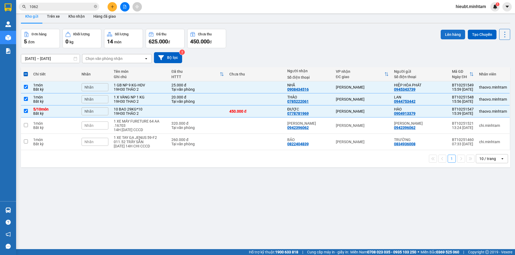
click at [443, 35] on button "Lên hàng" at bounding box center [452, 35] width 24 height 10
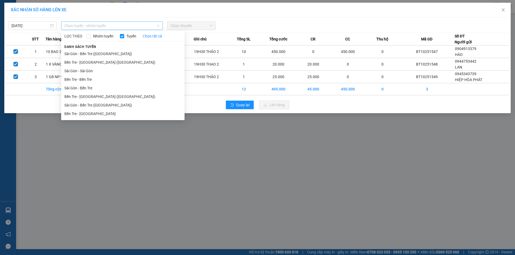
click at [106, 25] on span "Chọn tuyến - nhóm tuyến" at bounding box center [111, 26] width 95 height 8
click at [88, 114] on li "Bến Tre - [GEOGRAPHIC_DATA]" at bounding box center [122, 114] width 123 height 9
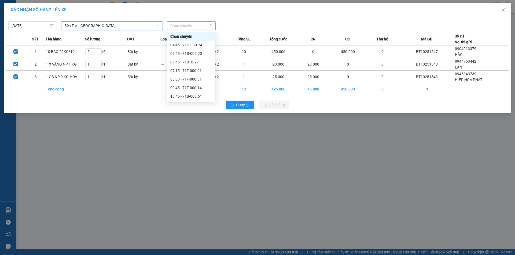
click at [186, 27] on span "Chọn chuyến" at bounding box center [191, 26] width 42 height 8
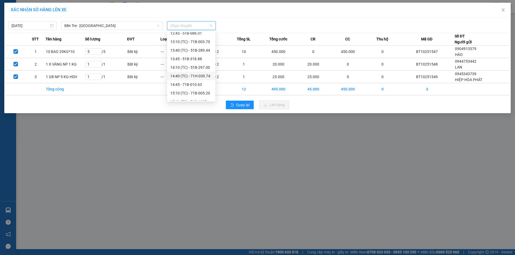
scroll to position [107, 0]
click at [184, 75] on div "15:40 (TC) - 71B-1027" at bounding box center [191, 75] width 42 height 6
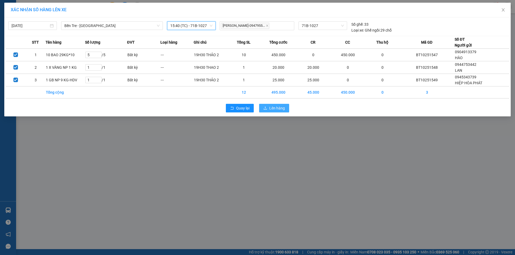
click at [275, 109] on span "Lên hàng" at bounding box center [277, 108] width 16 height 6
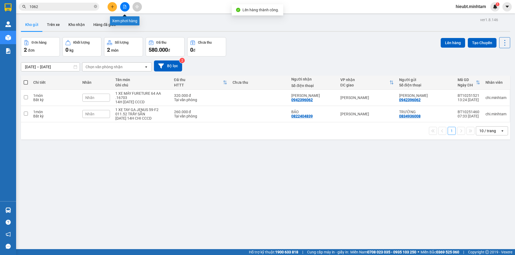
click at [125, 5] on icon "file-add" at bounding box center [124, 7] width 3 height 4
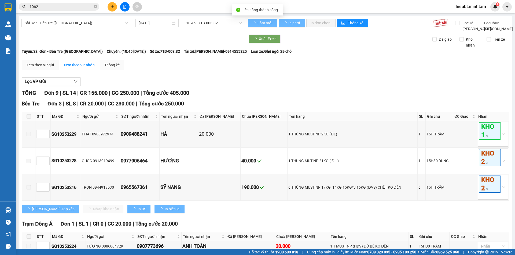
click at [64, 24] on span "Sài Gòn - Bến Tre ([GEOGRAPHIC_DATA])" at bounding box center [76, 23] width 103 height 8
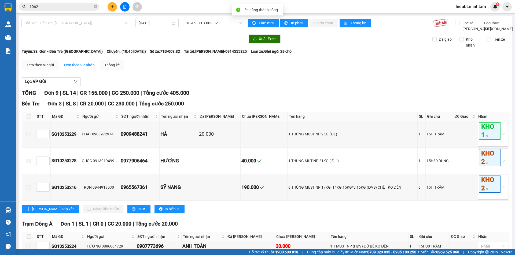
scroll to position [9, 0]
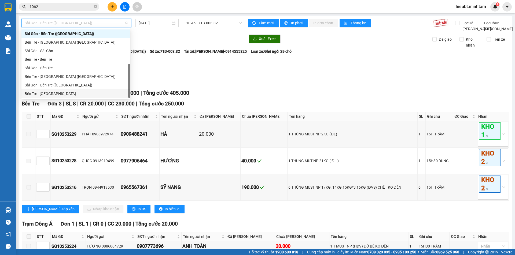
click at [51, 96] on div "Bến Tre - [GEOGRAPHIC_DATA]" at bounding box center [76, 94] width 102 height 6
type input "[DATE]"
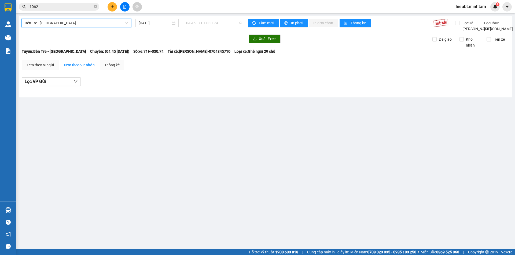
click at [202, 23] on span "04:45 - 71H-030.74" at bounding box center [214, 23] width 56 height 8
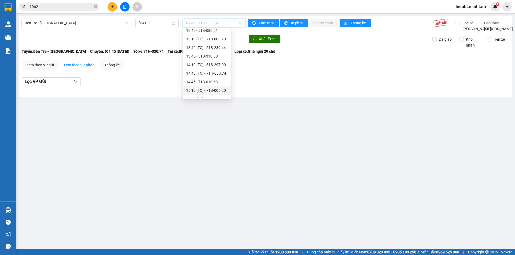
scroll to position [107, 0]
click at [197, 70] on div "15:40 (TC) - 71B-1027" at bounding box center [207, 72] width 42 height 6
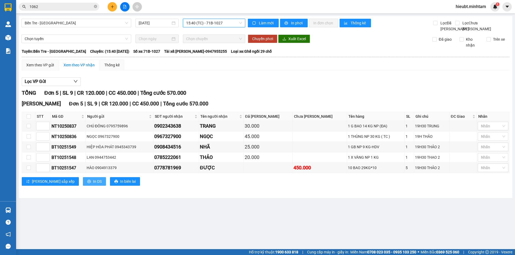
click at [83, 186] on button "In DS" at bounding box center [94, 181] width 23 height 9
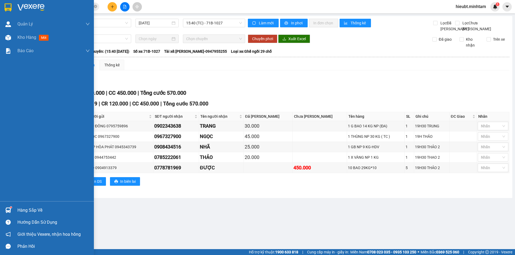
click at [5, 3] on div at bounding box center [7, 7] width 9 height 9
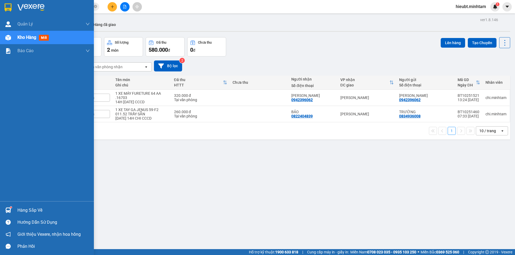
click at [25, 208] on div "Hàng sắp về" at bounding box center [53, 211] width 72 height 8
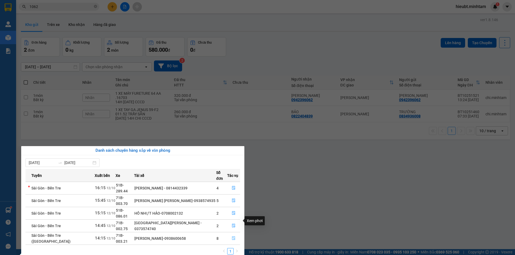
click at [237, 235] on button "button" at bounding box center [233, 239] width 12 height 9
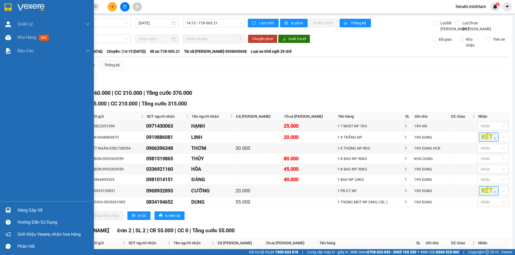
click at [24, 208] on div "Hàng sắp về" at bounding box center [53, 211] width 72 height 8
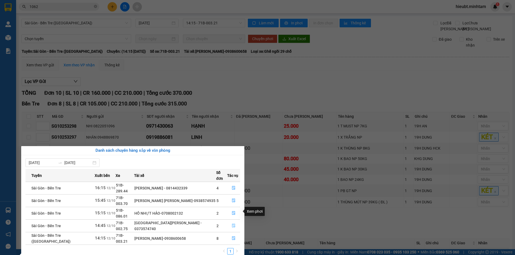
click at [232, 224] on icon "file-done" at bounding box center [234, 226] width 4 height 4
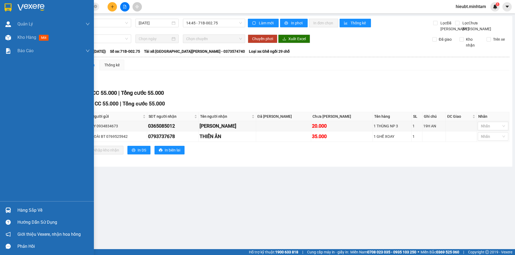
click at [5, 211] on div at bounding box center [7, 210] width 9 height 9
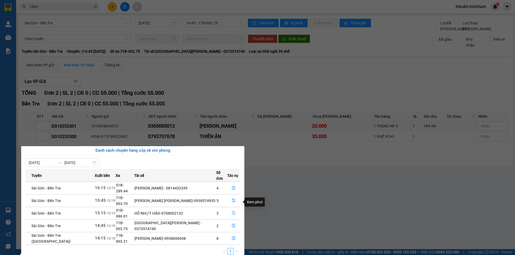
click at [232, 212] on icon "file-done" at bounding box center [234, 214] width 4 height 4
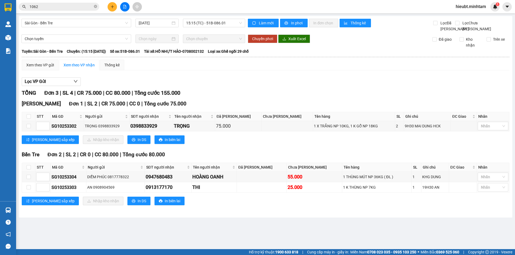
click at [20, 209] on div "Sài Gòn - Bến Tre 12/10/2025 15:15 (TC) - 51B-086.01 Làm mới In phơi In đơn chọ…" at bounding box center [265, 117] width 493 height 202
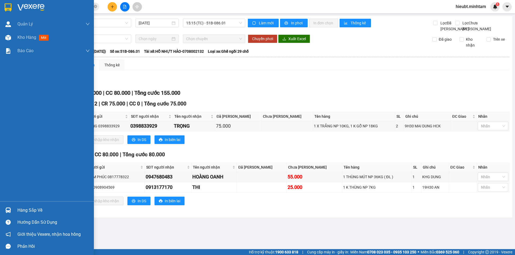
click at [10, 209] on img at bounding box center [8, 211] width 6 height 6
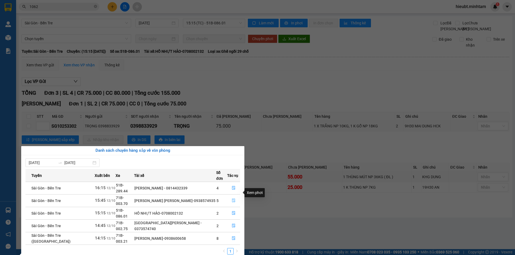
click at [232, 199] on icon "file-done" at bounding box center [234, 201] width 4 height 4
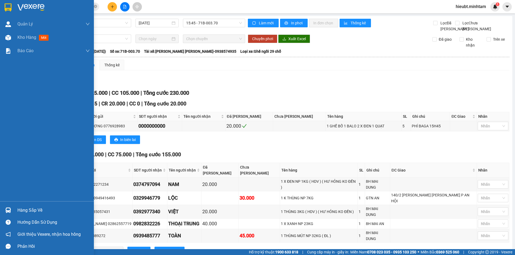
click at [7, 209] on img at bounding box center [8, 211] width 6 height 6
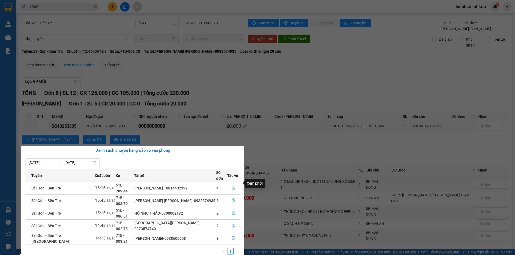
click at [230, 184] on button "button" at bounding box center [233, 188] width 12 height 9
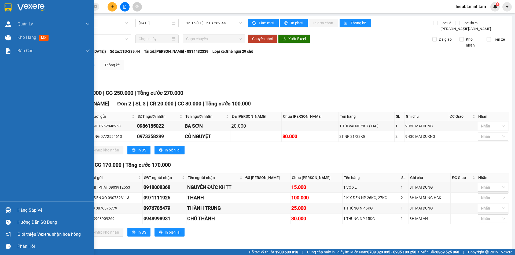
click at [6, 7] on img at bounding box center [8, 7] width 7 height 8
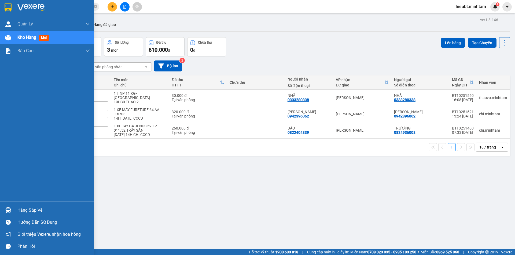
click at [6, 2] on div at bounding box center [47, 8] width 94 height 17
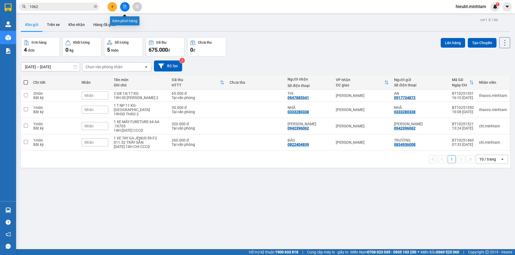
click at [124, 9] on button at bounding box center [124, 6] width 9 height 9
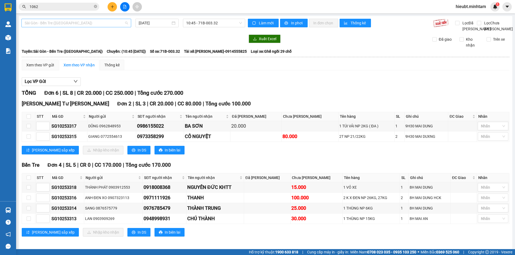
click at [111, 22] on span "Sài Gòn - Bến Tre ([GEOGRAPHIC_DATA])" at bounding box center [76, 23] width 103 height 8
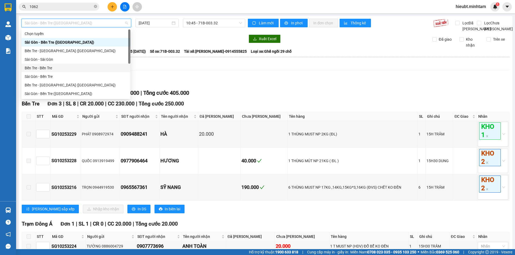
scroll to position [9, 0]
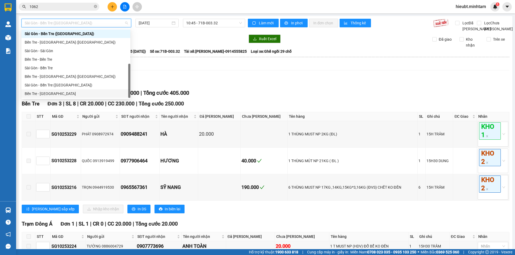
click at [48, 94] on div "Bến Tre - [GEOGRAPHIC_DATA]" at bounding box center [76, 94] width 102 height 6
type input "[DATE]"
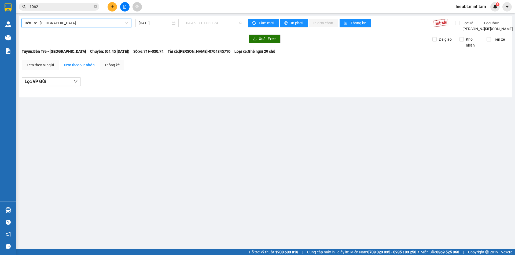
click at [207, 23] on span "04:45 - 71H-030.74" at bounding box center [214, 23] width 56 height 8
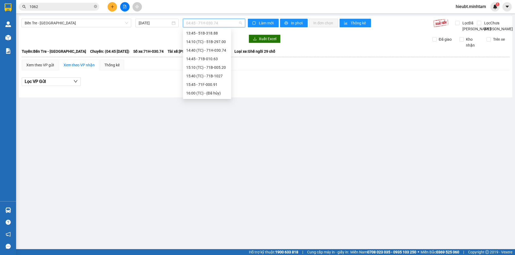
scroll to position [107, 0]
click at [203, 73] on div "15:40 (TC) - 71B-1027" at bounding box center [207, 72] width 42 height 6
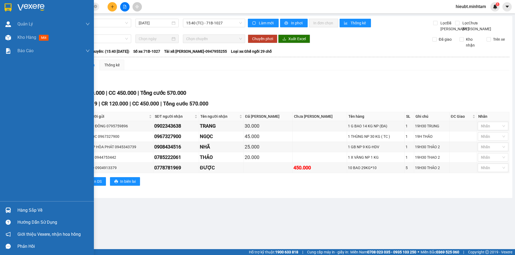
click at [12, 4] on div at bounding box center [7, 7] width 9 height 9
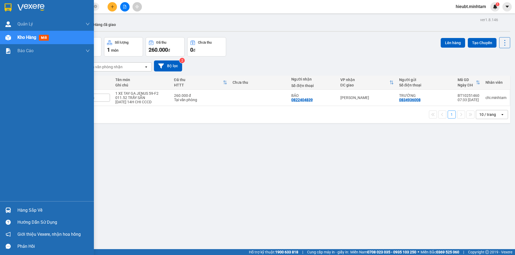
click at [6, 6] on img at bounding box center [8, 7] width 7 height 8
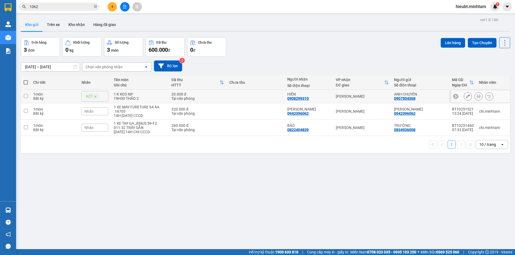
click at [125, 99] on div "19H30 THẢO 2" at bounding box center [140, 99] width 52 height 4
checkbox input "true"
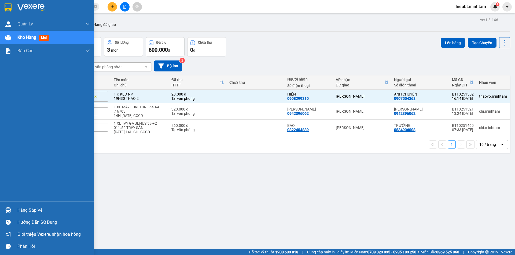
click at [5, 6] on img at bounding box center [8, 7] width 7 height 8
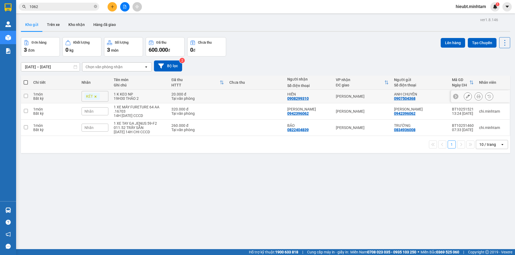
click at [138, 97] on div "19H30 THẢO 2" at bounding box center [140, 99] width 52 height 4
checkbox input "true"
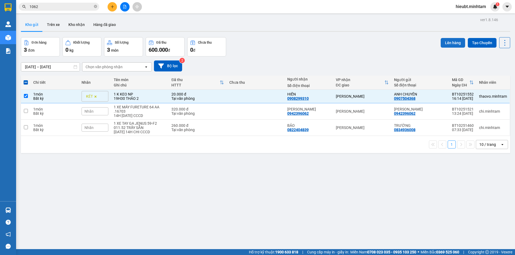
click at [451, 44] on button "Lên hàng" at bounding box center [452, 43] width 24 height 10
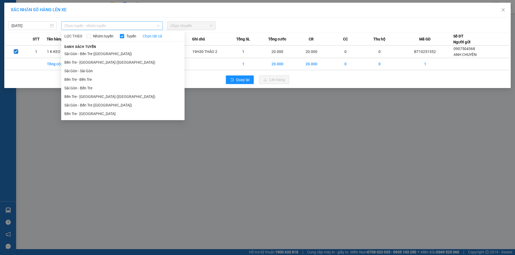
click at [79, 26] on span "Chọn tuyến - nhóm tuyến" at bounding box center [111, 26] width 95 height 8
click at [86, 114] on li "Bến Tre - [GEOGRAPHIC_DATA]" at bounding box center [122, 114] width 123 height 9
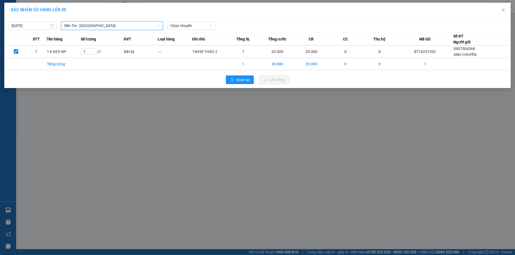
click at [84, 22] on span "Bến Tre - [GEOGRAPHIC_DATA]" at bounding box center [111, 26] width 95 height 8
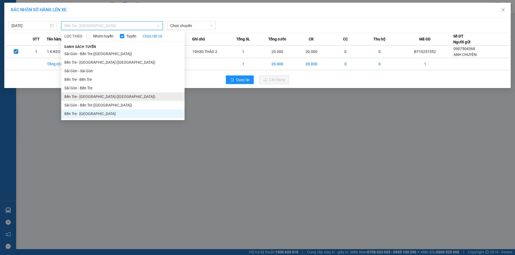
click at [90, 97] on li "Bến Tre - [GEOGRAPHIC_DATA] ([GEOGRAPHIC_DATA])" at bounding box center [122, 96] width 123 height 9
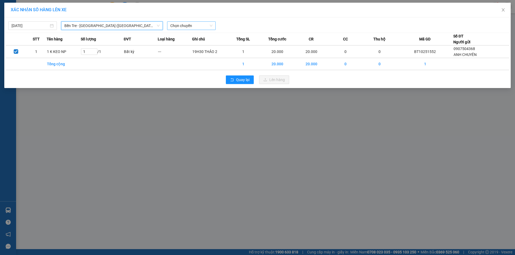
click at [190, 25] on span "Chọn chuyến" at bounding box center [191, 26] width 42 height 8
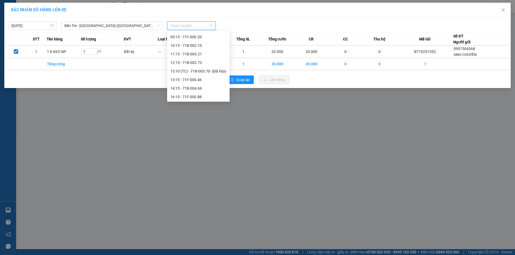
scroll to position [51, 0]
click at [191, 98] on div "16:15 - 71F-000.88" at bounding box center [198, 97] width 56 height 6
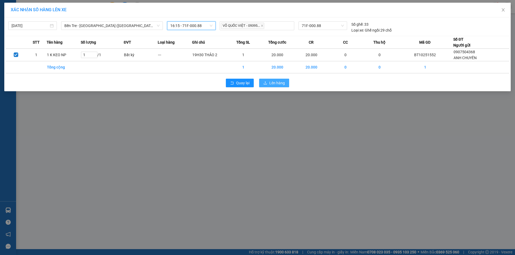
click at [273, 83] on span "Lên hàng" at bounding box center [277, 83] width 16 height 6
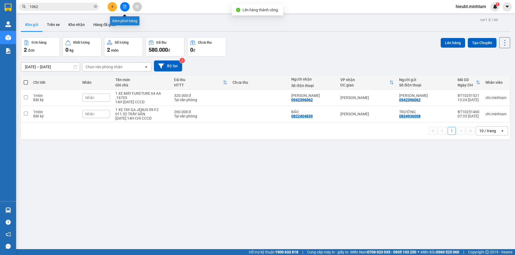
click at [122, 7] on button at bounding box center [124, 6] width 9 height 9
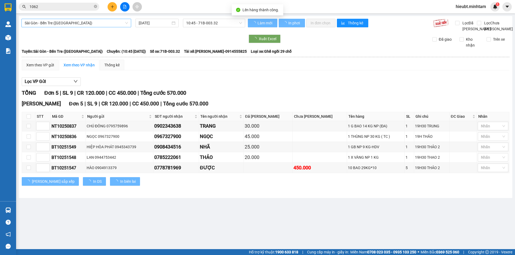
click at [65, 20] on span "Sài Gòn - Bến Tre ([GEOGRAPHIC_DATA])" at bounding box center [76, 23] width 103 height 8
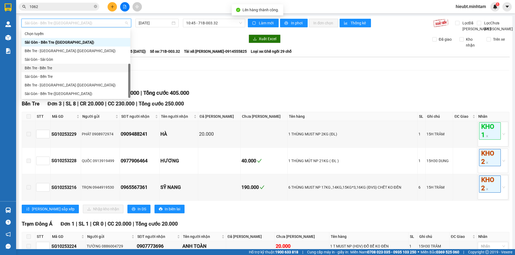
scroll to position [9, 0]
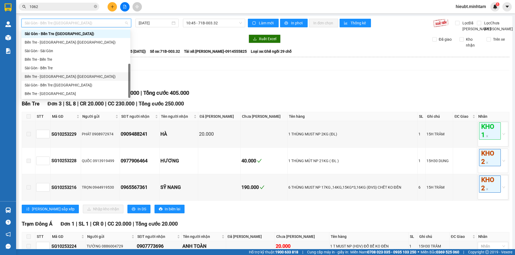
click at [45, 77] on div "Bến Tre - [GEOGRAPHIC_DATA] ([GEOGRAPHIC_DATA])" at bounding box center [76, 77] width 102 height 6
type input "[DATE]"
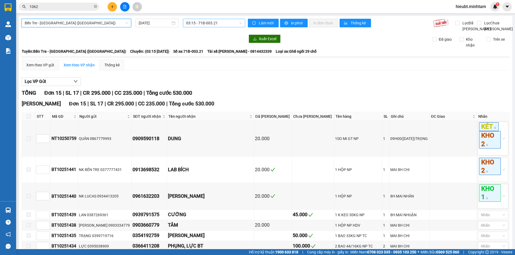
click at [198, 25] on span "03:15 - 71B-003.21" at bounding box center [214, 23] width 56 height 8
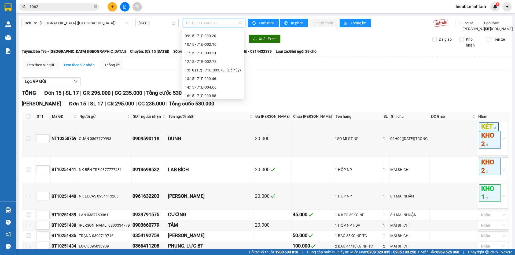
scroll to position [51, 0]
click at [203, 95] on div "16:15 - 71F-000.88" at bounding box center [213, 94] width 56 height 6
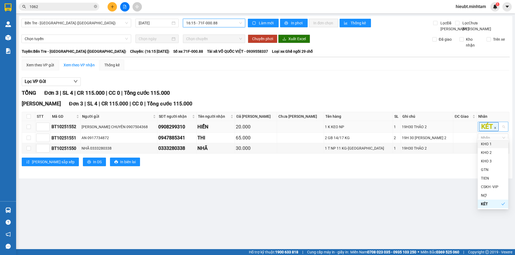
click at [494, 129] on icon "close" at bounding box center [495, 128] width 3 height 3
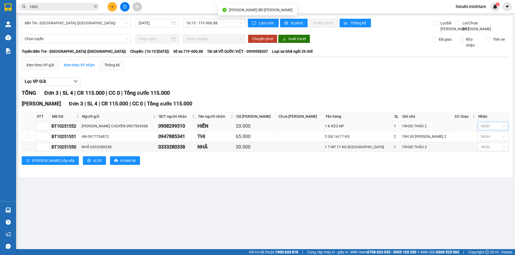
click at [81, 194] on main "Bến Tre - Sài Gòn (CT) 12/10/2025 16:15 - 71F-000.88 Làm mới In phơi In đơn chọ…" at bounding box center [257, 125] width 515 height 250
click at [87, 163] on span "printer" at bounding box center [89, 161] width 4 height 4
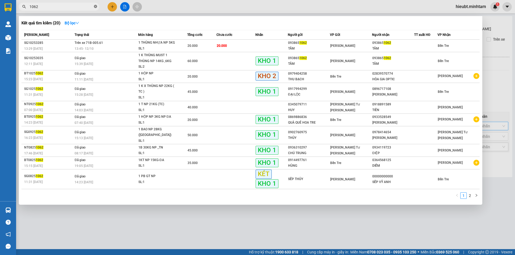
click at [95, 8] on icon "close-circle" at bounding box center [95, 6] width 3 height 3
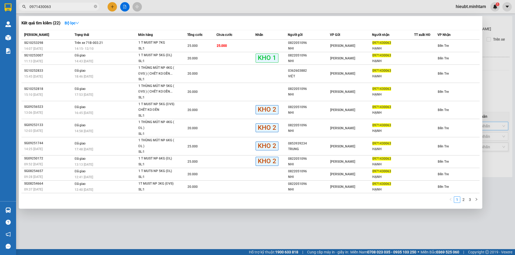
type input "0971430063"
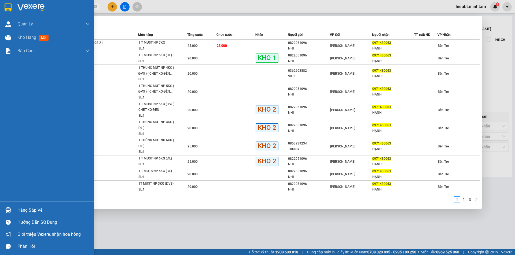
click at [22, 210] on div "Hàng sắp về" at bounding box center [53, 211] width 72 height 8
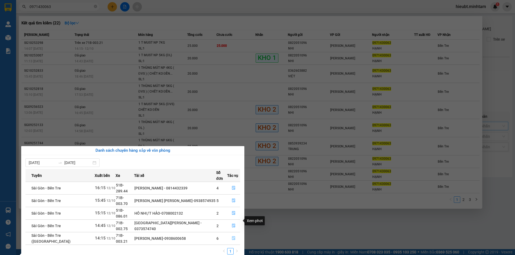
click at [232, 237] on icon "file-done" at bounding box center [234, 239] width 4 height 4
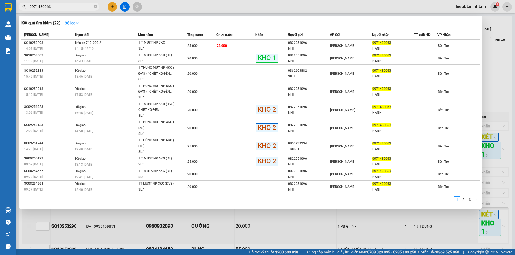
click at [415, 228] on div at bounding box center [257, 127] width 515 height 255
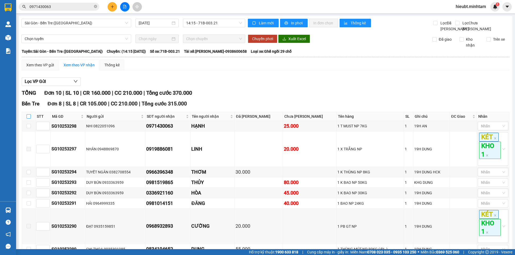
click at [27, 119] on input "checkbox" at bounding box center [29, 116] width 4 height 4
checkbox input "true"
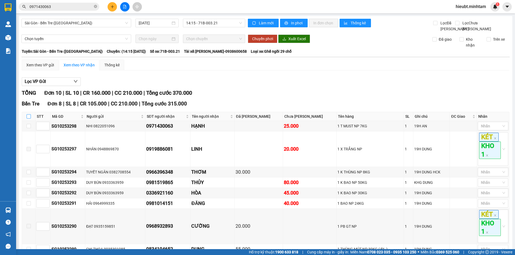
checkbox input "true"
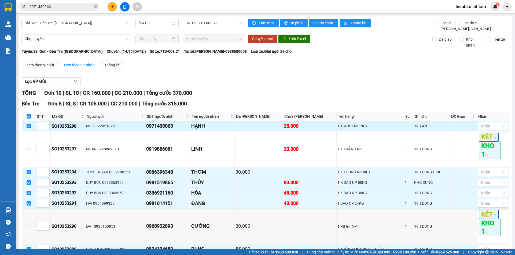
click at [491, 129] on div at bounding box center [490, 126] width 23 height 6
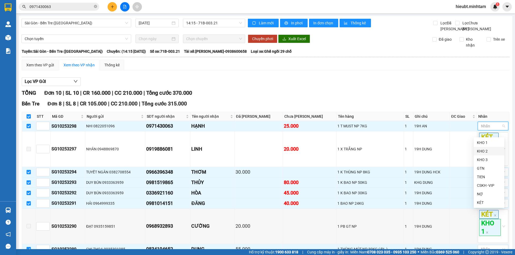
click at [488, 151] on div "KHO 2" at bounding box center [489, 152] width 24 height 6
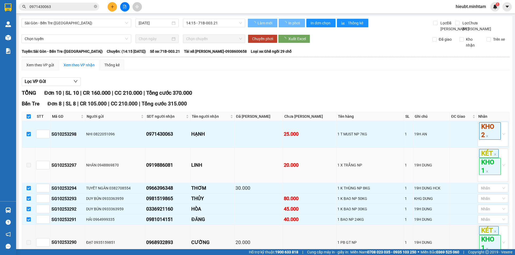
click at [29, 168] on span at bounding box center [29, 165] width 4 height 4
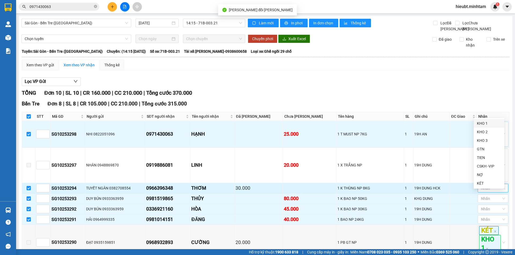
click at [485, 192] on div at bounding box center [490, 188] width 23 height 6
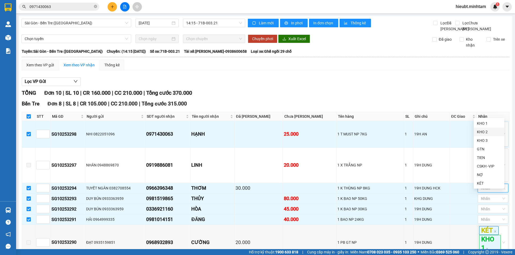
click at [490, 133] on div "KHO 2" at bounding box center [489, 132] width 24 height 6
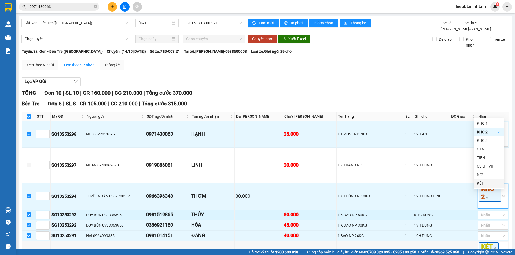
click at [492, 219] on div at bounding box center [490, 215] width 23 height 6
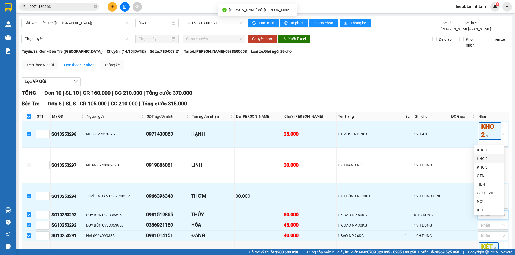
click at [489, 156] on div "KHO 2" at bounding box center [489, 159] width 24 height 6
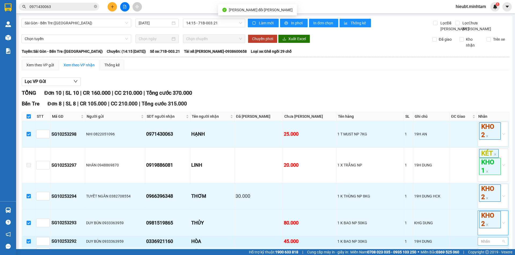
click at [497, 246] on div "Nhãn" at bounding box center [492, 242] width 31 height 9
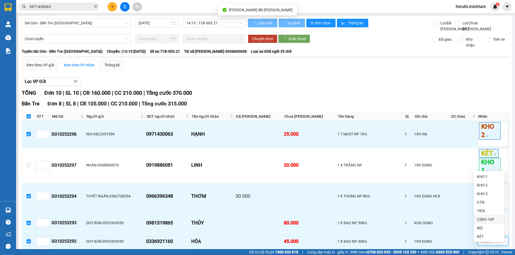
scroll to position [1, 0]
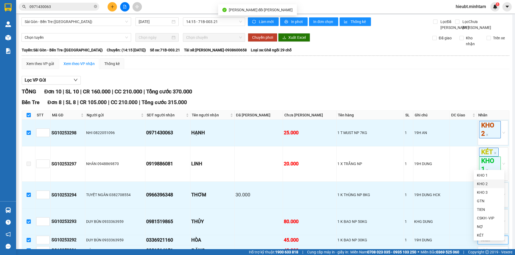
click at [487, 186] on div "KHO 2" at bounding box center [489, 184] width 24 height 6
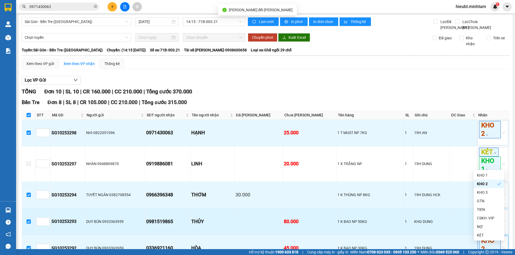
scroll to position [28, 0]
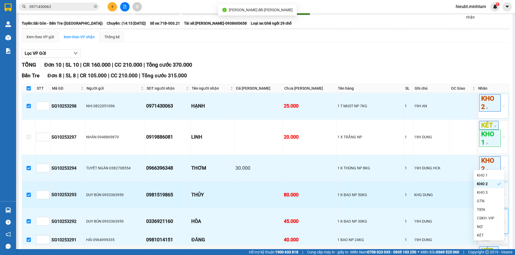
click at [438, 198] on div "KHG DUNG" at bounding box center [431, 195] width 35 height 6
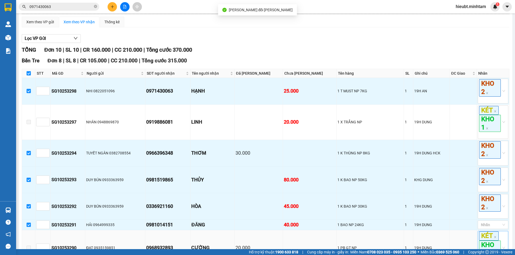
scroll to position [55, 0]
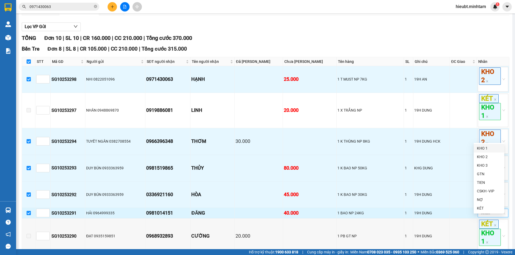
click at [489, 217] on div at bounding box center [490, 213] width 23 height 6
click at [484, 157] on div "KHO 2" at bounding box center [489, 157] width 24 height 6
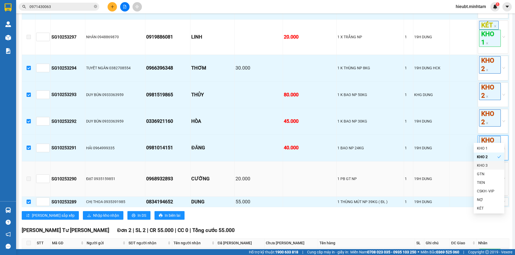
scroll to position [135, 0]
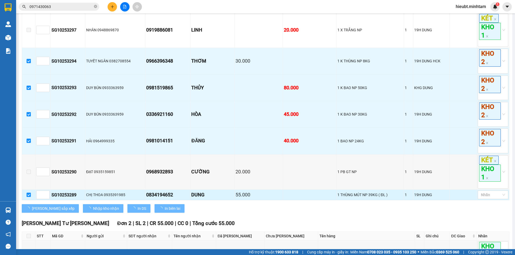
click at [418, 198] on div "19H DUNG" at bounding box center [431, 195] width 35 height 6
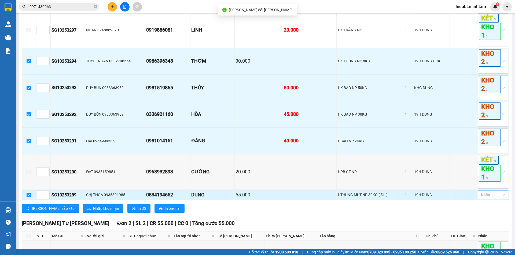
click at [480, 198] on div at bounding box center [490, 195] width 23 height 6
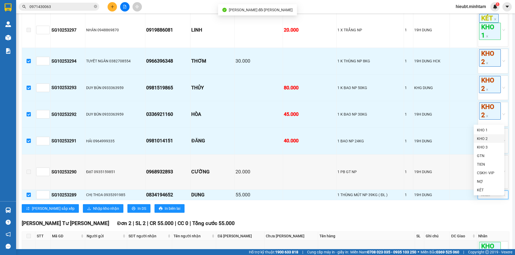
click at [484, 139] on div "KHO 2" at bounding box center [489, 139] width 24 height 6
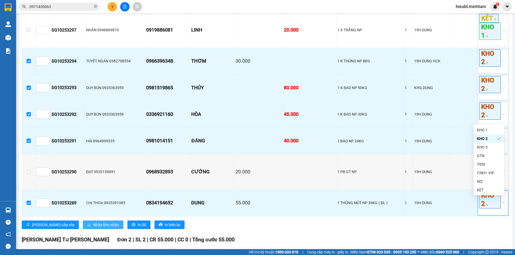
click at [93, 228] on span "Nhập kho nhận" at bounding box center [106, 225] width 26 height 6
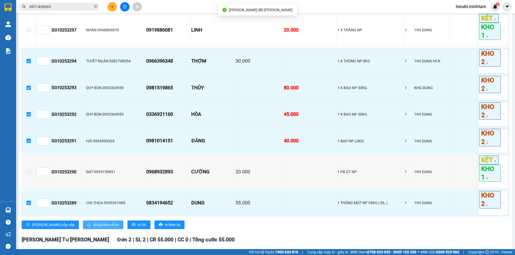
click at [93, 228] on span "Nhập kho nhận" at bounding box center [106, 225] width 26 height 6
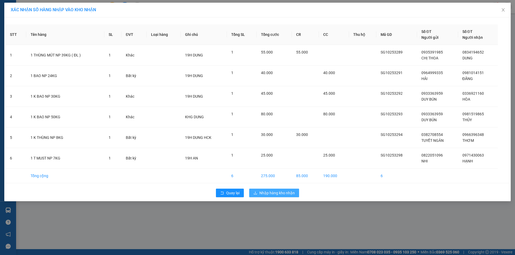
click at [264, 194] on span "Nhập hàng kho nhận" at bounding box center [276, 193] width 35 height 6
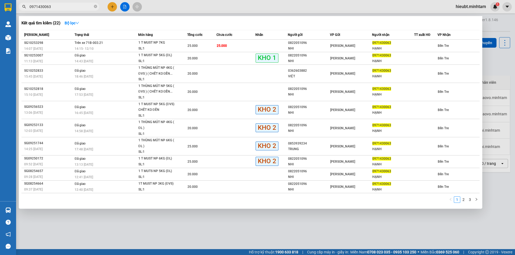
drag, startPoint x: 86, startPoint y: 6, endPoint x: 115, endPoint y: 6, distance: 29.0
click at [90, 6] on input "0971430063" at bounding box center [60, 7] width 63 height 6
click at [96, 7] on icon "close-circle" at bounding box center [95, 6] width 3 height 3
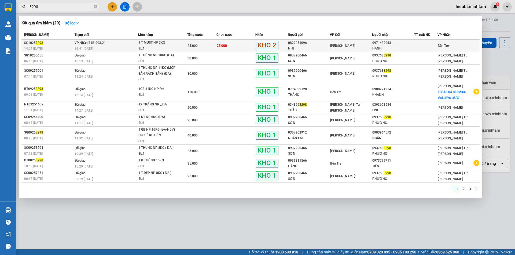
type input "3298"
click at [72, 44] on div "SG1025 3298" at bounding box center [48, 43] width 49 height 6
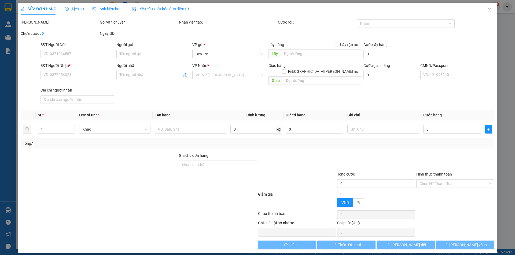
type input "0822051096"
type input "NHI"
type input "0971430063"
type input "HẠNH"
type input "25.000"
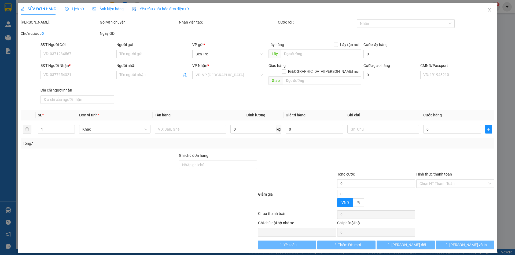
type input "25.000"
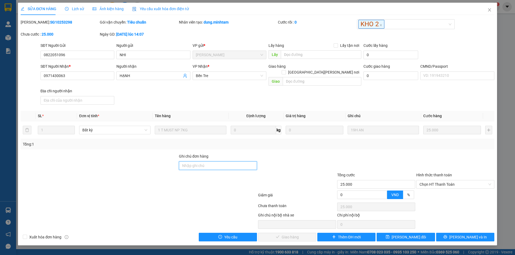
click at [196, 162] on input "Ghi chú đơn hàng" at bounding box center [218, 166] width 78 height 9
type input "KNM"
click at [397, 233] on button "[PERSON_NAME] đổi" at bounding box center [405, 237] width 58 height 9
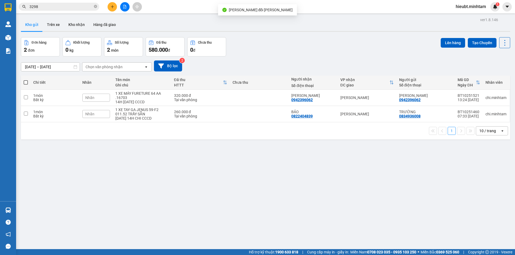
click at [66, 7] on input "3298" at bounding box center [60, 7] width 63 height 6
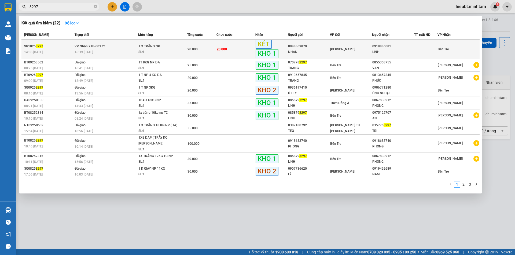
type input "3297"
click at [84, 54] on span "16:39 [DATE]" at bounding box center [84, 52] width 18 height 4
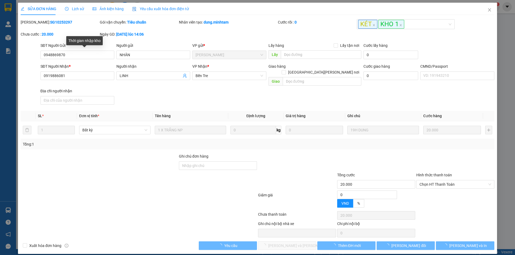
type input "0948869870"
type input "NHÂN"
type input "0919886081"
type input "LINH"
type input "20.000"
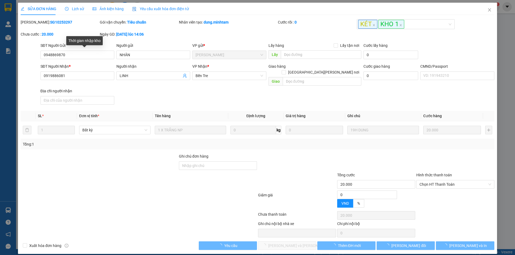
type input "20.000"
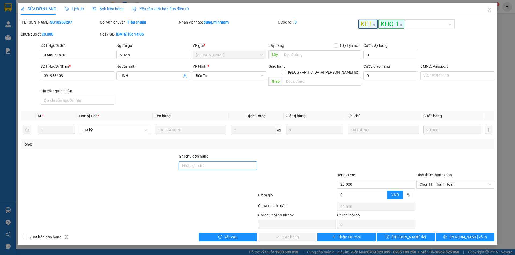
click at [228, 162] on input "Ghi chú đơn hàng" at bounding box center [218, 166] width 78 height 9
type input "DG"
click at [404, 233] on button "[PERSON_NAME] đổi" at bounding box center [405, 237] width 58 height 9
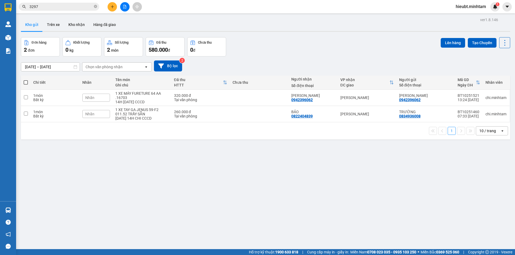
click at [77, 7] on input "3297" at bounding box center [60, 7] width 63 height 6
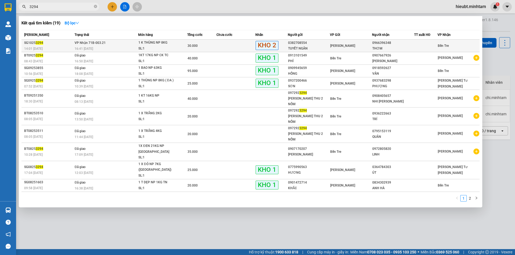
type input "3294"
click at [118, 45] on td "VP Nhận 71B-003.21 16:41 - 12/10" at bounding box center [105, 46] width 65 height 13
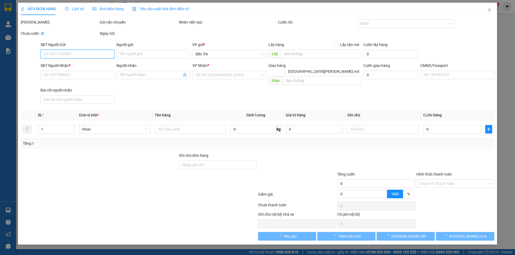
type input "0382708554"
type input "TUYẾT NGÂN"
type input "0966396348"
type input "THƠM"
type input "30.000"
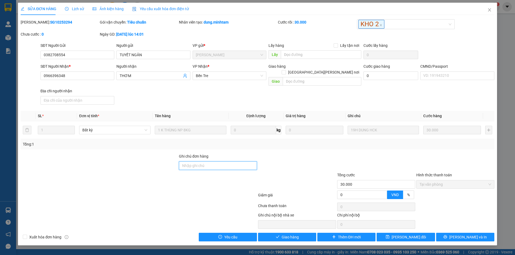
click at [225, 162] on input "Ghi chú đơn hàng" at bounding box center [218, 166] width 78 height 9
click at [406, 235] on span "[PERSON_NAME] đổi" at bounding box center [408, 238] width 35 height 6
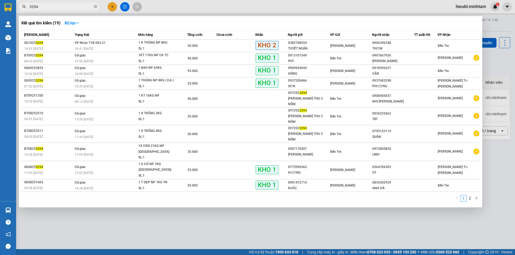
click at [61, 8] on input "3294" at bounding box center [60, 7] width 63 height 6
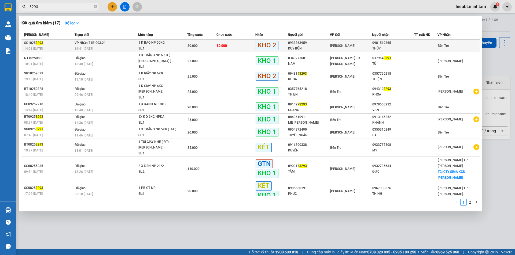
type input "3293"
click at [108, 47] on div "16:41 [DATE]" at bounding box center [106, 49] width 63 height 6
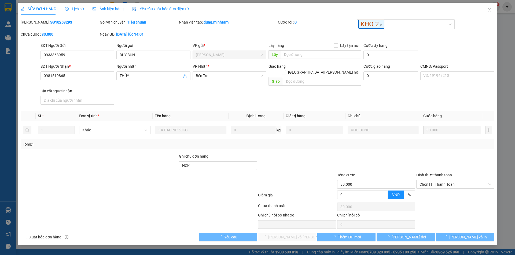
type input "0933363959"
type input "DUY BÚN"
type input "0981519865"
type input "THỦY"
type input "HCK"
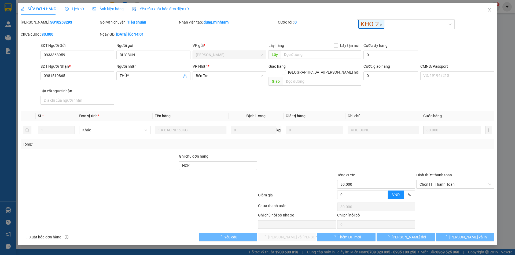
type input "80.000"
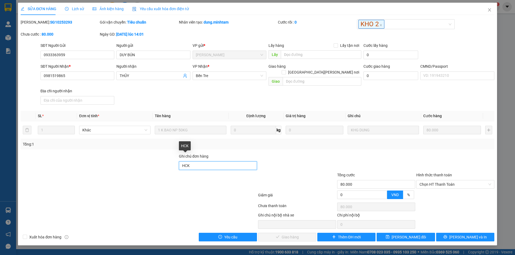
click at [193, 162] on input "HCK" at bounding box center [218, 166] width 78 height 9
type input "HCK , ĐG"
click at [410, 235] on span "[PERSON_NAME] đổi" at bounding box center [408, 238] width 35 height 6
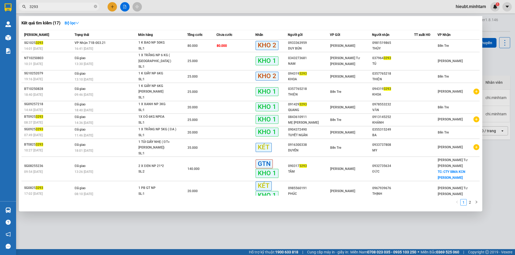
click at [54, 10] on span "3293" at bounding box center [59, 7] width 80 height 8
click at [54, 7] on input "3293" at bounding box center [60, 7] width 63 height 6
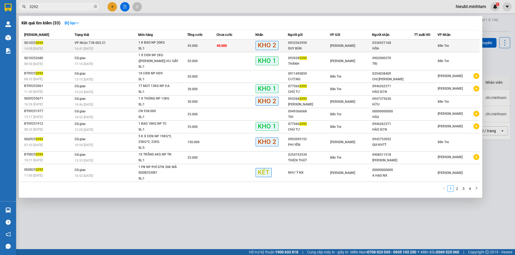
type input "3292"
click at [101, 44] on span "VP Nhận 71B-003.21" at bounding box center [90, 43] width 31 height 4
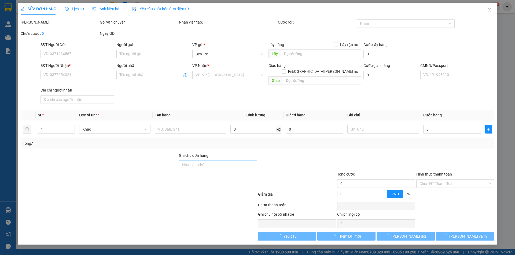
type input "0933363959"
type input "DUY BÚN"
type input "0336921160"
type input "HÒA"
type input "45.000"
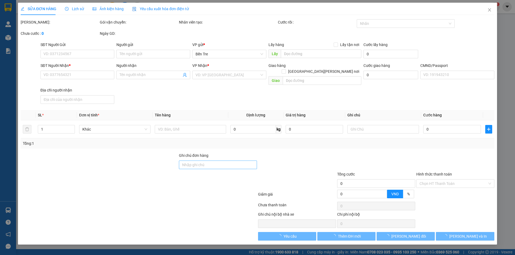
type input "45.000"
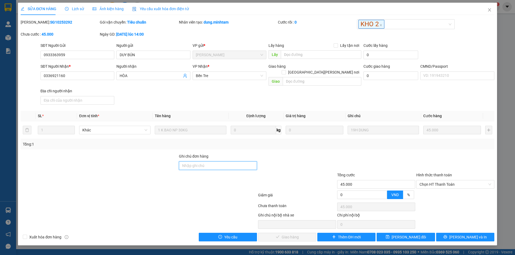
click at [197, 162] on input "Ghi chú đơn hàng" at bounding box center [218, 166] width 78 height 9
type input "KNM"
click at [405, 235] on span "[PERSON_NAME] đổi" at bounding box center [408, 238] width 35 height 6
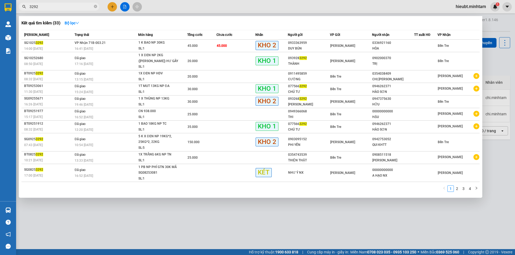
click at [79, 6] on input "3292" at bounding box center [60, 7] width 63 height 6
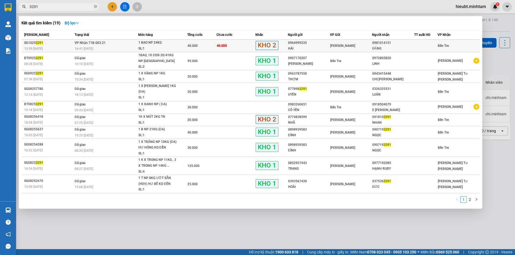
type input "3291"
click at [103, 45] on span "VP Nhận 71B-003.21" at bounding box center [90, 42] width 31 height 4
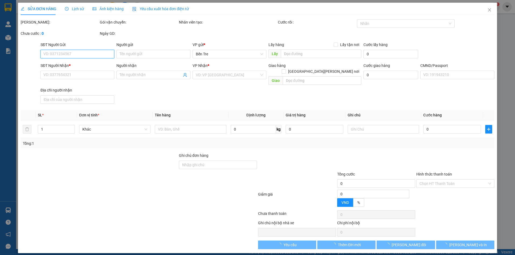
type input "0964999335"
type input "HẢI"
type input "0981014151"
type input "ĐĂNG"
type input "40.000"
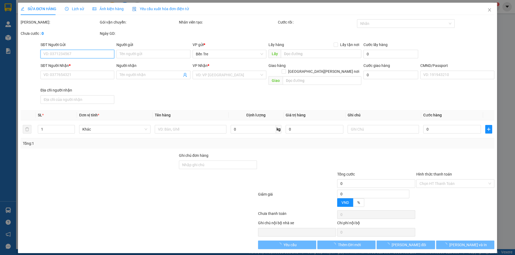
type input "40.000"
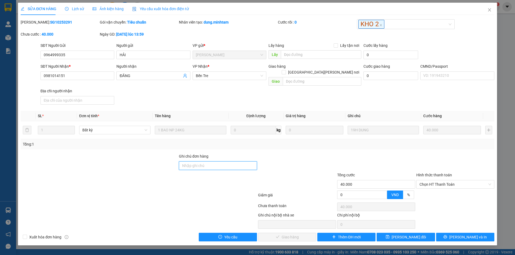
click at [207, 162] on input "Ghi chú đơn hàng" at bounding box center [218, 166] width 78 height 9
type input "DG"
click at [412, 235] on span "[PERSON_NAME] đổi" at bounding box center [408, 238] width 35 height 6
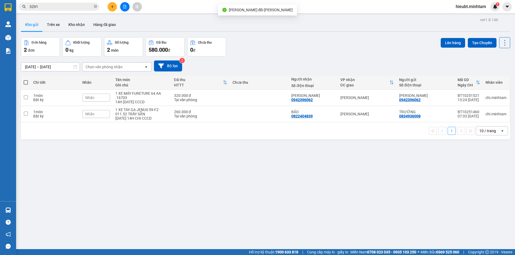
click at [78, 3] on span "3291" at bounding box center [59, 7] width 80 height 8
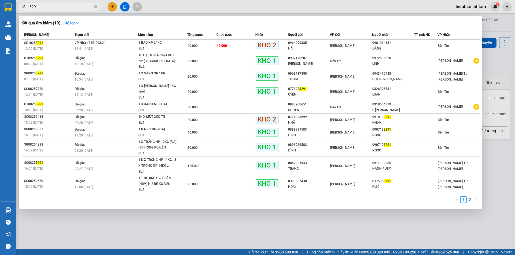
click at [74, 8] on input "3291" at bounding box center [60, 7] width 63 height 6
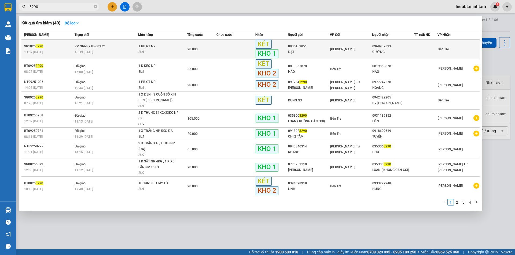
type input "3290"
click at [98, 48] on span "VP Nhận 71B-003.21" at bounding box center [90, 47] width 31 height 4
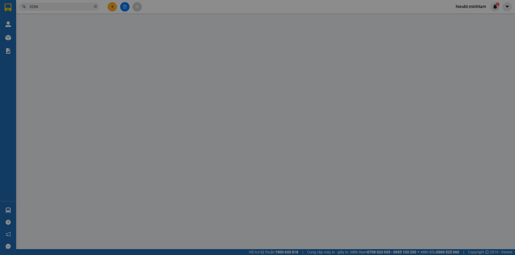
type input "0935159851"
type input "ĐẠT"
type input "0968932893"
type input "CƯỜNG"
type input "20.000"
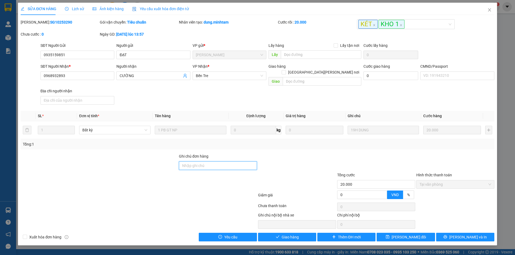
drag, startPoint x: 0, startPoint y: 0, endPoint x: 190, endPoint y: 158, distance: 247.1
click at [190, 162] on input "Ghi chú đơn hàng" at bounding box center [218, 166] width 78 height 9
type input "DG"
click at [399, 233] on button "[PERSON_NAME] đổi" at bounding box center [405, 237] width 58 height 9
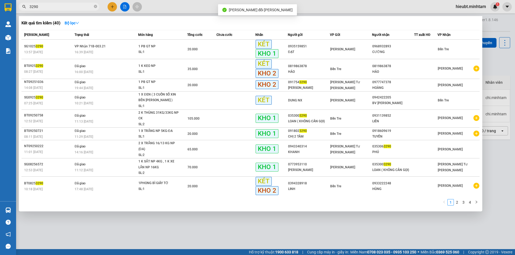
click at [48, 6] on input "3290" at bounding box center [60, 7] width 63 height 6
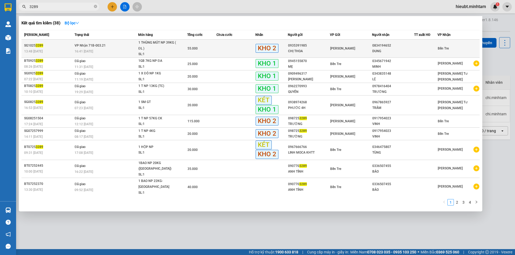
type input "3289"
click at [124, 50] on div "16:41 [DATE]" at bounding box center [106, 52] width 63 height 6
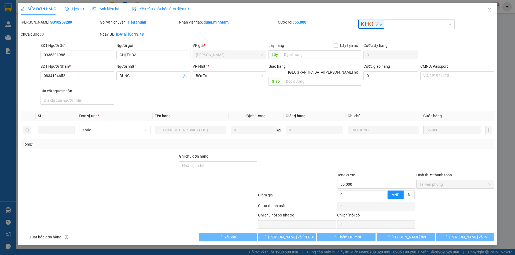
type input "0935391985"
type input "CHỊ THOA"
type input "0834194652"
type input "DUNG"
type input "55.000"
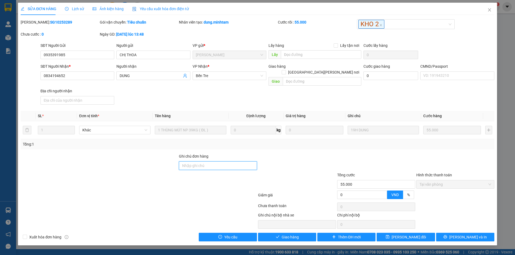
click at [204, 162] on input "Ghi chú đơn hàng" at bounding box center [218, 166] width 78 height 9
type input "DG"
click at [411, 235] on span "[PERSON_NAME] đổi" at bounding box center [408, 238] width 35 height 6
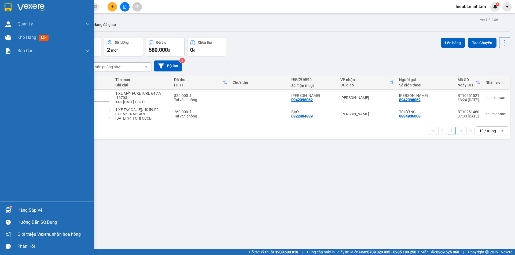
click at [3, 7] on div at bounding box center [7, 7] width 9 height 9
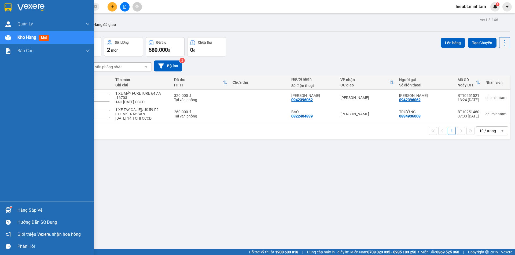
click at [40, 207] on div "Hàng sắp về" at bounding box center [53, 211] width 72 height 8
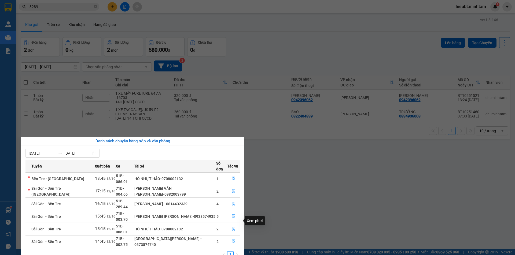
click at [230, 238] on button "button" at bounding box center [233, 242] width 12 height 9
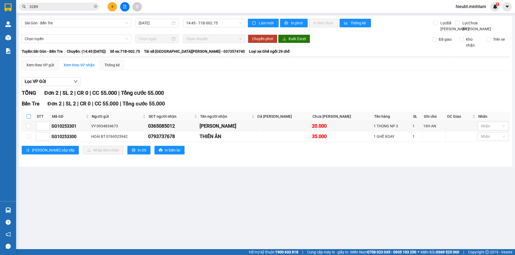
click at [30, 119] on input "checkbox" at bounding box center [29, 116] width 4 height 4
checkbox input "true"
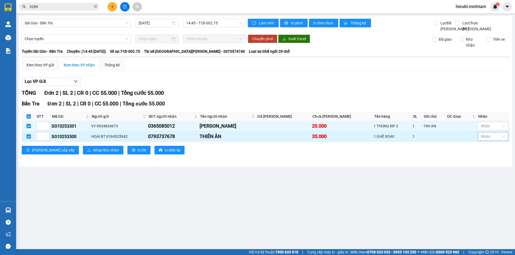
click at [482, 140] on div at bounding box center [490, 137] width 23 height 6
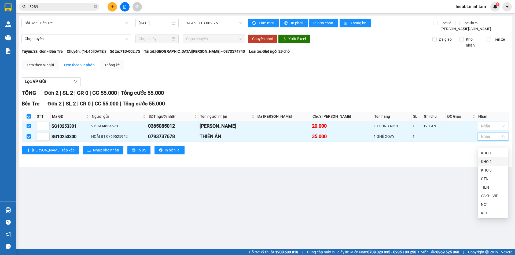
click at [485, 162] on div "KHO 2" at bounding box center [493, 162] width 24 height 6
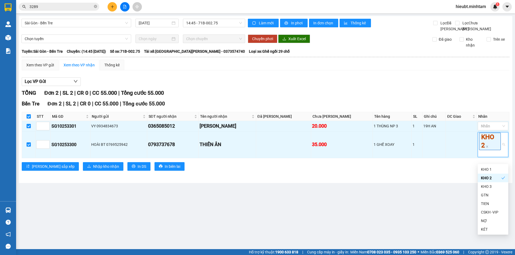
click at [429, 94] on div "Lọc VP Gửi [PERSON_NAME] 2 | SL 2 | CR 0 | CC 55.000 | [PERSON_NAME] 55.000 Bê…" at bounding box center [265, 126] width 487 height 103
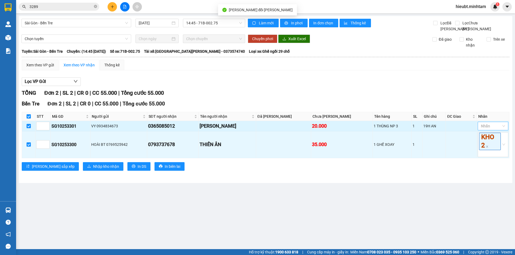
click at [485, 129] on div at bounding box center [490, 126] width 23 height 6
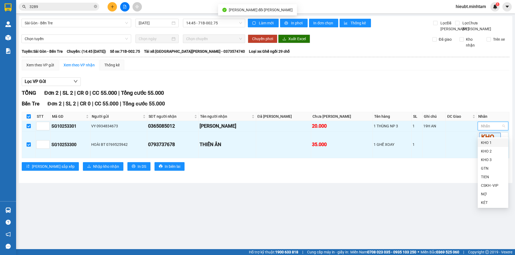
click at [487, 143] on div "KHO 1" at bounding box center [493, 143] width 24 height 6
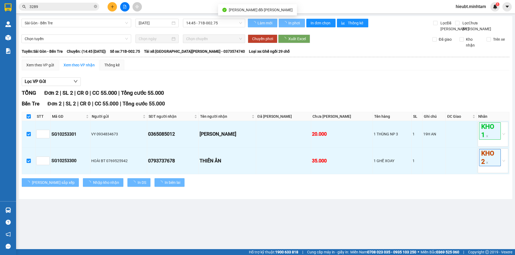
click at [428, 86] on div "Lọc VP Gửi" at bounding box center [265, 81] width 487 height 9
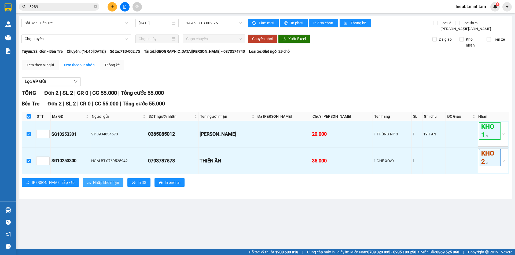
click at [93, 186] on span "Nhập kho nhận" at bounding box center [106, 183] width 26 height 6
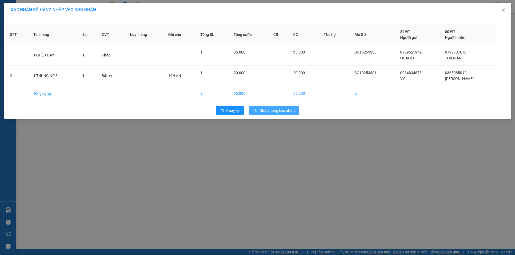
click at [271, 111] on span "Nhập hàng kho nhận" at bounding box center [276, 111] width 35 height 6
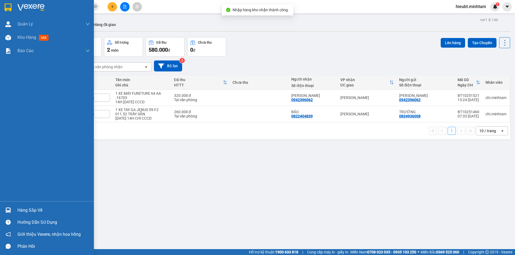
click at [10, 204] on div "Hàng sắp về Hướng dẫn sử dụng Giới thiệu Vexere, nhận hoa hồng Phản hồi" at bounding box center [47, 227] width 94 height 51
click at [18, 209] on main "ver 1.8.146 Kho gửi Trên xe [PERSON_NAME] Hàng đã [PERSON_NAME] hàng 2 đơn [PER…" at bounding box center [257, 125] width 515 height 250
click at [13, 210] on div "Hàng sắp về" at bounding box center [47, 211] width 94 height 12
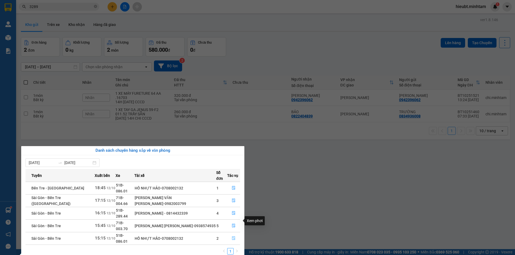
click at [234, 237] on span "file-done" at bounding box center [234, 239] width 4 height 4
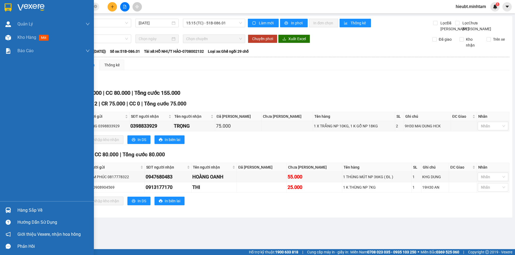
click at [6, 3] on img at bounding box center [8, 7] width 7 height 8
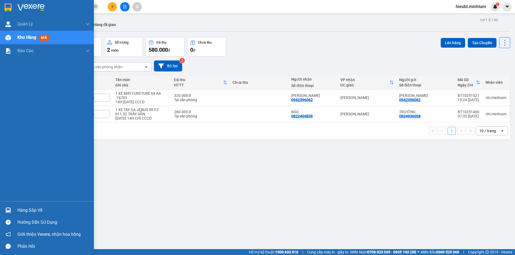
click at [13, 209] on div "Hàng sắp về" at bounding box center [47, 211] width 94 height 12
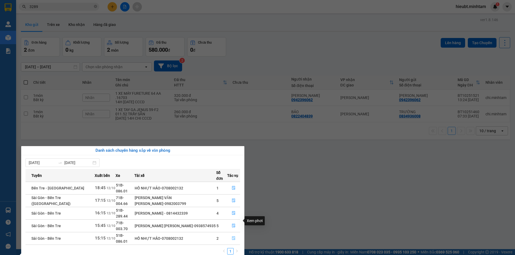
click at [230, 235] on button "button" at bounding box center [233, 239] width 12 height 9
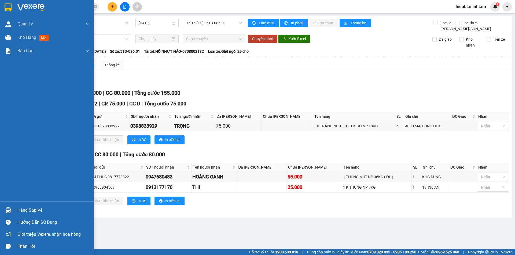
click at [9, 208] on img at bounding box center [8, 211] width 6 height 6
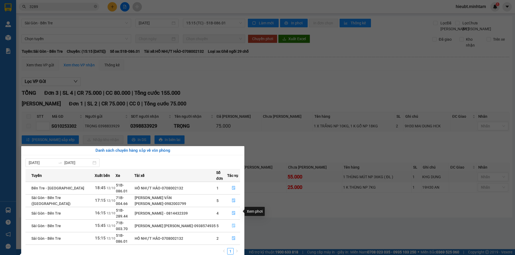
click at [234, 224] on icon "file-done" at bounding box center [233, 226] width 3 height 4
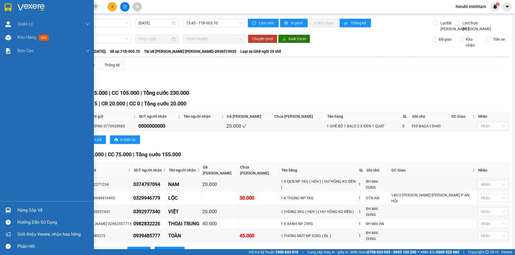
click at [36, 205] on div "Hàng sắp về" at bounding box center [47, 211] width 94 height 12
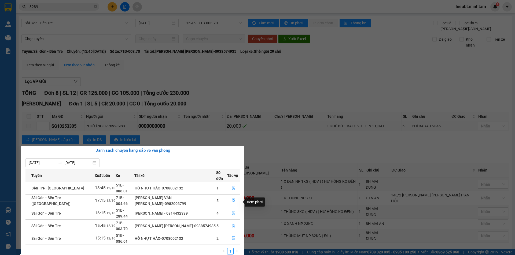
click at [233, 209] on button "button" at bounding box center [233, 213] width 12 height 9
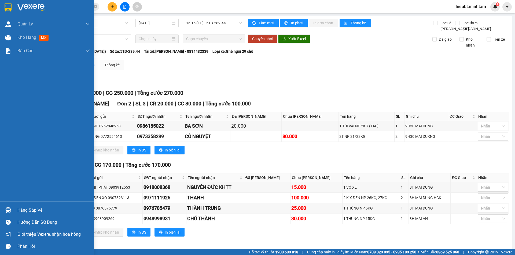
drag, startPoint x: 24, startPoint y: 215, endPoint x: 24, endPoint y: 213, distance: 2.7
click at [24, 215] on div "Hàng sắp về" at bounding box center [47, 211] width 94 height 12
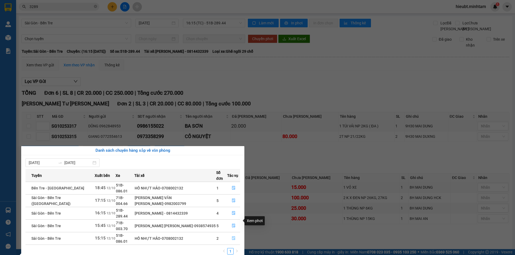
click at [234, 237] on icon "file-done" at bounding box center [234, 239] width 4 height 4
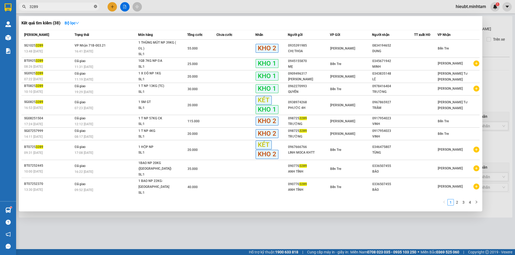
click at [97, 8] on icon "close-circle" at bounding box center [95, 6] width 3 height 3
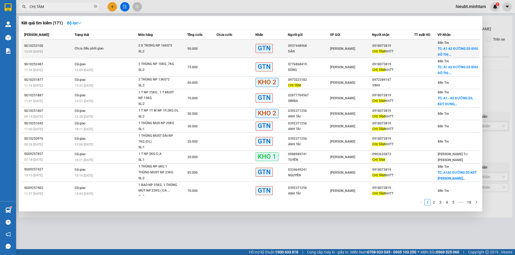
type input "CHỊ TÂM"
click at [171, 53] on div "SL: 2" at bounding box center [158, 52] width 40 height 6
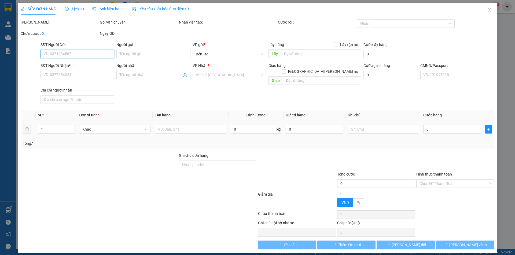
type input "0937448968"
type input "DÂN"
type input "0918073819"
type input "CHỊ TÂM KHTT"
checkbox input "true"
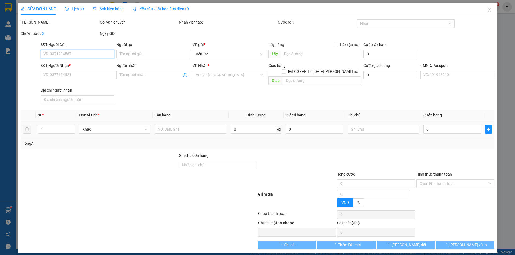
type input "A1 A2 ĐƯỜNG D3 KHU ĐÔ THỊ [PERSON_NAME][GEOGRAPHIC_DATA]. [PERSON_NAME] TRE"
type input "CÀ PHÊ"
type input "90.000"
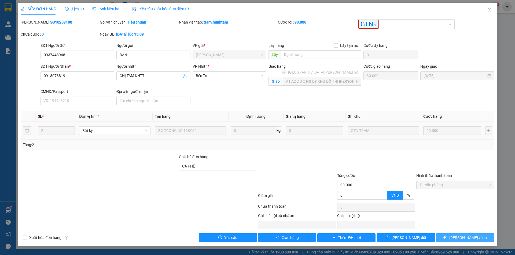
click at [467, 236] on span "[PERSON_NAME] và In" at bounding box center [468, 238] width 38 height 6
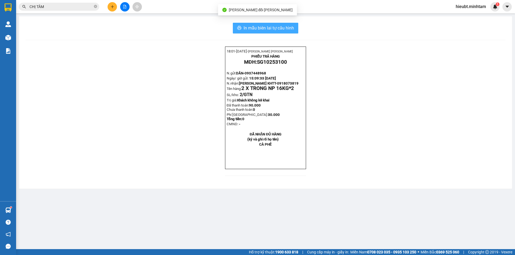
click at [265, 27] on span "In mẫu biên lai tự cấu hình" at bounding box center [268, 28] width 50 height 7
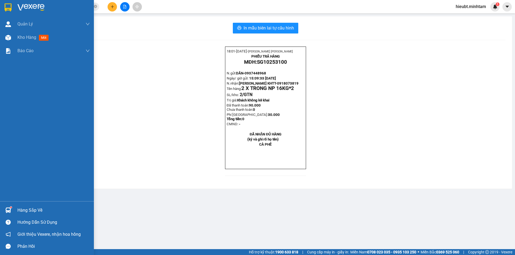
click at [30, 212] on div "Hàng sắp về" at bounding box center [53, 211] width 72 height 8
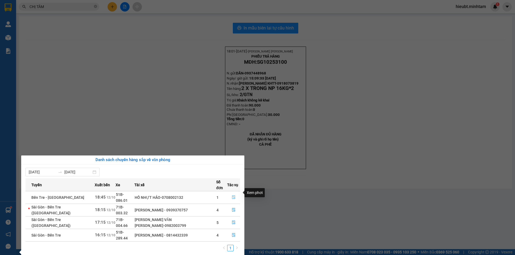
click at [232, 194] on button "button" at bounding box center [233, 198] width 12 height 9
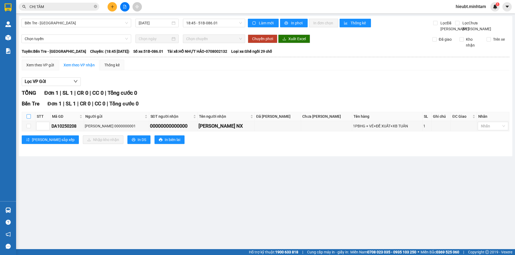
click at [28, 119] on input "checkbox" at bounding box center [29, 116] width 4 height 4
checkbox input "true"
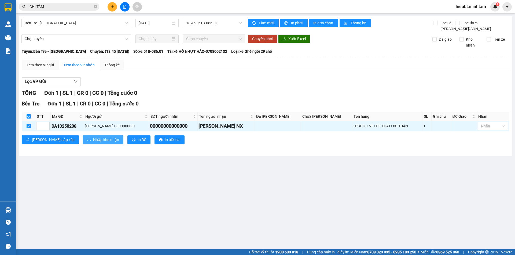
click at [93, 143] on span "Nhập kho nhận" at bounding box center [106, 140] width 26 height 6
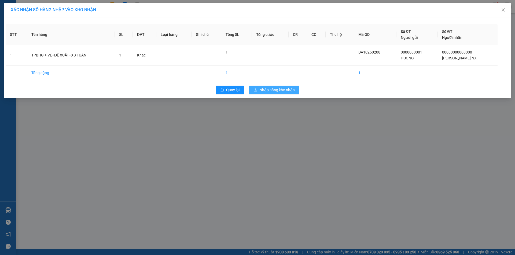
click at [266, 90] on span "Nhập hàng kho nhận" at bounding box center [276, 90] width 35 height 6
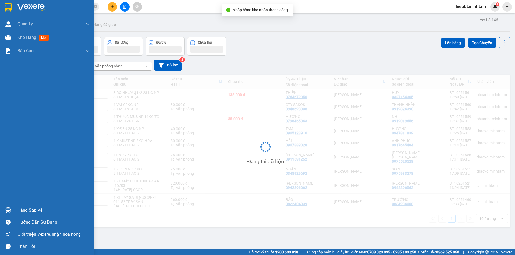
click at [11, 212] on div at bounding box center [7, 210] width 9 height 9
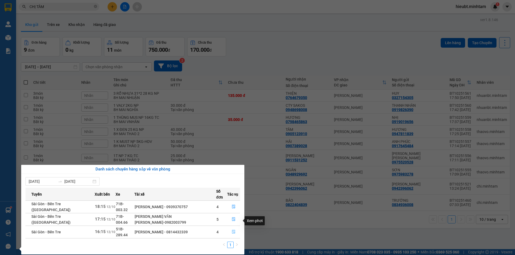
click at [232, 230] on icon "file-done" at bounding box center [234, 232] width 4 height 4
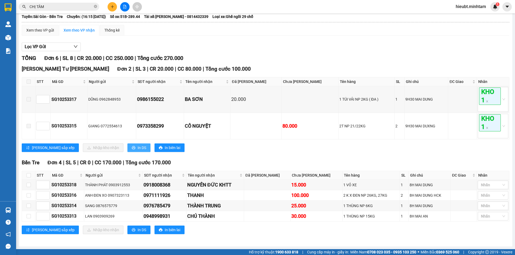
scroll to position [41, 0]
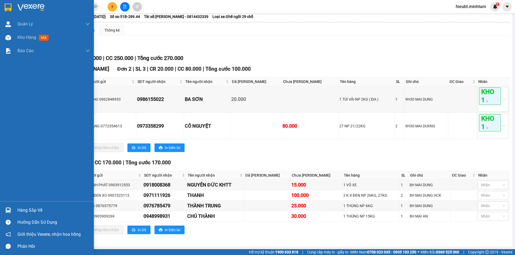
click at [7, 212] on img at bounding box center [8, 211] width 6 height 6
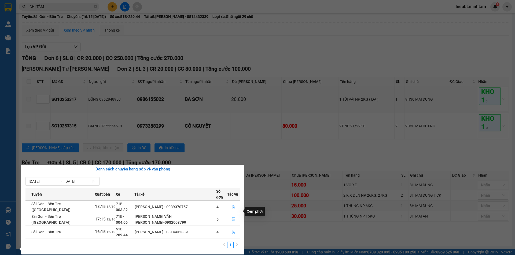
click at [233, 218] on icon "file-done" at bounding box center [233, 220] width 3 height 4
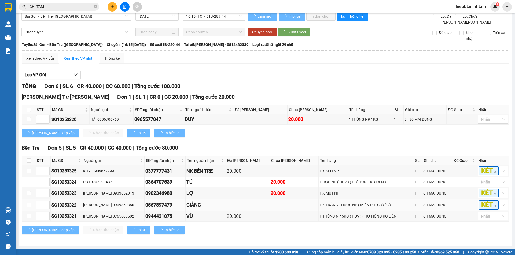
scroll to position [13, 0]
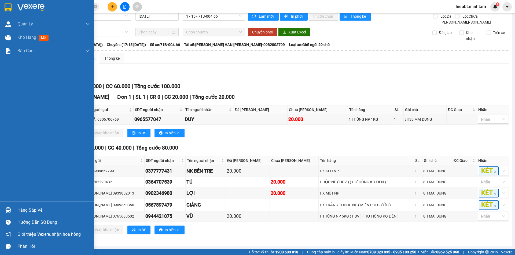
click at [18, 208] on div "Hàng sắp về" at bounding box center [53, 211] width 72 height 8
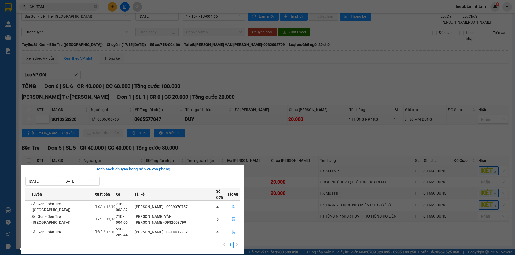
click at [233, 203] on button "button" at bounding box center [233, 207] width 12 height 9
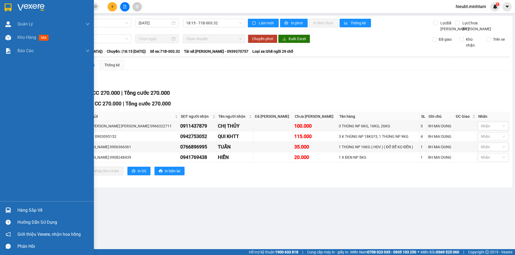
drag, startPoint x: 8, startPoint y: 8, endPoint x: 11, endPoint y: 9, distance: 3.4
click at [8, 8] on img at bounding box center [8, 7] width 7 height 8
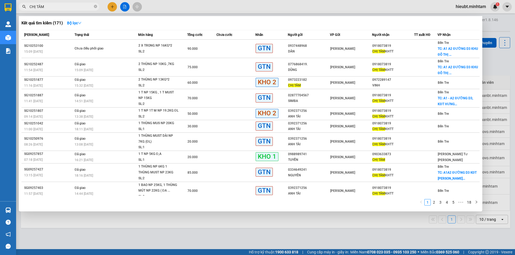
click at [53, 9] on input "CHỊ TÂM" at bounding box center [60, 7] width 63 height 6
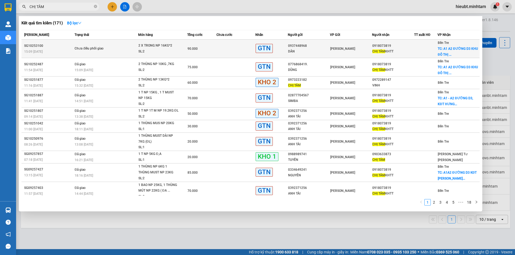
click at [152, 52] on div "SL: 2" at bounding box center [158, 52] width 40 height 6
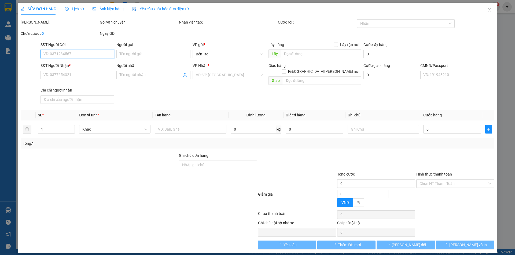
type input "0937448968"
type input "DÂN"
type input "0918073819"
type input "CHỊ TÂM KHTT"
checkbox input "true"
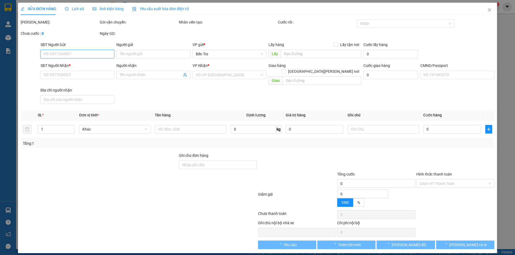
type input "A1 A2 ĐƯỜNG D3 KHU ĐÔ THỊ [PERSON_NAME][GEOGRAPHIC_DATA]. [PERSON_NAME] TRE"
type input "CÀ PHÊ"
type input "90.000"
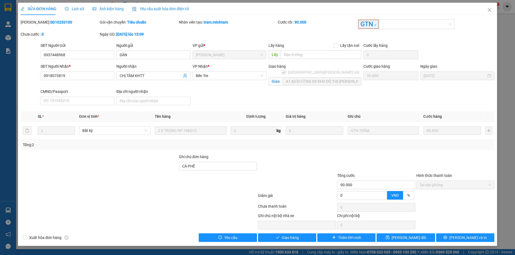
click at [66, 12] on div "Lịch sử" at bounding box center [74, 9] width 19 height 6
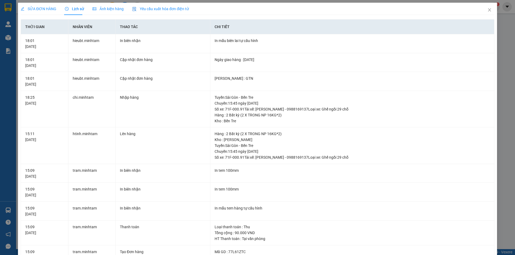
click at [51, 11] on div "SỬA ĐƠN HÀNG" at bounding box center [39, 9] width 36 height 6
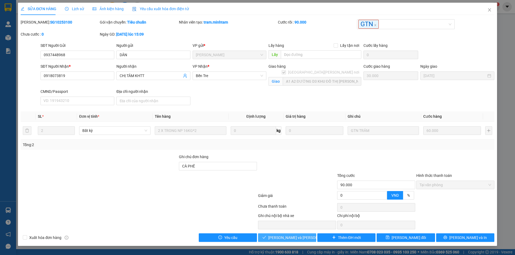
click at [299, 235] on span "[PERSON_NAME] và [PERSON_NAME] hàng" at bounding box center [304, 238] width 72 height 6
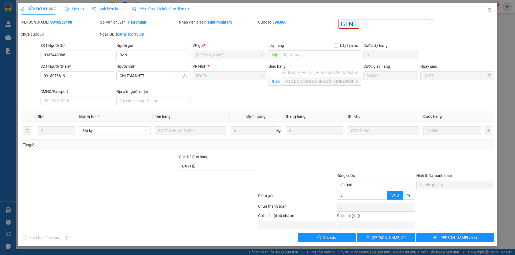
click at [488, 9] on icon "close" at bounding box center [489, 10] width 4 height 4
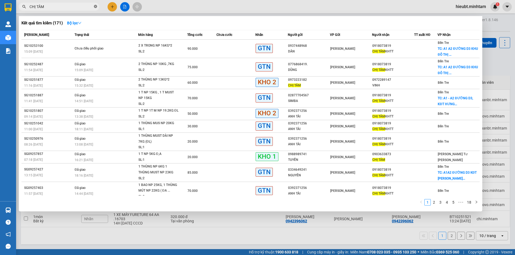
click at [94, 7] on icon "close-circle" at bounding box center [95, 6] width 3 height 3
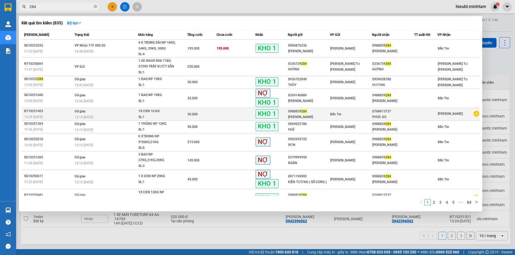
scroll to position [1, 0]
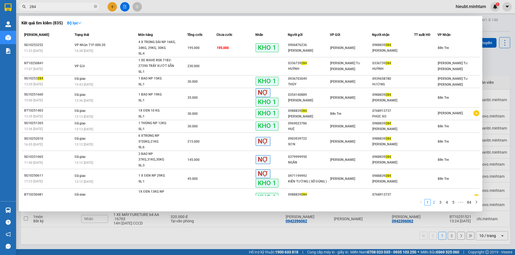
type input "284"
click at [434, 201] on link "2" at bounding box center [434, 203] width 6 height 6
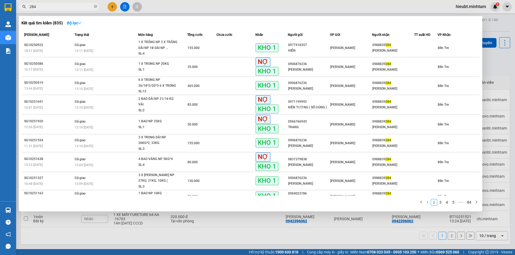
click at [428, 203] on link "1" at bounding box center [427, 203] width 6 height 6
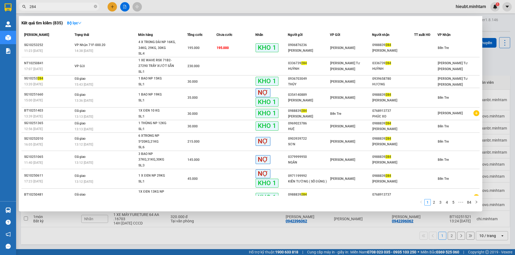
click at [127, 8] on div at bounding box center [257, 127] width 515 height 255
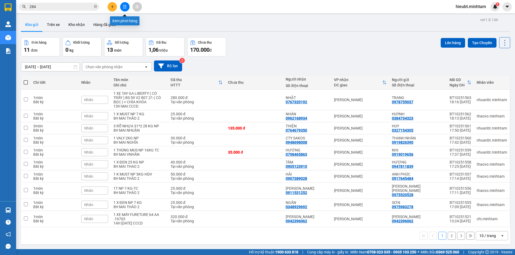
click at [125, 8] on icon "file-add" at bounding box center [125, 7] width 4 height 4
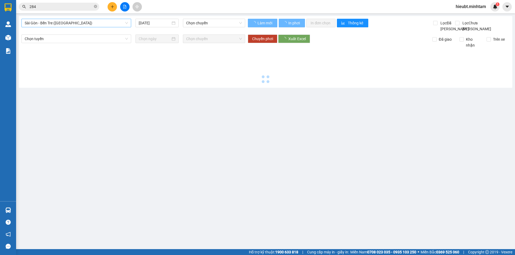
click at [58, 22] on span "Sài Gòn - Bến Tre ([GEOGRAPHIC_DATA])" at bounding box center [76, 23] width 103 height 8
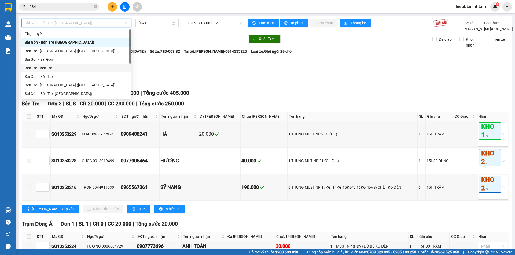
scroll to position [9, 0]
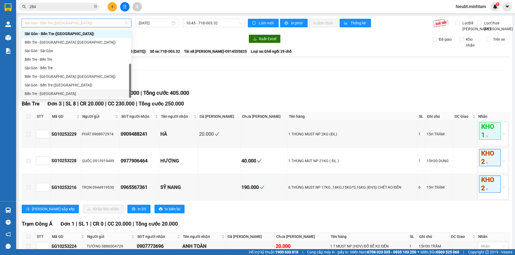
click at [36, 95] on div "Bến Tre - [GEOGRAPHIC_DATA]" at bounding box center [76, 94] width 103 height 6
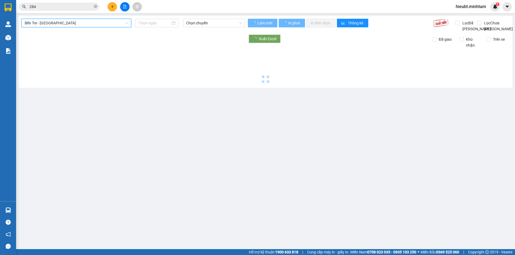
type input "[DATE]"
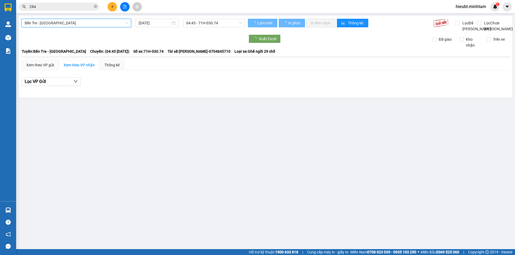
click at [57, 23] on span "Bến Tre - [GEOGRAPHIC_DATA]" at bounding box center [76, 23] width 103 height 8
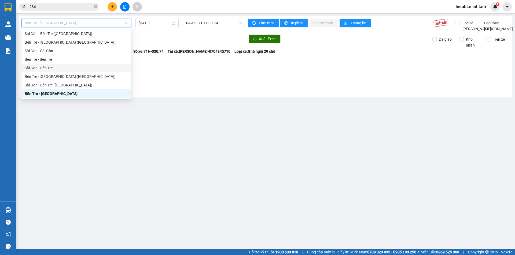
click at [39, 69] on div "Sài Gòn - Bến Tre" at bounding box center [76, 68] width 103 height 6
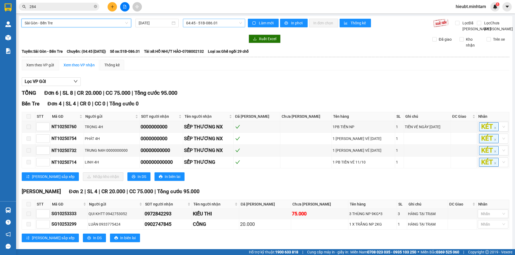
click at [218, 24] on span "04:45 - 51B-086.01" at bounding box center [214, 23] width 56 height 8
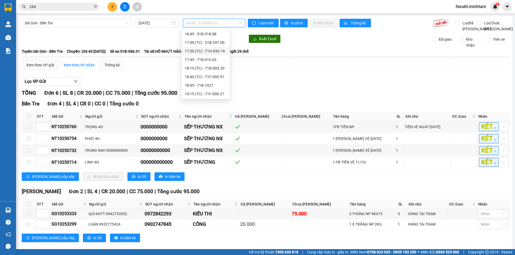
scroll to position [137, 0]
click at [154, 24] on input "[DATE]" at bounding box center [155, 23] width 32 height 6
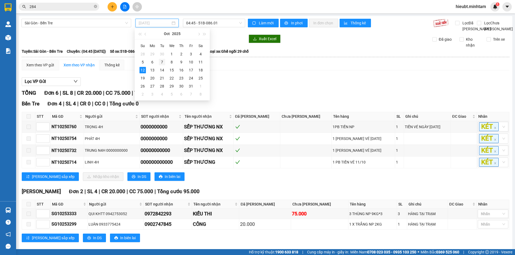
click at [165, 61] on td "7" at bounding box center [162, 62] width 10 height 8
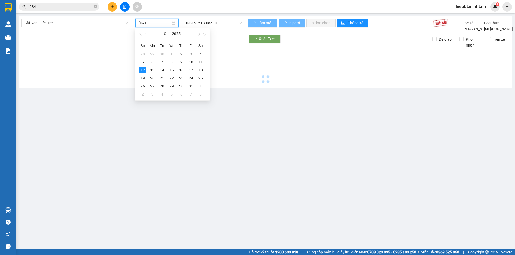
type input "[DATE]"
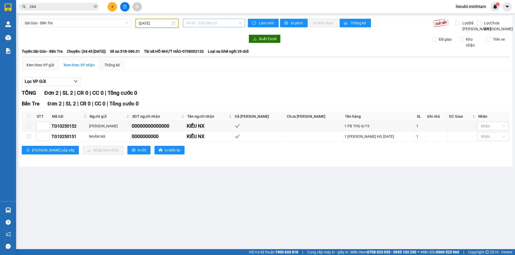
click at [198, 27] on span "04:45 - 51B-086.01" at bounding box center [214, 23] width 56 height 8
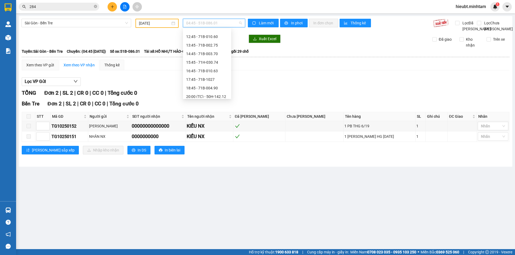
scroll to position [86, 0]
click at [204, 94] on div "20:00 (TC) - 50H-142.12" at bounding box center [207, 94] width 42 height 6
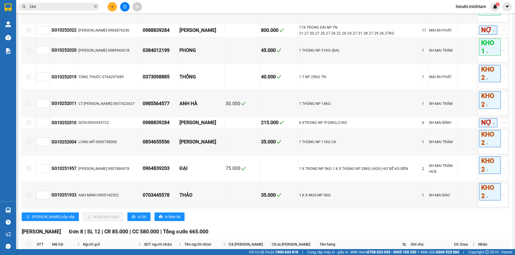
scroll to position [1421, 0]
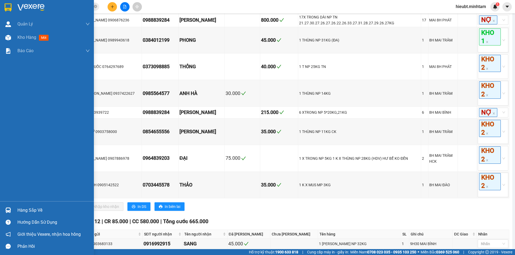
click at [9, 209] on img at bounding box center [8, 211] width 6 height 6
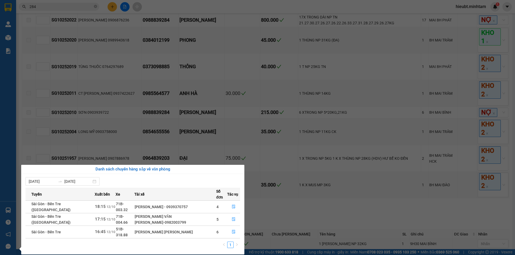
click at [306, 220] on section "Kết quả [PERSON_NAME] ( 835 ) Bộ lọc Mã ĐH Trạng thái Món hàng Tổng [PERSON_NAM…" at bounding box center [257, 127] width 515 height 255
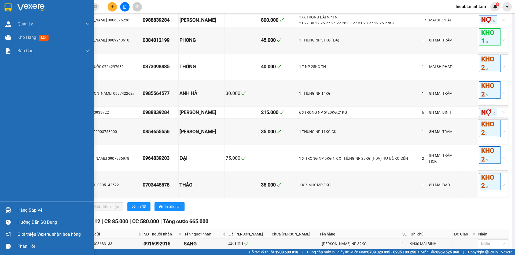
click at [28, 210] on div "Hàng sắp về" at bounding box center [53, 211] width 72 height 8
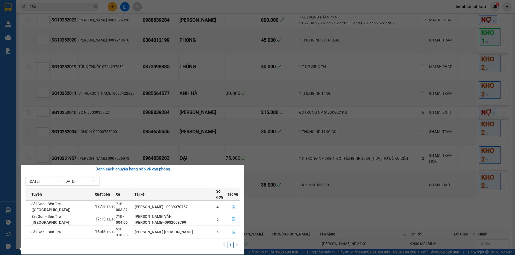
click at [85, 9] on section "Kết quả [PERSON_NAME] ( 835 ) Bộ lọc Mã ĐH Trạng thái Món hàng Tổng [PERSON_NAM…" at bounding box center [257, 127] width 515 height 255
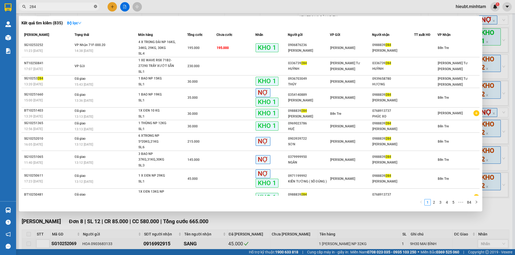
click at [95, 6] on icon "close-circle" at bounding box center [95, 6] width 3 height 3
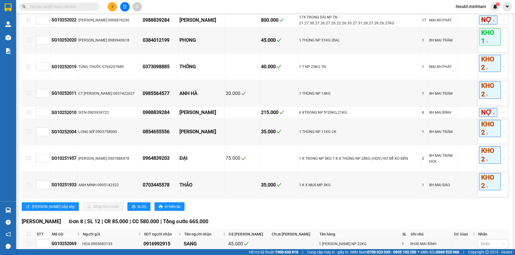
click at [93, 6] on span at bounding box center [59, 7] width 80 height 8
click at [84, 6] on input "text" at bounding box center [60, 7] width 63 height 6
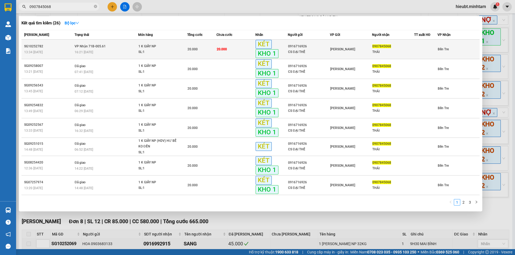
type input "0907845068"
click at [255, 53] on td "KÉT KHO 1" at bounding box center [271, 50] width 32 height 20
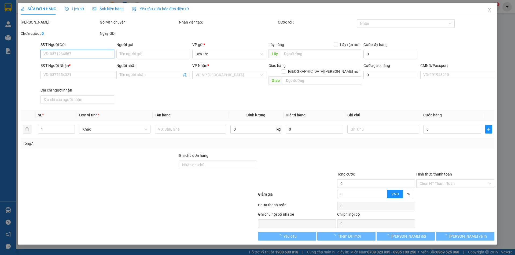
type input "0916716926"
type input "CS ĐẠI THẾ"
type input "0907845068"
type input "THÁI"
type input "ĐG"
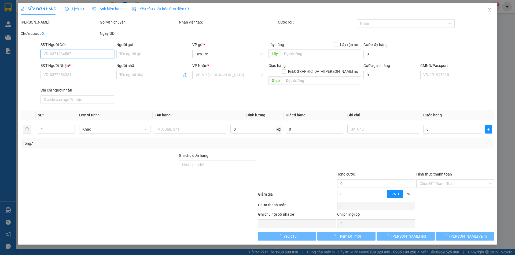
type input "20.000"
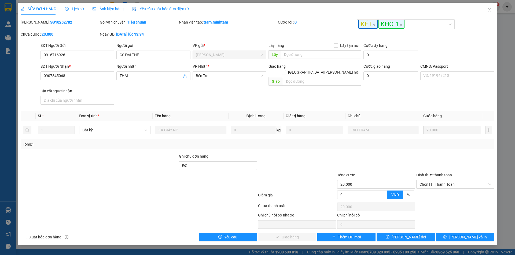
click at [437, 174] on div "Hình thức thanh toán" at bounding box center [455, 176] width 78 height 8
click at [438, 181] on span "Chọn HT Thanh Toán" at bounding box center [455, 185] width 72 height 8
click at [432, 190] on div "Tại văn phòng" at bounding box center [455, 190] width 72 height 6
type input "0"
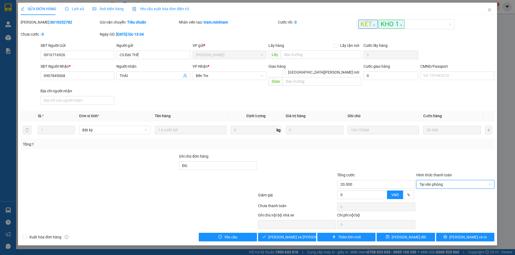
click at [283, 225] on div "Total Paid Fee 0 Total UnPaid Fee 20.000 Cash Collection Total Fee Mã ĐH: SG102…" at bounding box center [257, 130] width 473 height 223
click at [284, 235] on span "[PERSON_NAME] và [PERSON_NAME] hàng" at bounding box center [304, 238] width 72 height 6
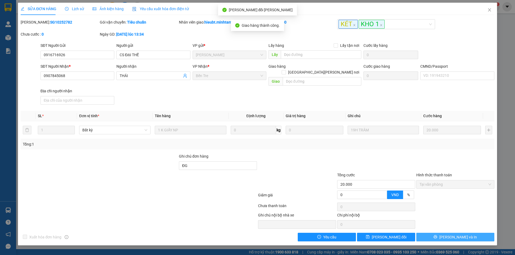
click at [460, 235] on span "[PERSON_NAME] và In" at bounding box center [458, 238] width 38 height 6
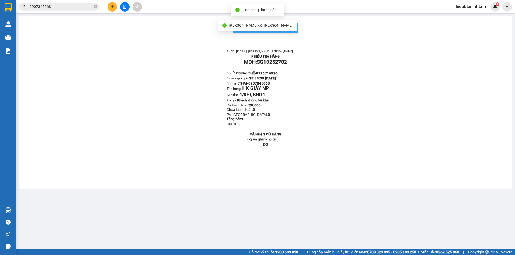
click at [293, 28] on span "In mẫu biên lai tự cấu hình" at bounding box center [268, 28] width 50 height 7
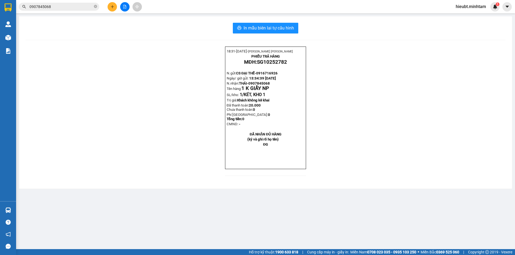
drag, startPoint x: 96, startPoint y: 8, endPoint x: 95, endPoint y: 11, distance: 3.0
click at [96, 9] on span at bounding box center [95, 6] width 3 height 5
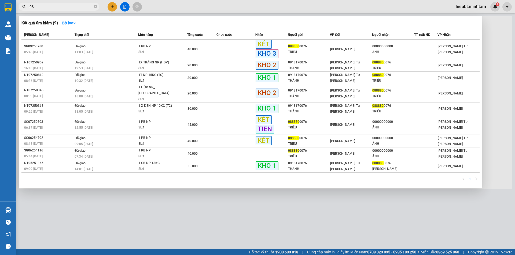
type input "0"
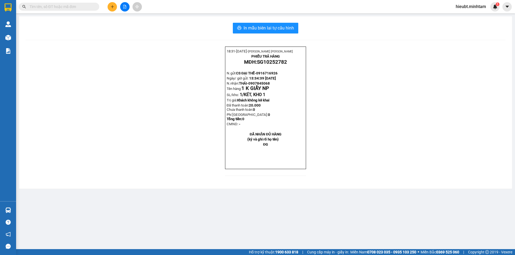
type input "G"
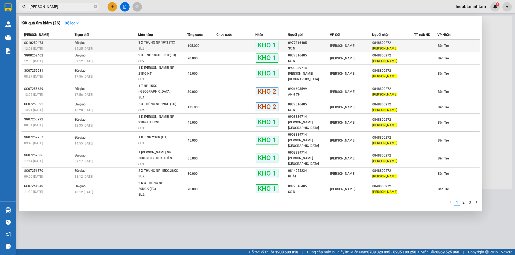
type input "[PERSON_NAME]"
click at [382, 46] on div "0848800272" at bounding box center [393, 43] width 42 height 6
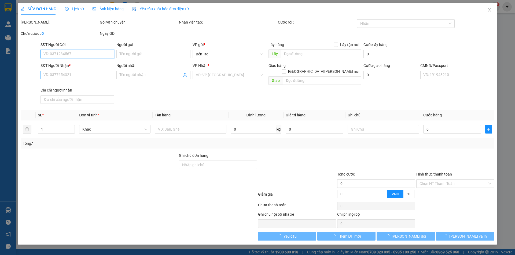
type input "0977316405"
type input "SƠN"
type input "0848800272"
type input "[PERSON_NAME]"
type input "HƯ, DẬP TRÁI CÂY K ĐỀN"
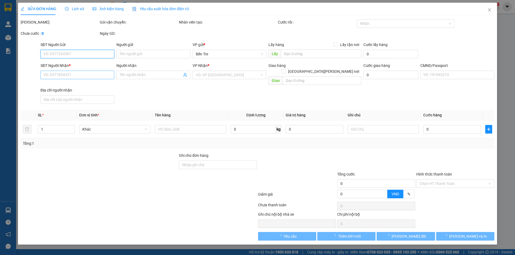
type input "105.000"
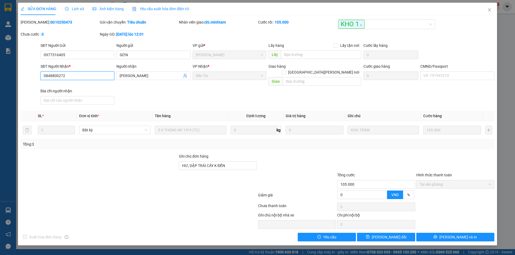
drag, startPoint x: 79, startPoint y: 72, endPoint x: 20, endPoint y: 84, distance: 61.0
click at [20, 84] on div "SỬA ĐƠN HÀNG Lịch sử [PERSON_NAME] hàng Yêu cầu xuất [PERSON_NAME] điện tử Tota…" at bounding box center [257, 124] width 479 height 243
click at [489, 9] on icon "close" at bounding box center [489, 10] width 4 height 4
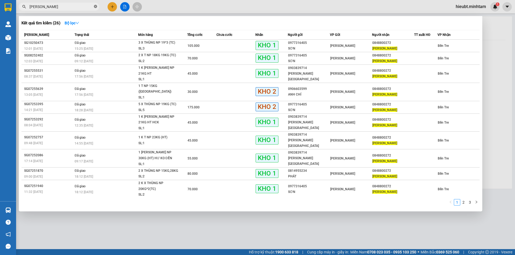
click at [95, 6] on icon "close-circle" at bounding box center [95, 6] width 3 height 3
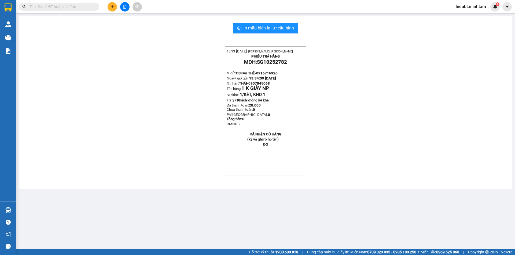
paste input "0848800272"
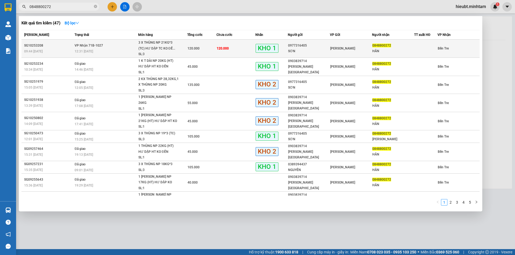
type input "0848800272"
click at [185, 49] on span "3 X THÙNG NP 21KG*3 (TC) HƯ DẬP TC KO ĐỀ... SL: 3" at bounding box center [162, 48] width 49 height 17
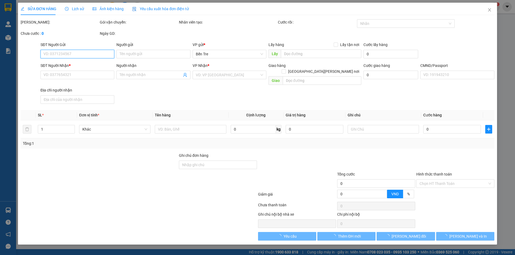
type input "0977316405"
type input "SƠN"
type input "0848800272"
type input "HÂN"
type input "ĐG"
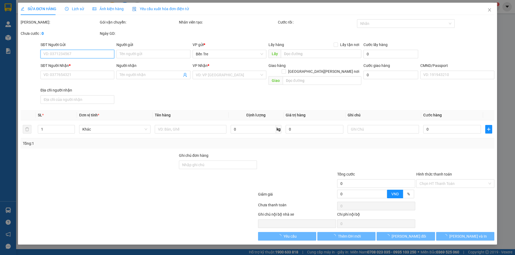
type input "120.000"
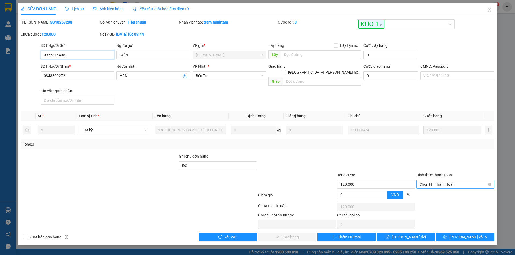
click at [431, 181] on span "Chọn HT Thanh Toán" at bounding box center [455, 185] width 72 height 8
click at [425, 191] on div "Tại văn phòng" at bounding box center [455, 190] width 72 height 6
type input "0"
click at [294, 235] on span "[PERSON_NAME] và [PERSON_NAME] hàng" at bounding box center [304, 238] width 72 height 6
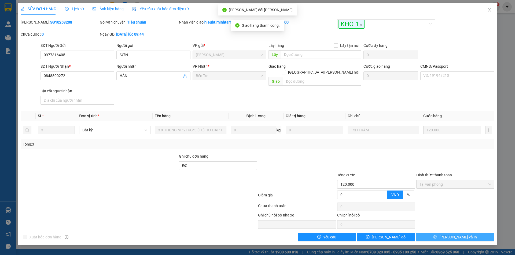
click at [462, 235] on span "[PERSON_NAME] và In" at bounding box center [458, 238] width 38 height 6
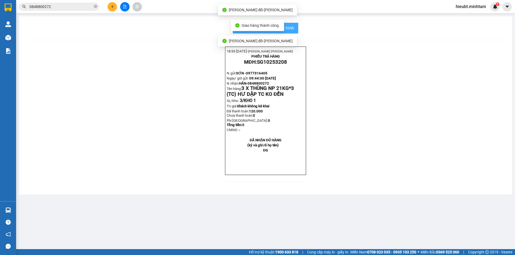
click at [290, 25] on span "In mẫu biên lai tự cấu hình" at bounding box center [268, 28] width 50 height 7
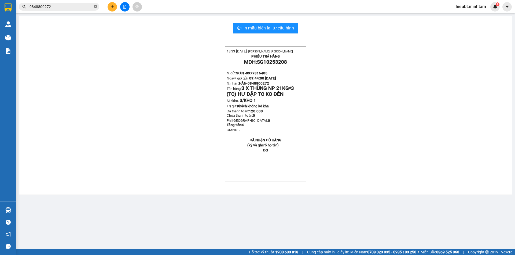
click at [96, 6] on icon "close-circle" at bounding box center [95, 6] width 3 height 3
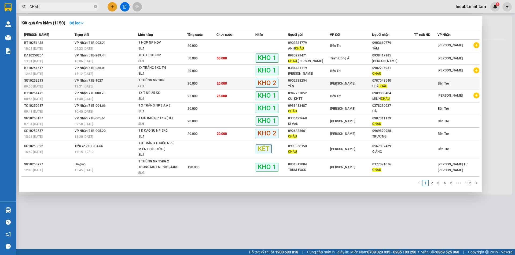
type input "CHÂU"
click at [393, 82] on div "0787043540" at bounding box center [393, 81] width 42 height 6
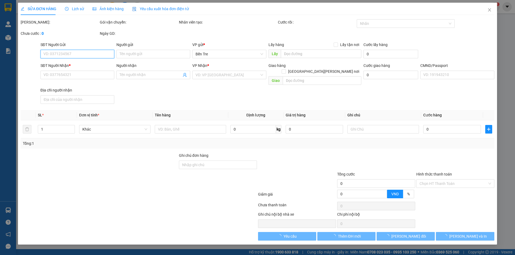
type input "0902938254"
type input "YÊN"
type input "0787043540"
type input "QUÝ CHÂU"
type input "20.000"
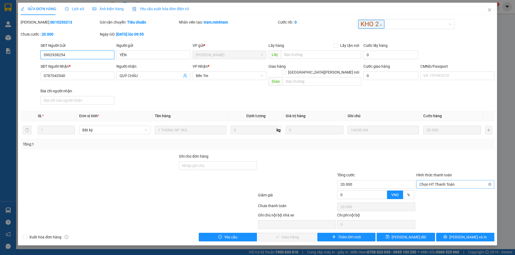
click at [436, 181] on span "Chọn HT Thanh Toán" at bounding box center [455, 185] width 72 height 8
click at [430, 191] on div "Tại văn phòng" at bounding box center [455, 190] width 72 height 6
type input "0"
click at [290, 235] on button "[PERSON_NAME] và [PERSON_NAME] hàng" at bounding box center [287, 237] width 58 height 9
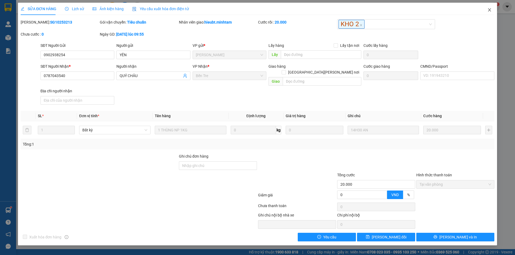
click at [488, 7] on span "Close" at bounding box center [489, 10] width 15 height 15
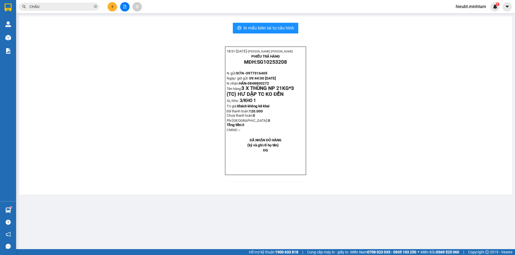
click at [16, 9] on div "CHÂU" at bounding box center [52, 7] width 105 height 8
click at [124, 4] on button at bounding box center [124, 6] width 9 height 9
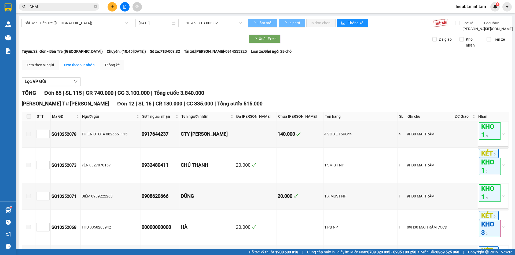
type input "[DATE]"
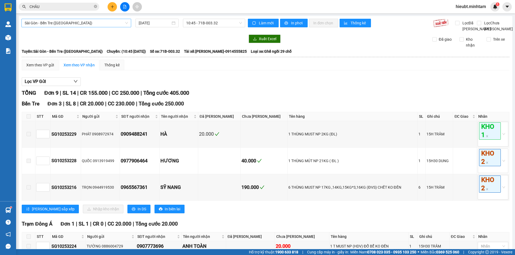
click at [103, 24] on span "Sài Gòn - Bến Tre ([GEOGRAPHIC_DATA])" at bounding box center [76, 23] width 103 height 8
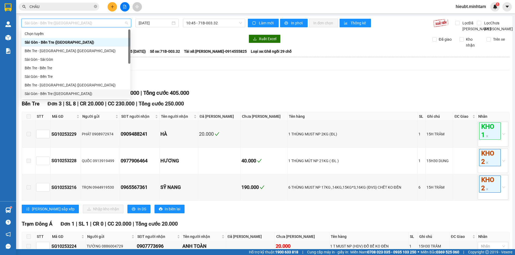
scroll to position [9, 0]
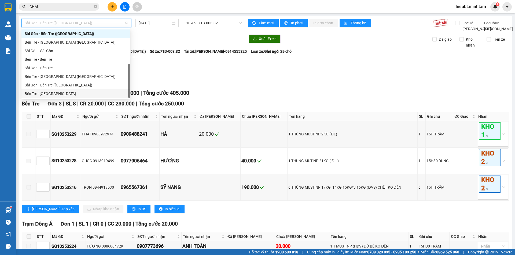
click at [79, 93] on div "Bến Tre - [GEOGRAPHIC_DATA]" at bounding box center [76, 94] width 102 height 6
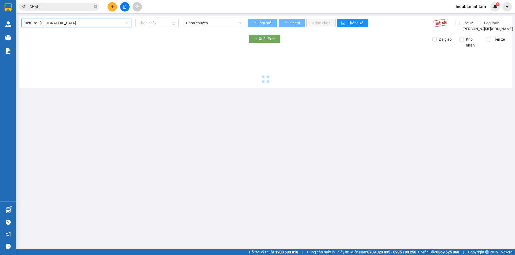
type input "[DATE]"
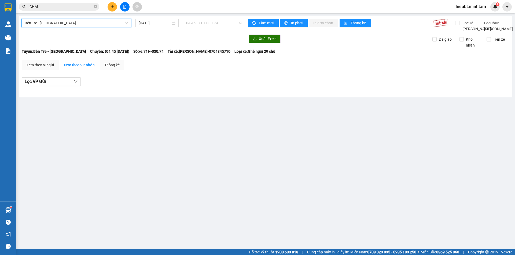
click at [203, 24] on span "04:45 - 71H-030.74" at bounding box center [214, 23] width 56 height 8
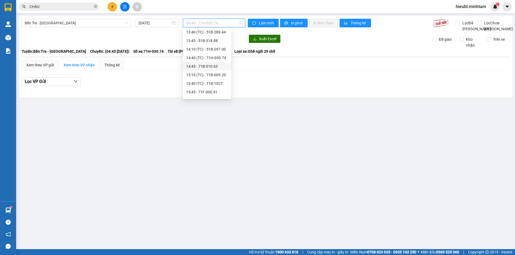
scroll to position [107, 0]
click at [210, 71] on div "15:40 (TC) - 71B-1027" at bounding box center [207, 72] width 42 height 6
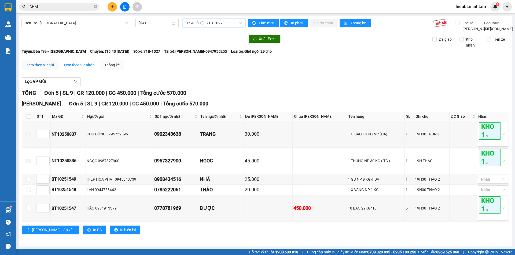
click at [46, 68] on div "Xem theo VP gửi" at bounding box center [40, 65] width 28 height 6
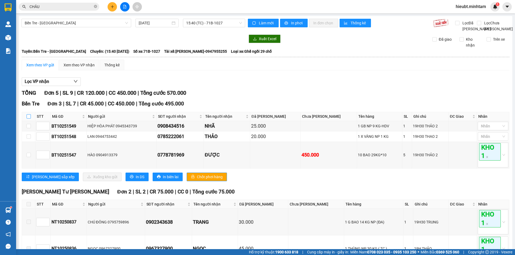
click at [28, 119] on input "checkbox" at bounding box center [29, 116] width 4 height 4
checkbox input "true"
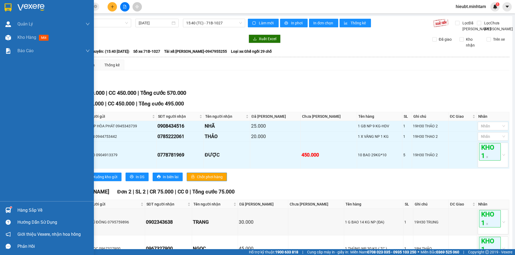
click at [6, 8] on img at bounding box center [8, 7] width 7 height 8
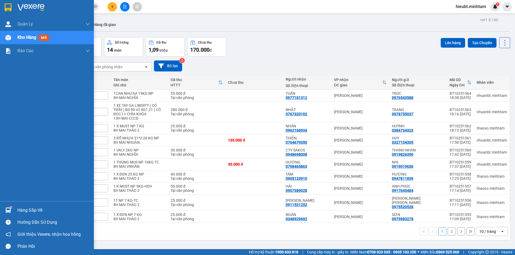
drag, startPoint x: 11, startPoint y: 1, endPoint x: 28, endPoint y: 202, distance: 201.0
click at [11, 6] on div at bounding box center [47, 8] width 94 height 17
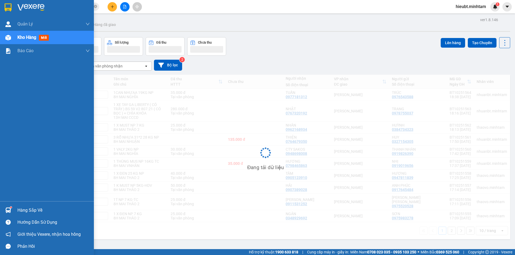
click at [18, 208] on div "Hàng sắp về" at bounding box center [53, 211] width 72 height 8
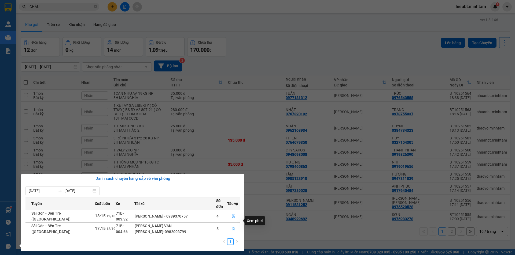
click at [229, 225] on button "button" at bounding box center [233, 229] width 12 height 9
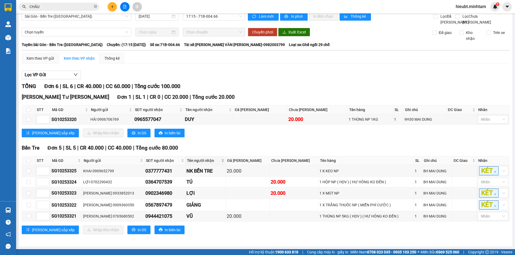
scroll to position [13, 0]
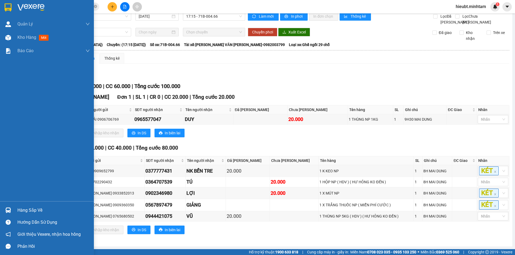
click at [4, 10] on div at bounding box center [7, 7] width 9 height 9
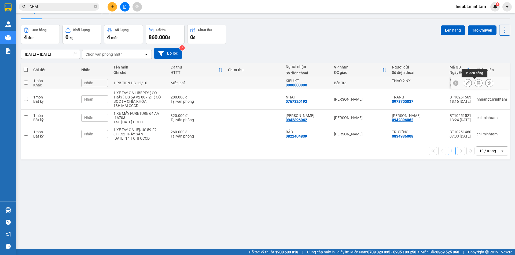
click at [476, 83] on icon at bounding box center [478, 83] width 4 height 4
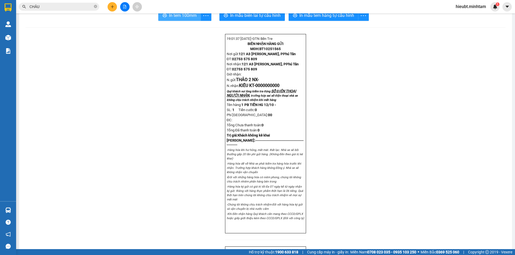
click at [177, 15] on span "In tem 100mm" at bounding box center [183, 15] width 28 height 7
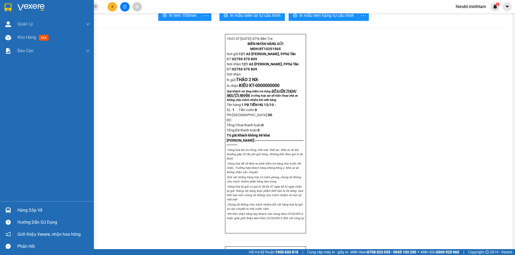
click at [10, 10] on img at bounding box center [8, 7] width 7 height 8
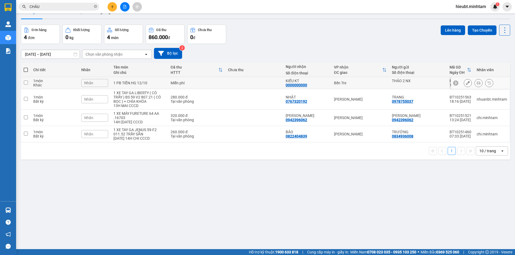
click at [476, 84] on button at bounding box center [479, 83] width 8 height 9
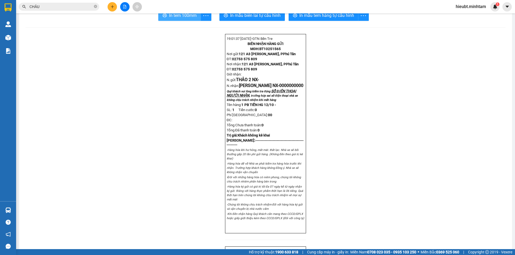
click at [182, 18] on span "In tem 100mm" at bounding box center [183, 15] width 28 height 7
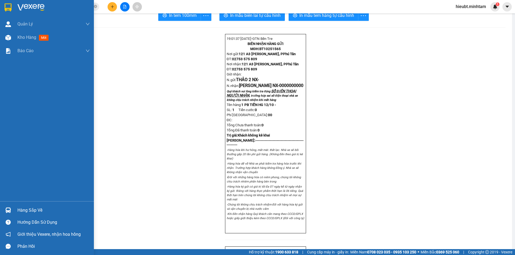
click at [39, 213] on div "Hàng sắp về" at bounding box center [53, 211] width 72 height 8
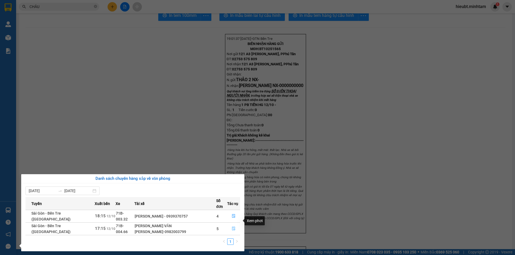
click at [232, 227] on icon "file-done" at bounding box center [233, 229] width 3 height 4
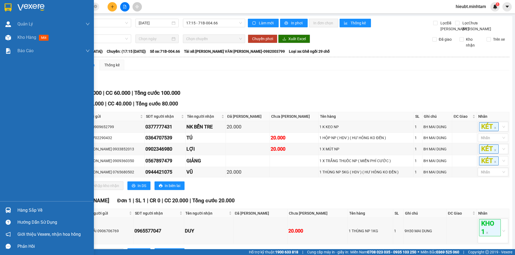
click at [9, 10] on img at bounding box center [8, 7] width 7 height 8
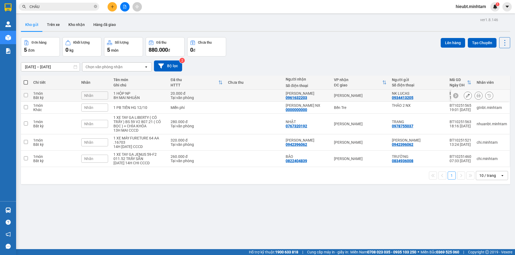
click at [123, 93] on div "1 HỘP NP" at bounding box center [139, 93] width 52 height 4
checkbox input "true"
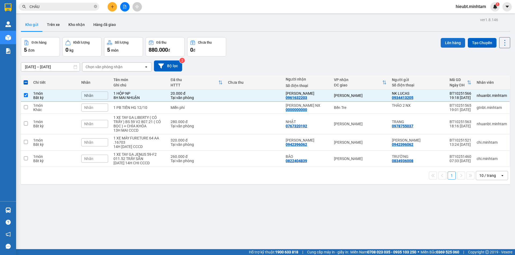
click at [449, 46] on button "Lên hàng" at bounding box center [452, 43] width 24 height 10
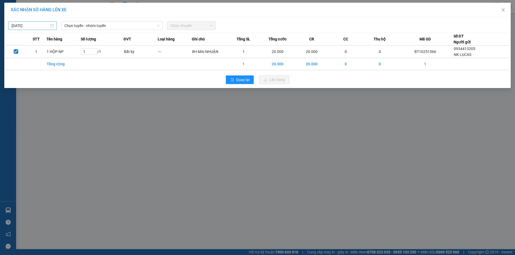
click at [33, 28] on input "[DATE]" at bounding box center [30, 26] width 37 height 6
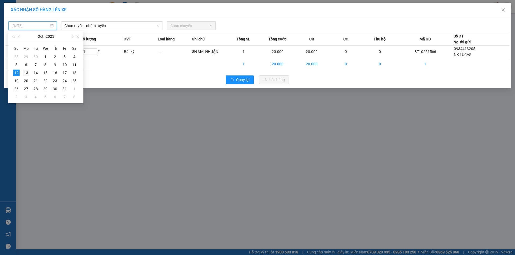
click at [26, 74] on div "13" at bounding box center [26, 73] width 6 height 6
type input "13/10/2025"
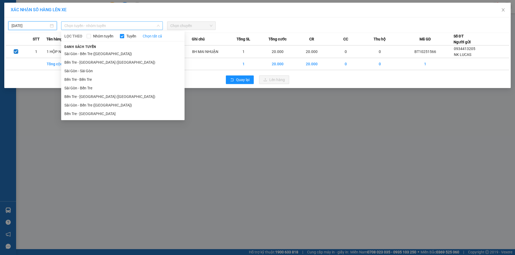
click at [126, 25] on span "Chọn tuyến - nhóm tuyến" at bounding box center [111, 26] width 95 height 8
click at [112, 111] on li "Bến Tre - Sài Gòn" at bounding box center [122, 114] width 123 height 9
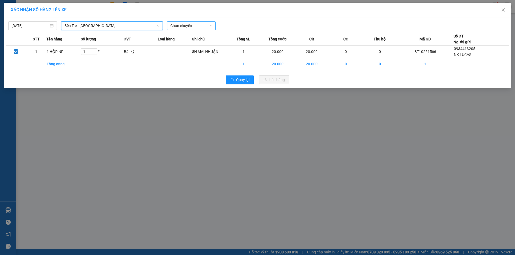
click at [175, 24] on span "Chọn chuyến" at bounding box center [191, 26] width 42 height 8
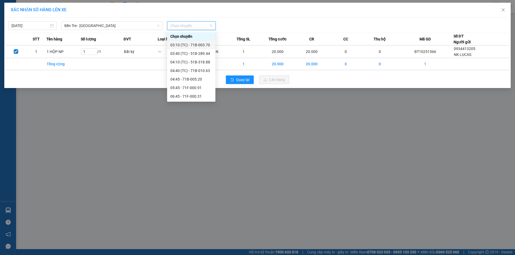
click at [184, 44] on div "03:10 (TC) - 71B-003.70" at bounding box center [191, 45] width 42 height 6
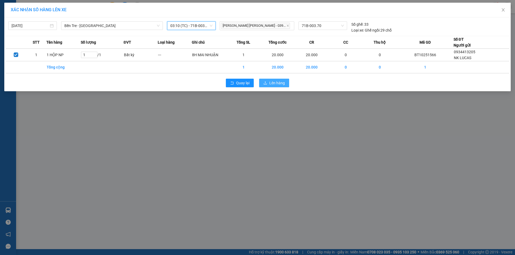
click at [277, 83] on span "Lên hàng" at bounding box center [277, 83] width 16 height 6
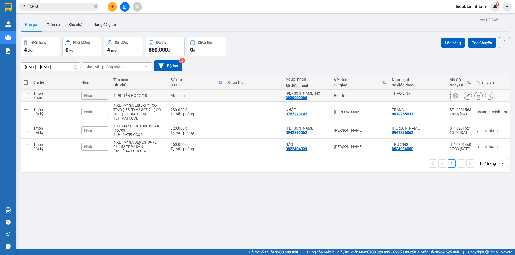
click at [128, 94] on div "1 PB TIỀN HG 12/10" at bounding box center [139, 96] width 52 height 4
checkbox input "true"
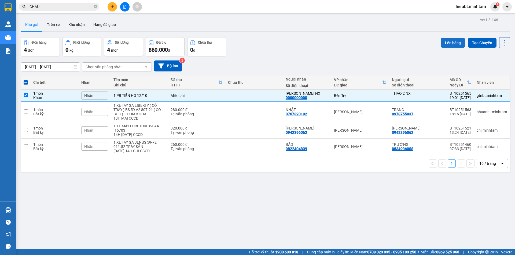
click at [451, 40] on button "Lên hàng" at bounding box center [452, 43] width 24 height 10
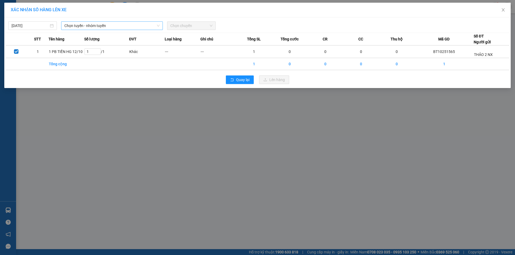
click at [90, 24] on span "Chọn tuyến - nhóm tuyến" at bounding box center [111, 26] width 95 height 8
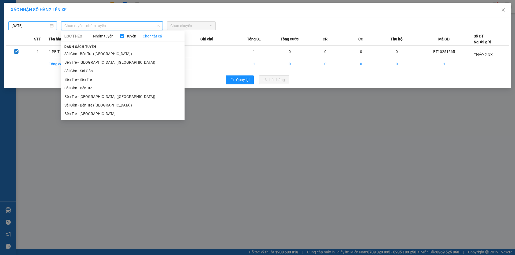
click at [18, 24] on input "12/10/2025" at bounding box center [30, 26] width 37 height 6
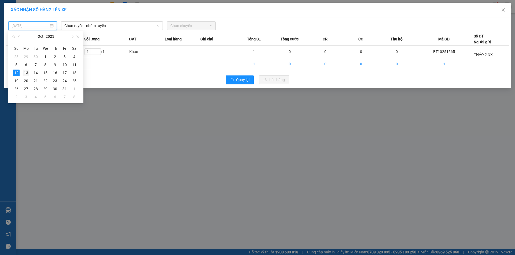
click at [24, 70] on div "13" at bounding box center [26, 73] width 6 height 6
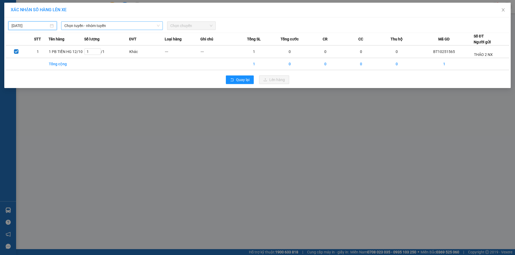
type input "13/10/2025"
drag, startPoint x: 77, startPoint y: 27, endPoint x: 81, endPoint y: 73, distance: 46.5
click at [77, 27] on span "Chọn tuyến - nhóm tuyến" at bounding box center [111, 26] width 95 height 8
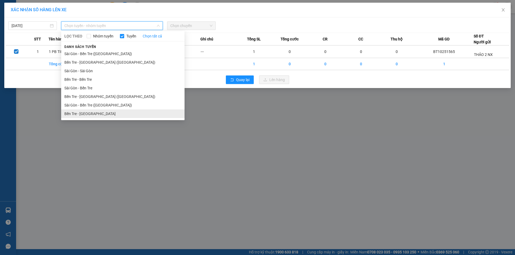
click at [96, 114] on li "Bến Tre - Sài Gòn" at bounding box center [122, 114] width 123 height 9
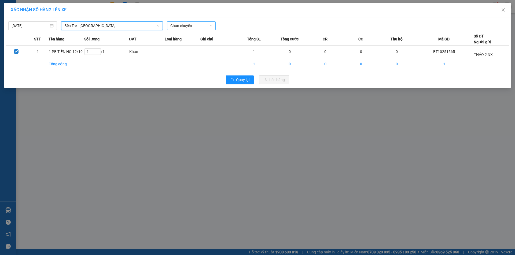
click at [181, 23] on span "Chọn chuyến" at bounding box center [191, 26] width 42 height 8
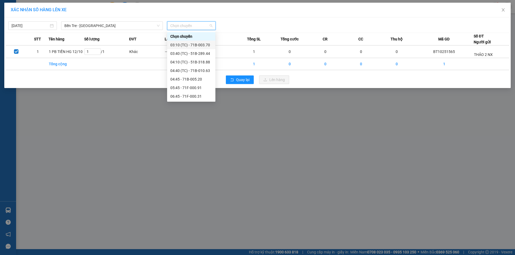
click at [188, 42] on div "03:10 (TC) - 71B-003.70" at bounding box center [191, 45] width 48 height 9
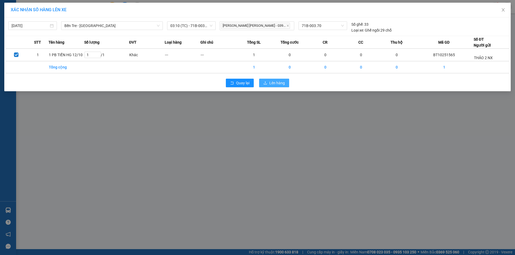
click at [273, 83] on span "Lên hàng" at bounding box center [277, 83] width 16 height 6
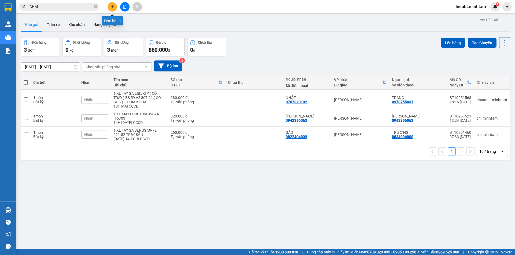
click at [113, 9] on button at bounding box center [112, 6] width 9 height 9
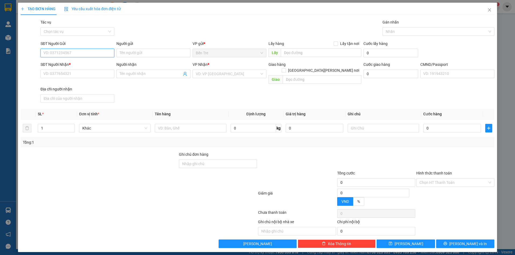
paste input "0972822210"
type input "0972822210"
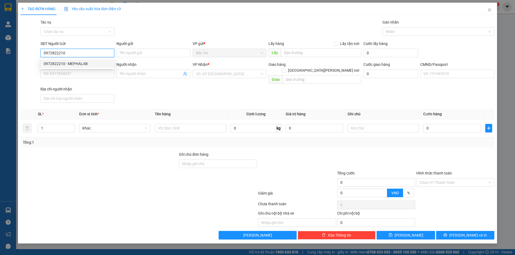
click at [65, 62] on div "0972822210 - MEPHALAB" at bounding box center [77, 64] width 67 height 6
type input "MEPHALAB"
type input "0938441606"
type input "GENTIS"
type input "0972822210"
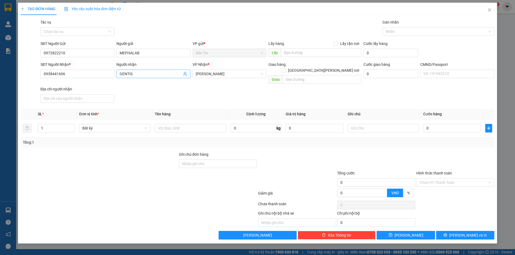
click at [183, 75] on icon "user-add" at bounding box center [185, 74] width 4 height 4
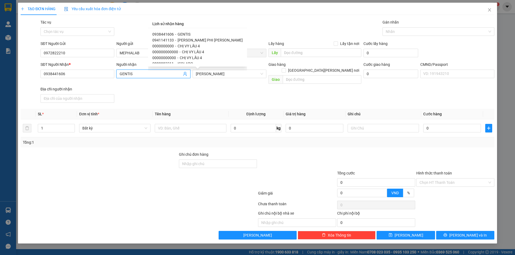
click at [177, 44] on span "CHỊ VY LẦU 4" at bounding box center [188, 46] width 22 height 4
type input "0000000000"
type input "CHỊ VY LẦU 4"
type input "254 HÒA HẢO, P4, TP.HCM"
type input "25000"
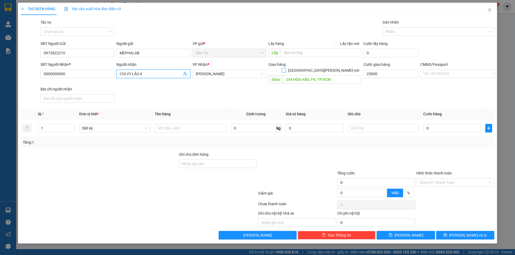
click at [285, 68] on input "Giao tận nơi" at bounding box center [284, 70] width 4 height 4
checkbox input "true"
type input "25.000"
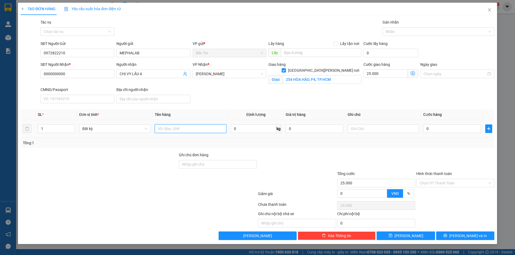
click at [200, 127] on input "text" at bounding box center [190, 129] width 71 height 9
type input "1 HỘP"
click at [373, 128] on input "text" at bounding box center [382, 129] width 71 height 9
type input "GTN HIẾU"
click at [436, 132] on input "0" at bounding box center [452, 129] width 58 height 9
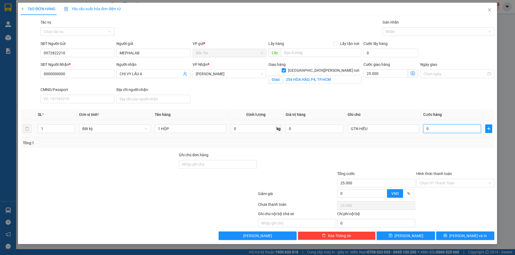
type input "2"
type input "25.002"
type input "20"
type input "25.020"
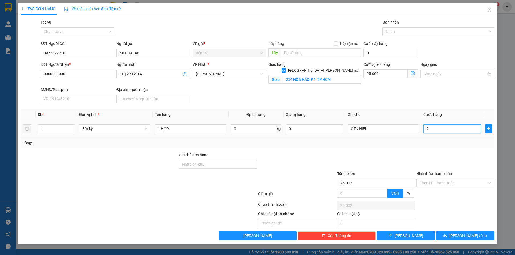
type input "25.020"
type input "20.000"
type input "45.000"
click at [439, 158] on div at bounding box center [455, 161] width 79 height 19
click at [456, 180] on input "Hình thức thanh toán" at bounding box center [453, 183] width 68 height 8
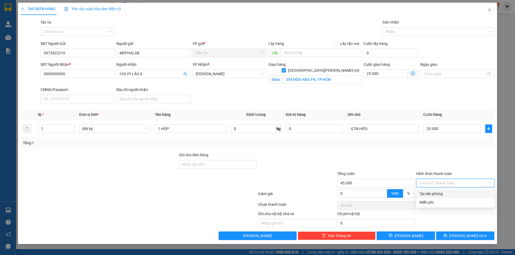
click at [452, 194] on div "Tại văn phòng" at bounding box center [455, 194] width 72 height 6
type input "0"
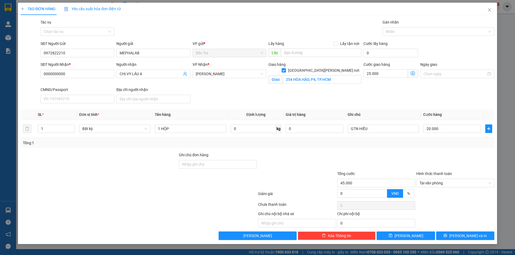
click at [436, 164] on div at bounding box center [455, 161] width 79 height 19
click at [447, 236] on icon "printer" at bounding box center [445, 236] width 4 height 4
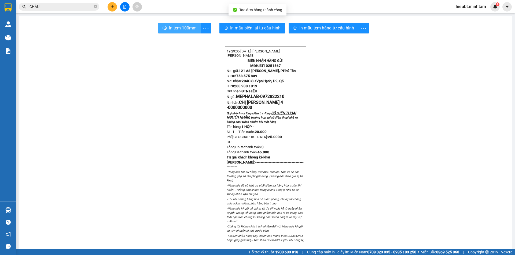
click at [182, 32] on button "In tem 100mm" at bounding box center [179, 28] width 43 height 11
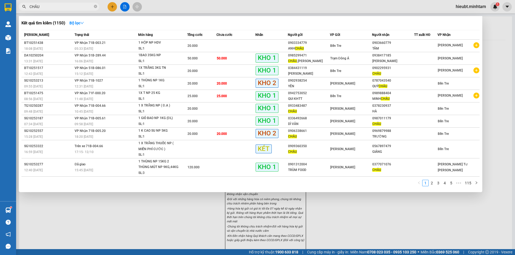
click at [63, 8] on input "CHÂU" at bounding box center [60, 7] width 63 height 6
drag, startPoint x: 62, startPoint y: 9, endPoint x: 58, endPoint y: 10, distance: 4.2
click at [62, 9] on input "CHÂU" at bounding box center [60, 7] width 63 height 6
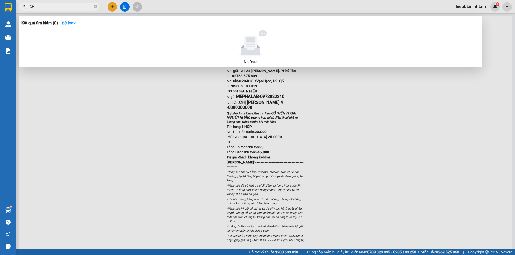
type input "C"
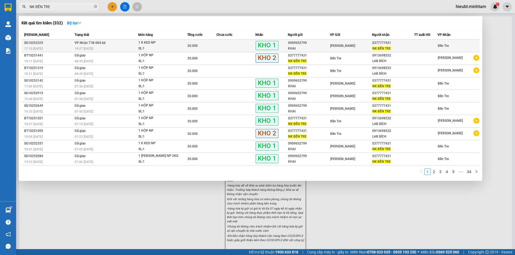
type input "NK BẾN TRE"
click at [123, 42] on td "VP Nhận 71B-004.66 19:27 - 12/10" at bounding box center [105, 46] width 65 height 13
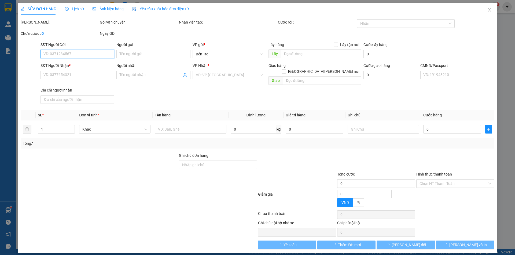
type input "0909652799"
type input "KHAI"
type input "0377777431"
type input "NK BẾN TRE"
type input "20.000"
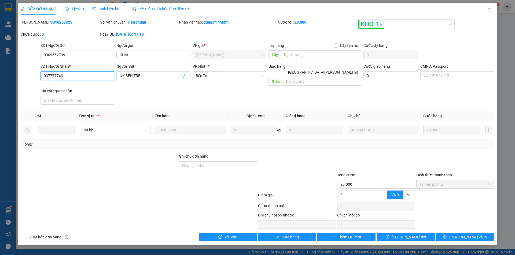
click at [86, 80] on input "0377777431" at bounding box center [77, 76] width 74 height 9
click at [85, 80] on input "0377777431" at bounding box center [77, 76] width 74 height 9
click at [66, 26] on div "Mã ĐH: SG10253325" at bounding box center [59, 25] width 79 height 12
click at [17, 14] on div "SỬA ĐƠN HÀNG Lịch sử Ảnh kiện hàng Yêu cầu xuất hóa đơn điện tử Total Paid Fee …" at bounding box center [257, 127] width 515 height 255
drag, startPoint x: 490, startPoint y: 11, endPoint x: 469, endPoint y: 13, distance: 20.5
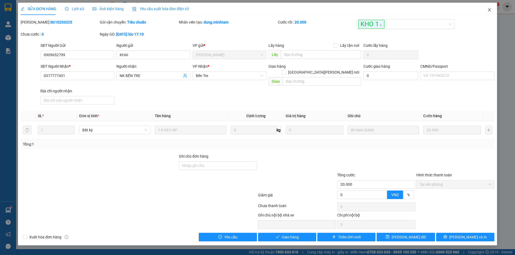
click at [489, 11] on icon "close" at bounding box center [489, 10] width 4 height 4
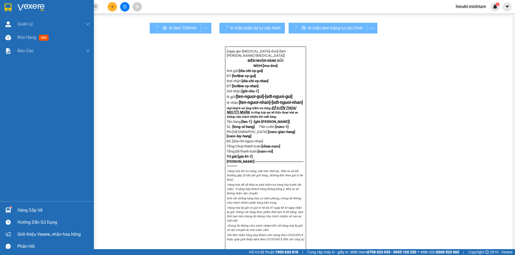
click at [26, 10] on img at bounding box center [30, 7] width 27 height 8
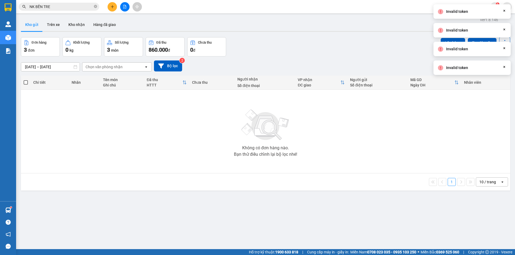
click at [345, 42] on div "Đơn hàng 3 đơn Khối lượng 0 kg Số lượng 3 món Đã thu 860.000 đ Chưa thu 0 đ Lên…" at bounding box center [265, 46] width 489 height 19
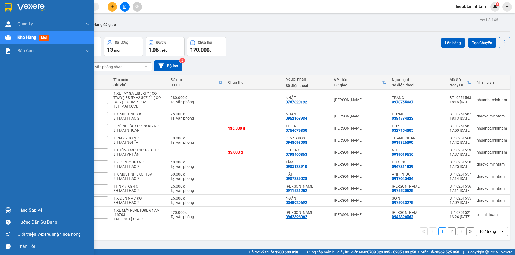
click at [9, 209] on img at bounding box center [8, 211] width 6 height 6
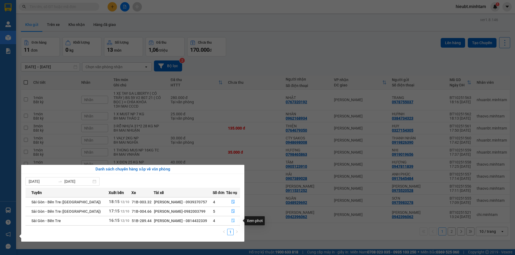
click at [231, 222] on icon "file-done" at bounding box center [233, 221] width 4 height 4
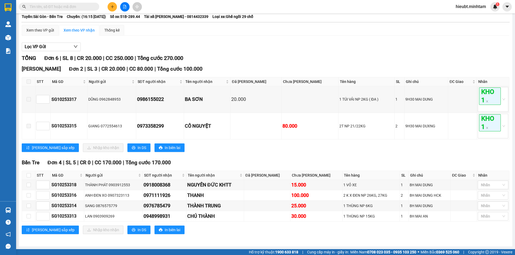
scroll to position [41, 0]
click at [73, 4] on input "text" at bounding box center [60, 7] width 63 height 6
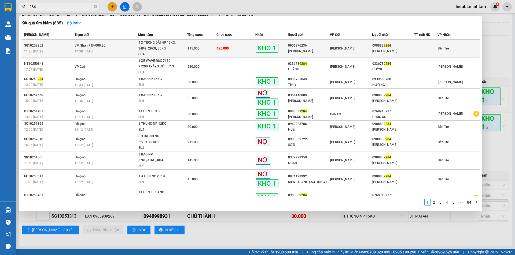
type input "284"
click at [376, 50] on div "[PERSON_NAME]" at bounding box center [393, 52] width 42 height 6
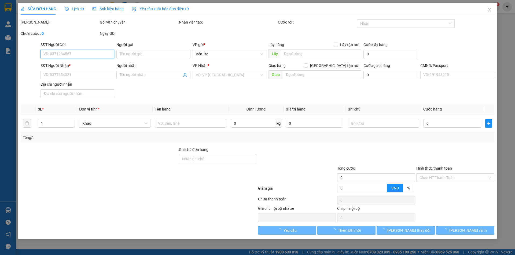
type input "0906876236"
type input "[PERSON_NAME]"
type input "0988839284"
type input "[PERSON_NAME]"
type input "195.000"
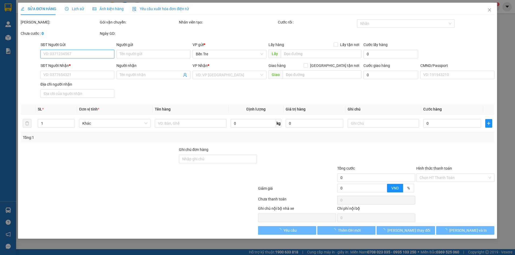
type input "195.000"
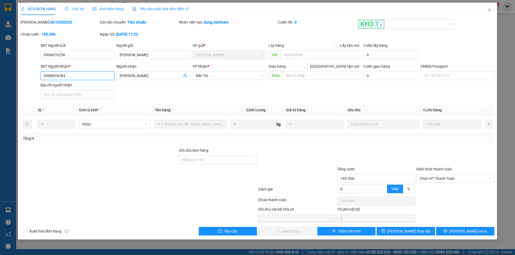
drag, startPoint x: 73, startPoint y: 78, endPoint x: 17, endPoint y: 84, distance: 56.8
click at [17, 84] on div "SỬA ĐƠN HÀNG Lịch sử Ảnh kiện hàng Yêu cầu xuất hóa đơn điện tử Total Paid Fee …" at bounding box center [257, 127] width 515 height 255
drag, startPoint x: 487, startPoint y: 9, endPoint x: 473, endPoint y: 1, distance: 16.4
click at [487, 9] on icon "close" at bounding box center [489, 10] width 4 height 4
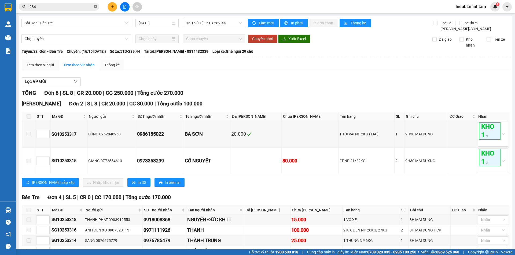
click at [96, 8] on icon "close-circle" at bounding box center [95, 6] width 3 height 3
paste input "0988839284"
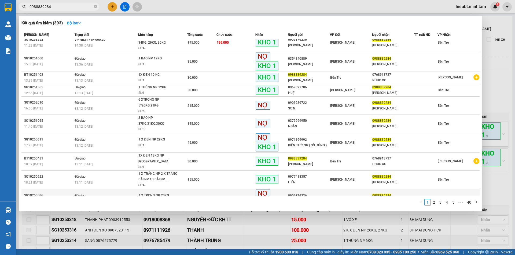
scroll to position [8, 0]
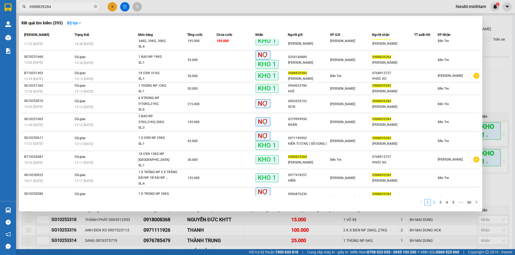
type input "0988839284"
drag, startPoint x: 433, startPoint y: 203, endPoint x: 427, endPoint y: 185, distance: 19.7
click at [433, 203] on link "2" at bounding box center [434, 203] width 6 height 6
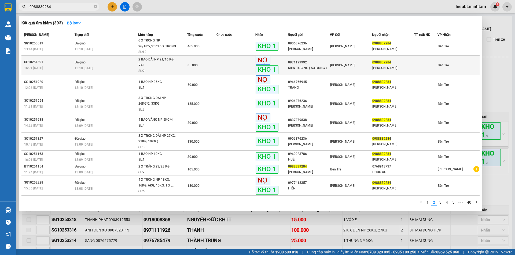
scroll to position [0, 0]
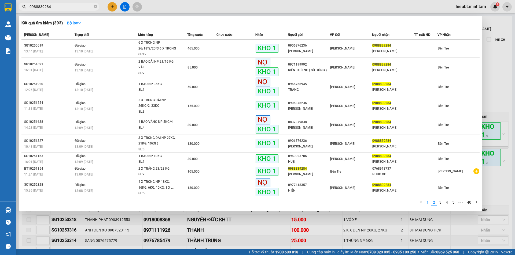
click at [429, 202] on link "1" at bounding box center [427, 203] width 6 height 6
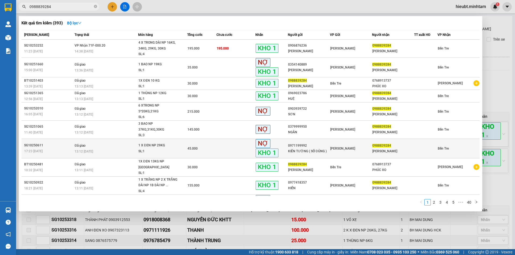
scroll to position [8, 0]
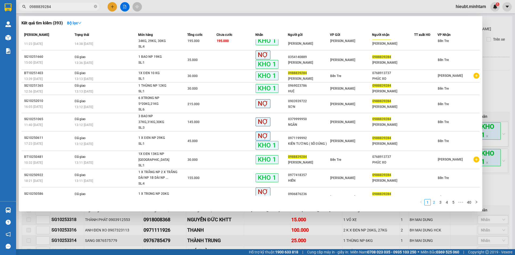
click at [436, 202] on link "2" at bounding box center [434, 203] width 6 height 6
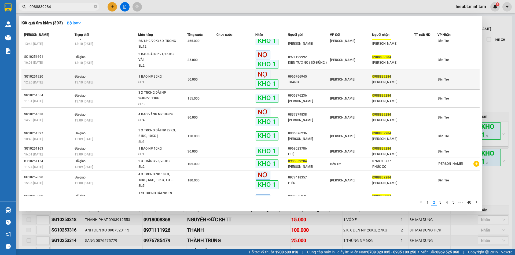
scroll to position [0, 0]
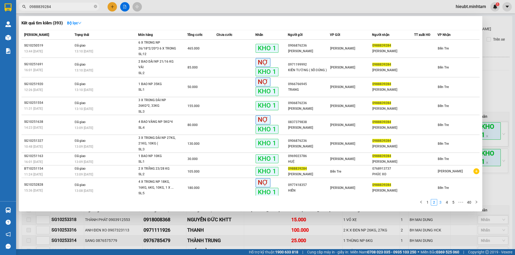
click at [440, 203] on link "3" at bounding box center [440, 203] width 6 height 6
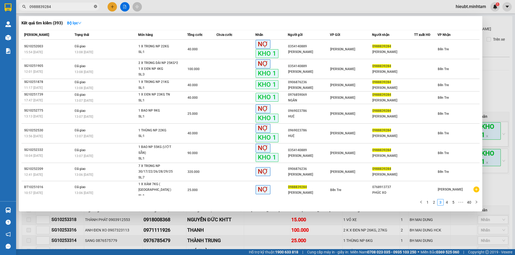
click at [94, 5] on icon "close-circle" at bounding box center [95, 6] width 3 height 3
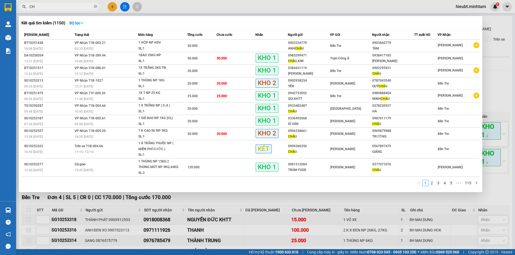
type input "C"
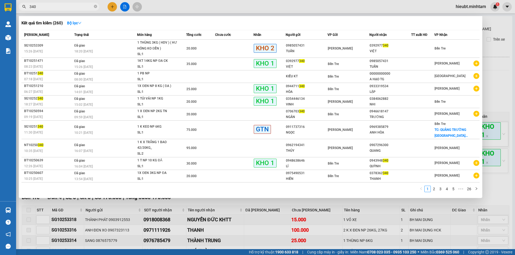
type input "340"
click at [434, 193] on div "1 2 3 4 5 ••• 26" at bounding box center [250, 191] width 458 height 10
click at [434, 192] on link "2" at bounding box center [434, 189] width 6 height 6
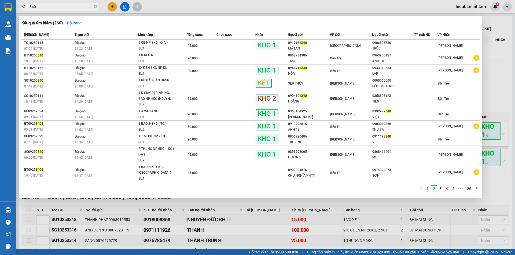
click at [52, 3] on span "340" at bounding box center [59, 7] width 80 height 8
click at [94, 7] on icon "close-circle" at bounding box center [95, 6] width 3 height 3
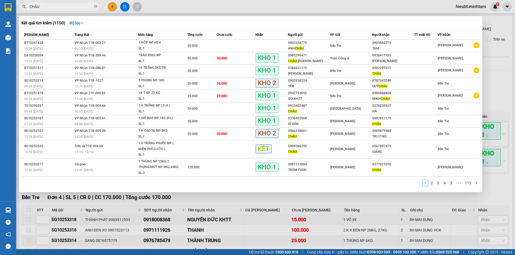
type input "CHÂU"
click at [96, 8] on icon "close-circle" at bounding box center [95, 6] width 3 height 3
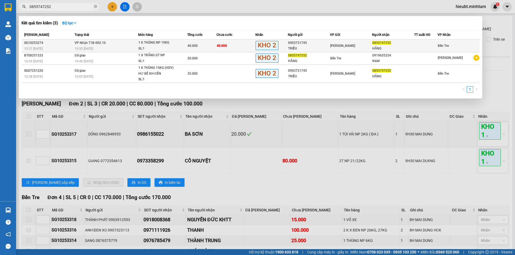
type input "0855747252"
click at [110, 41] on td "VP Nhận 71B-002.10 15:55 [DATE]" at bounding box center [105, 46] width 65 height 13
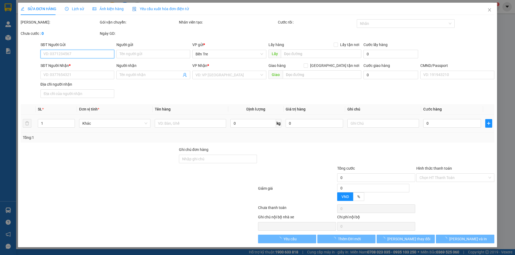
type input "0903731745"
type input "TRIỀU"
type input "0855747252"
type input "HẰNG"
type input "40.000"
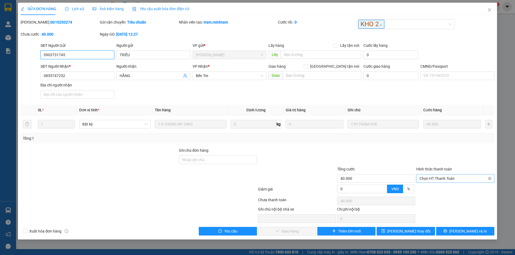
click at [450, 178] on span "Chọn HT Thanh Toán" at bounding box center [455, 179] width 72 height 8
click at [439, 188] on div "Tại văn phòng" at bounding box center [455, 190] width 72 height 6
type input "0"
click at [285, 229] on span "Lưu và Giao hàng" at bounding box center [293, 232] width 51 height 6
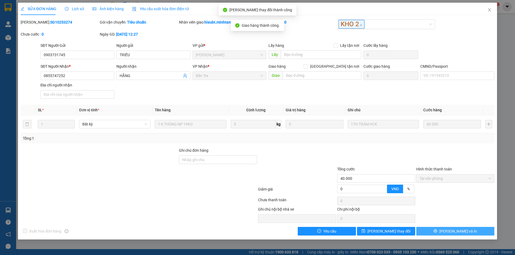
click at [456, 232] on span "[PERSON_NAME] và In" at bounding box center [458, 232] width 38 height 6
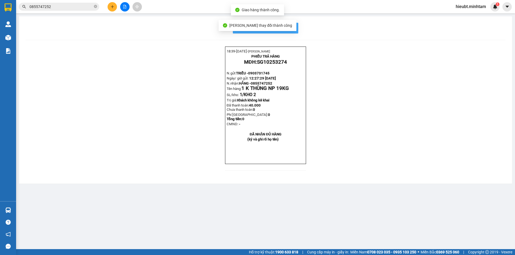
click at [292, 29] on span "In mẫu biên lai tự cấu hình" at bounding box center [268, 28] width 50 height 7
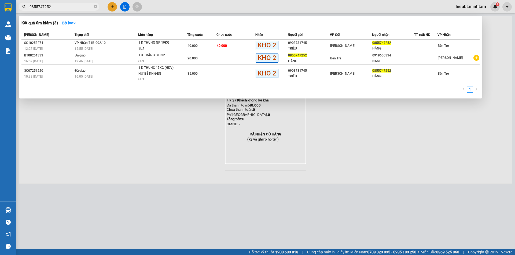
click at [65, 6] on input "0855747252" at bounding box center [60, 7] width 63 height 6
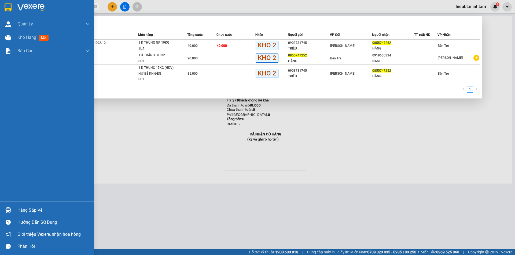
click at [5, 205] on div "Hàng sắp về" at bounding box center [47, 211] width 94 height 12
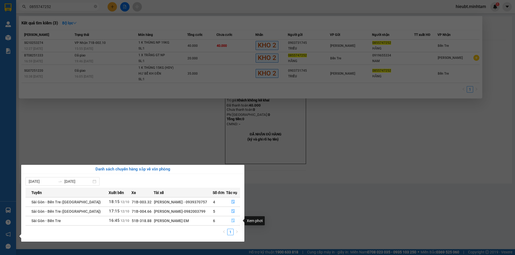
click at [232, 219] on icon "file-done" at bounding box center [233, 221] width 4 height 4
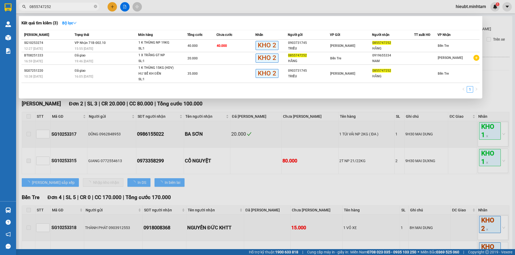
click at [235, 191] on div at bounding box center [257, 127] width 515 height 255
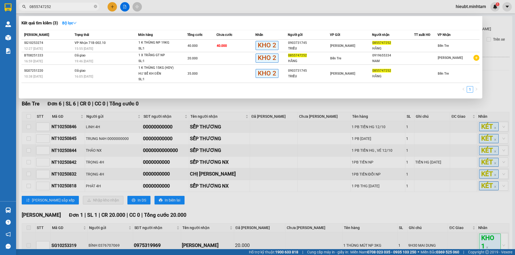
click at [54, 3] on span "0855747252" at bounding box center [59, 7] width 80 height 8
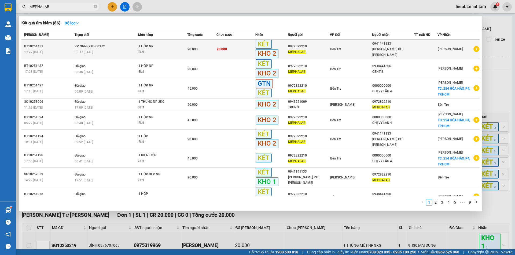
type input "MEPHALAB"
click at [86, 48] on span "[PERSON_NAME] 71B-003.21" at bounding box center [90, 47] width 31 height 4
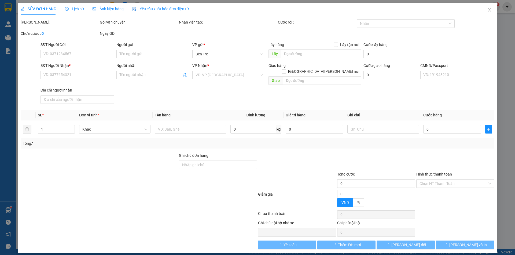
type input "0972822210"
type input "MEPHALAB"
type input "0941141133"
type input "[PERSON_NAME] PHI [PERSON_NAME]"
type input "20.000"
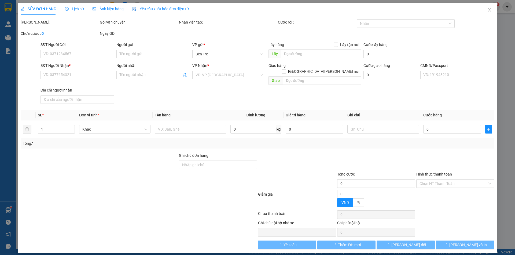
type input "20.000"
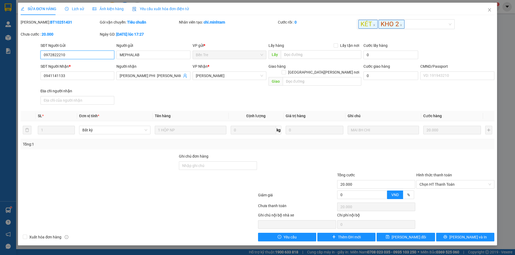
click at [54, 53] on input "0972822210" at bounding box center [77, 55] width 74 height 9
click at [77, 36] on div "Chưa cước : 20.000" at bounding box center [60, 34] width 78 height 6
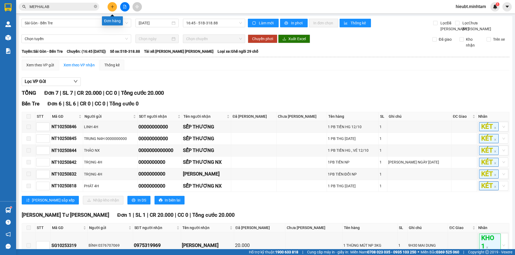
click at [114, 8] on icon "plus" at bounding box center [112, 7] width 4 height 4
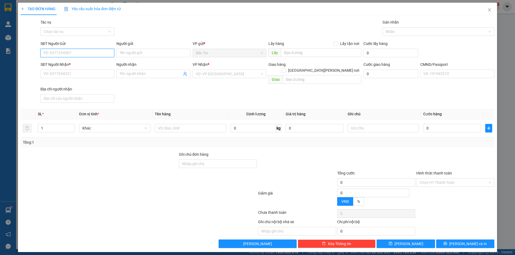
paste input "0377777431"
type input "0377777431"
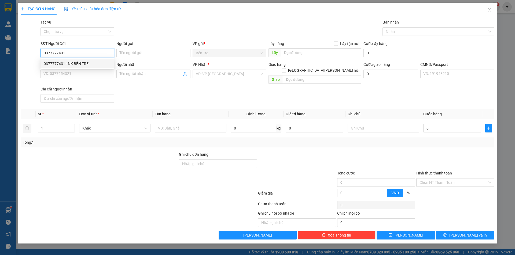
click at [80, 62] on div "0377777431 - NK BẾN TRE" at bounding box center [77, 64] width 67 height 6
type input "NK BẾN TRE"
type input "0913698532"
type input "LAB BÍCH"
type input "0377777431"
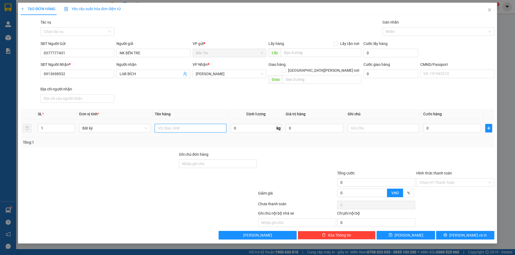
click at [191, 124] on input "text" at bounding box center [190, 128] width 71 height 9
type input "1 HỘP"
click at [394, 124] on input "text" at bounding box center [382, 128] width 71 height 9
type input "8H MAI HIẾU"
click at [438, 124] on input "0" at bounding box center [452, 128] width 58 height 9
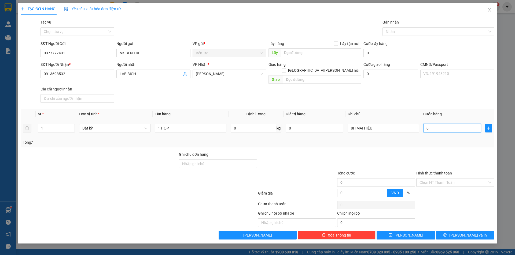
type input "2"
type input "20"
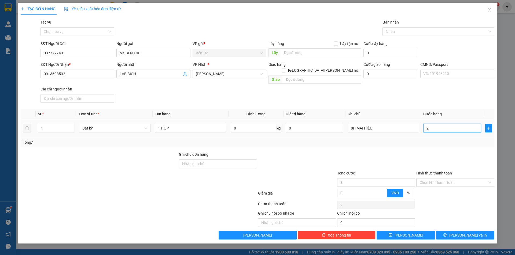
type input "20"
type input "20.000"
drag, startPoint x: 443, startPoint y: 135, endPoint x: 447, endPoint y: 184, distance: 48.7
click at [443, 140] on div "Tổng: 1" at bounding box center [257, 143] width 469 height 6
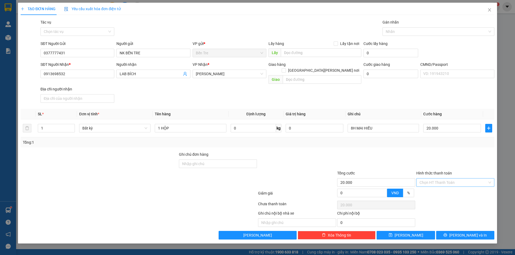
click at [447, 180] on input "Hình thức thanh toán" at bounding box center [453, 183] width 68 height 8
click at [450, 190] on div "Tại văn phòng" at bounding box center [455, 188] width 72 height 6
type input "0"
click at [471, 223] on div "Transit Pickup Surcharge Ids Transit Deliver Surcharge Ids Transit Deliver Surc…" at bounding box center [257, 129] width 473 height 221
click at [470, 233] on span "Lưu và In" at bounding box center [468, 236] width 38 height 6
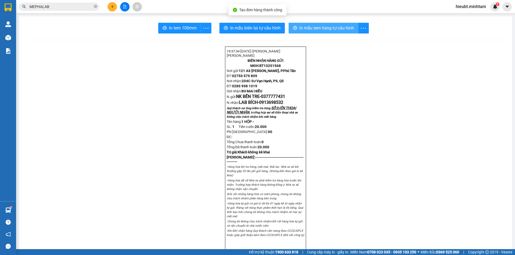
click at [313, 31] on span "In mẫu tem hàng tự cấu hình" at bounding box center [326, 28] width 55 height 7
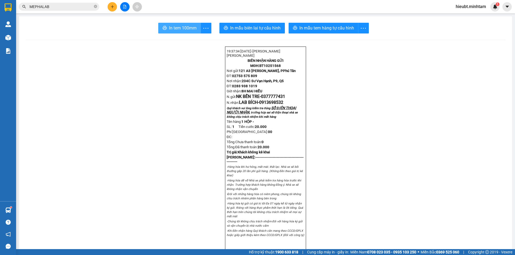
click at [178, 27] on span "In tem 100mm" at bounding box center [183, 28] width 28 height 7
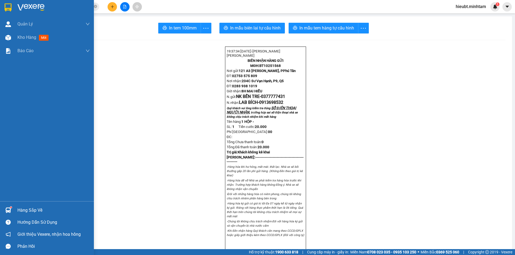
click at [16, 8] on div at bounding box center [47, 8] width 94 height 17
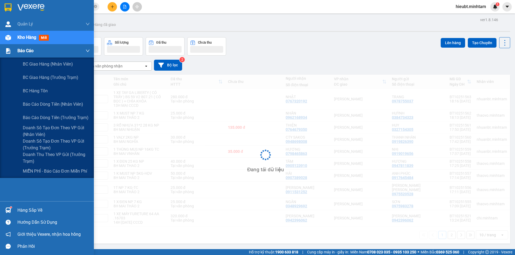
click at [25, 55] on div "Báo cáo" at bounding box center [53, 50] width 72 height 13
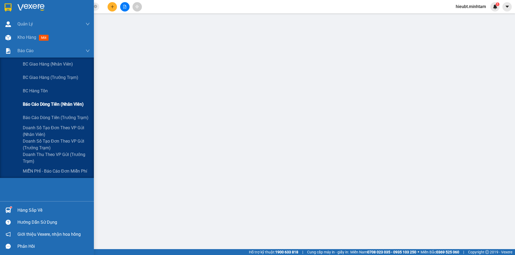
click at [33, 103] on span "Báo cáo dòng tiền (nhân viên)" at bounding box center [53, 104] width 61 height 7
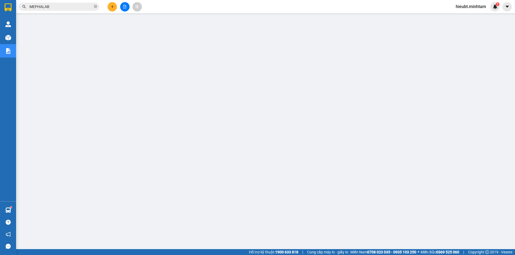
click at [465, 2] on div "hieubt.minhtam 1" at bounding box center [475, 6] width 48 height 9
click at [465, 9] on span "hieubt.minhtam" at bounding box center [470, 6] width 39 height 7
click at [465, 20] on li "Đăng xuất" at bounding box center [470, 16] width 40 height 9
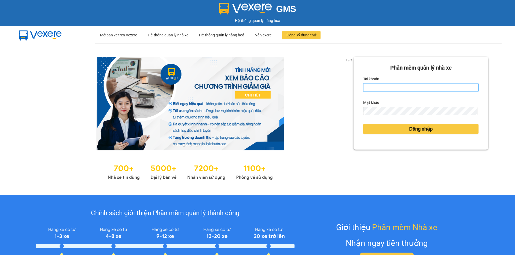
drag, startPoint x: 397, startPoint y: 90, endPoint x: 394, endPoint y: 91, distance: 2.9
click at [397, 90] on input "Tài khoản" at bounding box center [420, 87] width 115 height 9
type input "hieubt.minhtam"
